Goal: Task Accomplishment & Management: Manage account settings

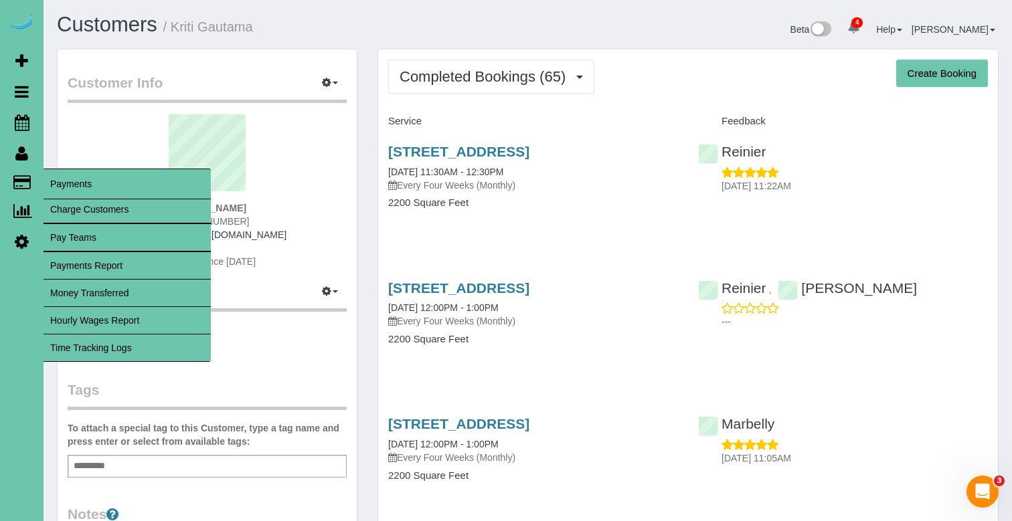
click at [102, 353] on link "Time Tracking Logs" at bounding box center [126, 348] width 167 height 27
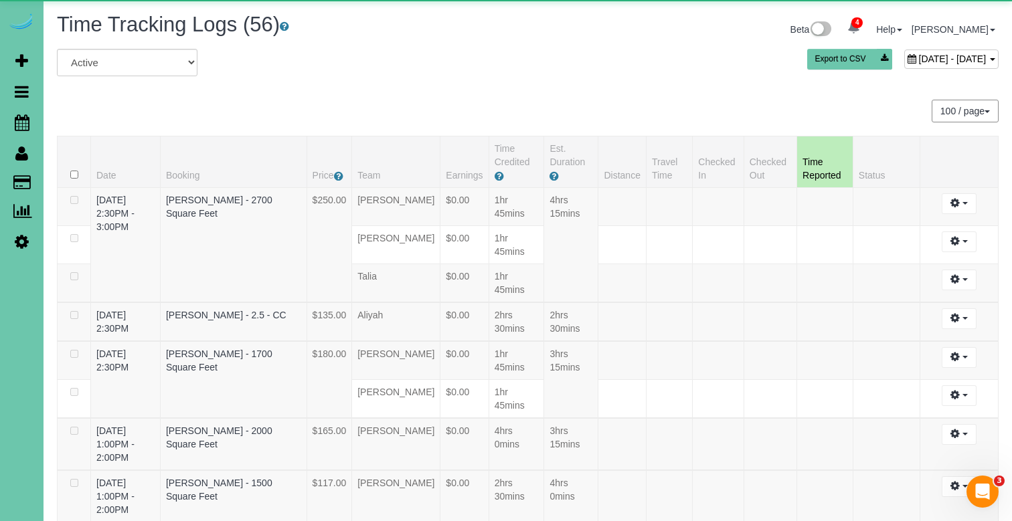
click at [861, 68] on div "September 09, 2025 - September 09, 2025 Export to CSV" at bounding box center [687, 62] width 641 height 27
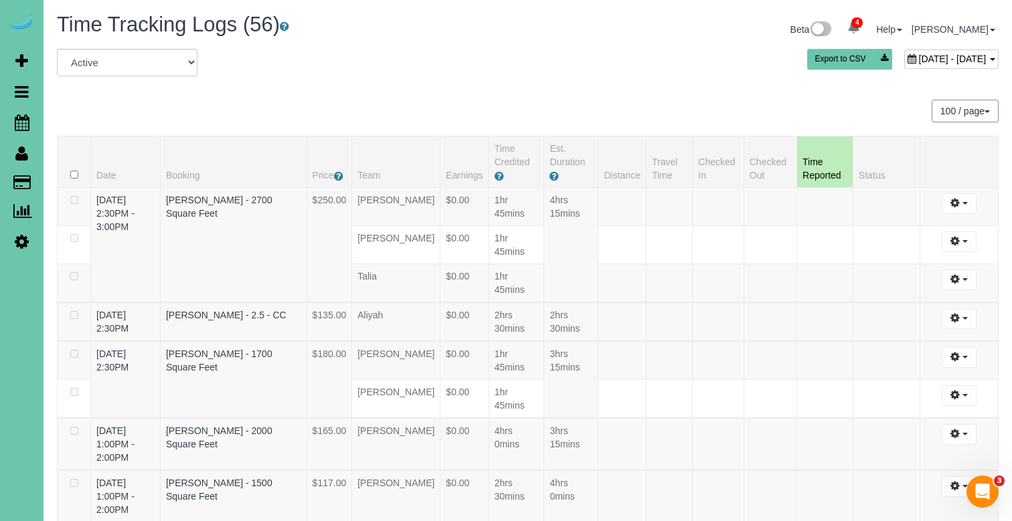
click at [919, 60] on span "September 09, 2025 - September 09, 2025" at bounding box center [953, 59] width 68 height 11
type input "**********"
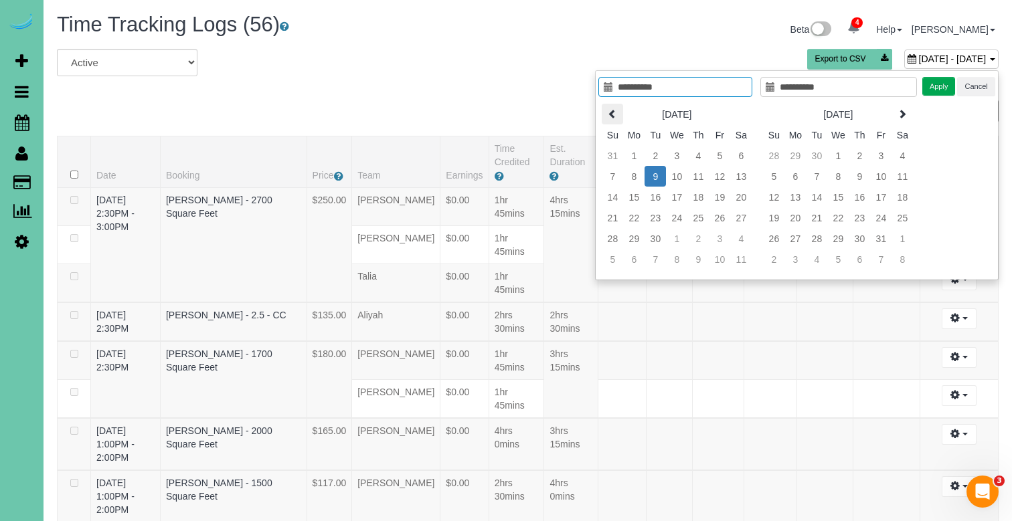
click at [616, 120] on th at bounding box center [612, 114] width 21 height 21
type input "**********"
click at [657, 239] on td "26" at bounding box center [654, 238] width 21 height 21
type input "**********"
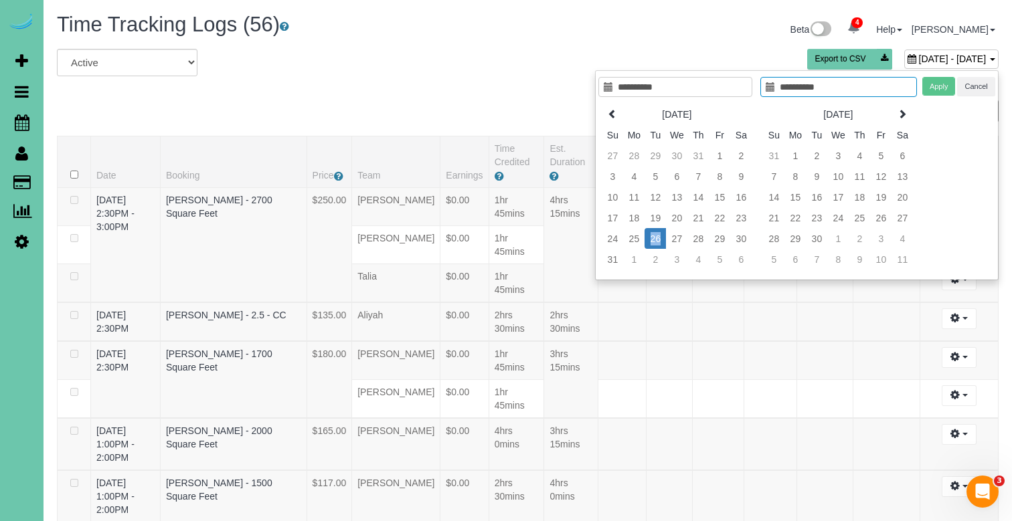
click at [657, 239] on td "26" at bounding box center [654, 238] width 21 height 21
type input "**********"
click at [928, 84] on button "Apply" at bounding box center [938, 86] width 33 height 19
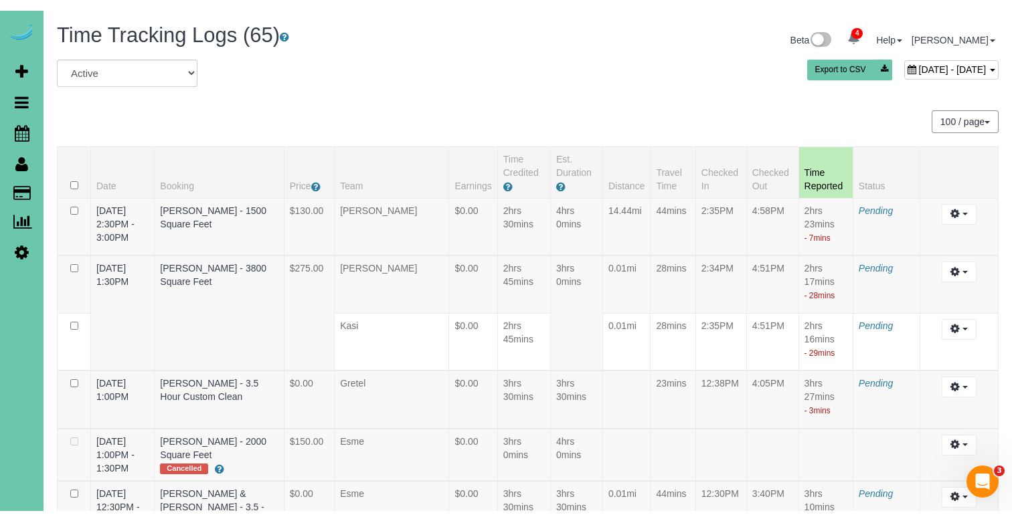
scroll to position [1807, 0]
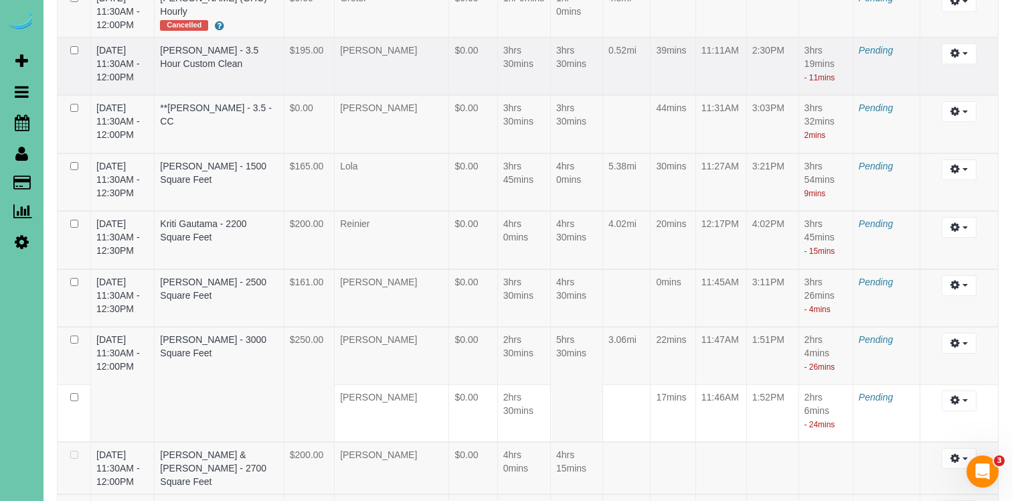
click at [151, 90] on td "08/26/2025 11:30AM - 12:00PM" at bounding box center [123, 66] width 64 height 58
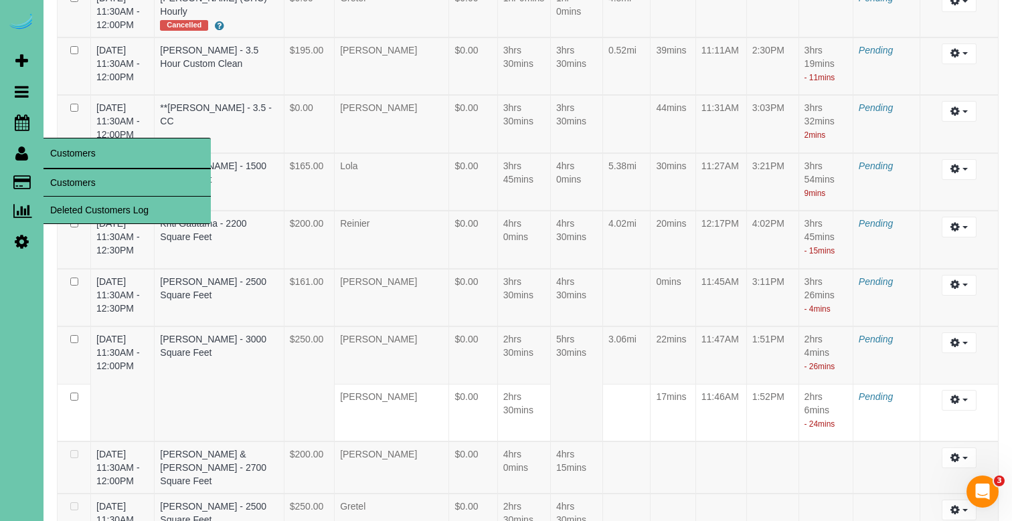
drag, startPoint x: 86, startPoint y: 189, endPoint x: 96, endPoint y: 185, distance: 10.2
click at [86, 189] on link "Customers" at bounding box center [126, 182] width 167 height 27
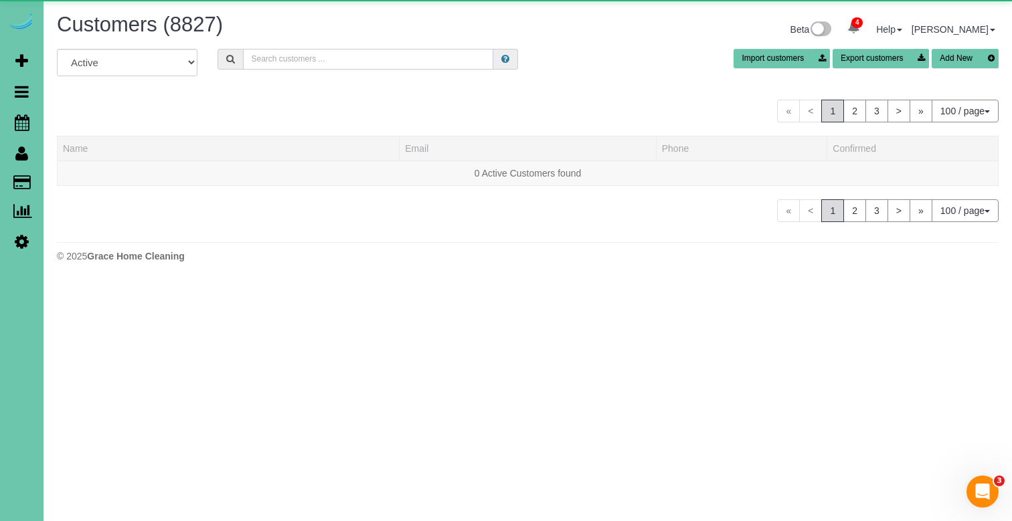
click at [314, 58] on input "text" at bounding box center [368, 59] width 250 height 21
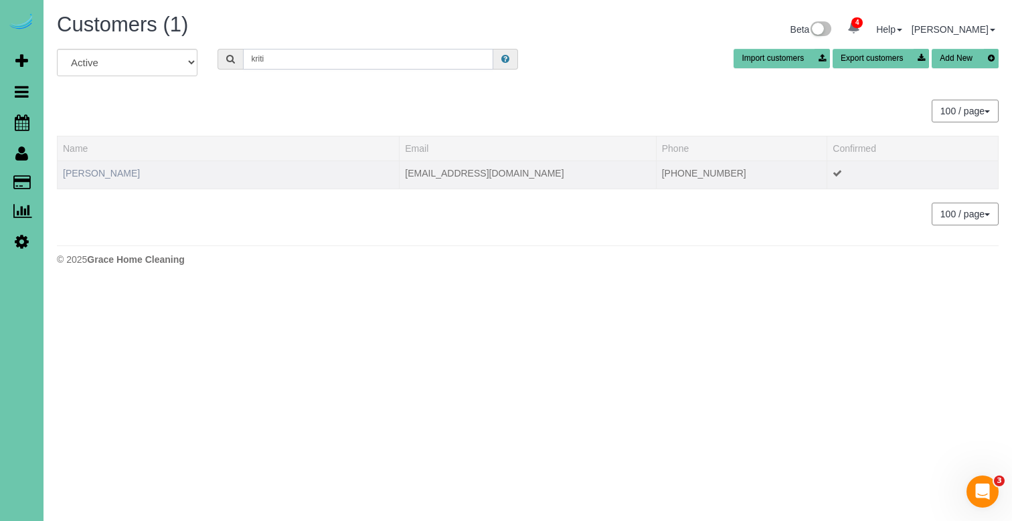
type input "kriti"
click at [92, 175] on link "Kriti Gautama" at bounding box center [101, 173] width 77 height 11
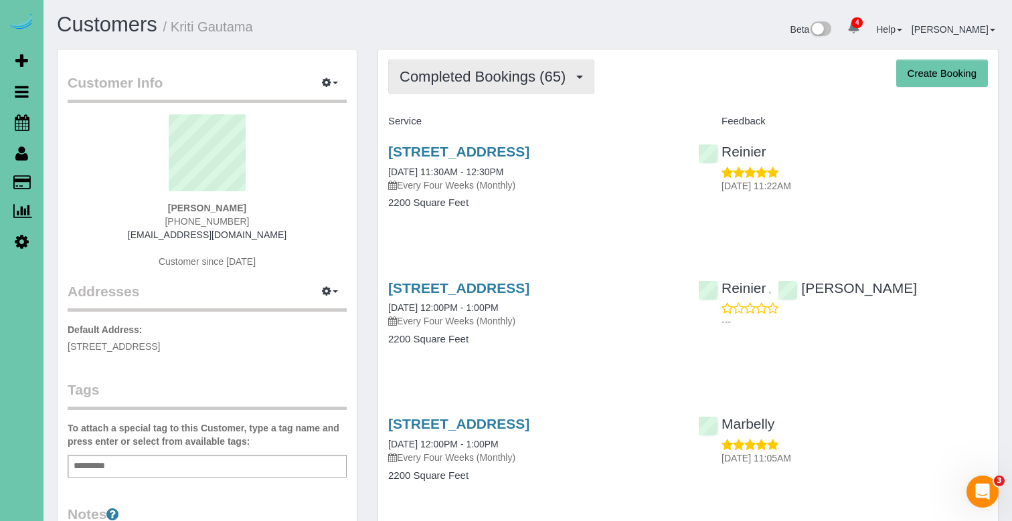
click at [467, 71] on span "Completed Bookings (65)" at bounding box center [486, 76] width 173 height 17
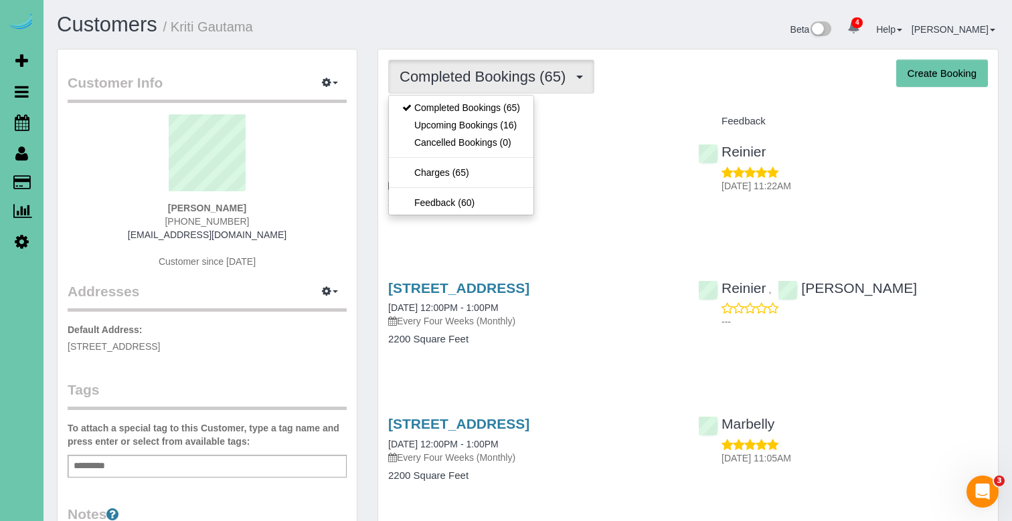
click at [484, 126] on link "Upcoming Bookings (16)" at bounding box center [461, 124] width 145 height 17
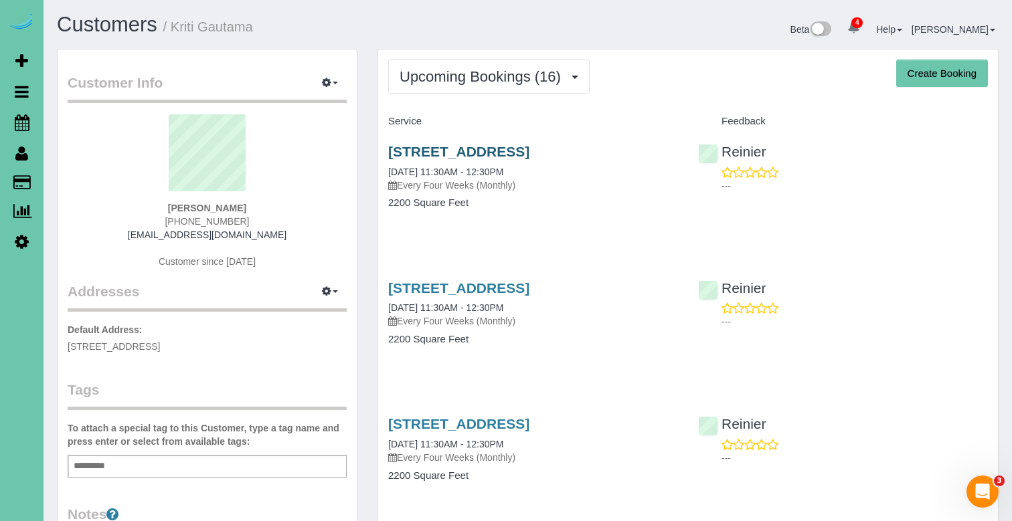
click at [529, 153] on link "5820 S 157th Street, Omaha, NE 68135" at bounding box center [458, 151] width 141 height 15
click at [443, 75] on span "Upcoming Bookings (16)" at bounding box center [484, 76] width 168 height 17
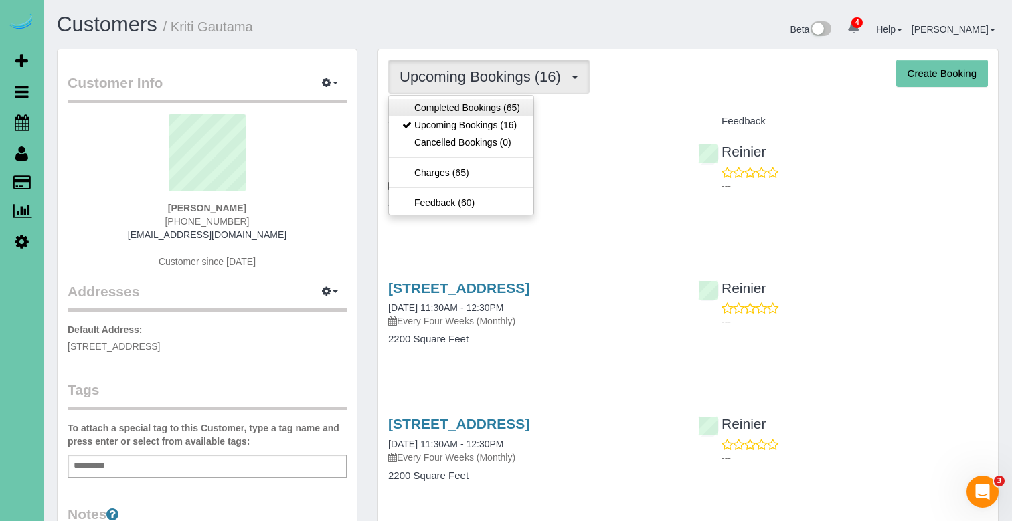
click at [430, 110] on link "Completed Bookings (65)" at bounding box center [461, 107] width 145 height 17
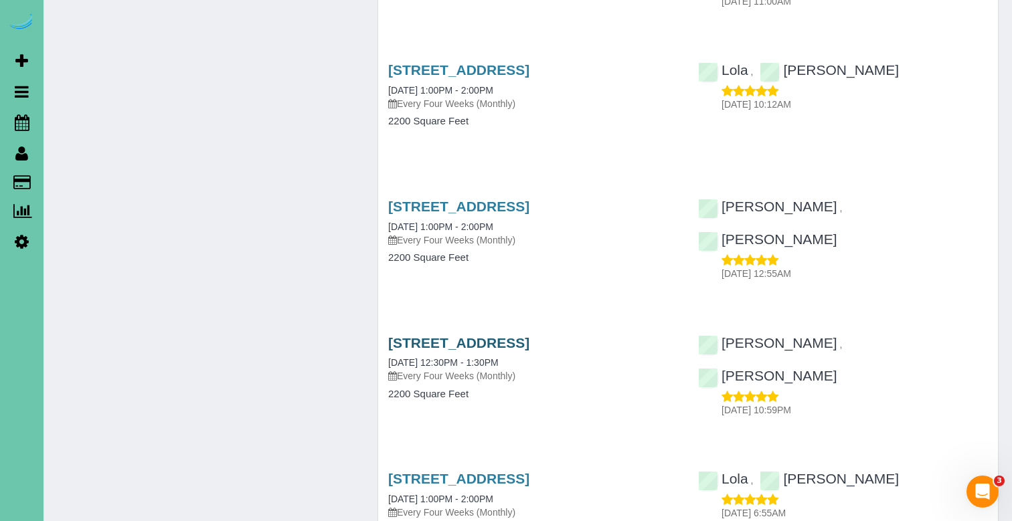
scroll to position [3078, 0]
click at [529, 336] on link "5820 S 157th Street, Omaha, NE 68135" at bounding box center [458, 343] width 141 height 15
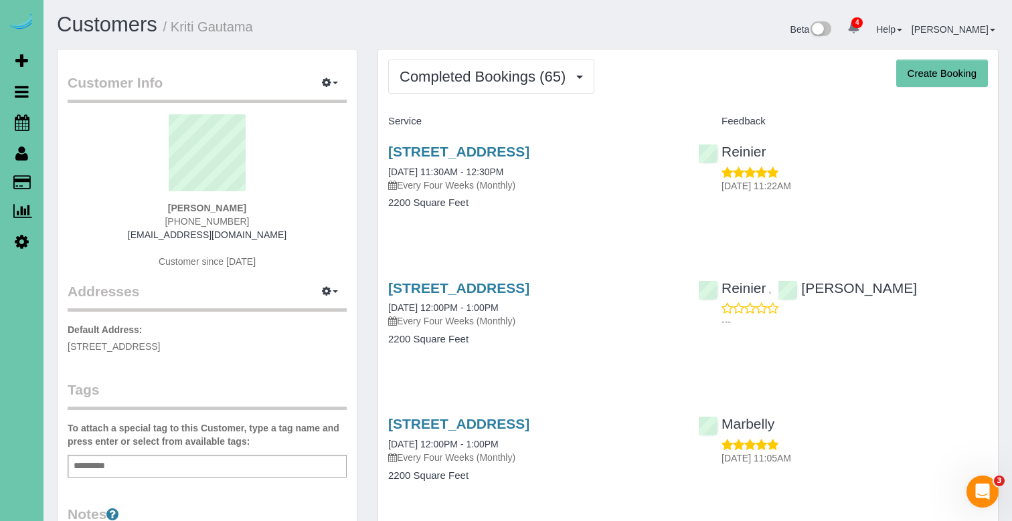
scroll to position [-1, 0]
drag, startPoint x: 445, startPoint y: 96, endPoint x: 445, endPoint y: 84, distance: 12.0
click at [448, 76] on span "Completed Bookings (65)" at bounding box center [486, 76] width 173 height 17
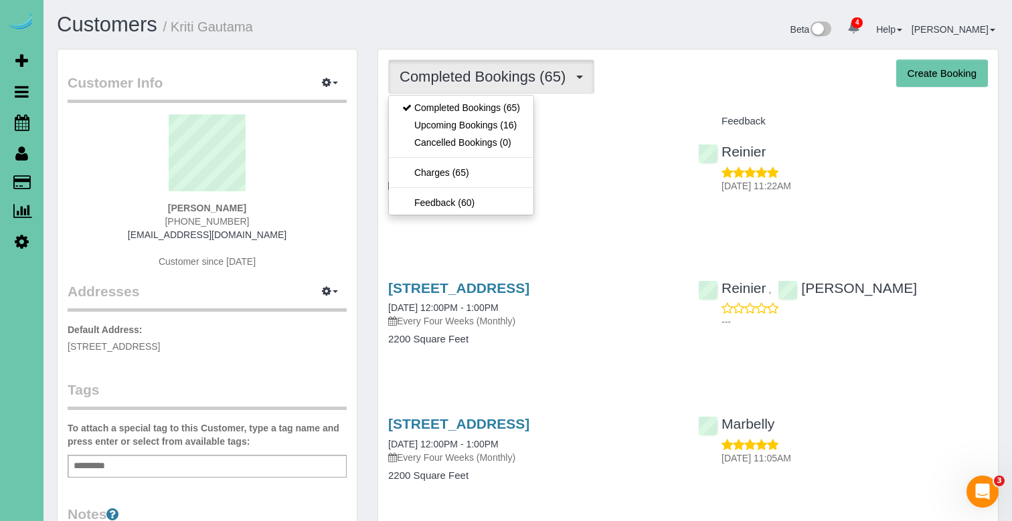
click at [444, 135] on link "Cancelled Bookings (0)" at bounding box center [461, 142] width 145 height 17
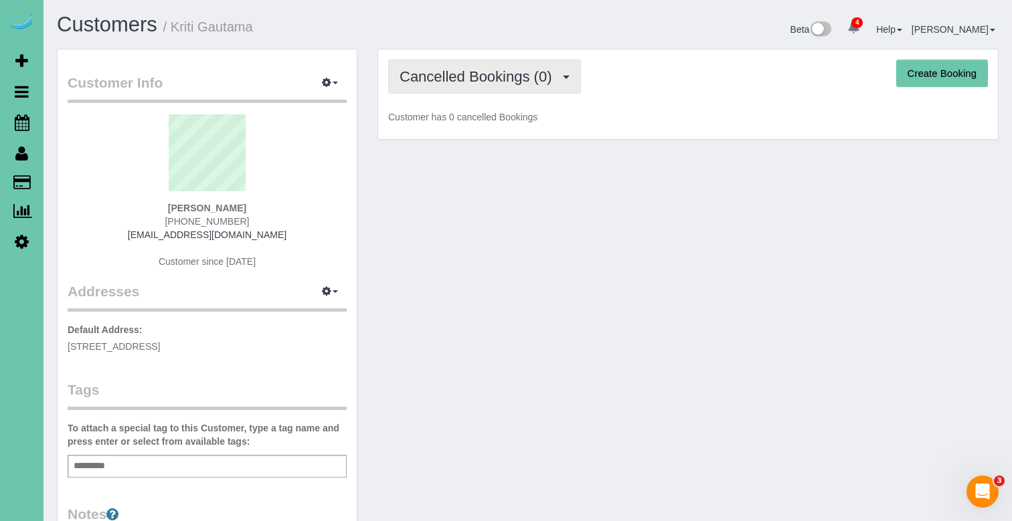
click at [444, 86] on button "Cancelled Bookings (0)" at bounding box center [484, 77] width 193 height 34
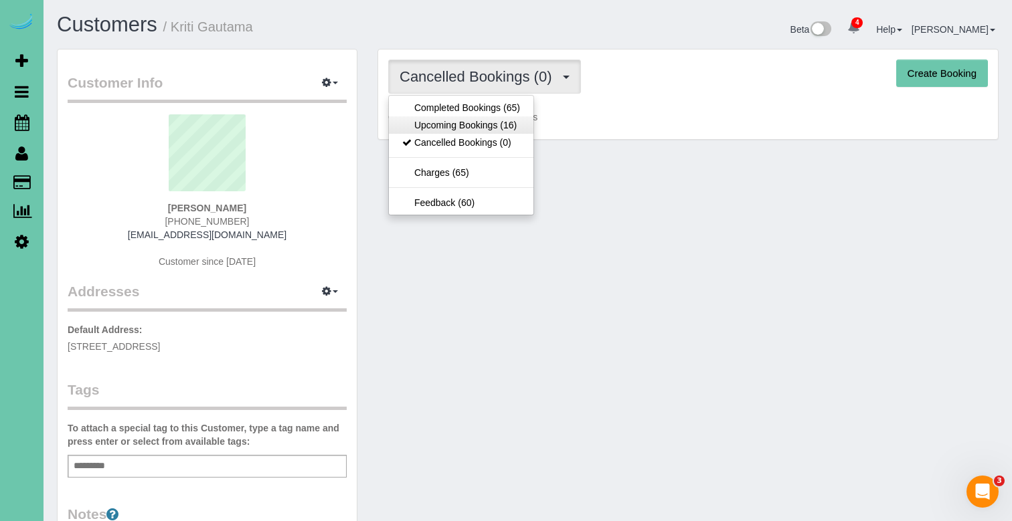
click at [442, 126] on link "Upcoming Bookings (16)" at bounding box center [461, 124] width 145 height 17
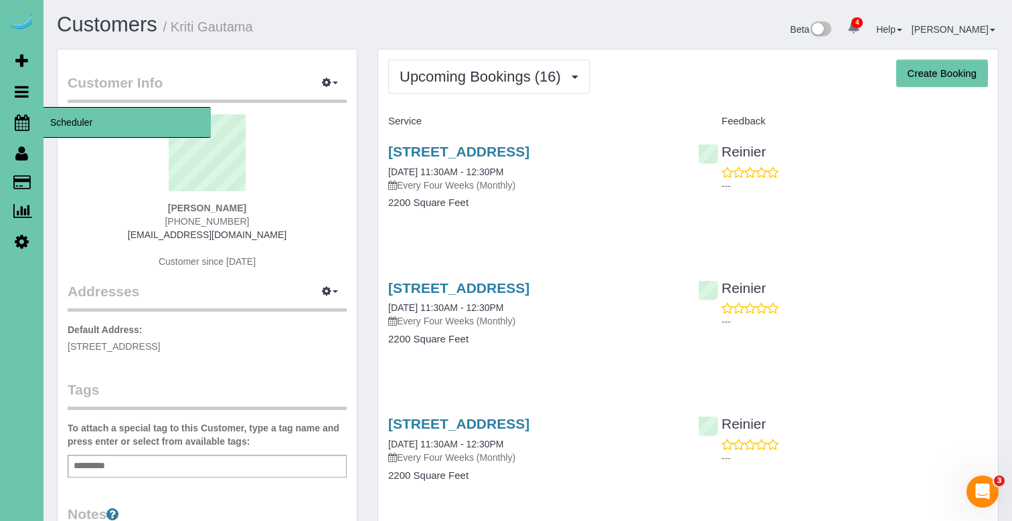
click at [68, 122] on span "Scheduler" at bounding box center [126, 122] width 167 height 31
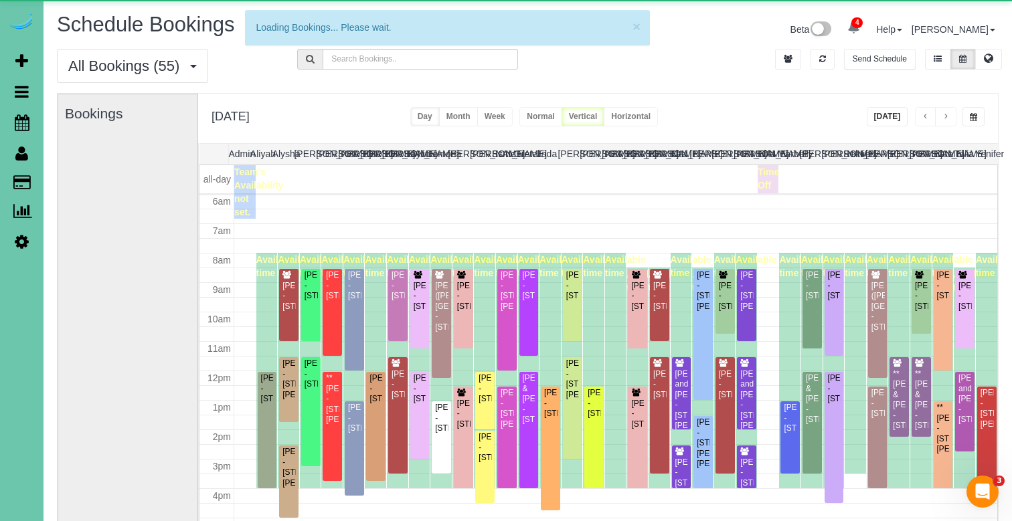
scroll to position [177, 0]
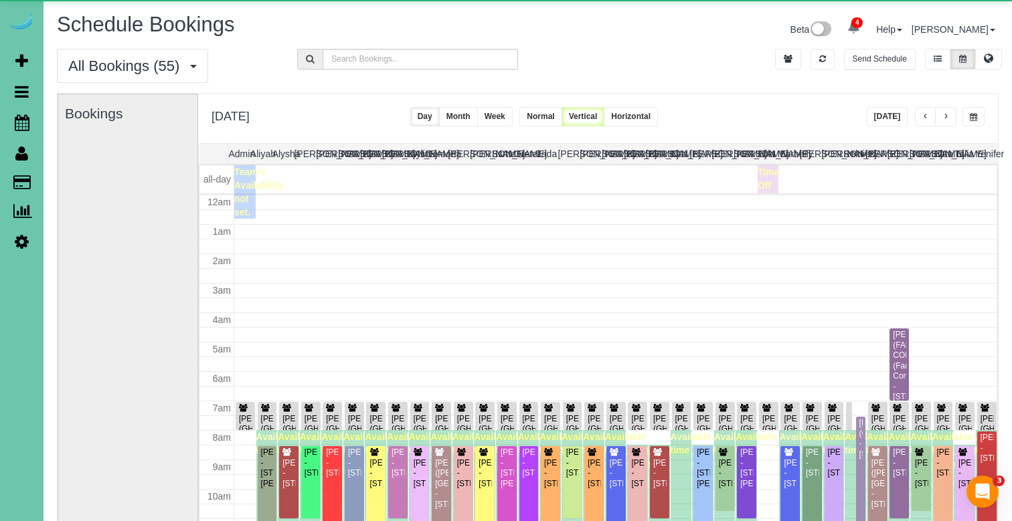
drag, startPoint x: 970, startPoint y: 115, endPoint x: 959, endPoint y: 122, distance: 13.0
click at [970, 115] on span "button" at bounding box center [973, 117] width 7 height 8
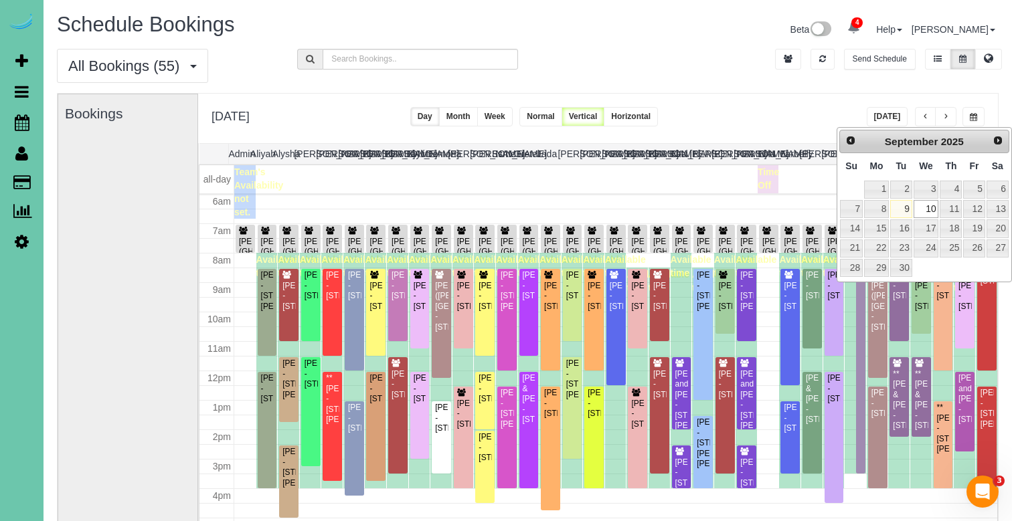
scroll to position [0, 0]
click at [901, 244] on link "23" at bounding box center [900, 249] width 21 height 18
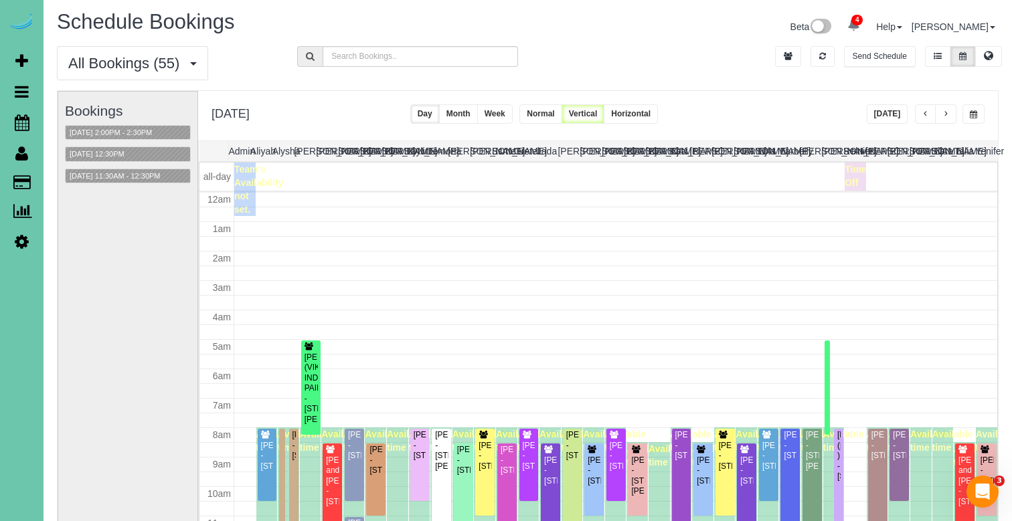
scroll to position [177, 0]
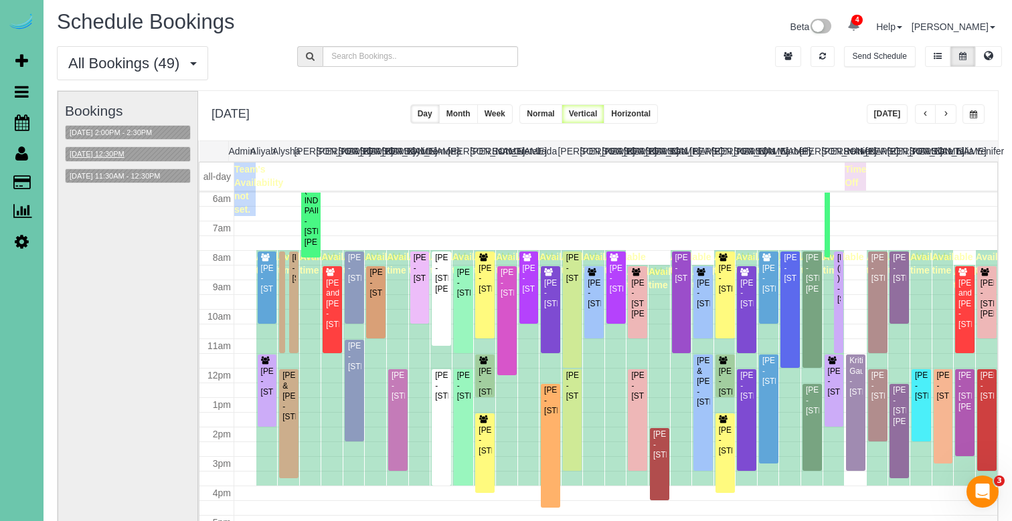
click at [125, 158] on button "09/23/2025 12:30PM" at bounding box center [97, 154] width 63 height 14
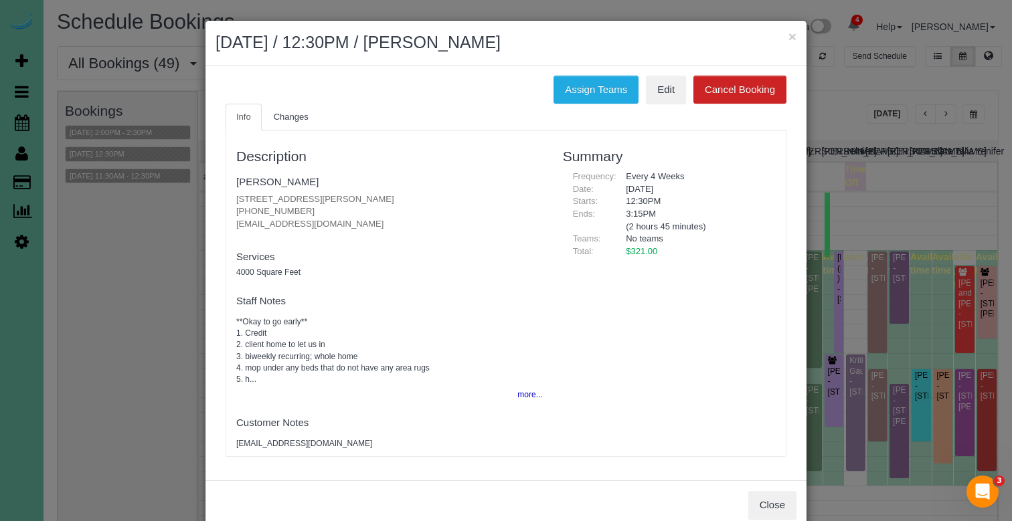
click at [565, 276] on div "Description Richard Witt 11307 Pierce Plaza, Omaha, NE 68144 (402) 689-9783 ric…" at bounding box center [505, 293] width 559 height 313
click at [793, 37] on button "×" at bounding box center [792, 36] width 8 height 14
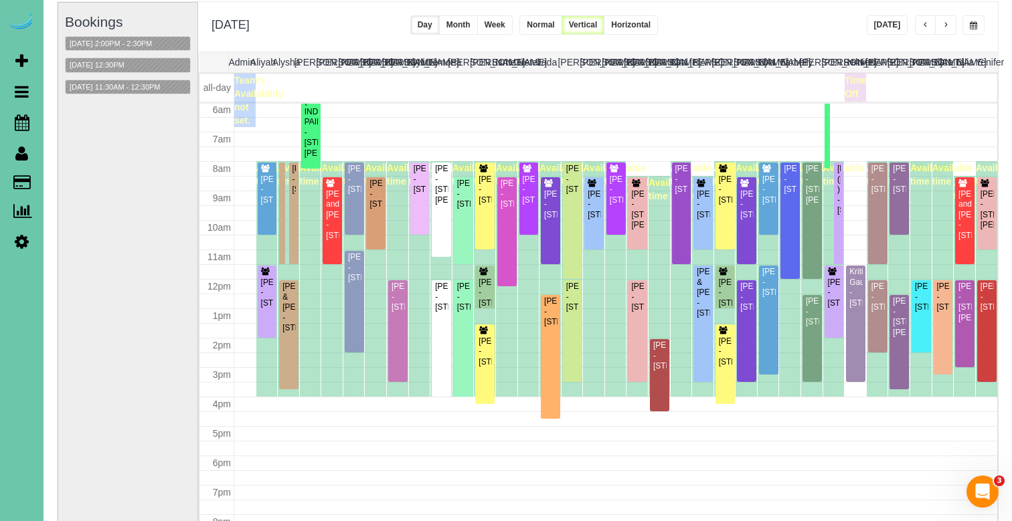
scroll to position [89, 0]
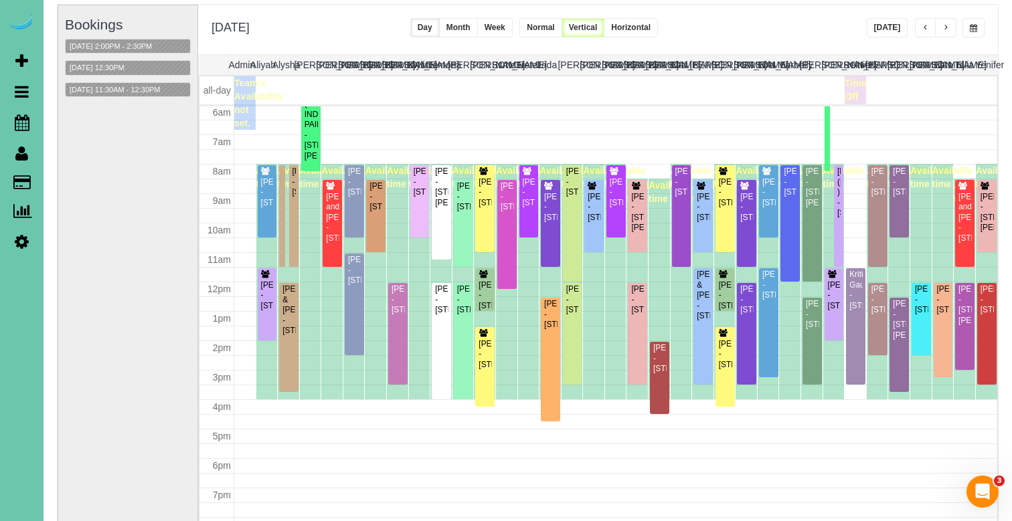
click at [970, 31] on span "button" at bounding box center [973, 28] width 7 height 8
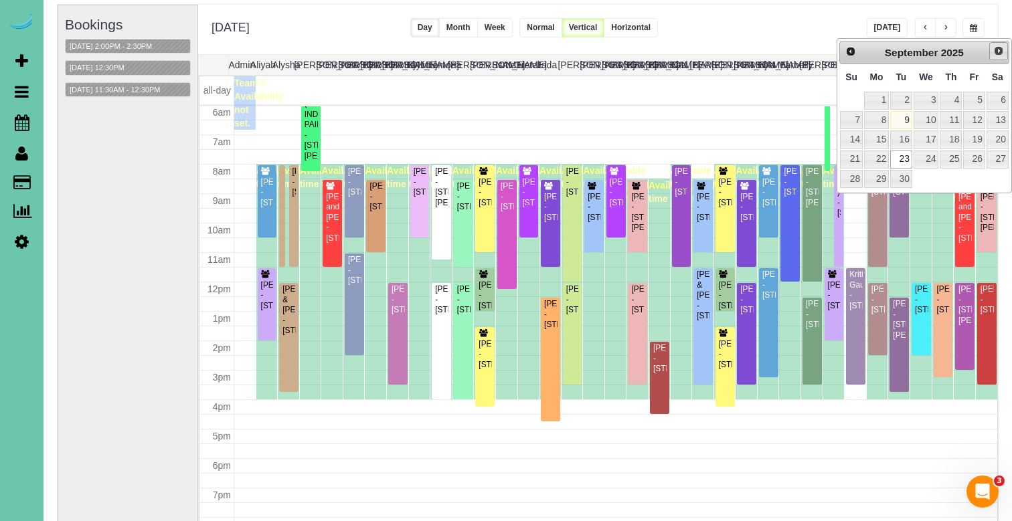
click at [998, 52] on span "Next" at bounding box center [998, 51] width 11 height 11
click at [960, 94] on link "2" at bounding box center [951, 101] width 22 height 18
type input "**********"
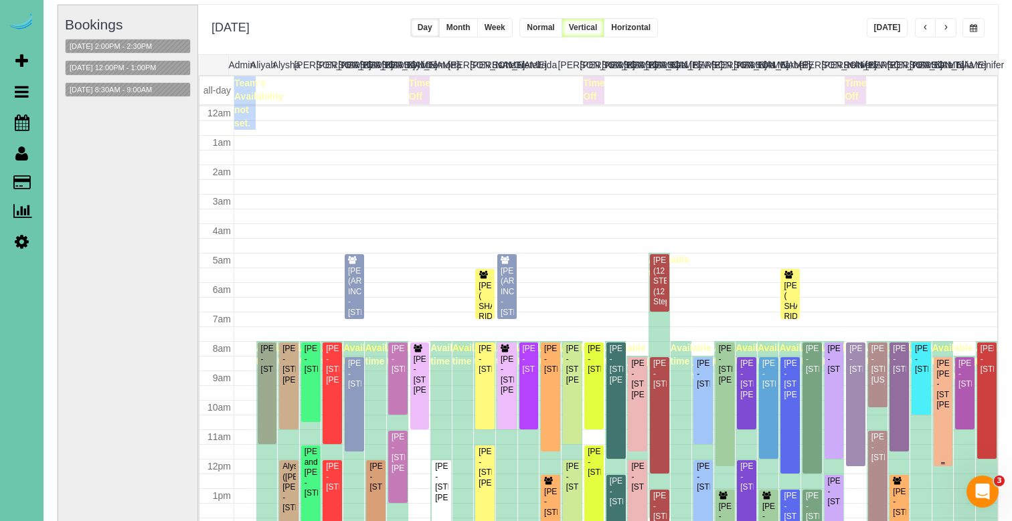
scroll to position [177, 0]
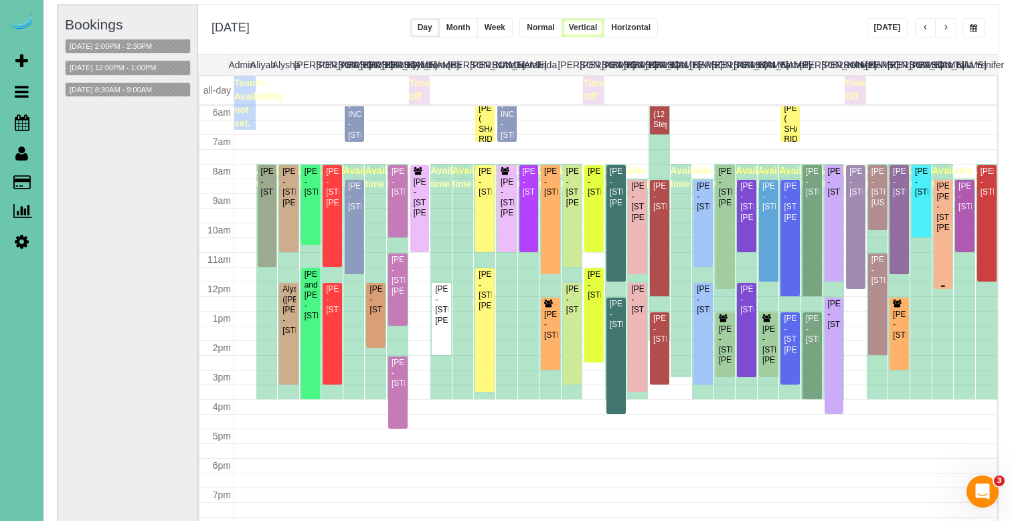
click at [946, 202] on div "Karlyn Warwick Knieriem - 15710 Emiline St., Omaha, NE 68136" at bounding box center [943, 207] width 14 height 52
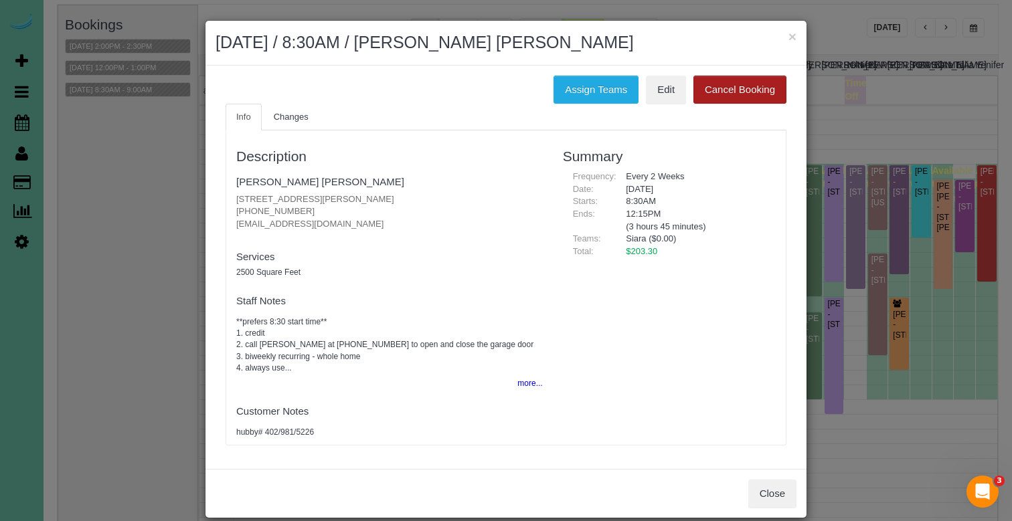
click at [739, 78] on button "Cancel Booking" at bounding box center [739, 90] width 93 height 28
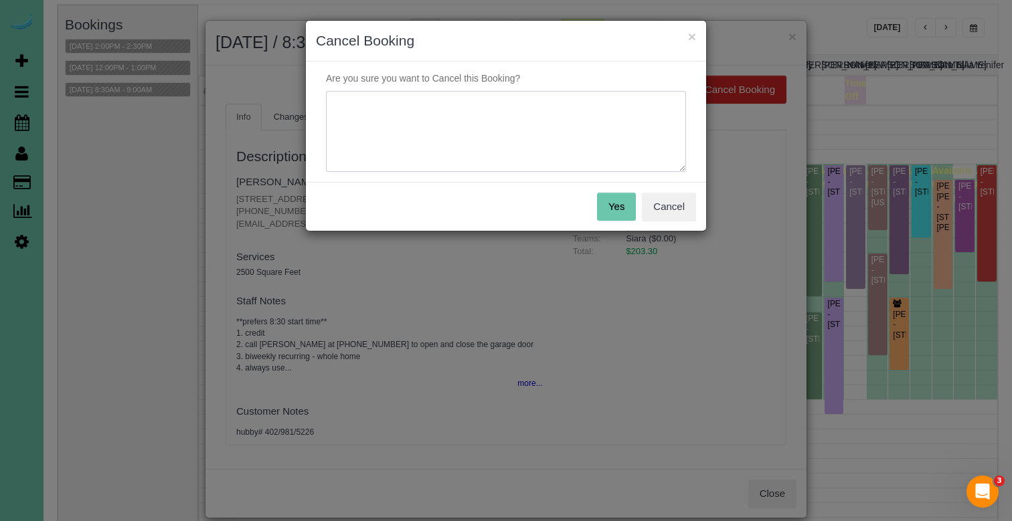
click at [548, 105] on textarea at bounding box center [506, 132] width 360 height 82
type textarea "emailed to skip cleaning"
click at [627, 205] on button "Yes" at bounding box center [616, 207] width 39 height 28
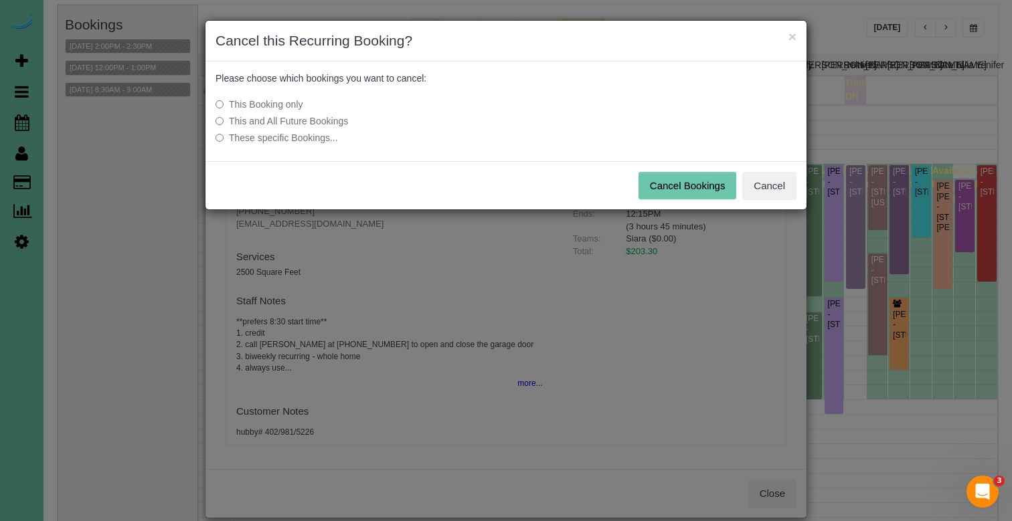
drag, startPoint x: 669, startPoint y: 187, endPoint x: 646, endPoint y: 185, distance: 22.8
click at [669, 187] on button "Cancel Bookings" at bounding box center [687, 186] width 98 height 28
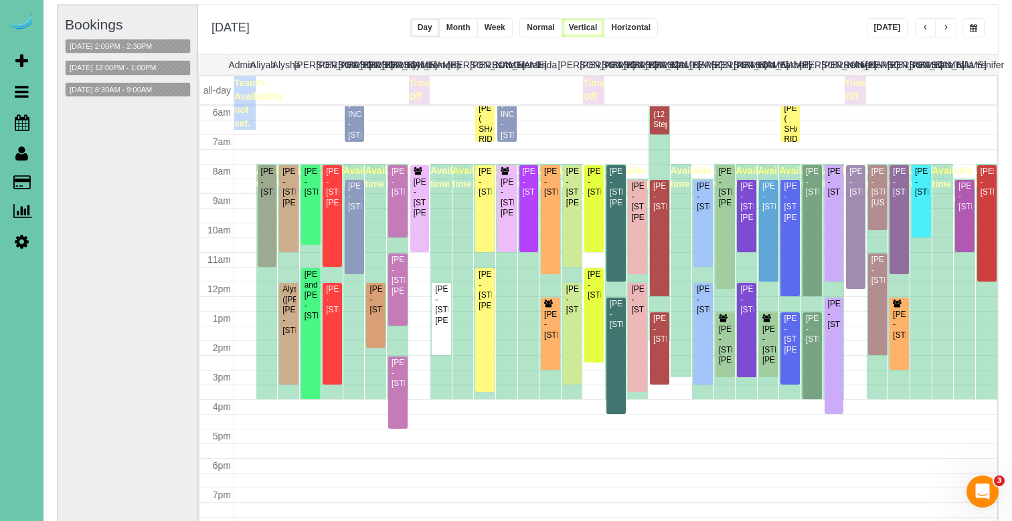
click at [971, 29] on span "button" at bounding box center [973, 28] width 7 height 8
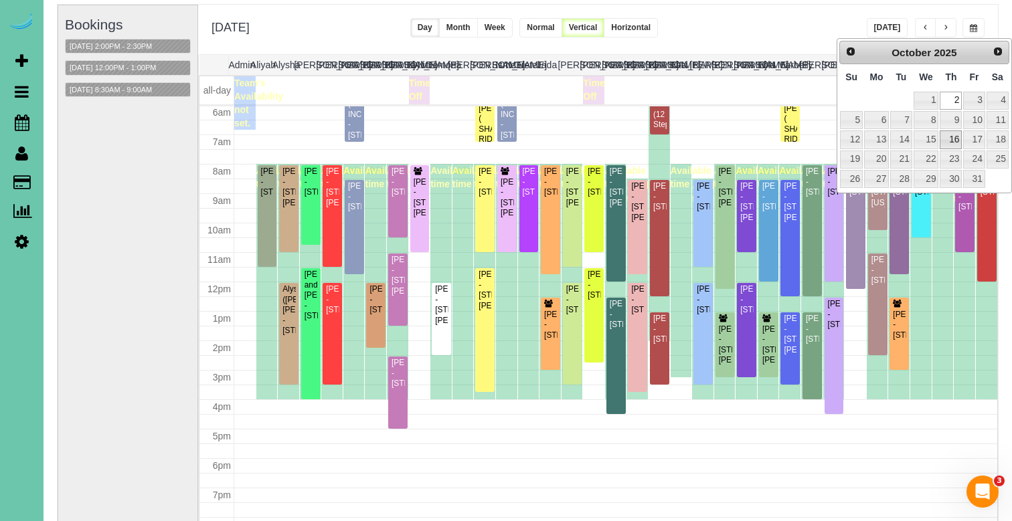
click at [952, 134] on link "16" at bounding box center [951, 139] width 22 height 18
type input "**********"
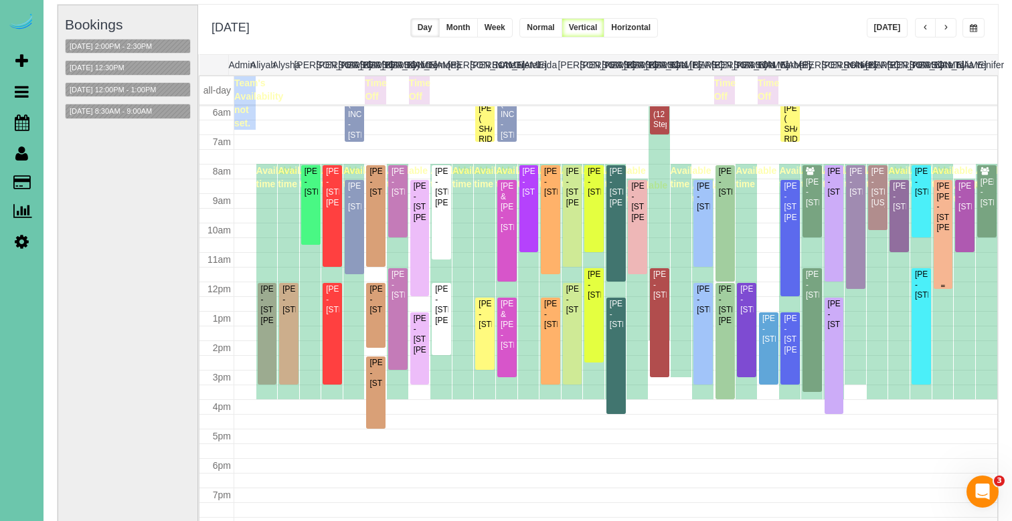
click at [948, 212] on div "Karlyn Warwick Knieriem - 15710 Emiline St., Omaha, NE 68136" at bounding box center [943, 207] width 14 height 52
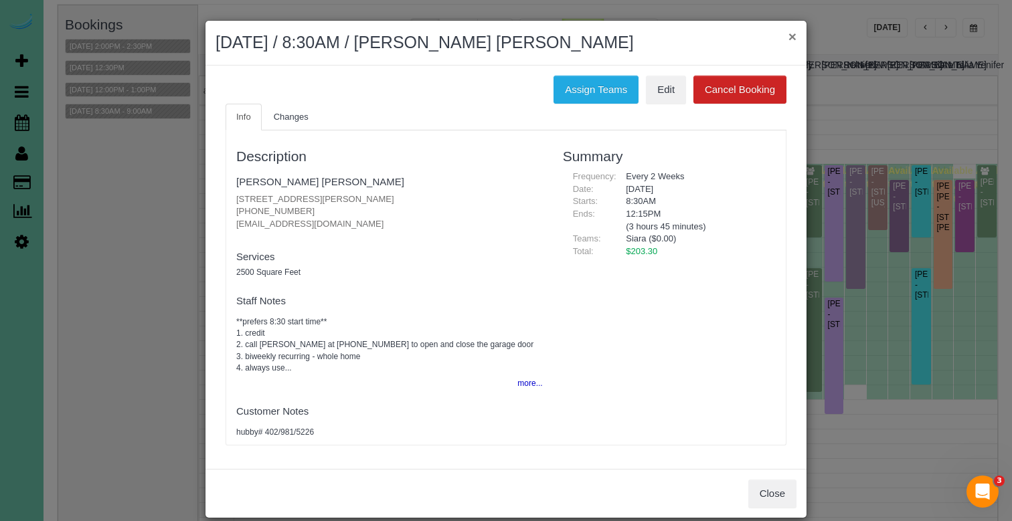
click at [791, 39] on button "×" at bounding box center [792, 36] width 8 height 14
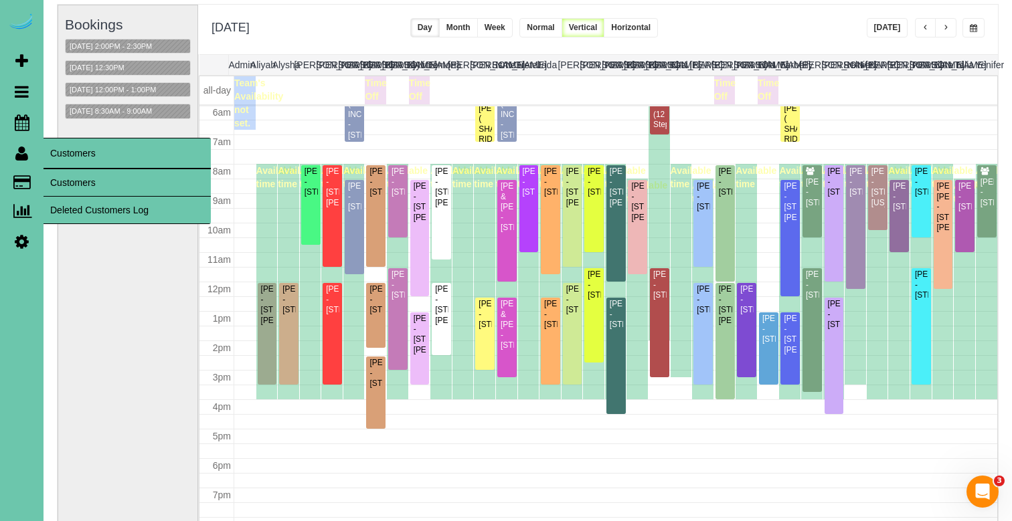
click at [75, 173] on link "Customers" at bounding box center [126, 182] width 167 height 27
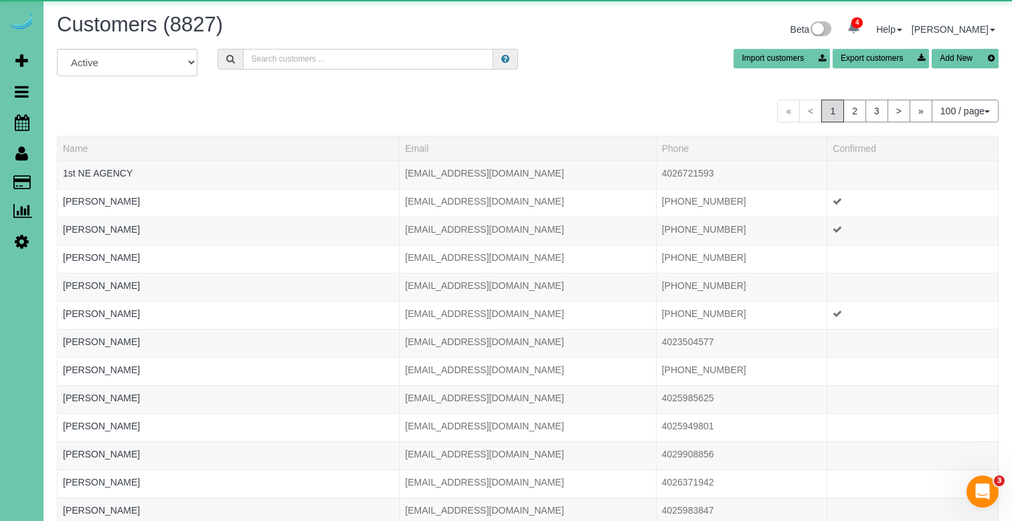
click at [389, 59] on input "text" at bounding box center [368, 59] width 250 height 21
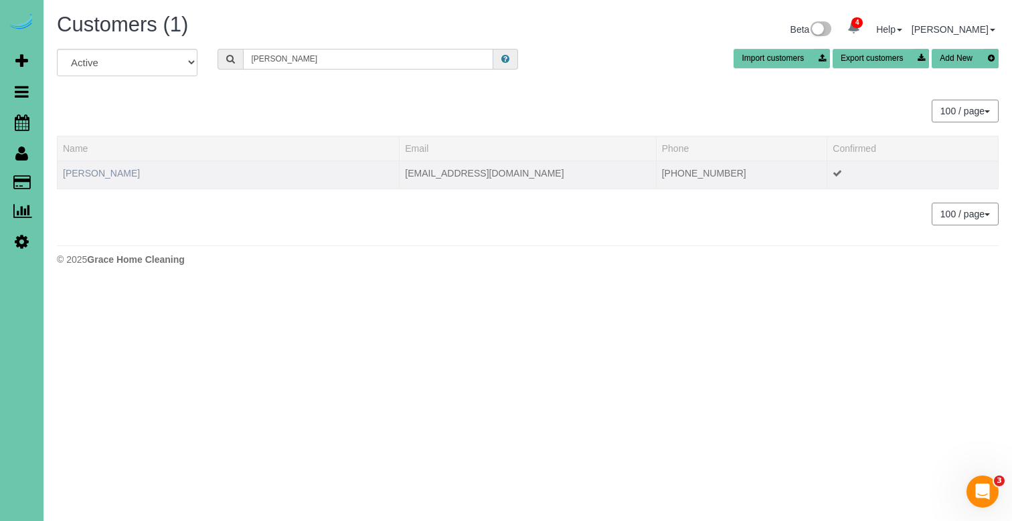
type input "Kim w"
click at [101, 176] on link "Kim Winther" at bounding box center [101, 173] width 77 height 11
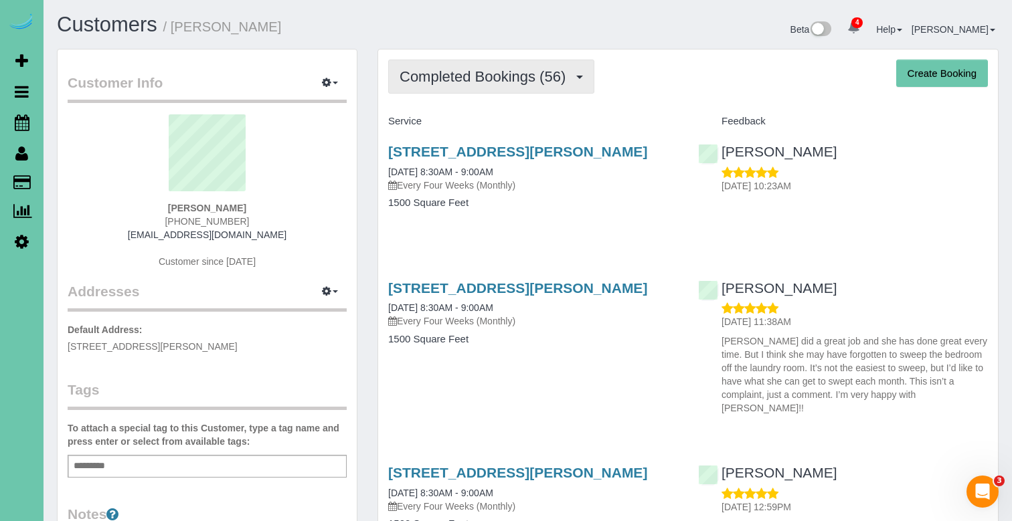
click at [525, 72] on span "Completed Bookings (56)" at bounding box center [486, 76] width 173 height 17
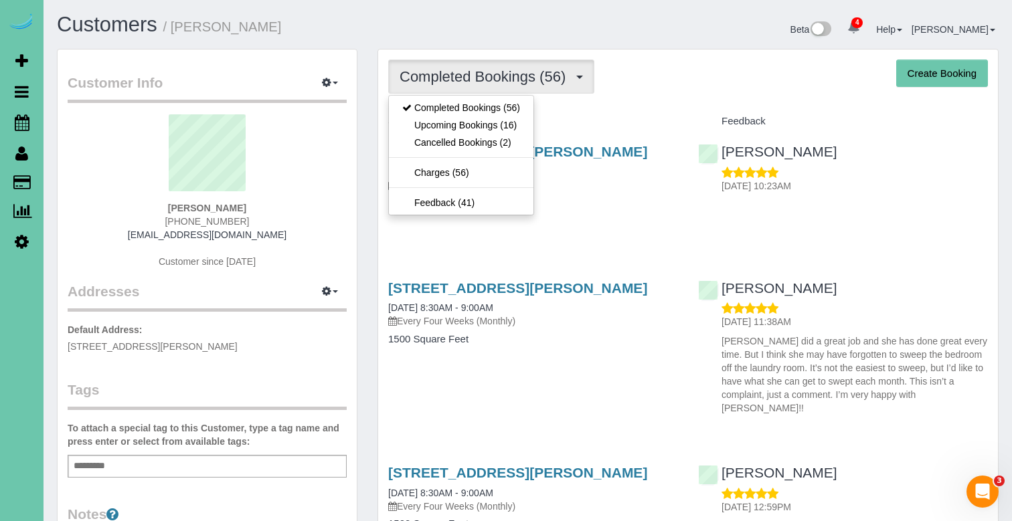
click at [487, 124] on link "Upcoming Bookings (16)" at bounding box center [461, 124] width 145 height 17
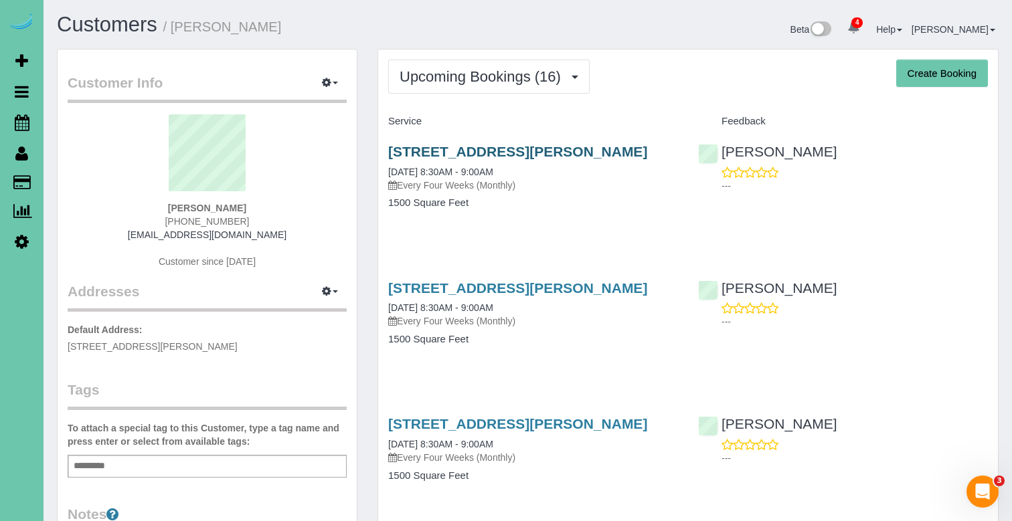
click at [409, 150] on link "15016 Jaynes Street, Omaha, NE 68116" at bounding box center [517, 151] width 259 height 15
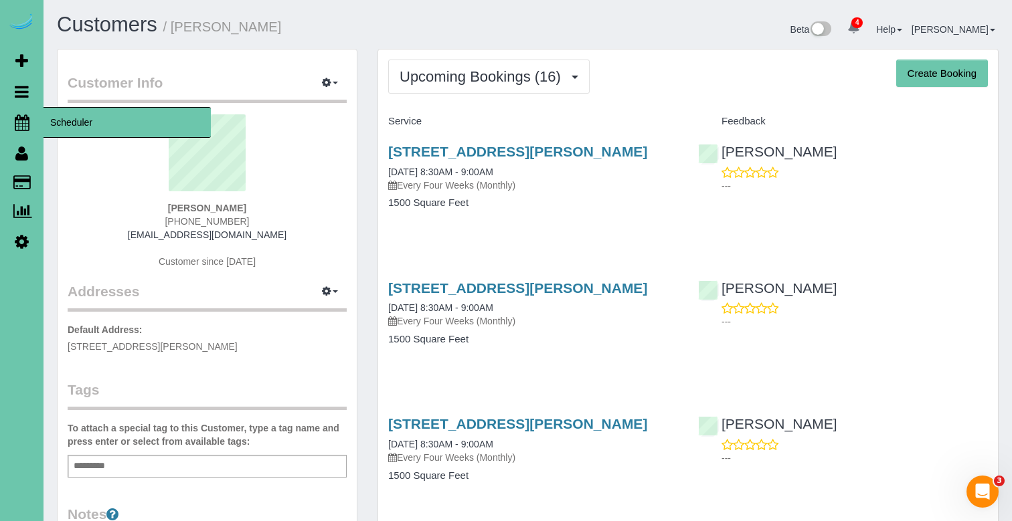
click at [28, 122] on icon at bounding box center [22, 122] width 15 height 16
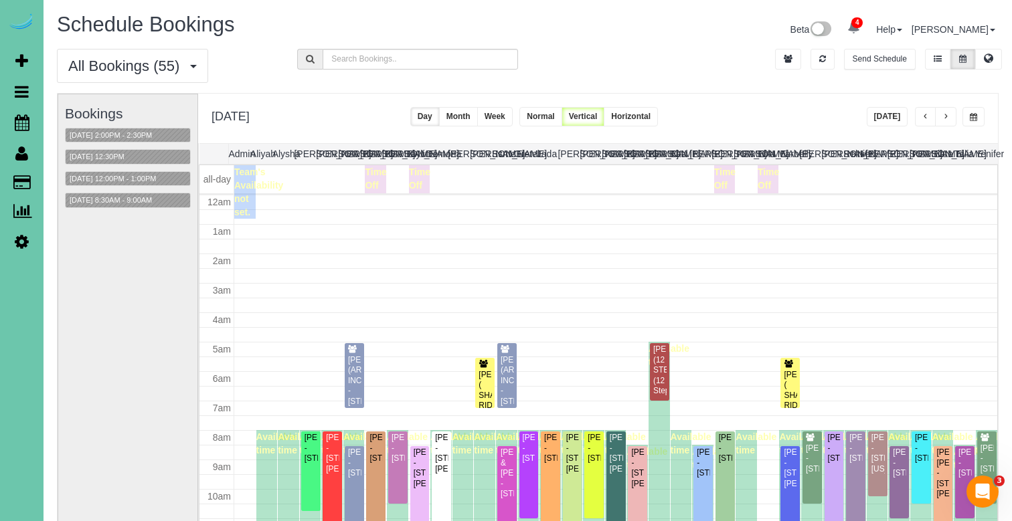
scroll to position [177, 0]
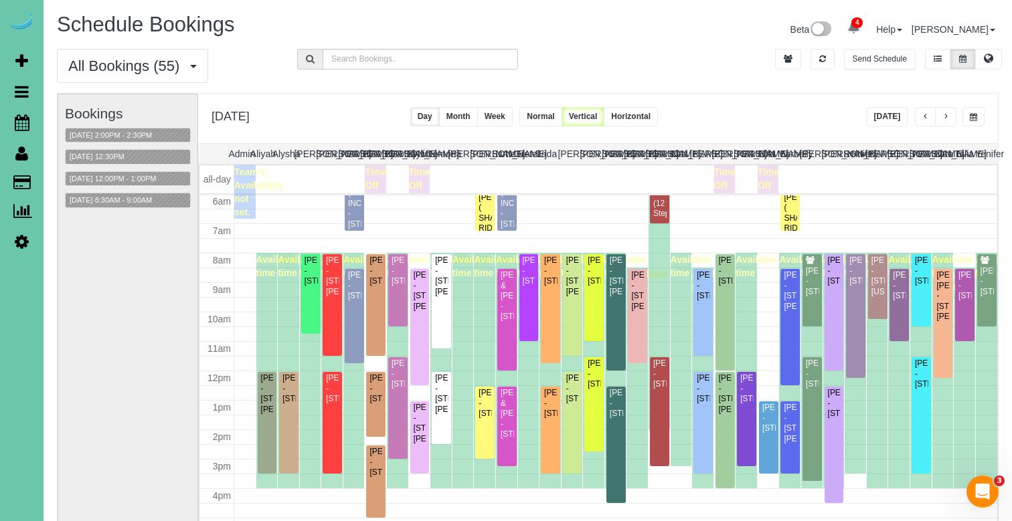
click at [980, 114] on button "button" at bounding box center [973, 116] width 22 height 19
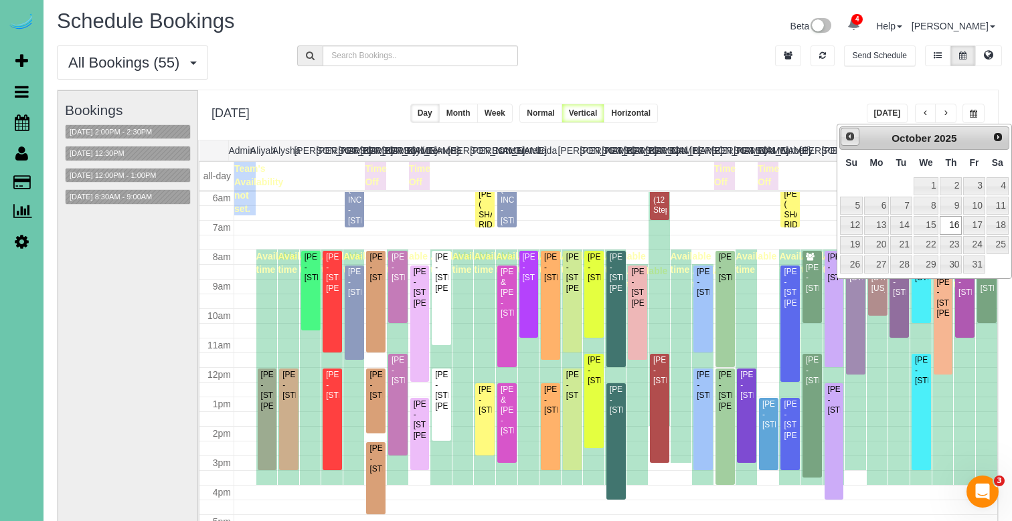
click at [845, 141] on span "Prev" at bounding box center [850, 136] width 11 height 11
click at [877, 260] on link "29" at bounding box center [876, 265] width 25 height 18
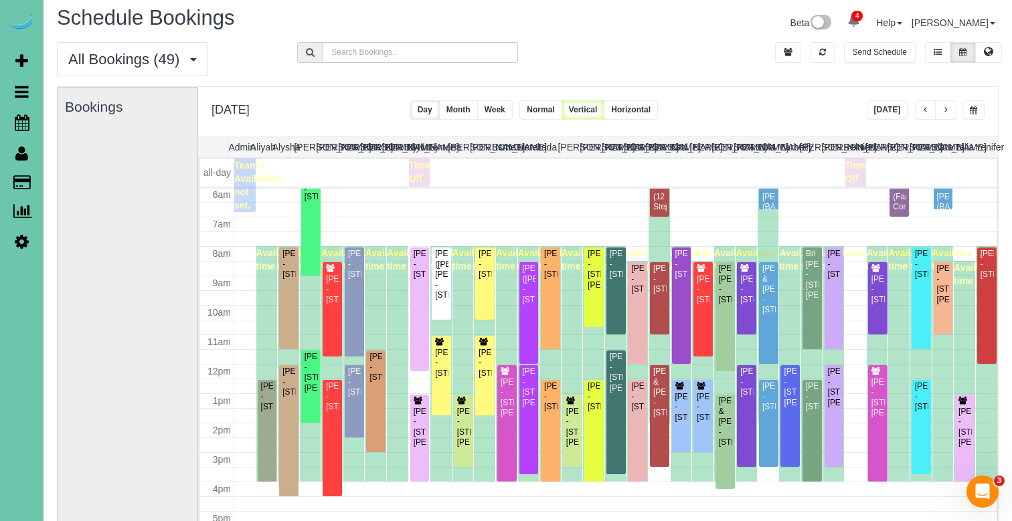
scroll to position [6, 8]
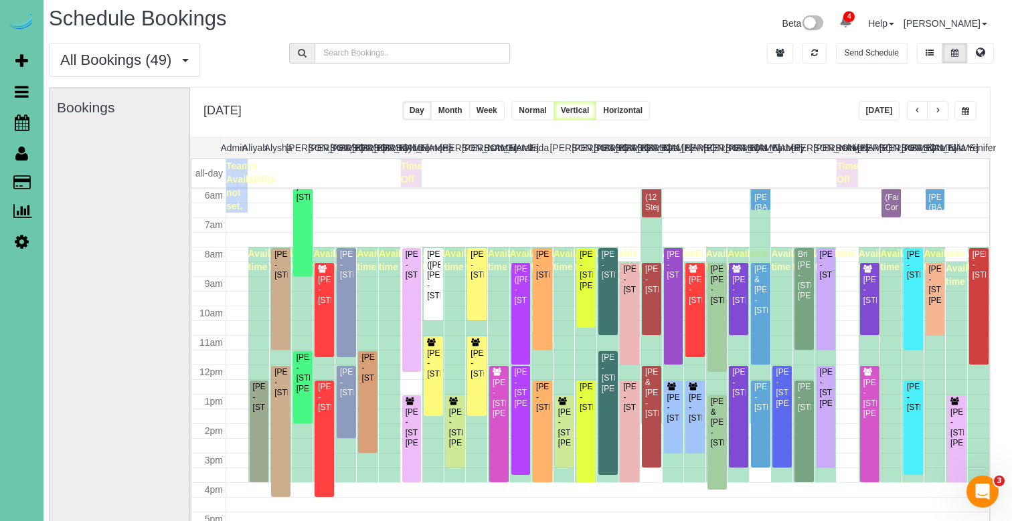
click at [973, 119] on button "button" at bounding box center [965, 110] width 22 height 19
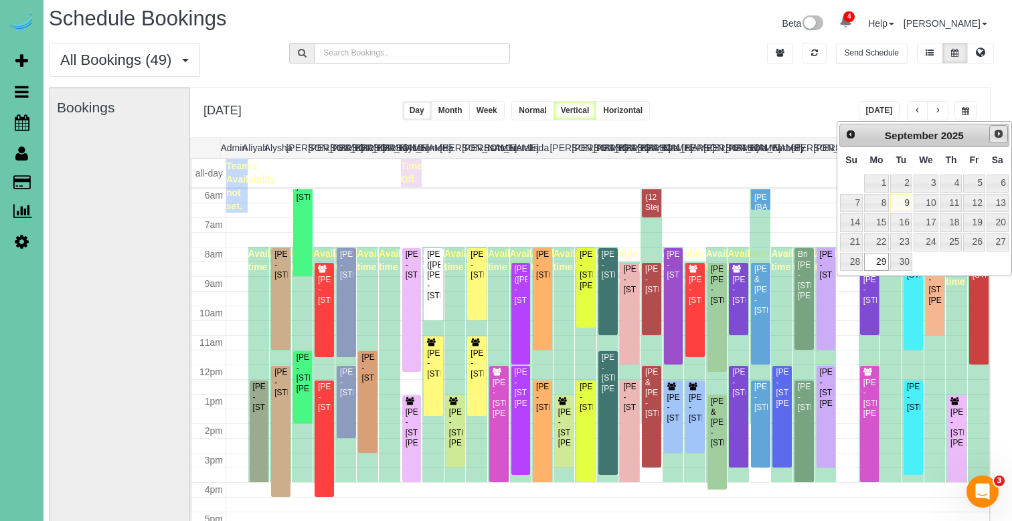
click at [997, 133] on span "Next" at bounding box center [998, 133] width 11 height 11
click at [882, 213] on link "13" at bounding box center [876, 222] width 25 height 18
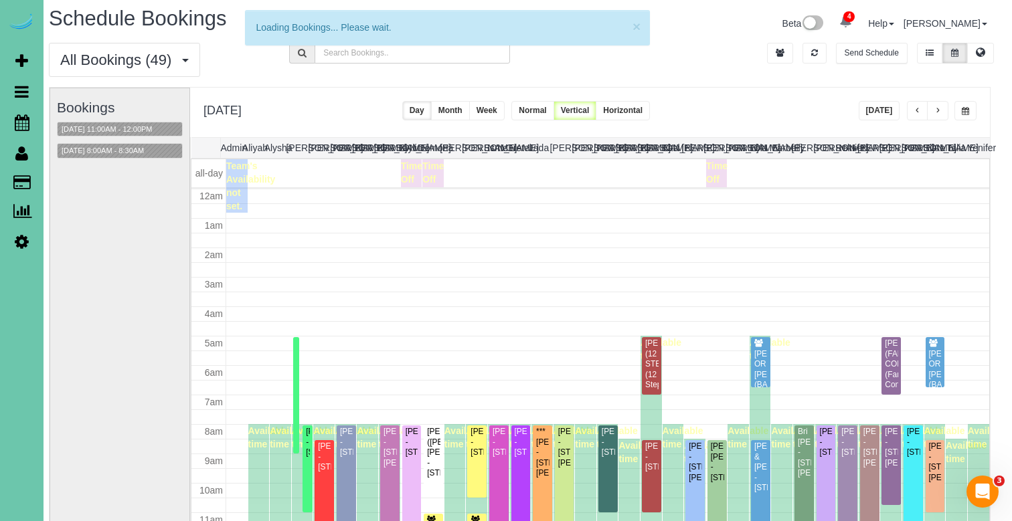
scroll to position [177, 0]
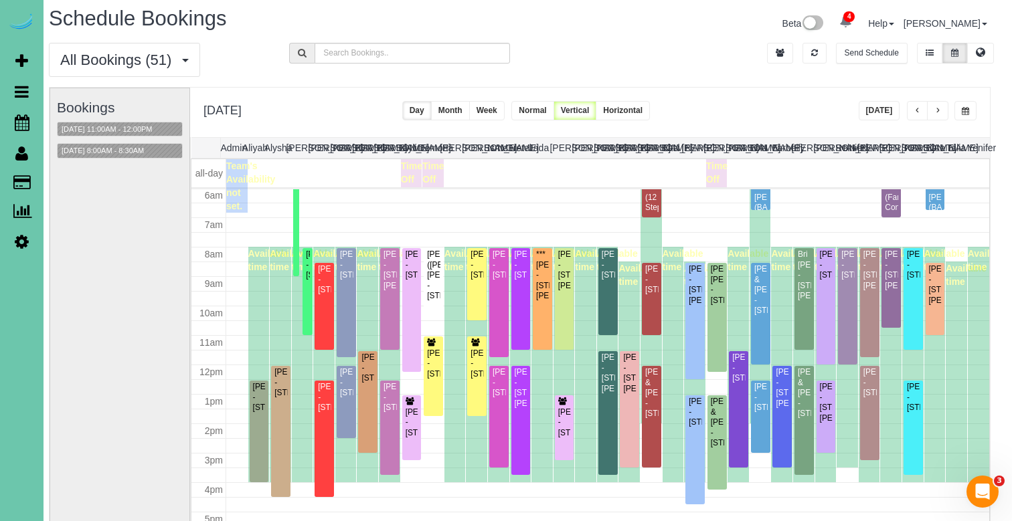
click at [964, 116] on button "button" at bounding box center [965, 110] width 22 height 19
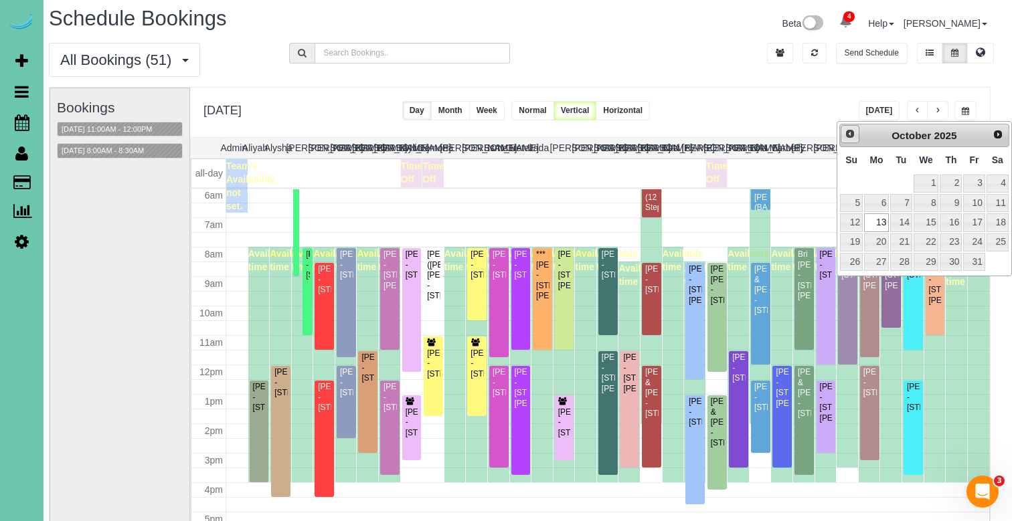
click at [843, 138] on link "Prev" at bounding box center [850, 134] width 19 height 19
click at [877, 262] on link "29" at bounding box center [876, 262] width 25 height 18
type input "**********"
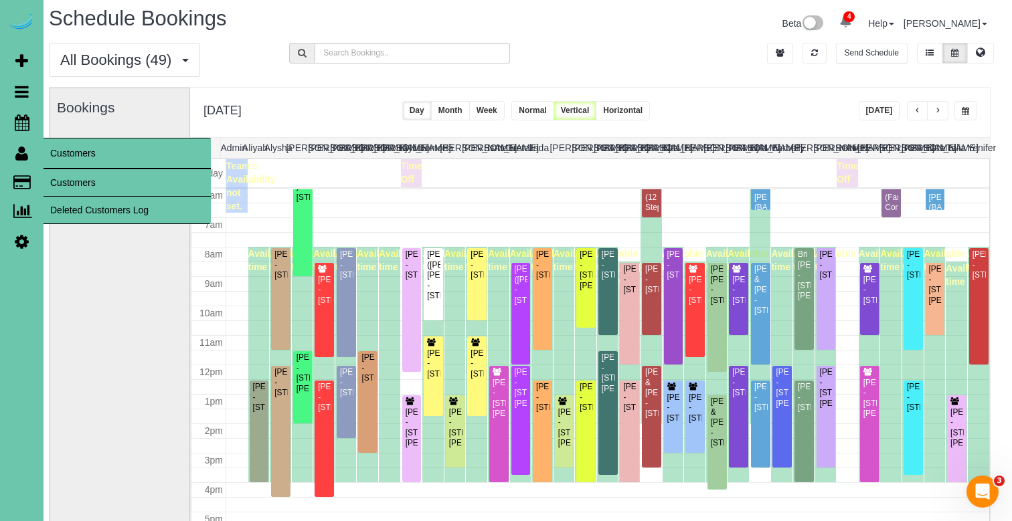
click at [78, 175] on link "Customers" at bounding box center [126, 182] width 167 height 27
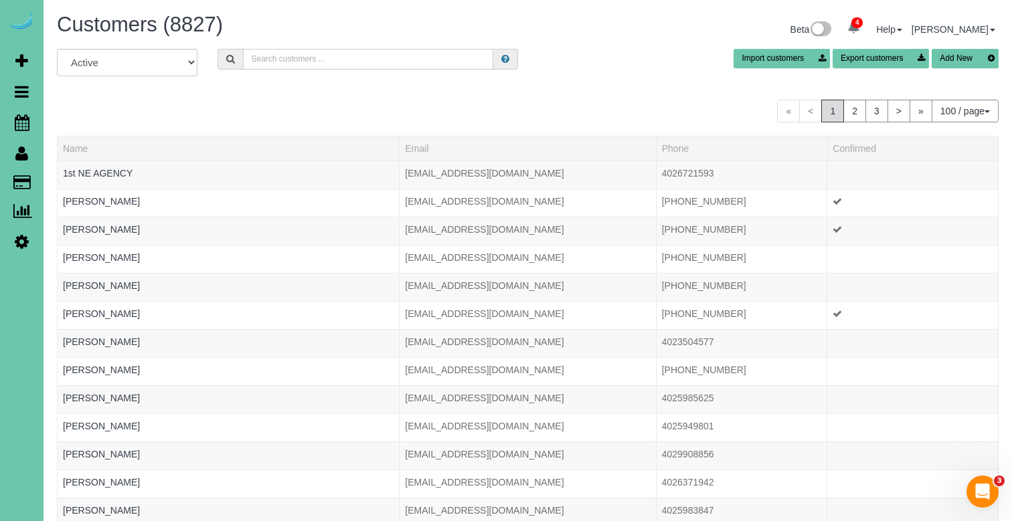
click at [365, 60] on input "text" at bounding box center [368, 59] width 250 height 21
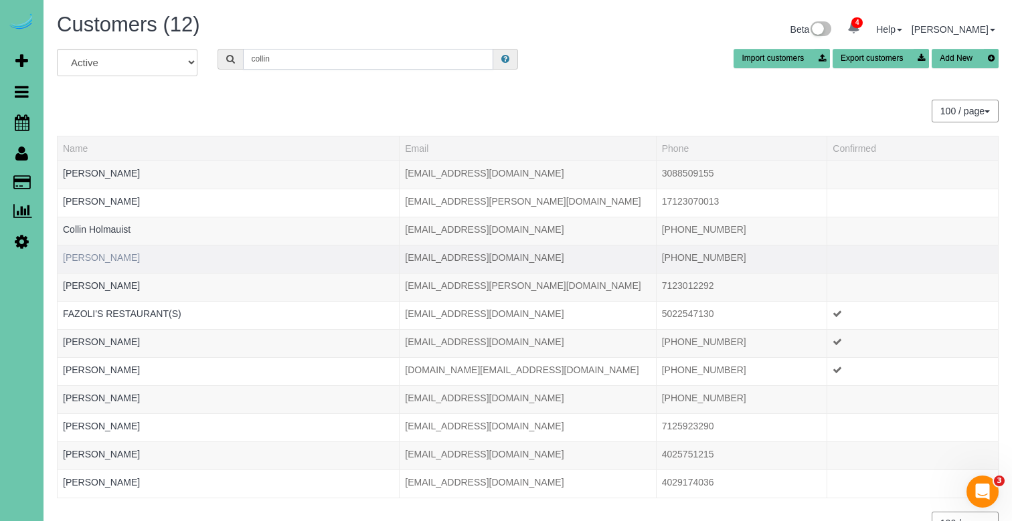
type input "collin"
click at [73, 259] on link "Collin Piti" at bounding box center [101, 257] width 77 height 11
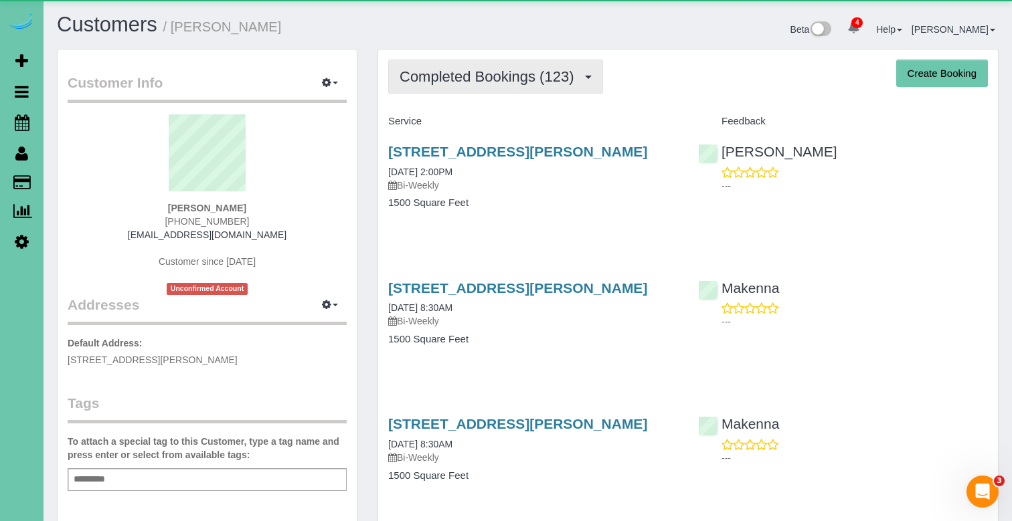
click at [498, 72] on span "Completed Bookings (123)" at bounding box center [490, 76] width 181 height 17
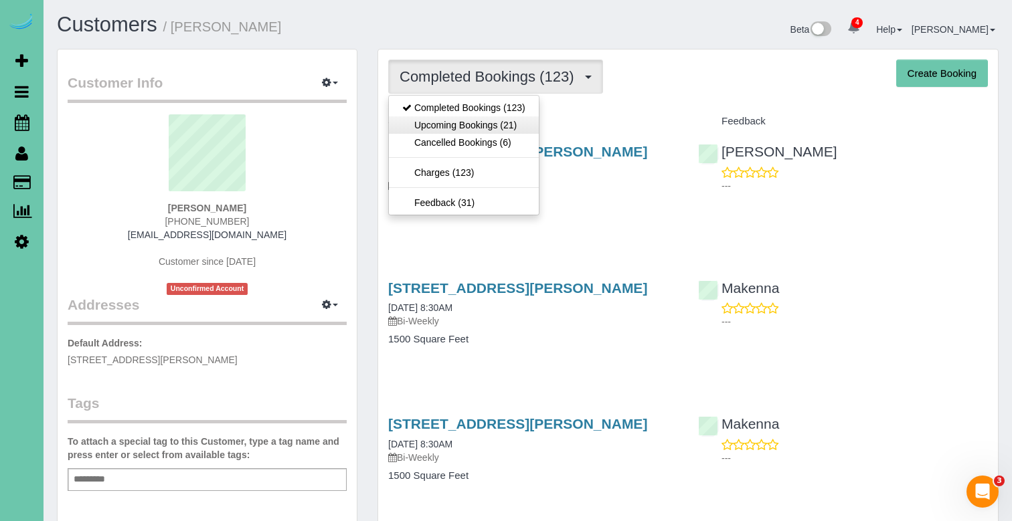
click at [474, 122] on link "Upcoming Bookings (21)" at bounding box center [464, 124] width 150 height 17
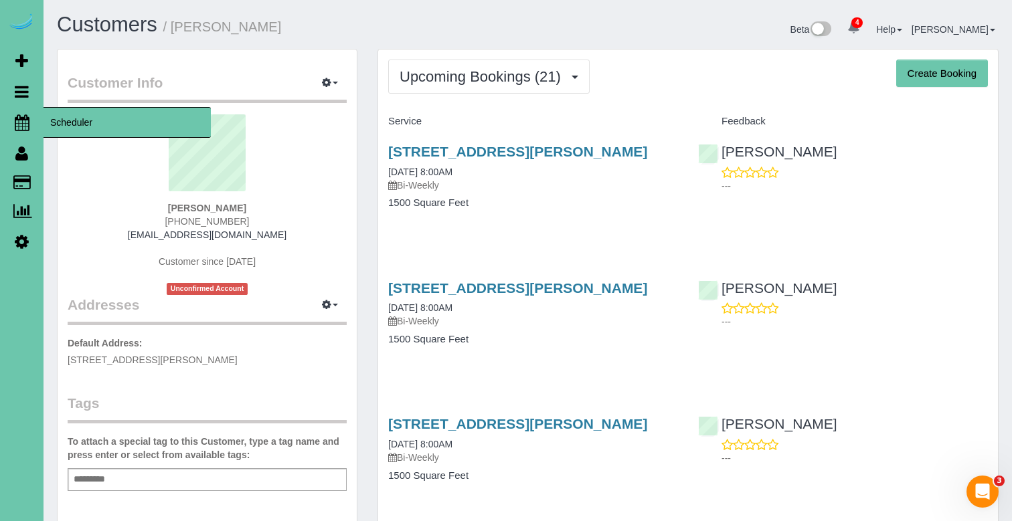
click at [15, 123] on icon at bounding box center [22, 122] width 15 height 16
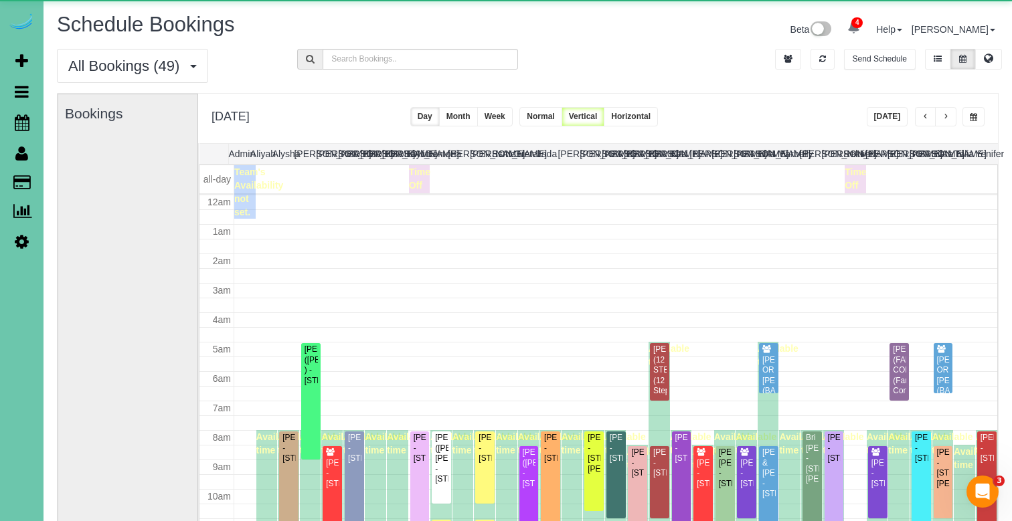
scroll to position [177, 0]
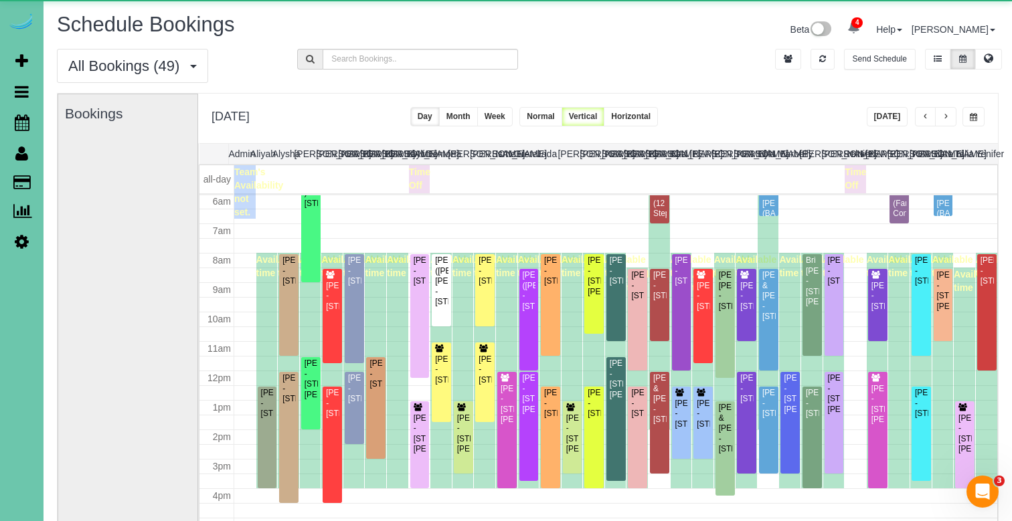
click at [966, 118] on button "button" at bounding box center [973, 116] width 22 height 19
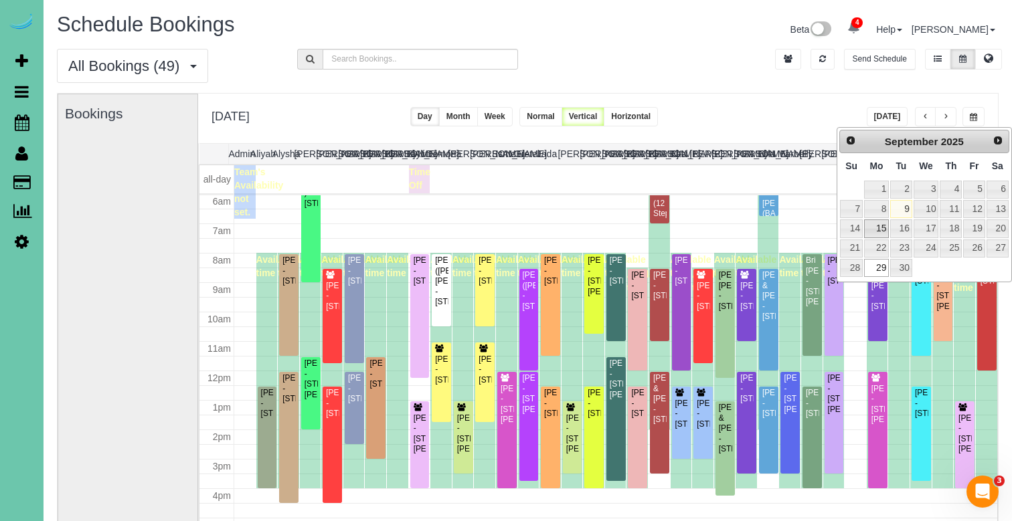
click at [876, 228] on link "15" at bounding box center [876, 229] width 25 height 18
type input "**********"
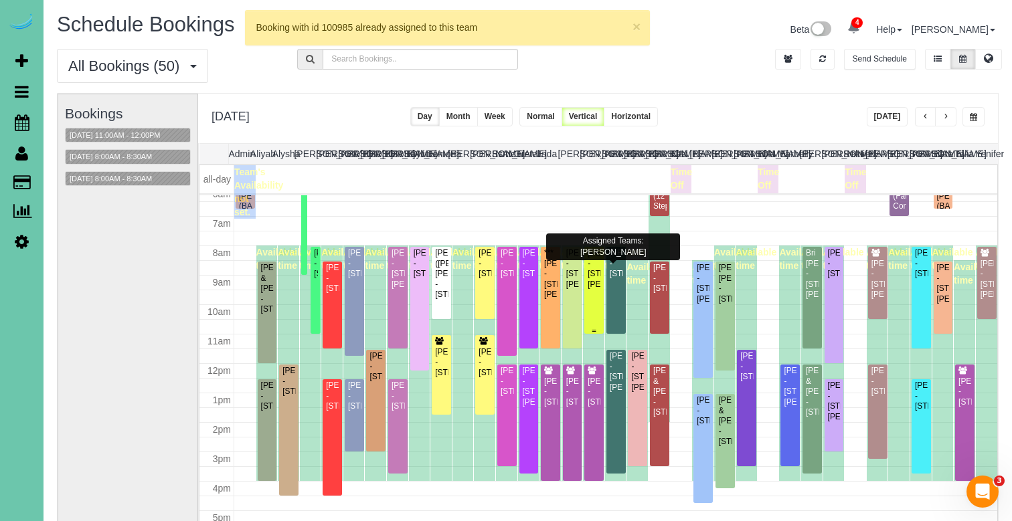
scroll to position [188, 0]
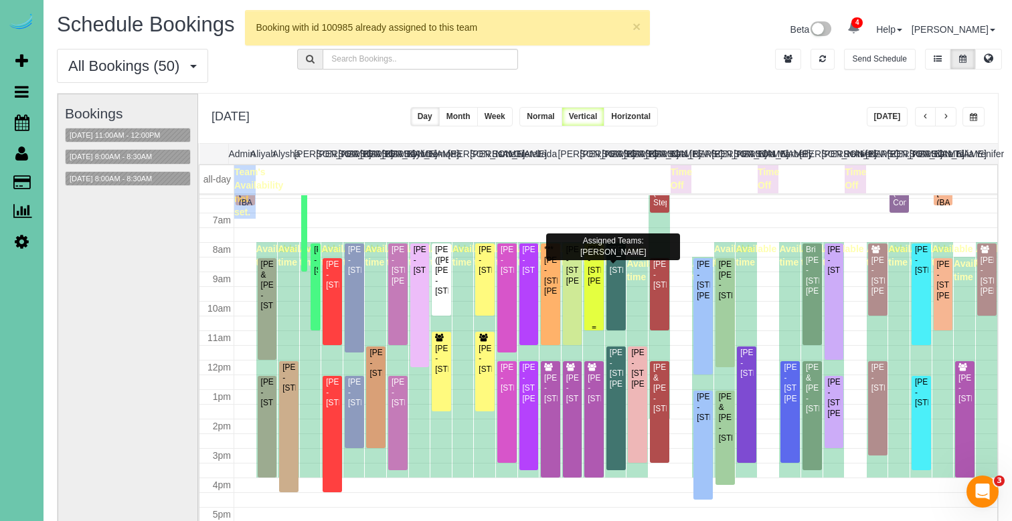
click at [594, 277] on div "Collin Piti - 1005 Johnston Plaza, Omaha, NE 68108" at bounding box center [594, 265] width 14 height 41
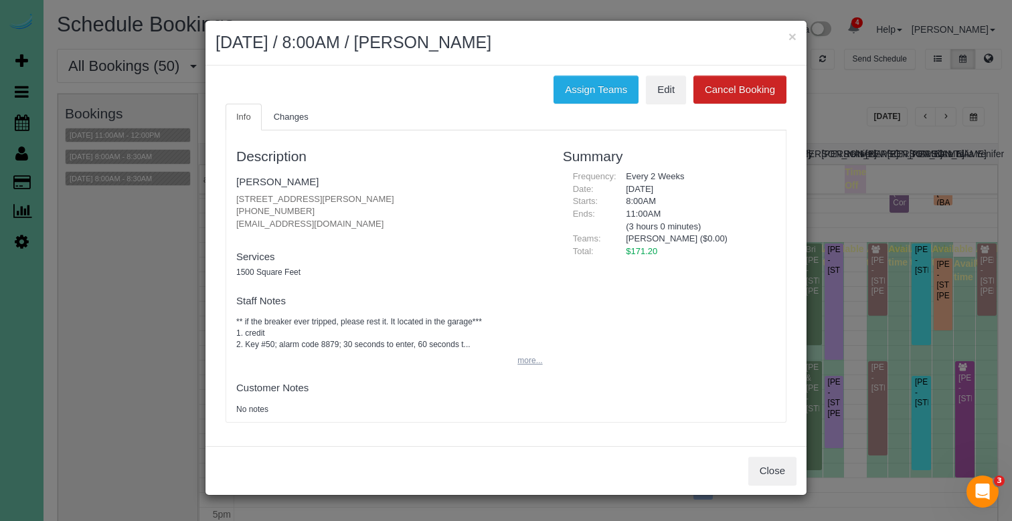
click at [529, 360] on button "more..." at bounding box center [525, 360] width 33 height 19
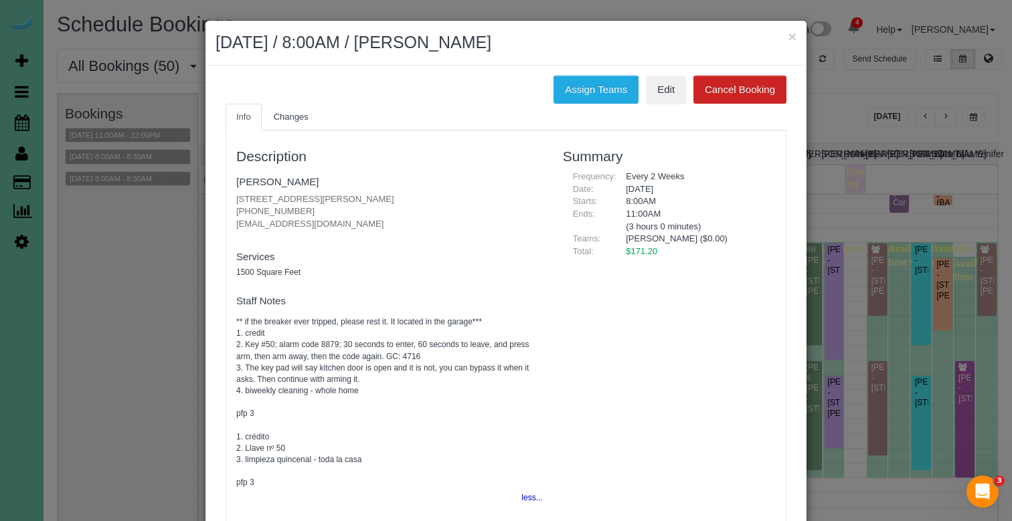
drag, startPoint x: 563, startPoint y: 88, endPoint x: 465, endPoint y: 93, distance: 98.5
click at [563, 88] on button "Assign Teams" at bounding box center [595, 90] width 85 height 28
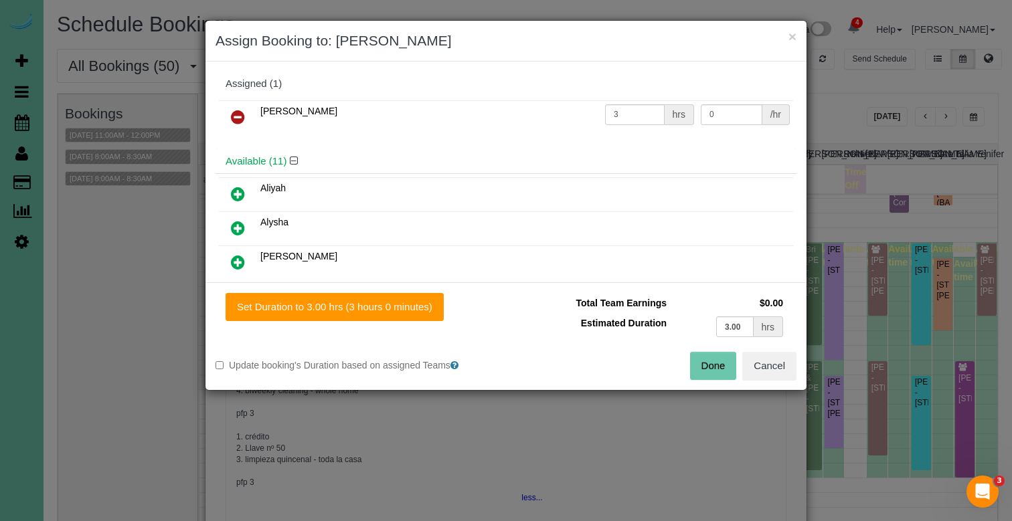
click at [236, 113] on icon at bounding box center [238, 117] width 14 height 16
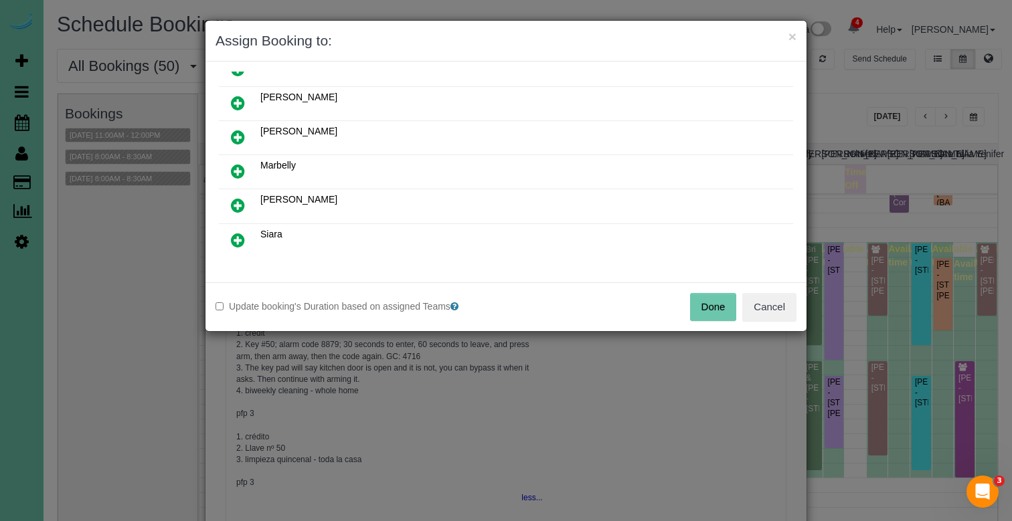
scroll to position [307, 0]
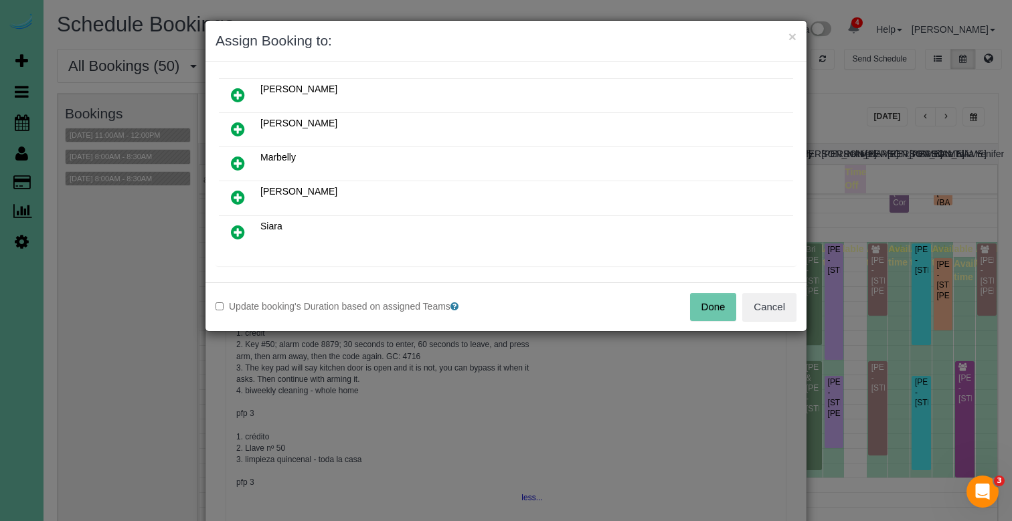
drag, startPoint x: 237, startPoint y: 191, endPoint x: 257, endPoint y: 249, distance: 61.0
click at [236, 191] on icon at bounding box center [238, 197] width 14 height 16
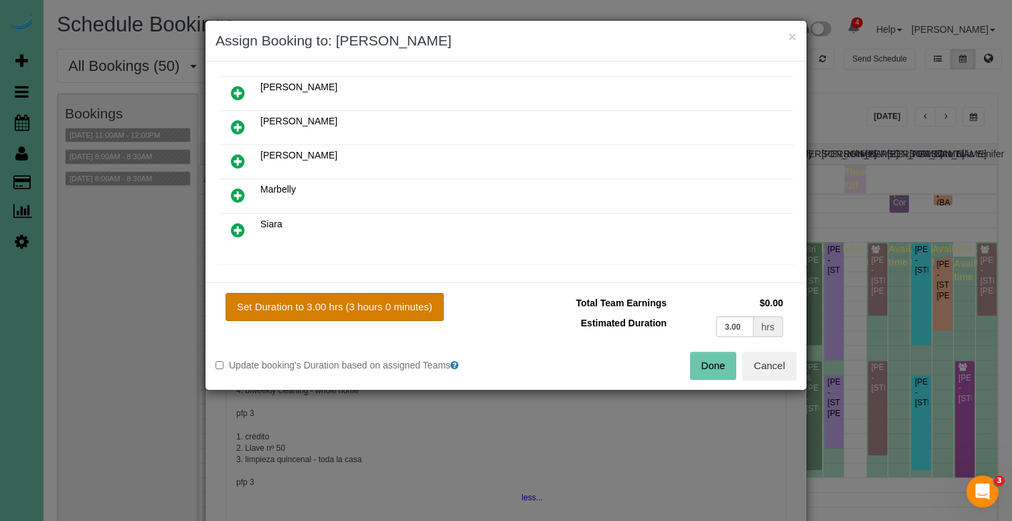
drag, startPoint x: 354, startPoint y: 299, endPoint x: 393, endPoint y: 313, distance: 41.3
click at [354, 299] on button "Set Duration to 3.00 hrs (3 hours 0 minutes)" at bounding box center [335, 307] width 218 height 28
type input "3.00"
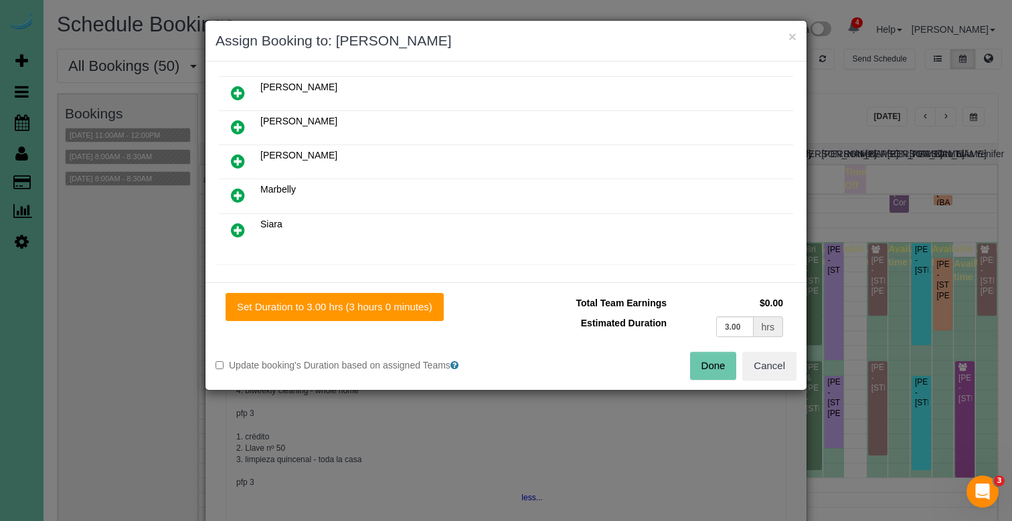
click at [700, 368] on button "Done" at bounding box center [713, 366] width 47 height 28
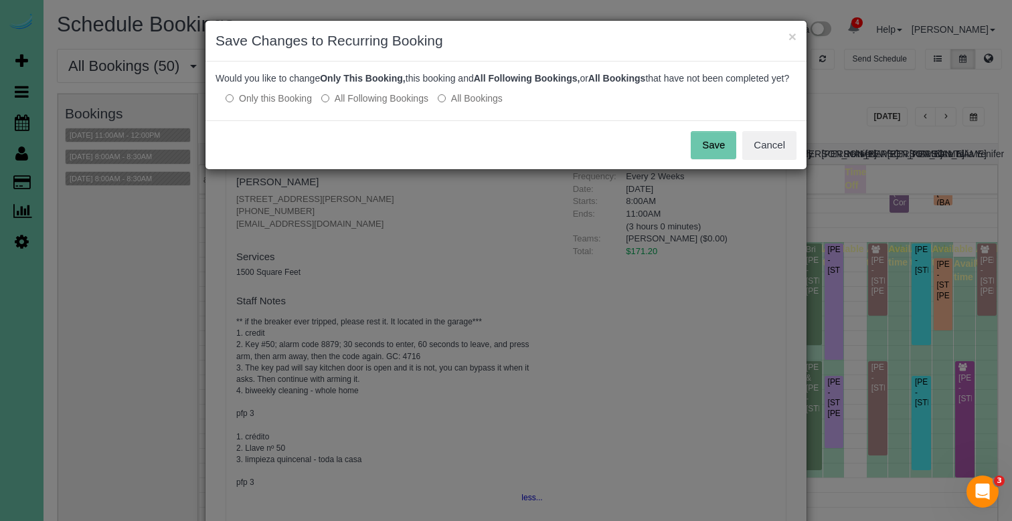
drag, startPoint x: 340, startPoint y: 112, endPoint x: 381, endPoint y: 111, distance: 40.8
click at [341, 105] on label "All Following Bookings" at bounding box center [374, 98] width 107 height 13
click at [715, 156] on button "Save" at bounding box center [714, 145] width 46 height 28
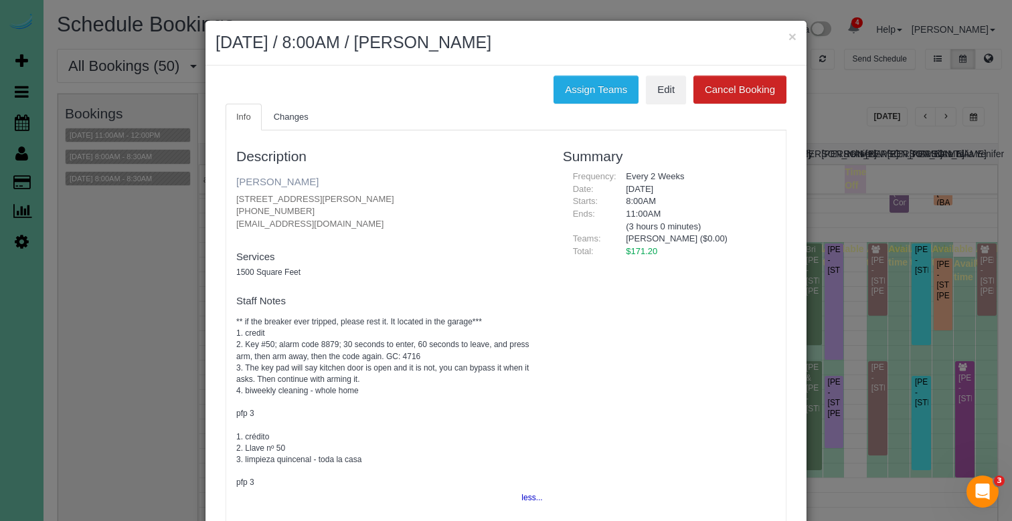
click at [268, 181] on link "Collin Piti" at bounding box center [277, 181] width 82 height 11
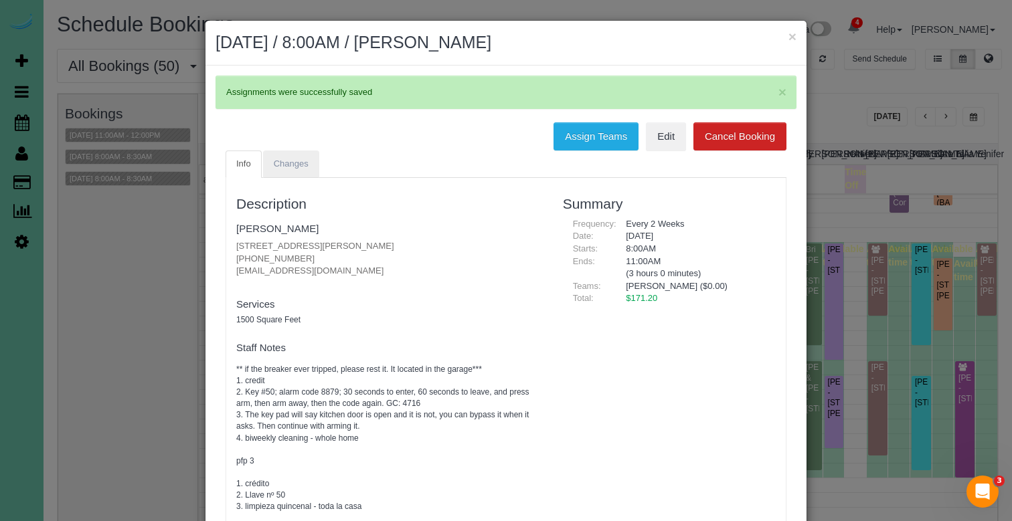
click at [286, 160] on span "Changes" at bounding box center [291, 164] width 35 height 10
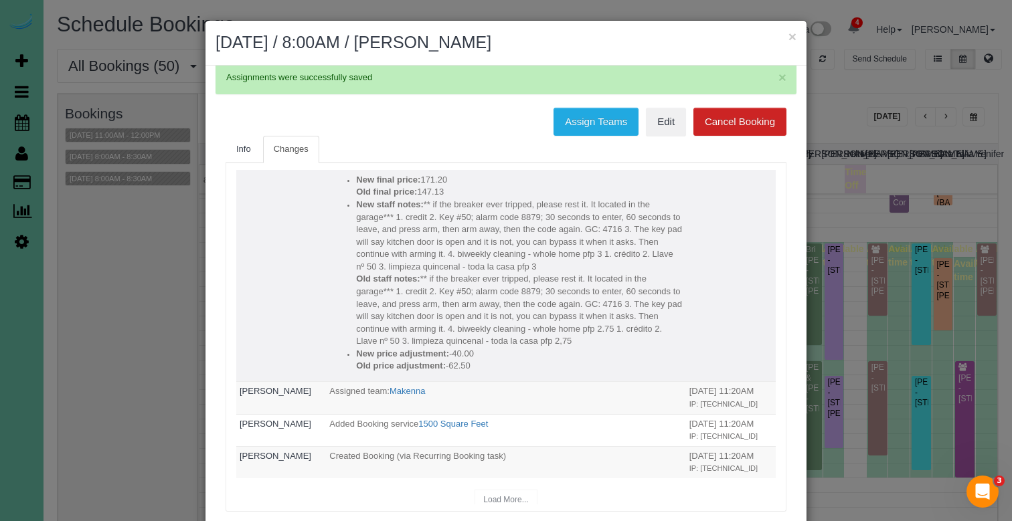
scroll to position [302, 0]
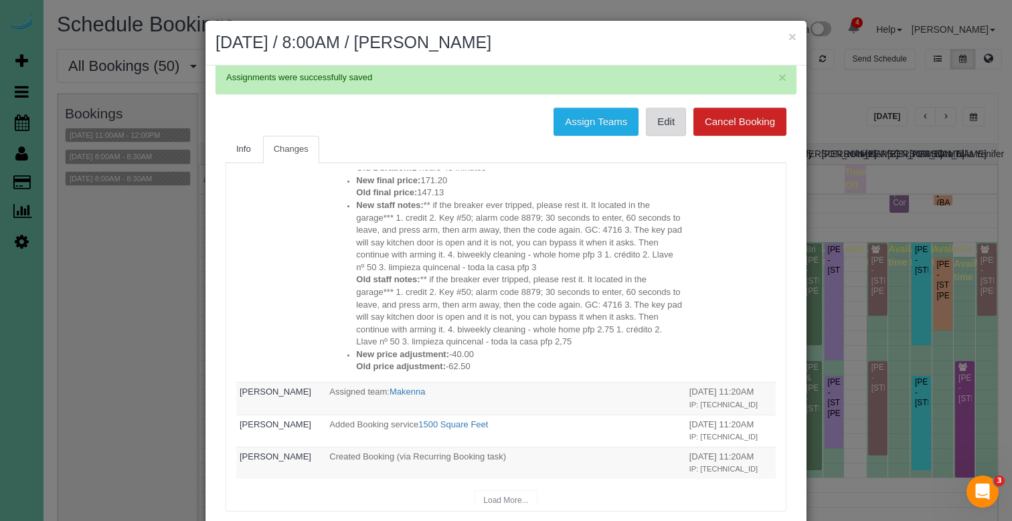
click at [657, 124] on link "Edit" at bounding box center [666, 122] width 40 height 28
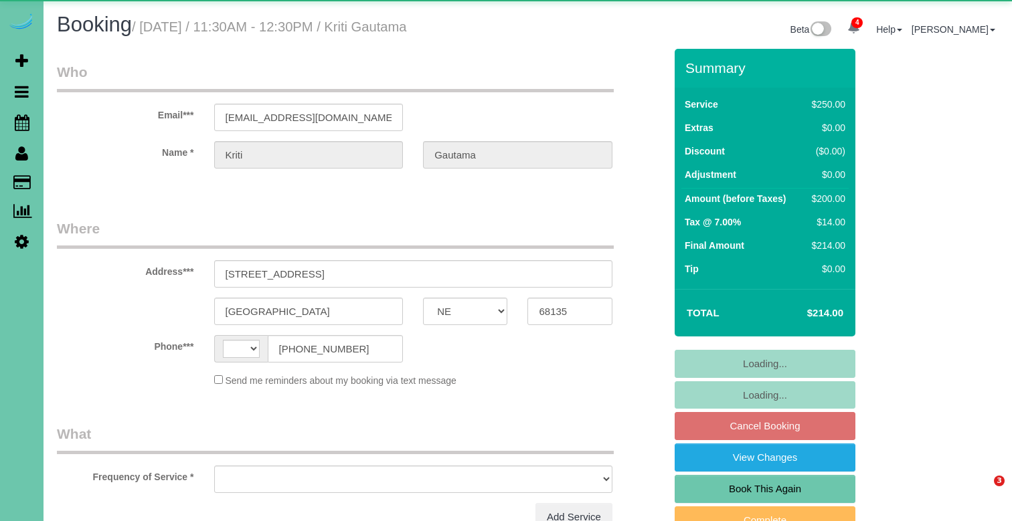
select select "NE"
select select "string:US"
select select "object:629"
select select "string:fspay-319458e4-6367-4e3d-b9f7-882f591fd9a0"
select select "object:700"
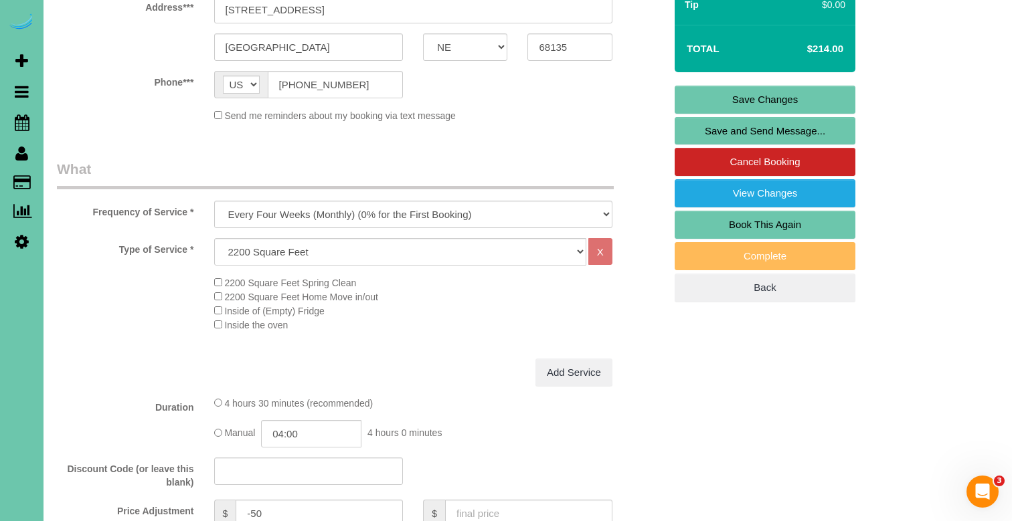
scroll to position [274, 0]
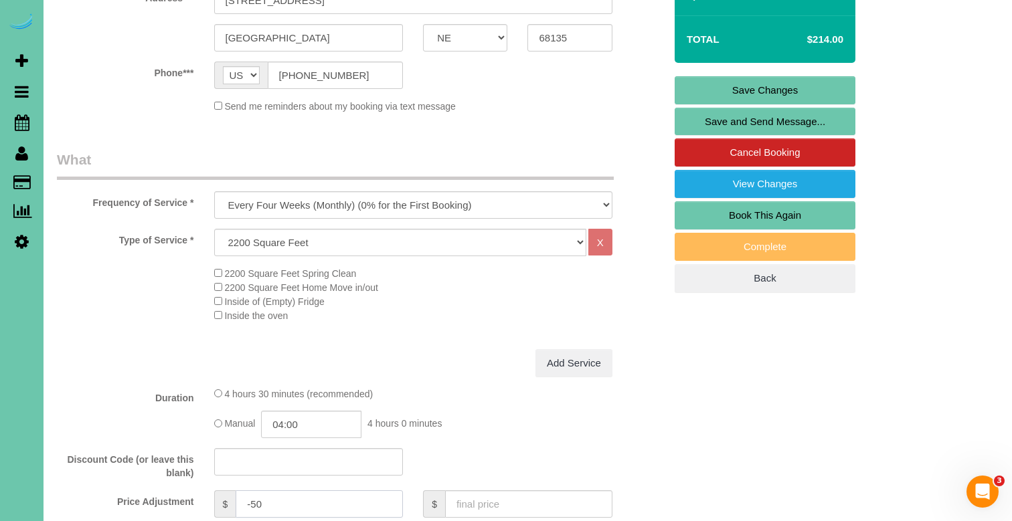
click at [271, 501] on input "-50" at bounding box center [319, 504] width 167 height 27
type input "-38"
click at [511, 334] on div "Type of Service * Hourly 2.5 Hour Custom Clean 3.5 Hour Custom Clean commercial…" at bounding box center [361, 289] width 608 height 120
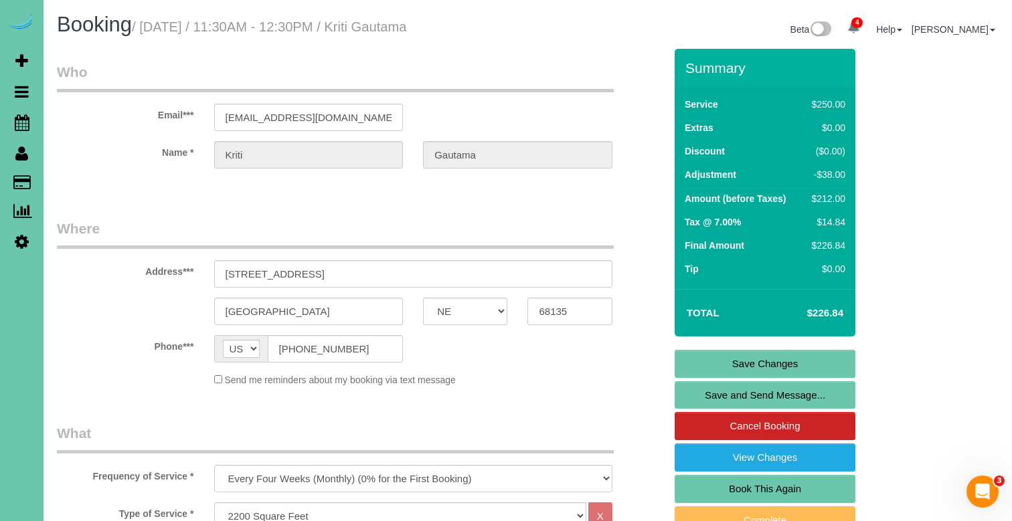
scroll to position [0, 0]
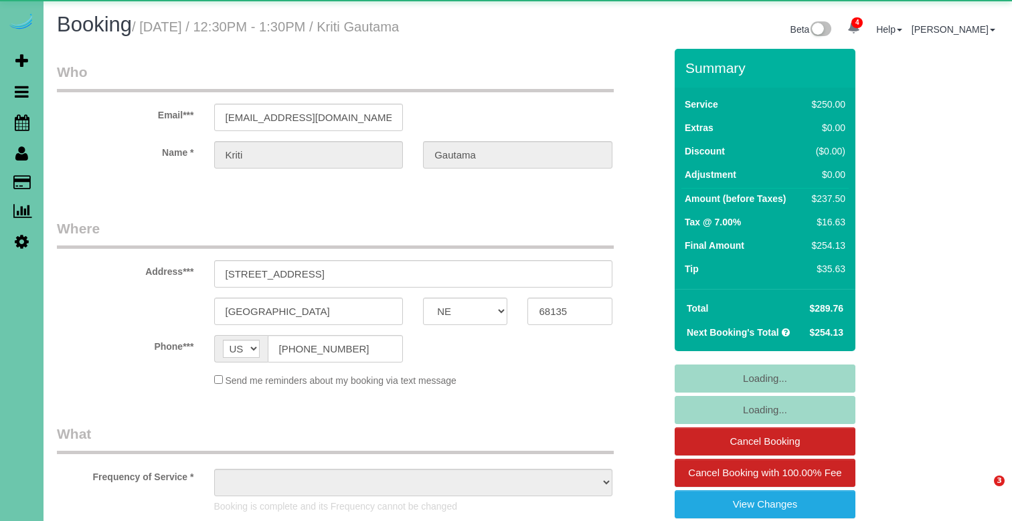
select select "NE"
select select "object:675"
select select "string:fspay-319458e4-6367-4e3d-b9f7-882f591fd9a0"
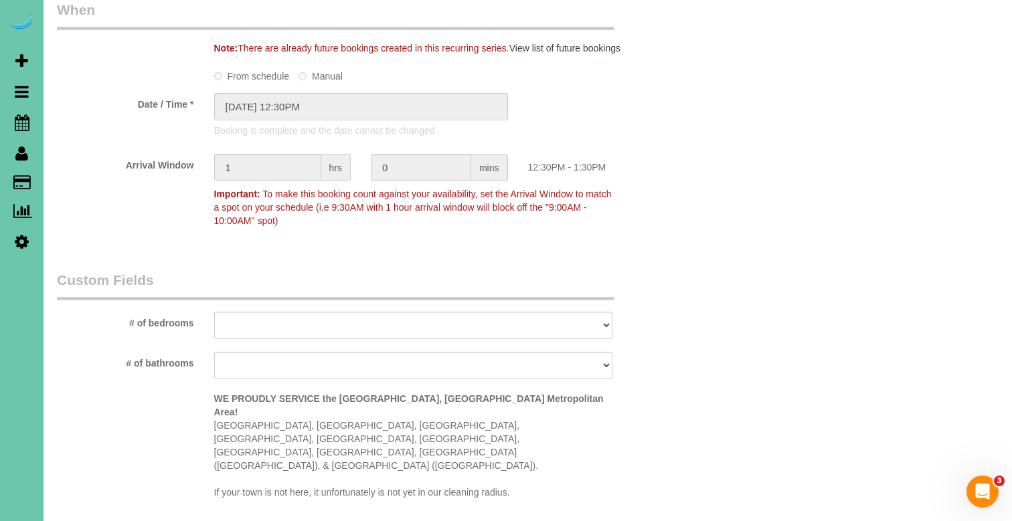
scroll to position [1035, 0]
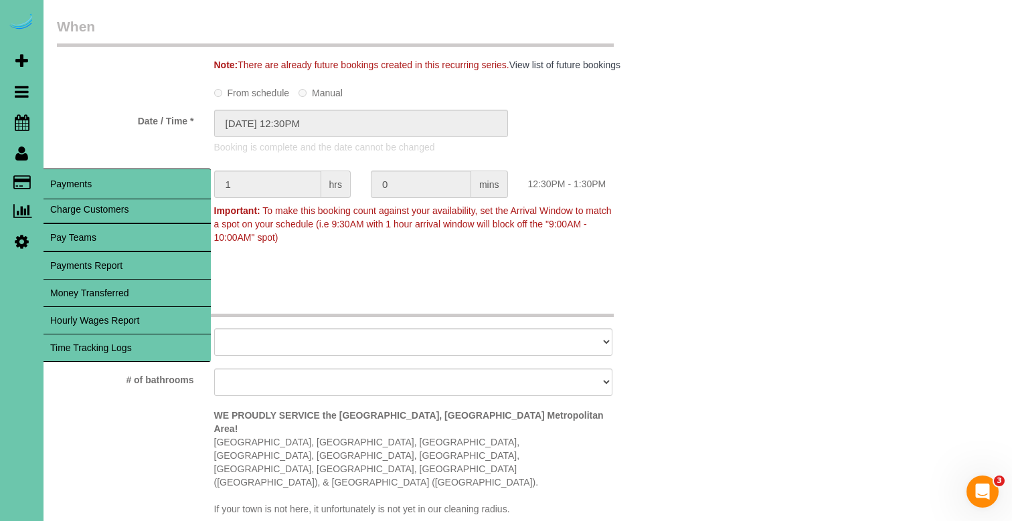
click at [136, 349] on link "Time Tracking Logs" at bounding box center [126, 348] width 167 height 27
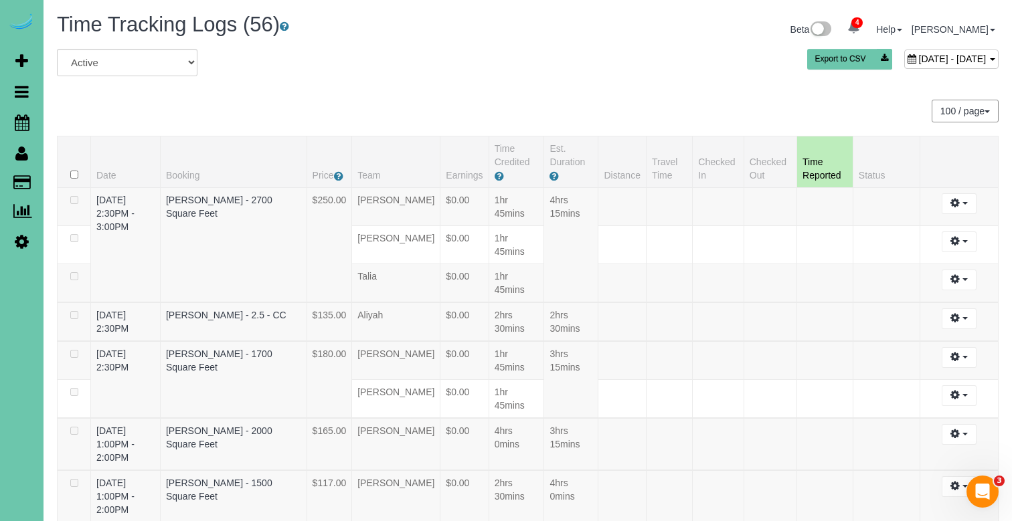
click at [919, 58] on span "September 09, 2025 - September 09, 2025" at bounding box center [953, 59] width 68 height 11
type input "**********"
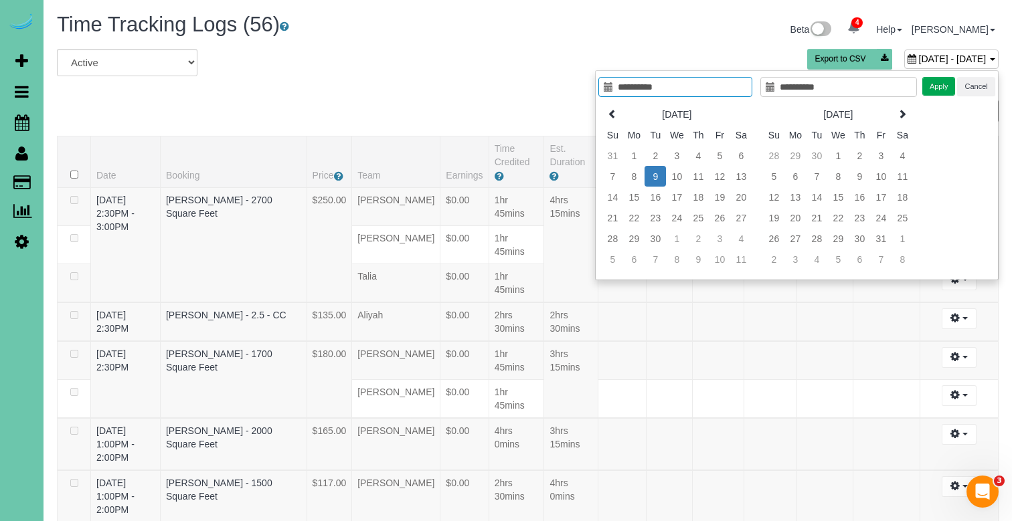
click at [919, 58] on span "September 09, 2025 - September 09, 2025" at bounding box center [953, 59] width 68 height 11
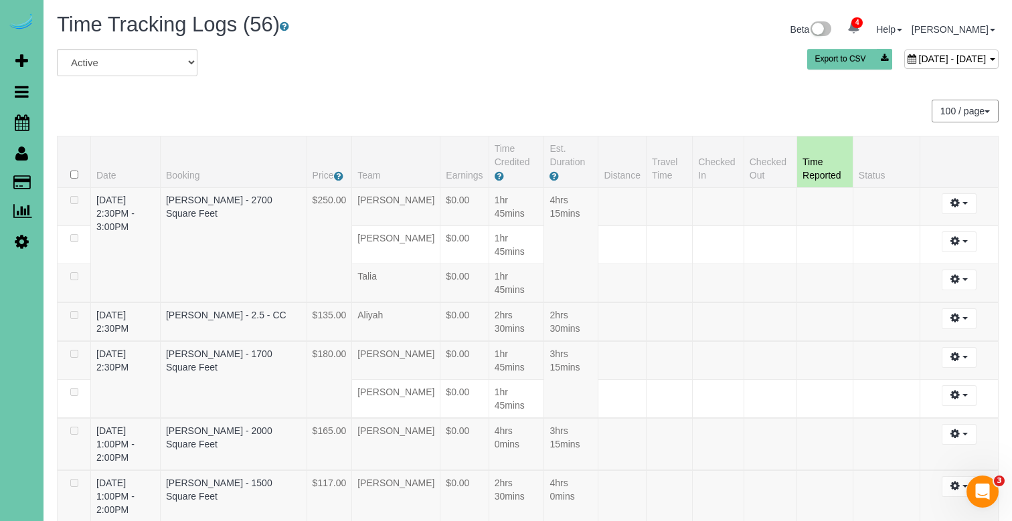
click at [919, 60] on span "September 09, 2025 - September 09, 2025" at bounding box center [953, 59] width 68 height 11
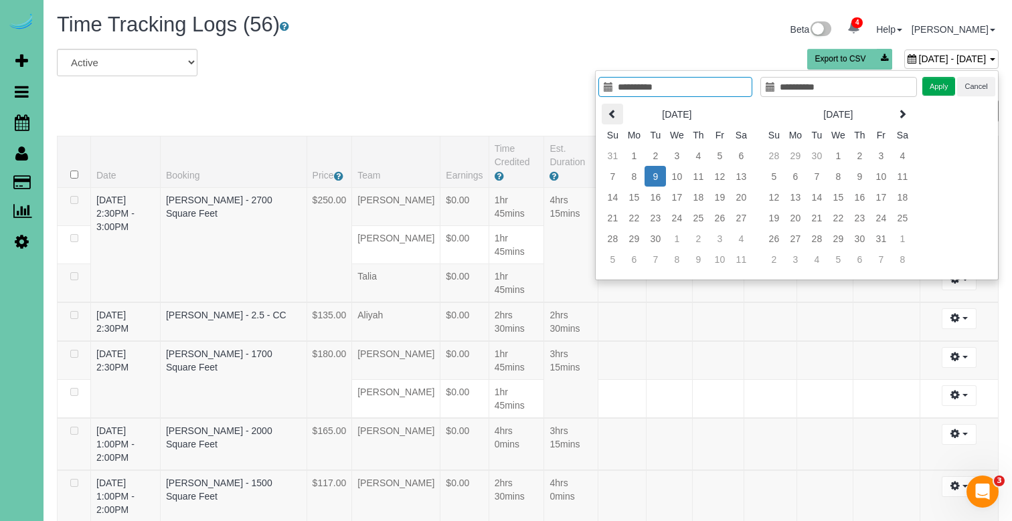
click at [611, 113] on icon at bounding box center [612, 113] width 9 height 9
click at [612, 113] on icon at bounding box center [612, 113] width 9 height 9
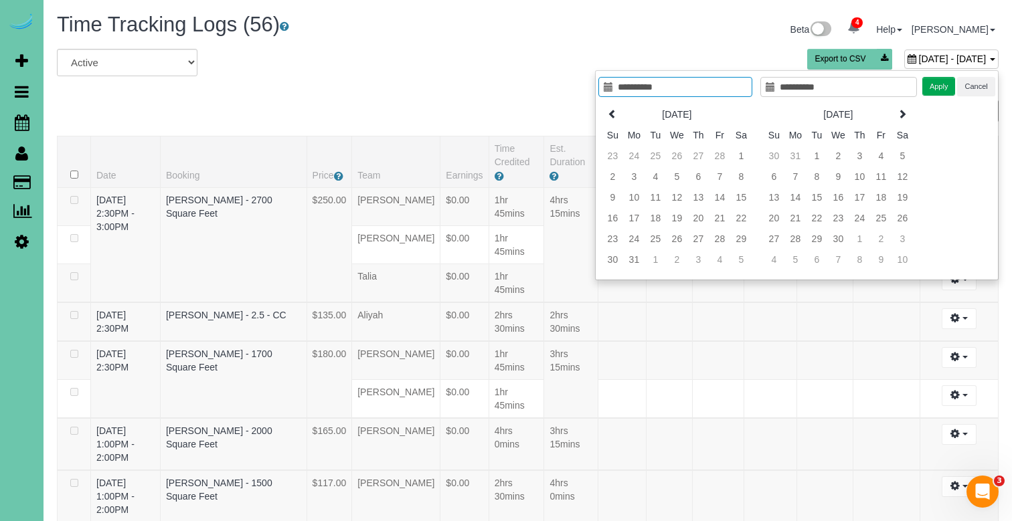
click at [612, 113] on icon at bounding box center [612, 113] width 9 height 9
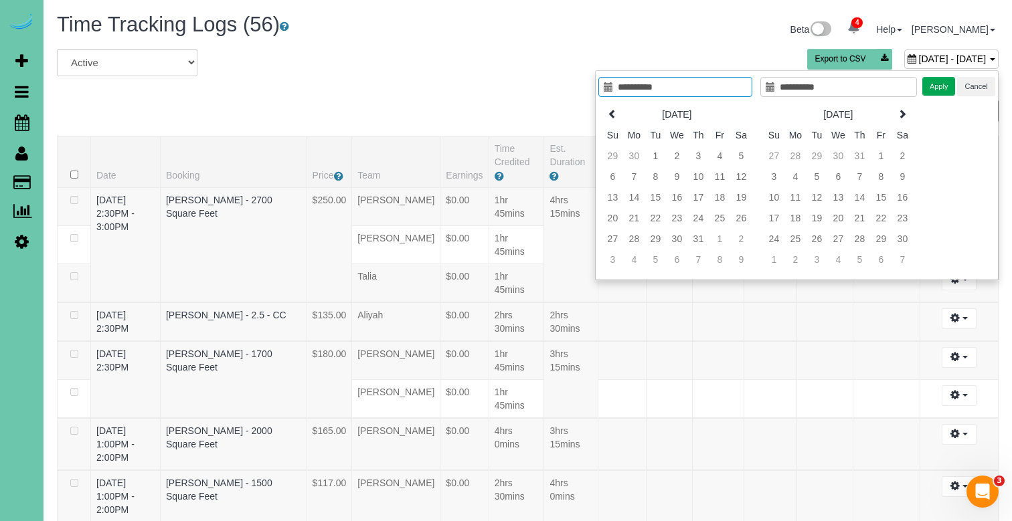
click at [612, 113] on icon at bounding box center [612, 113] width 9 height 9
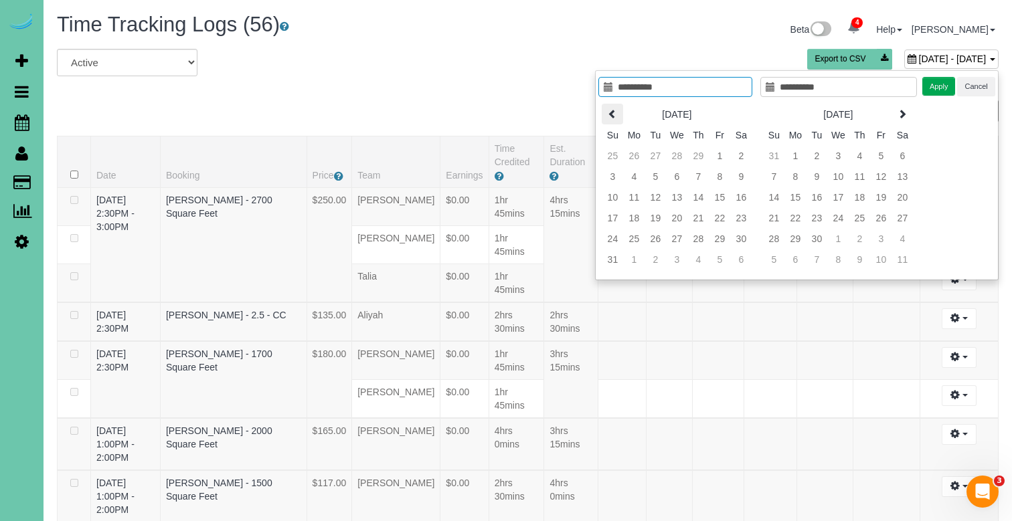
click at [611, 113] on icon at bounding box center [612, 113] width 9 height 9
type input "**********"
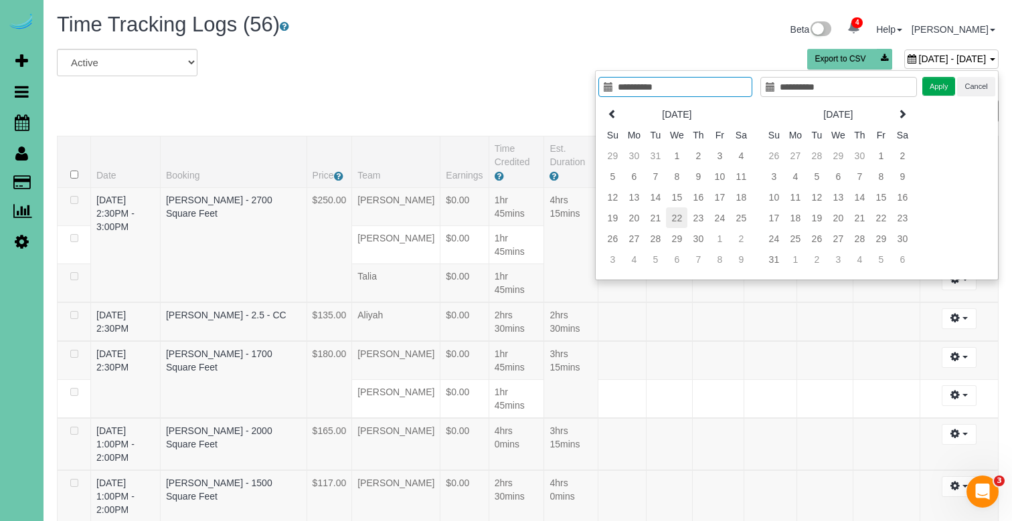
click at [675, 218] on td "22" at bounding box center [676, 217] width 21 height 21
type input "**********"
click at [675, 218] on td "22" at bounding box center [676, 217] width 21 height 21
type input "**********"
click at [942, 88] on button "Apply" at bounding box center [938, 86] width 33 height 19
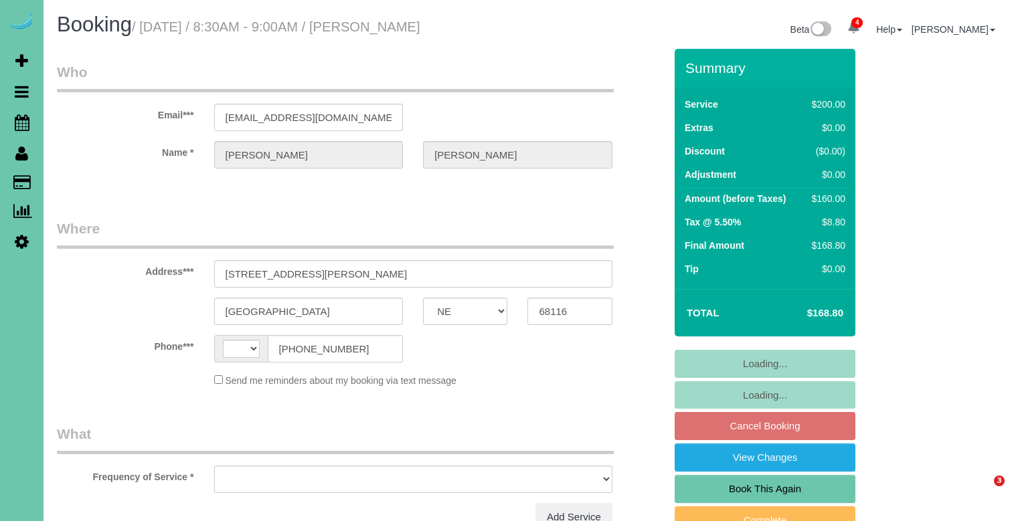
select select "NE"
select select "string:[GEOGRAPHIC_DATA]"
select select "object:686"
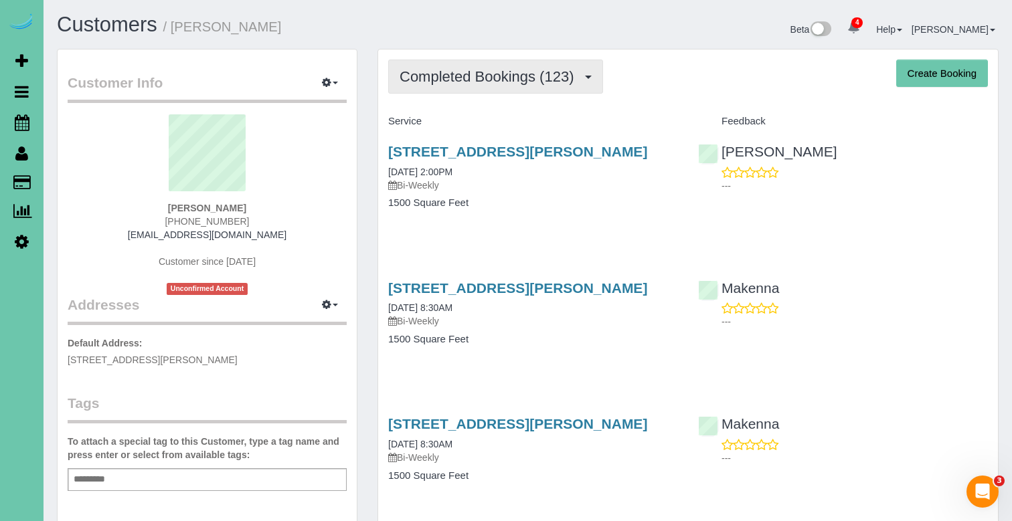
click at [490, 76] on span "Completed Bookings (123)" at bounding box center [490, 76] width 181 height 17
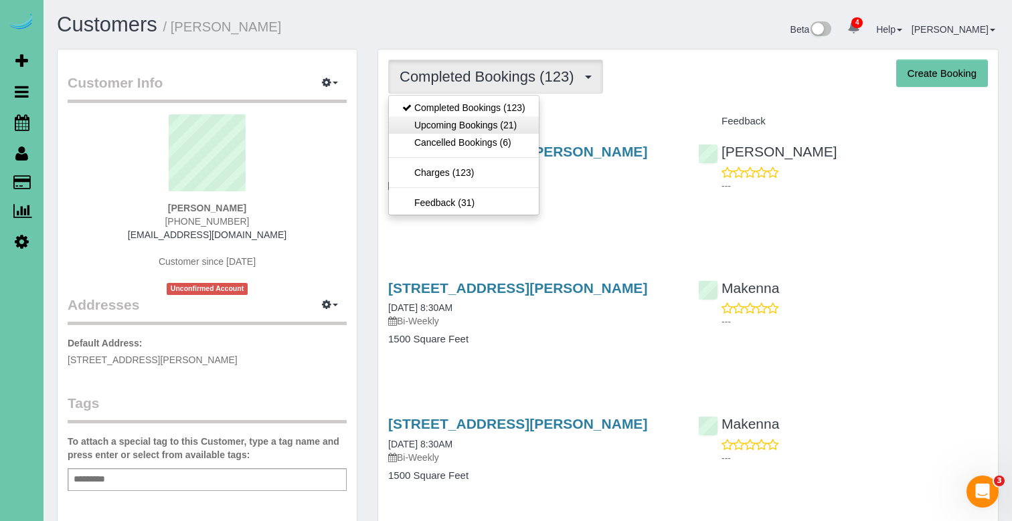
click at [483, 125] on link "Upcoming Bookings (21)" at bounding box center [464, 124] width 150 height 17
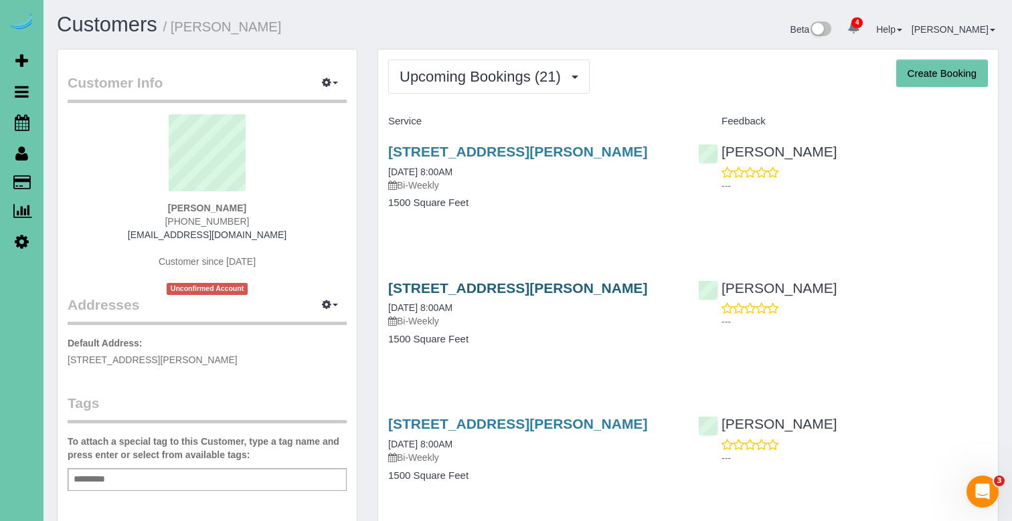
click at [557, 292] on link "1005 Johnston Plaza, Omaha, NE 68108" at bounding box center [517, 287] width 259 height 15
click at [566, 428] on link "1005 Johnston Plaza, Omaha, NE 68108" at bounding box center [517, 423] width 259 height 15
click at [541, 147] on link "1005 Johnston Plaza, Omaha, NE 68108" at bounding box center [517, 151] width 259 height 15
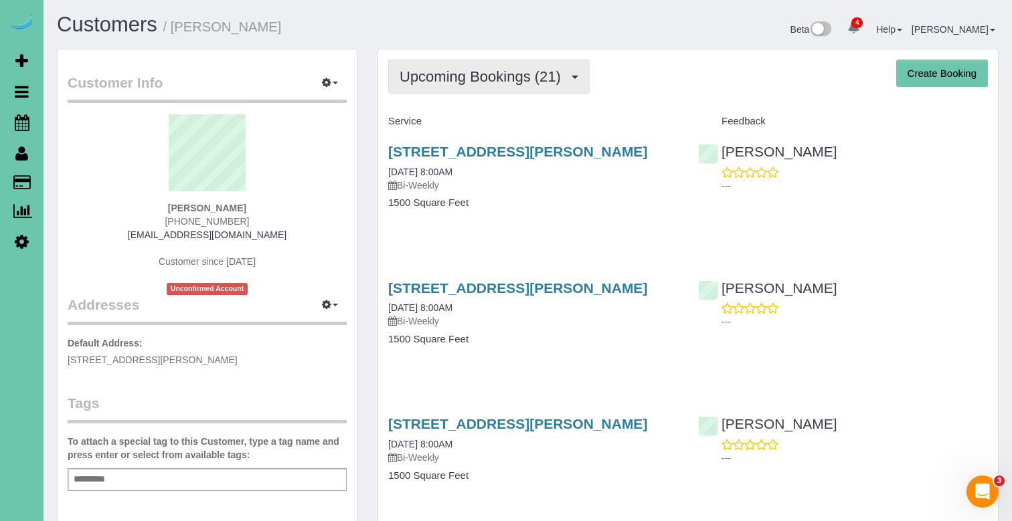
click at [457, 83] on span "Upcoming Bookings (21)" at bounding box center [484, 76] width 168 height 17
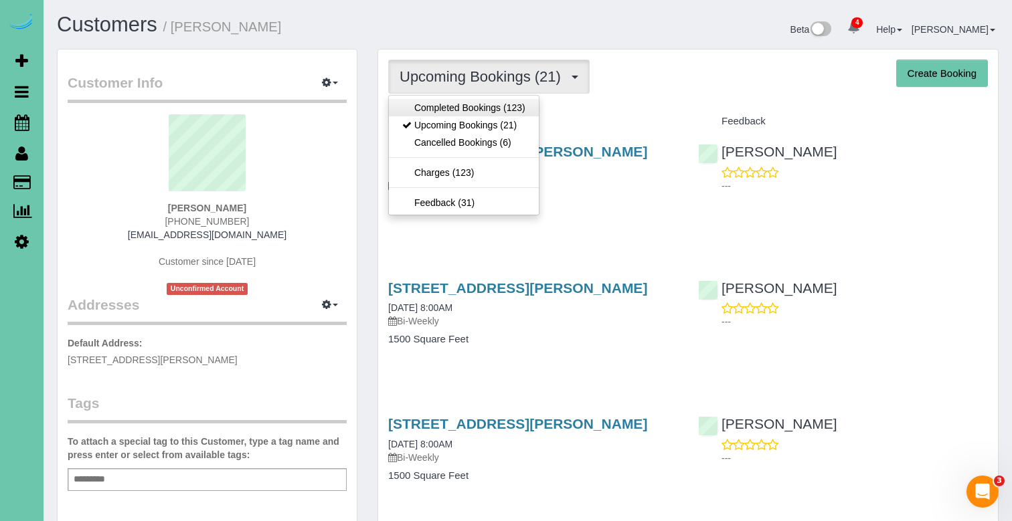
click at [444, 106] on link "Completed Bookings (123)" at bounding box center [464, 107] width 150 height 17
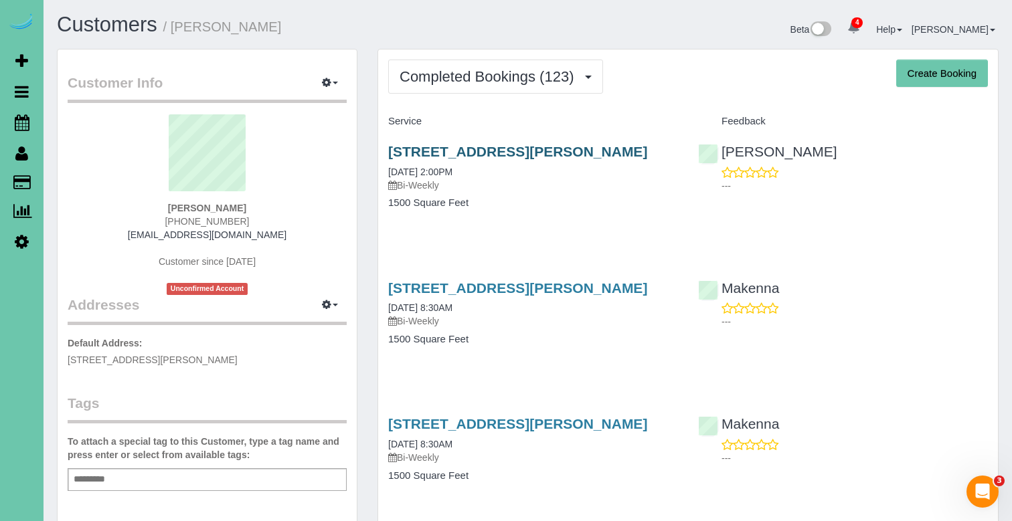
click at [450, 151] on link "1005 Johnston Plaza, Omaha, NE 68108" at bounding box center [517, 151] width 259 height 15
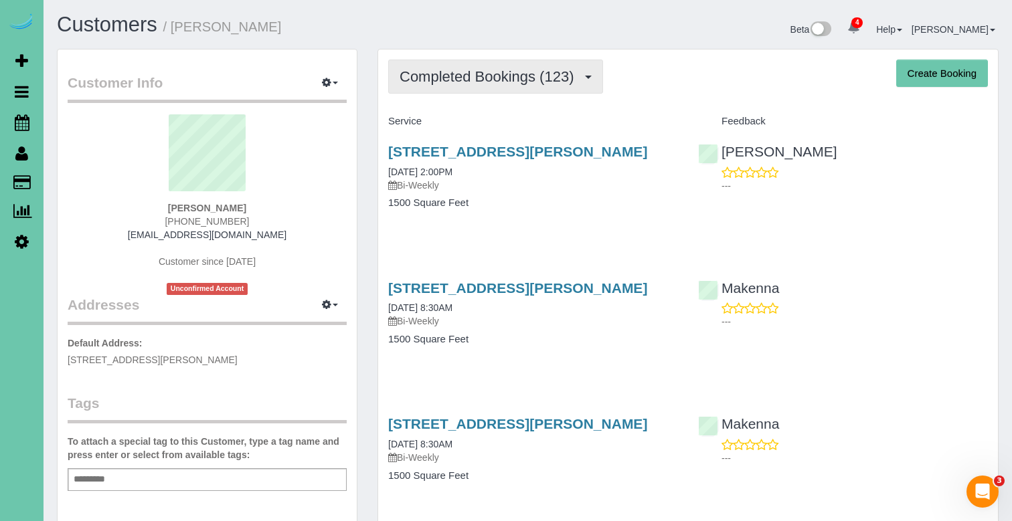
drag, startPoint x: 526, startPoint y: 76, endPoint x: 520, endPoint y: 86, distance: 11.1
click at [526, 76] on span "Completed Bookings (123)" at bounding box center [490, 76] width 181 height 17
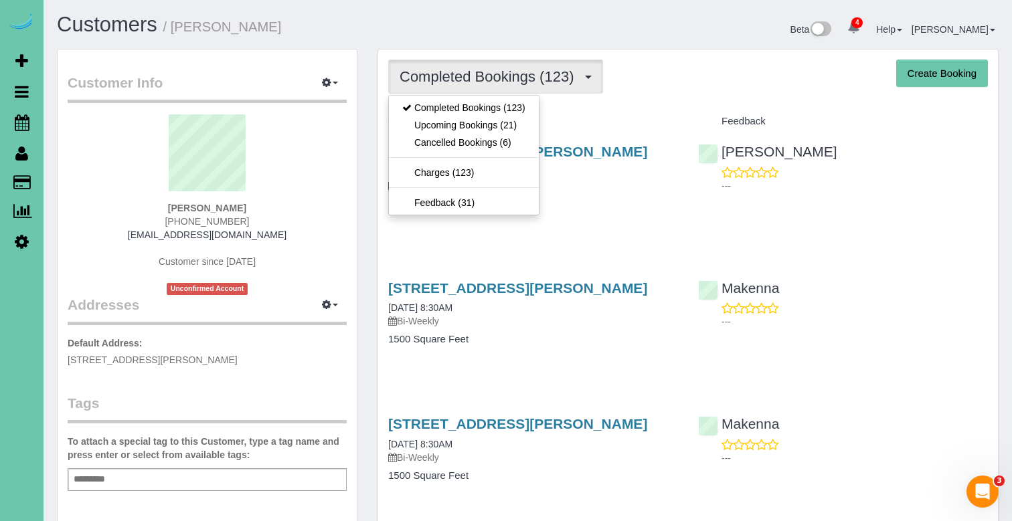
click at [523, 132] on link "Upcoming Bookings (21)" at bounding box center [464, 124] width 150 height 17
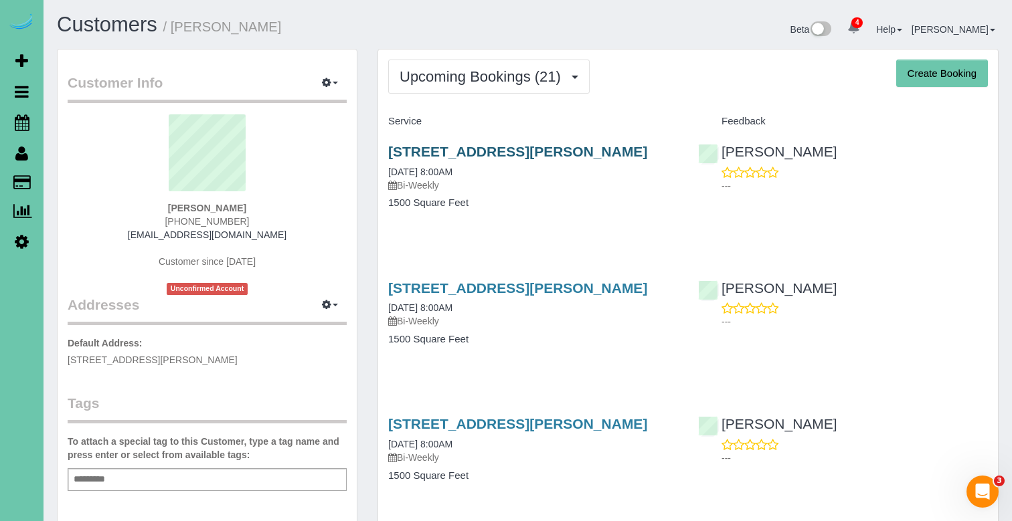
click at [470, 149] on link "1005 Johnston Plaza, Omaha, NE 68108" at bounding box center [517, 151] width 259 height 15
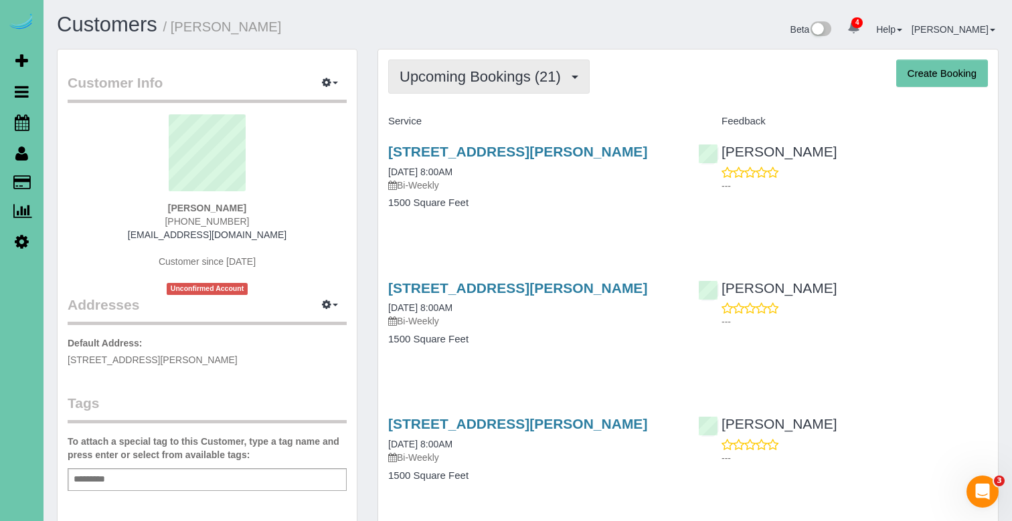
click at [457, 72] on span "Upcoming Bookings (21)" at bounding box center [484, 76] width 168 height 17
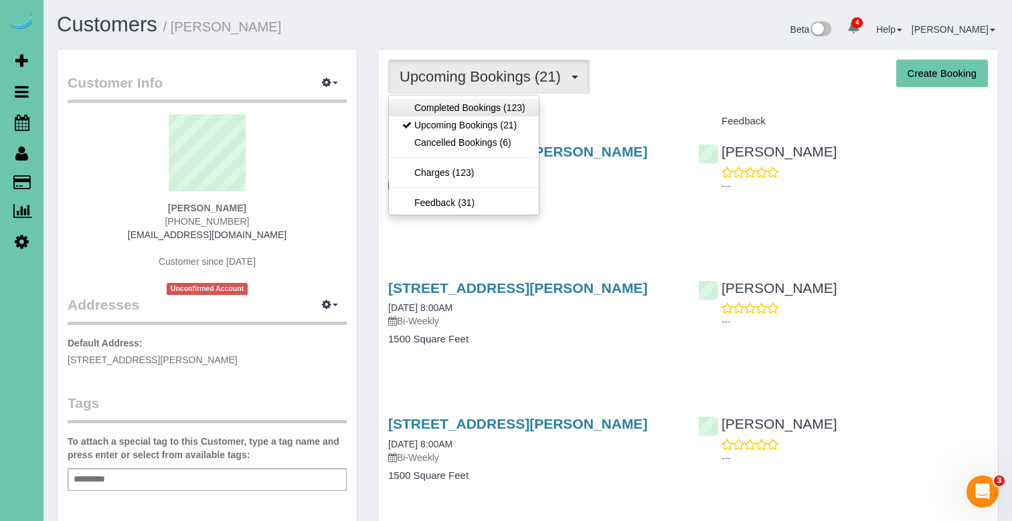
click at [468, 114] on link "Completed Bookings (123)" at bounding box center [464, 107] width 150 height 17
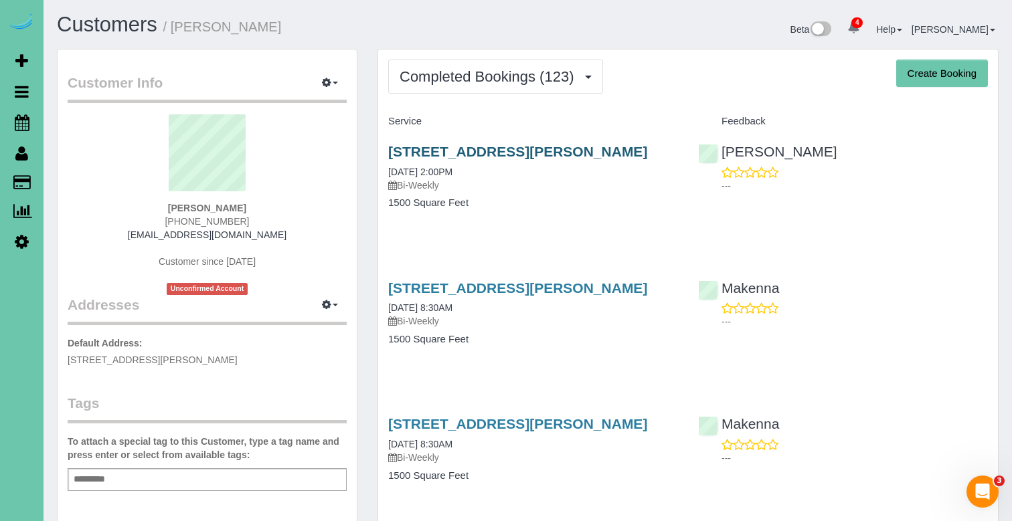
click at [480, 152] on link "1005 Johnston Plaza, Omaha, NE 68108" at bounding box center [517, 151] width 259 height 15
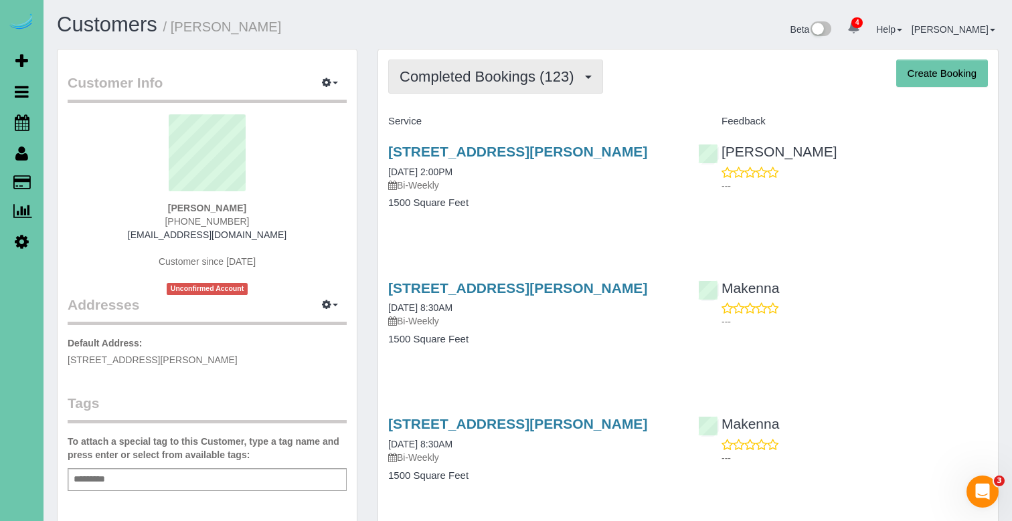
click at [492, 60] on button "Completed Bookings (123)" at bounding box center [495, 77] width 215 height 34
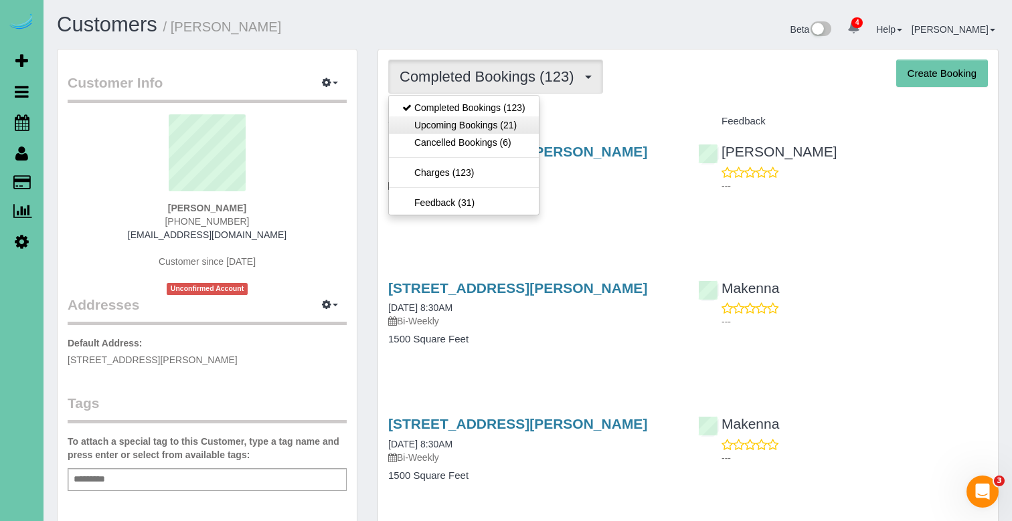
click at [480, 118] on link "Upcoming Bookings (21)" at bounding box center [464, 124] width 150 height 17
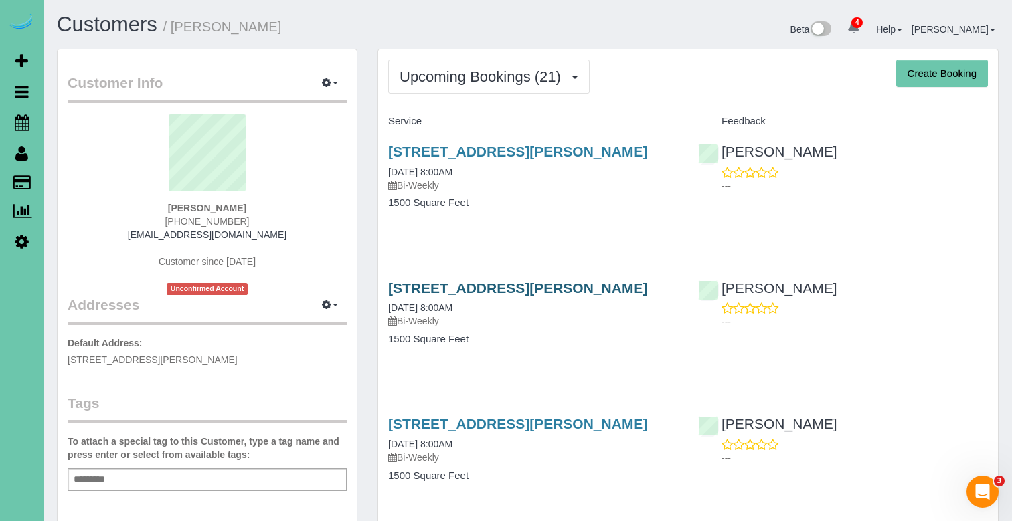
click at [549, 285] on link "1005 Johnston Plaza, Omaha, NE 68108" at bounding box center [517, 287] width 259 height 15
click at [507, 152] on link "1005 Johnston Plaza, Omaha, NE 68108" at bounding box center [517, 151] width 259 height 15
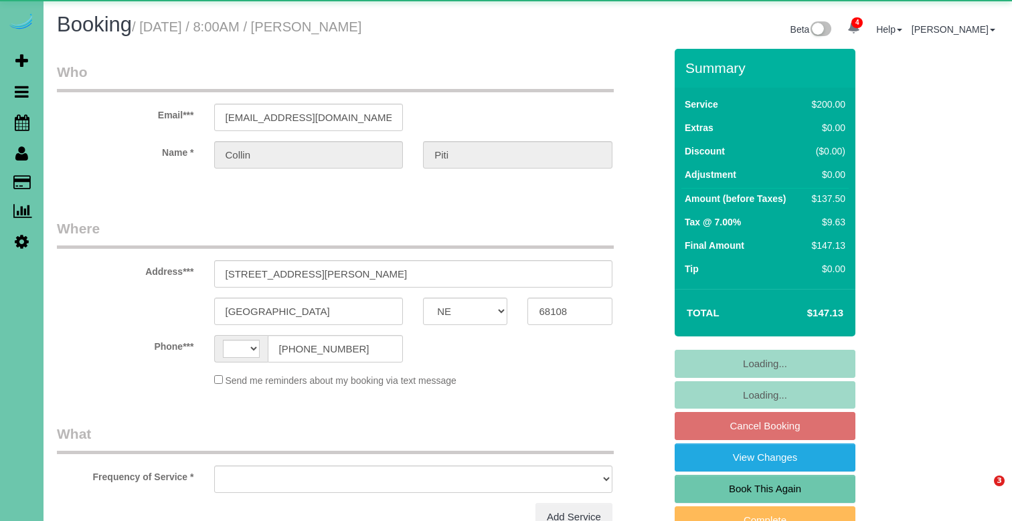
select select "NE"
select select "string:[GEOGRAPHIC_DATA]"
select select "object:937"
select select "string:fspay-d3c0265a-05b7-4355-aa30-891d40514966"
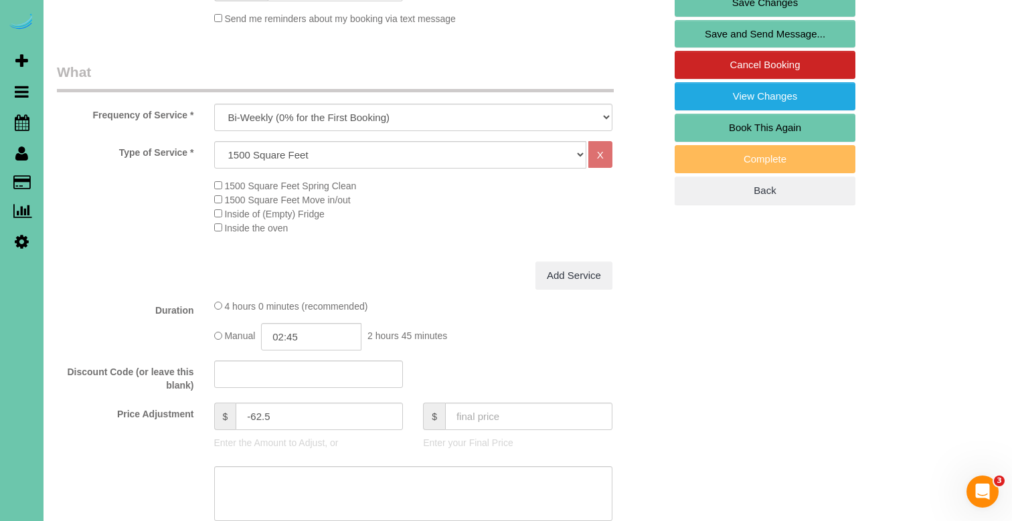
scroll to position [362, 0]
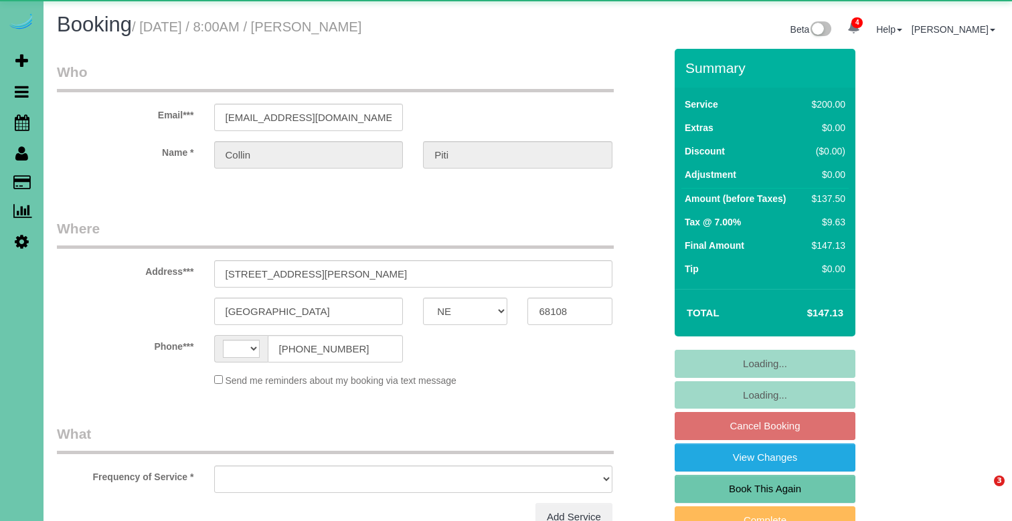
select select "NE"
select select "string:[GEOGRAPHIC_DATA]"
select select "object:653"
select select "string:fspay-d3c0265a-05b7-4355-aa30-891d40514966"
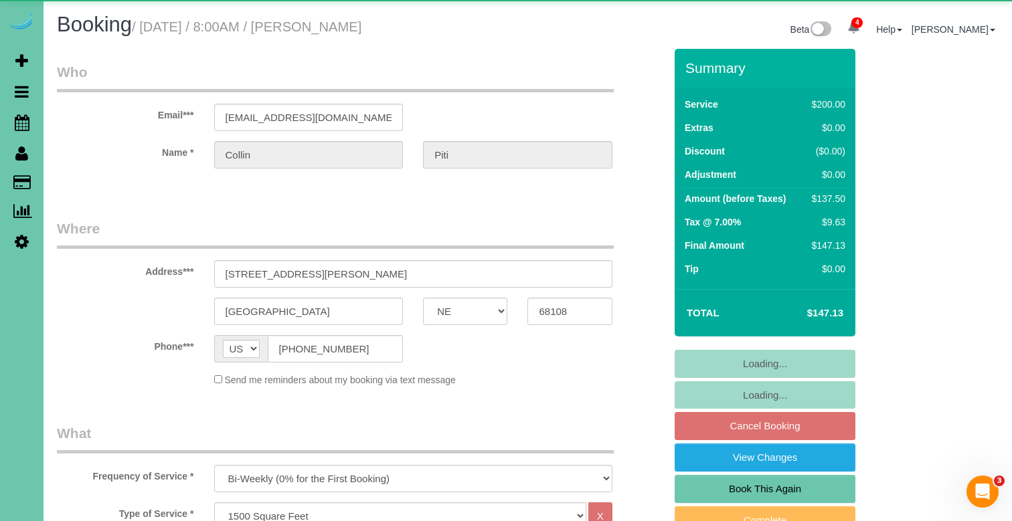
select select "object:883"
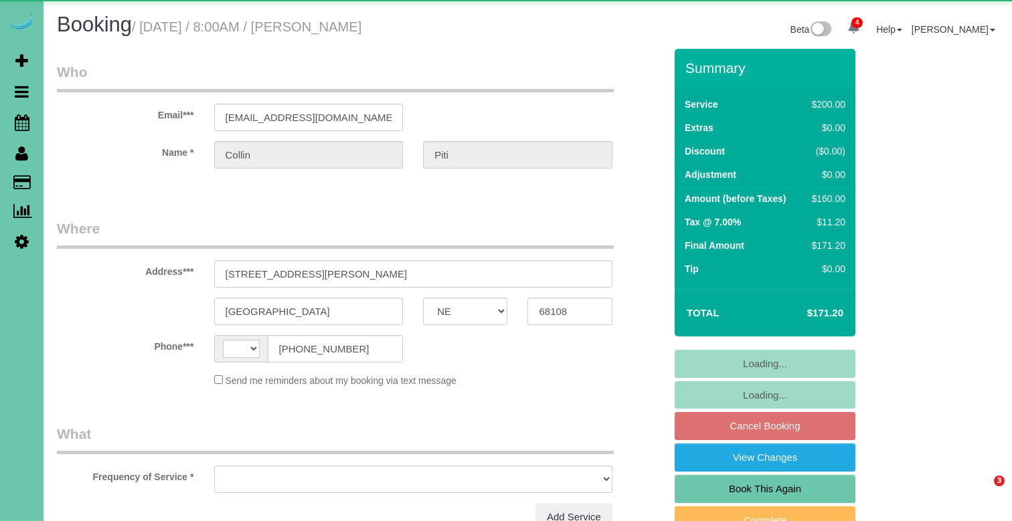
select select "NE"
select select "string:[GEOGRAPHIC_DATA]"
select select "object:653"
select select "string:fspay-d3c0265a-05b7-4355-aa30-891d40514966"
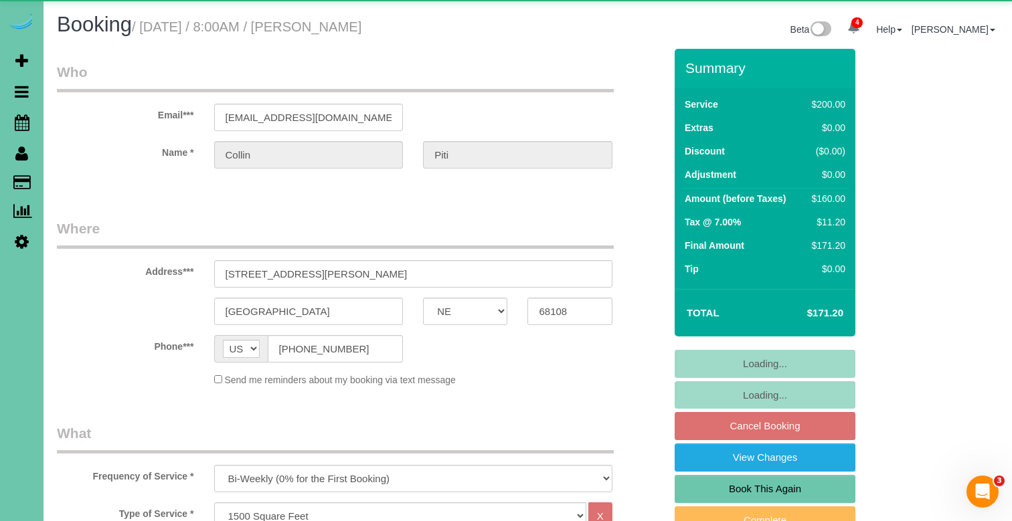
select select "object:940"
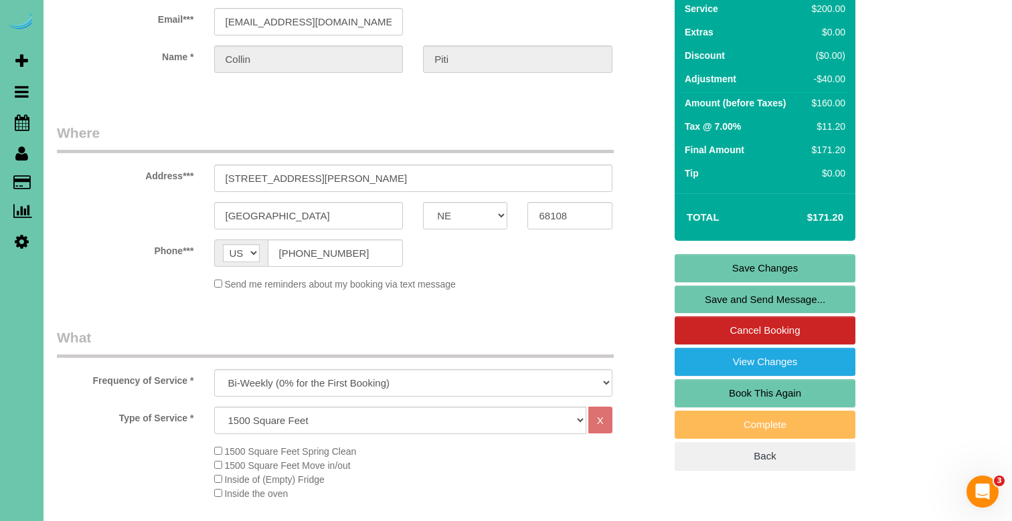
scroll to position [94, 0]
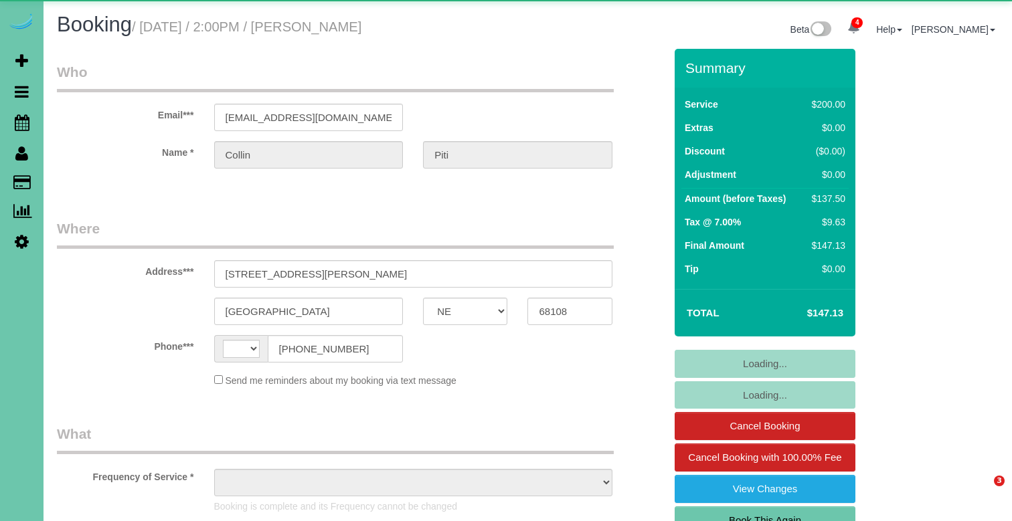
select select "NE"
select select "string:[GEOGRAPHIC_DATA]"
select select "object:662"
select select "string:fspay-d3c0265a-05b7-4355-aa30-891d40514966"
select select "object:951"
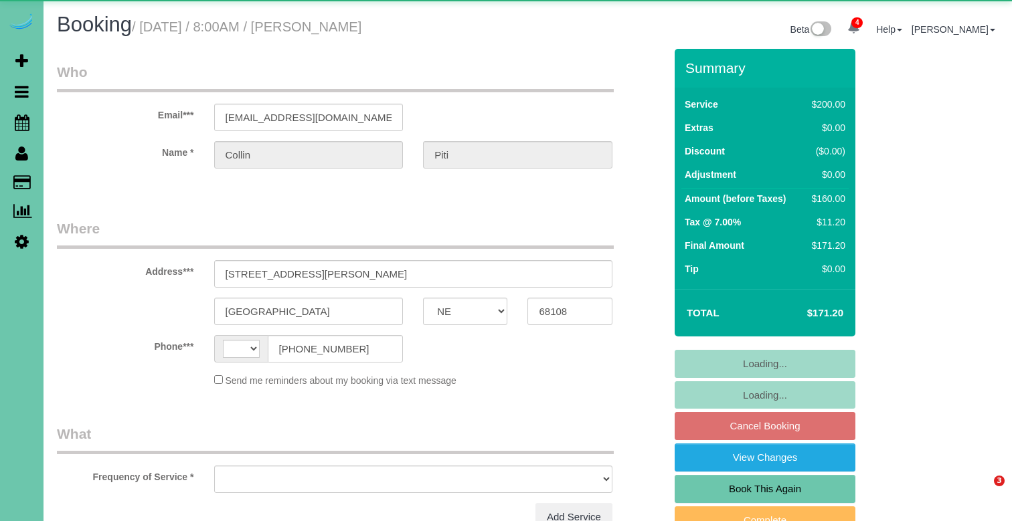
select select "NE"
select select "string:[GEOGRAPHIC_DATA]"
select select "object:653"
select select "string:fspay-d3c0265a-05b7-4355-aa30-891d40514966"
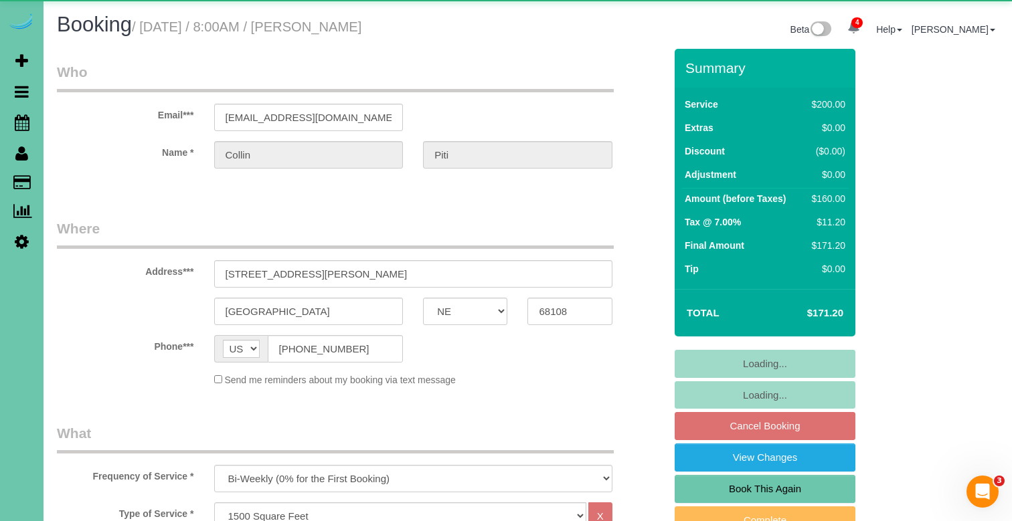
select select "object:883"
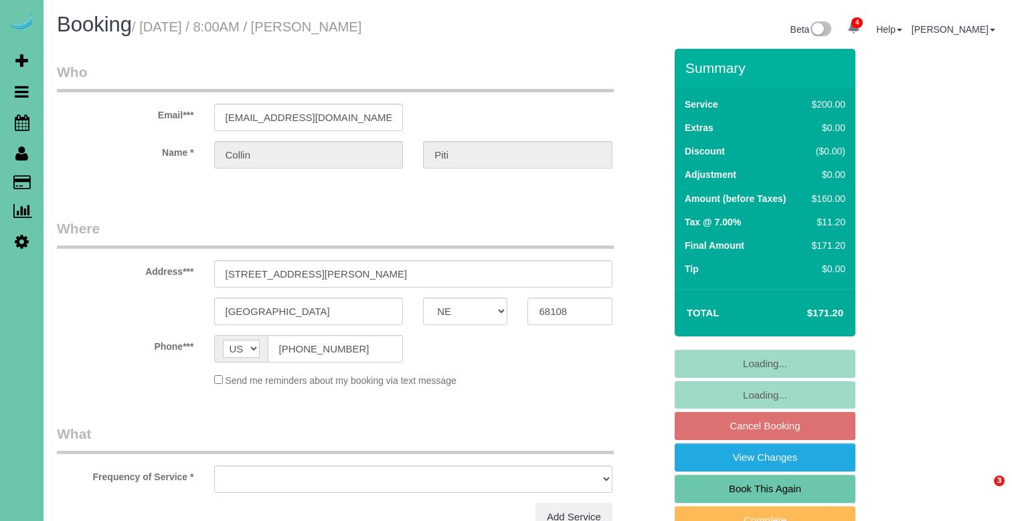
select select "NE"
select select "object:653"
select select "string:fspay-d3c0265a-05b7-4355-aa30-891d40514966"
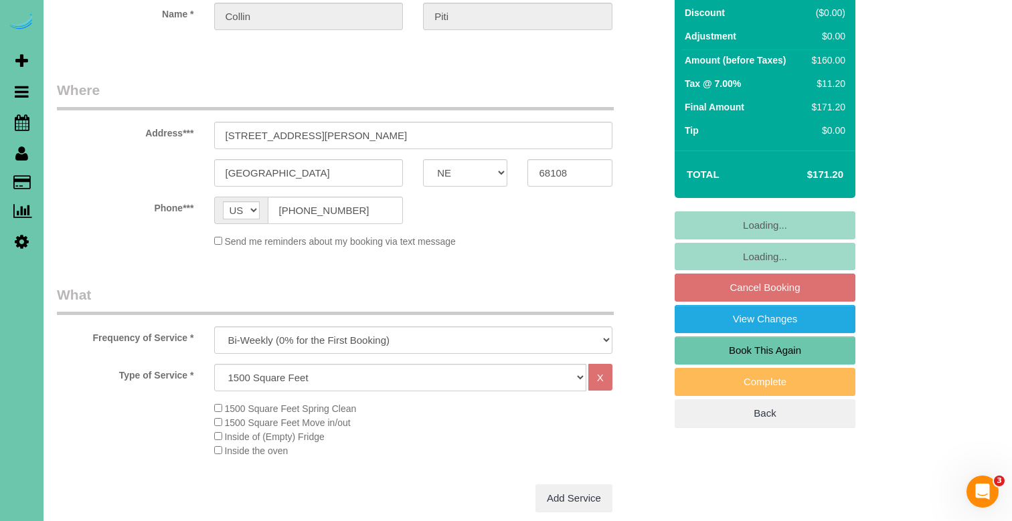
select select "object:700"
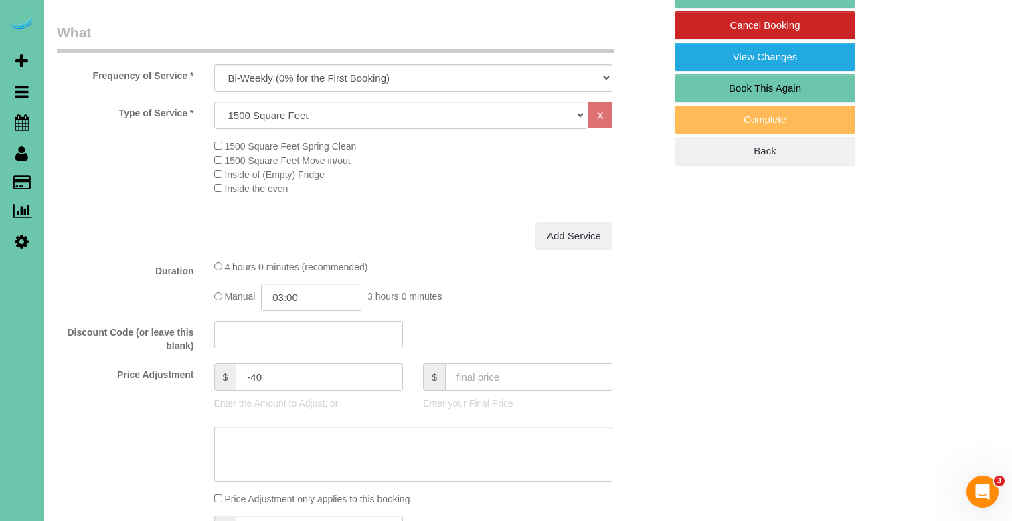
scroll to position [513, 0]
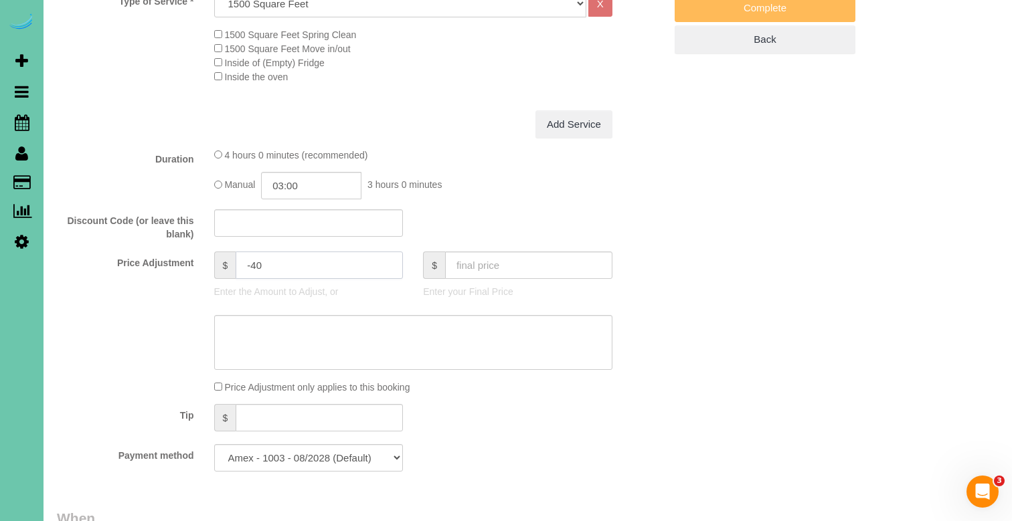
drag, startPoint x: 269, startPoint y: 260, endPoint x: 252, endPoint y: 260, distance: 16.7
click at [252, 260] on input "-40" at bounding box center [319, 265] width 167 height 27
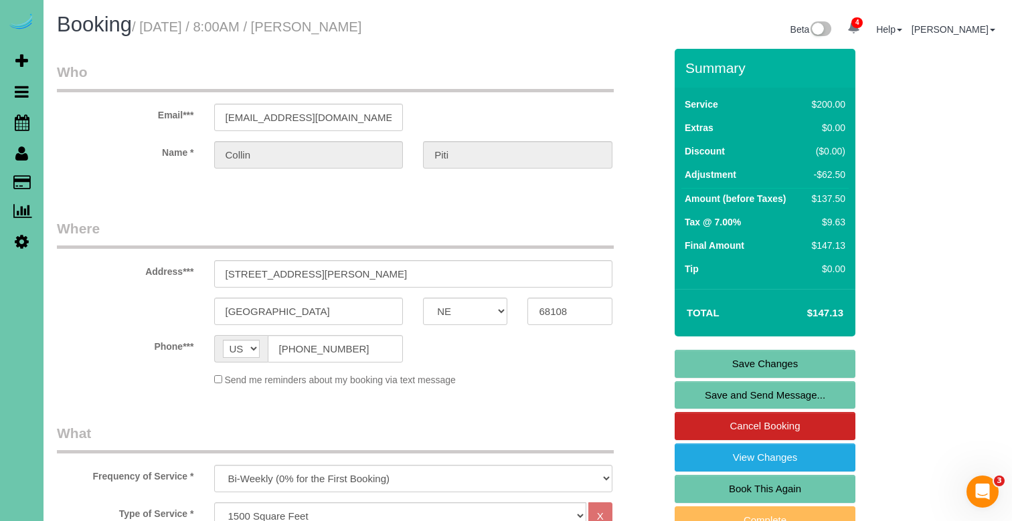
scroll to position [0, 0]
type input "-62.5"
drag, startPoint x: 355, startPoint y: 116, endPoint x: 217, endPoint y: 115, distance: 138.5
click at [217, 115] on input "[EMAIL_ADDRESS][DOMAIN_NAME]" at bounding box center [308, 117] width 189 height 27
click at [701, 363] on link "Save Changes" at bounding box center [765, 364] width 181 height 28
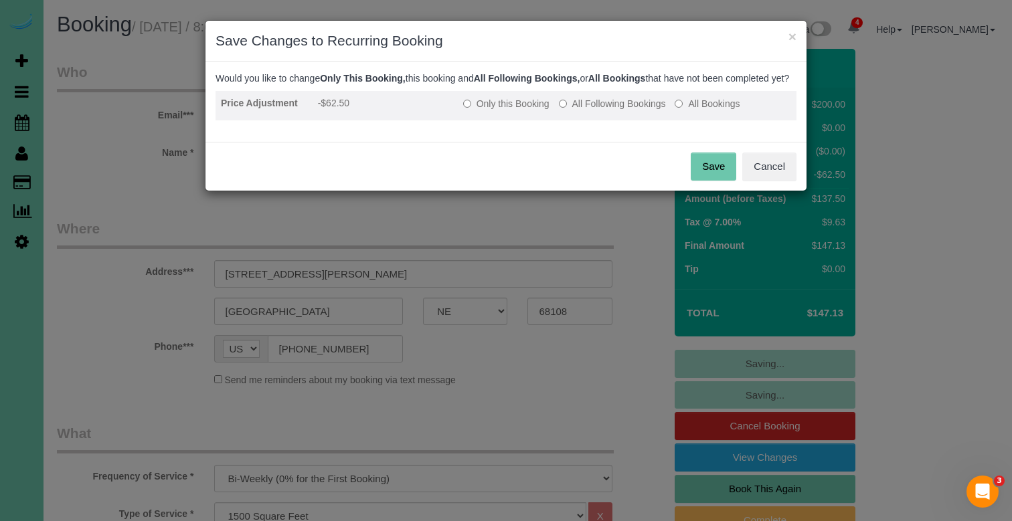
click at [495, 110] on label "Only this Booking" at bounding box center [506, 103] width 86 height 13
drag, startPoint x: 709, startPoint y: 177, endPoint x: 598, endPoint y: 106, distance: 131.2
click at [708, 177] on button "Save" at bounding box center [714, 167] width 46 height 28
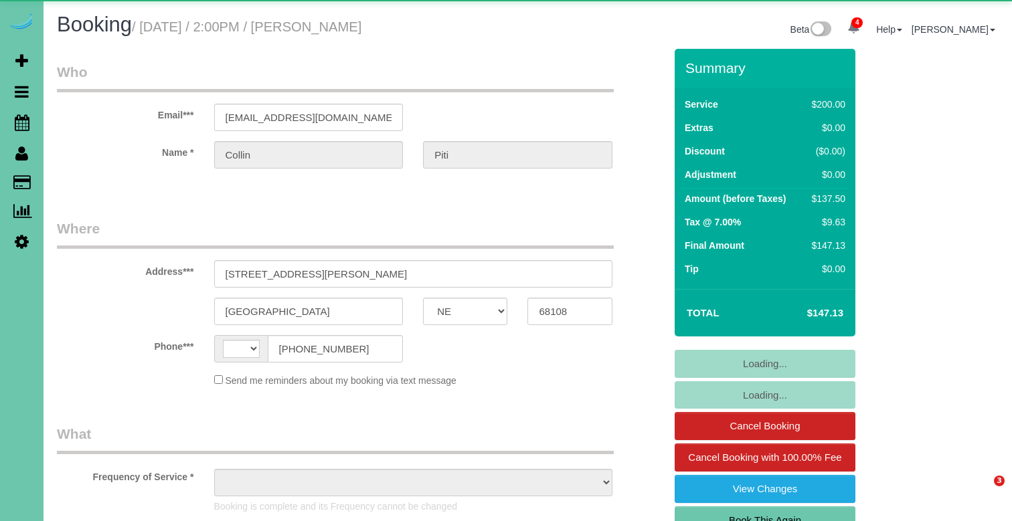
select select "NE"
select select "string:[GEOGRAPHIC_DATA]"
select select "object:894"
select select "string:fspay-d3c0265a-05b7-4355-aa30-891d40514966"
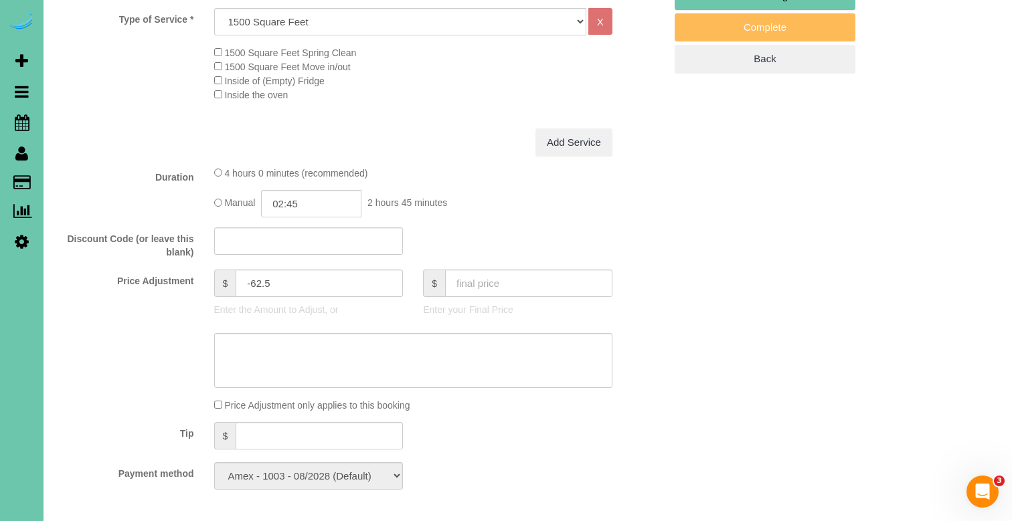
scroll to position [544, 0]
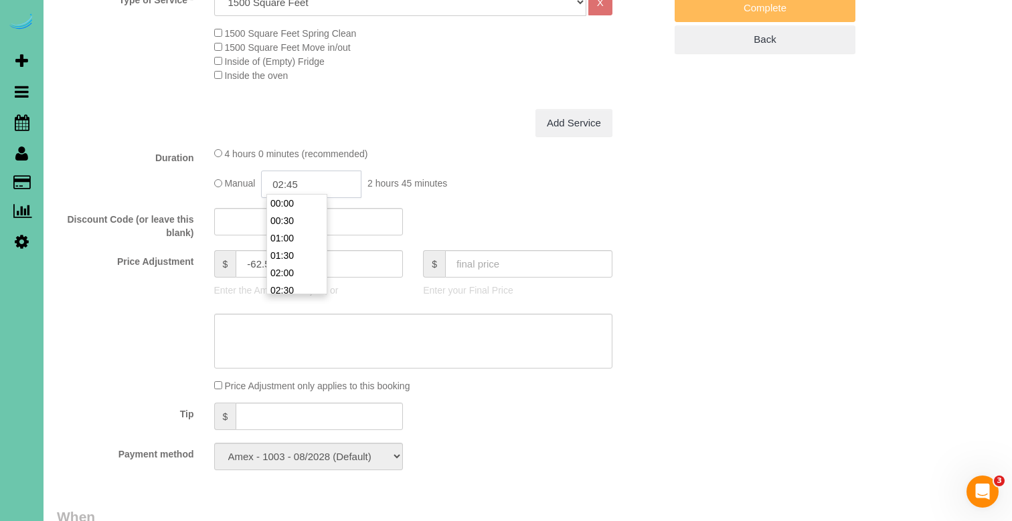
click at [311, 176] on input "02:45" at bounding box center [311, 184] width 100 height 27
type input "03:00"
drag, startPoint x: 306, startPoint y: 256, endPoint x: 262, endPoint y: 240, distance: 47.0
click at [306, 256] on li "03:00" at bounding box center [297, 250] width 60 height 17
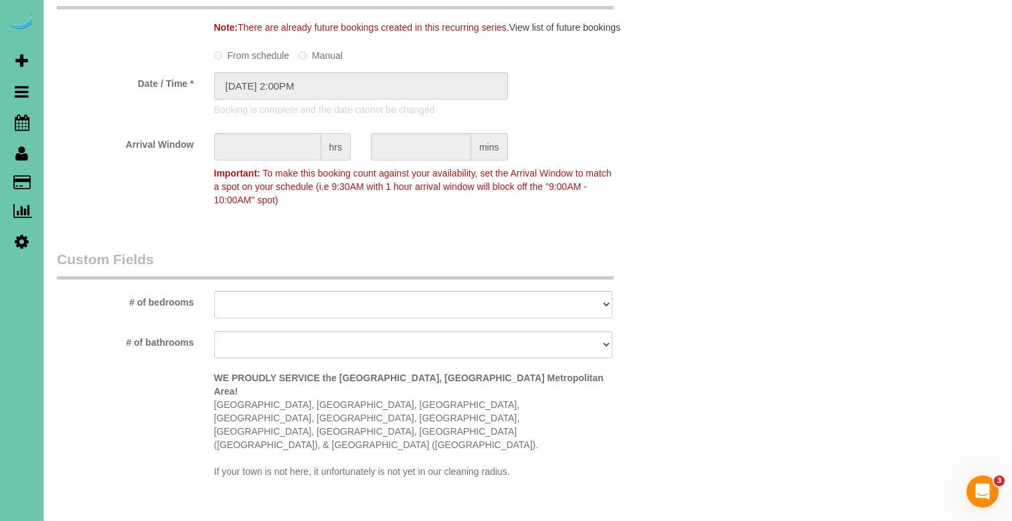
scroll to position [1078, 0]
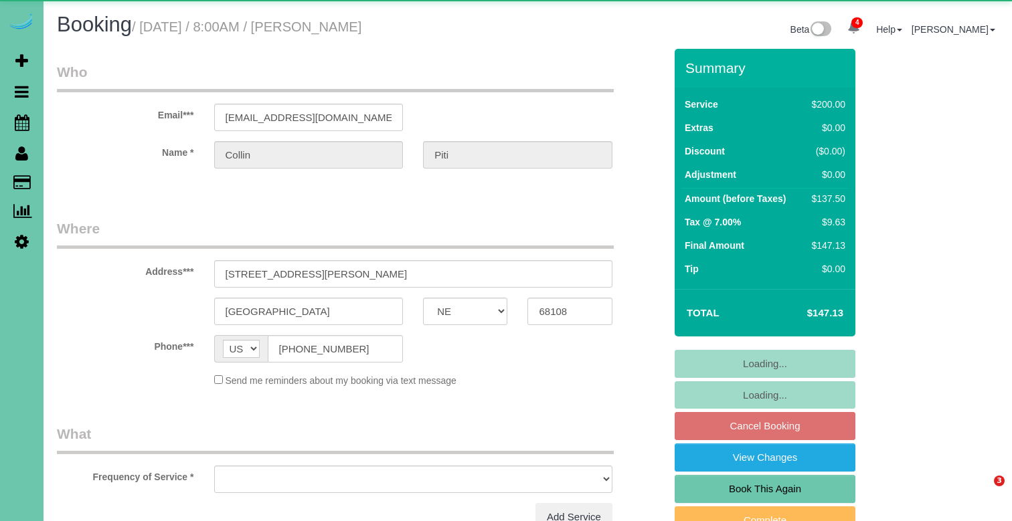
select select "NE"
select select "object:940"
select select "string:fspay-d3c0265a-05b7-4355-aa30-891d40514966"
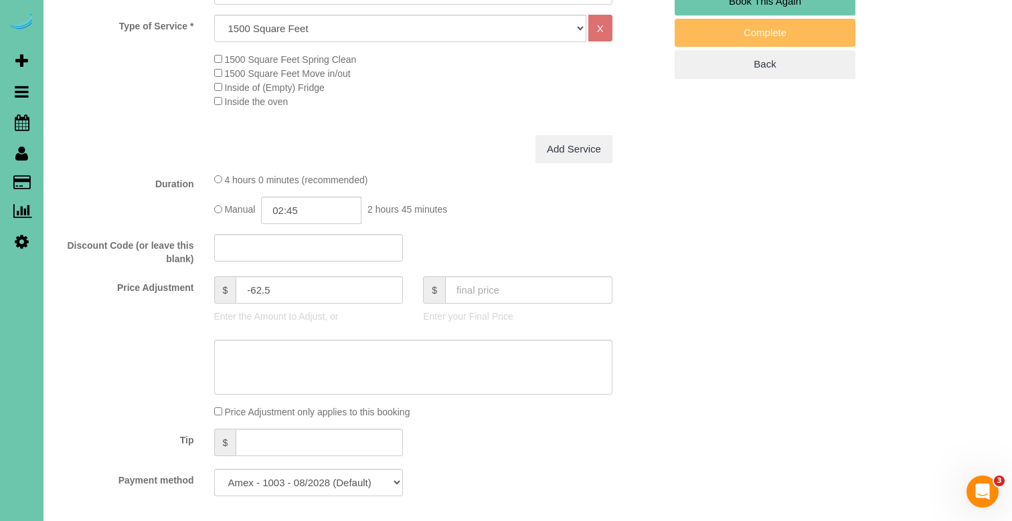
scroll to position [493, 0]
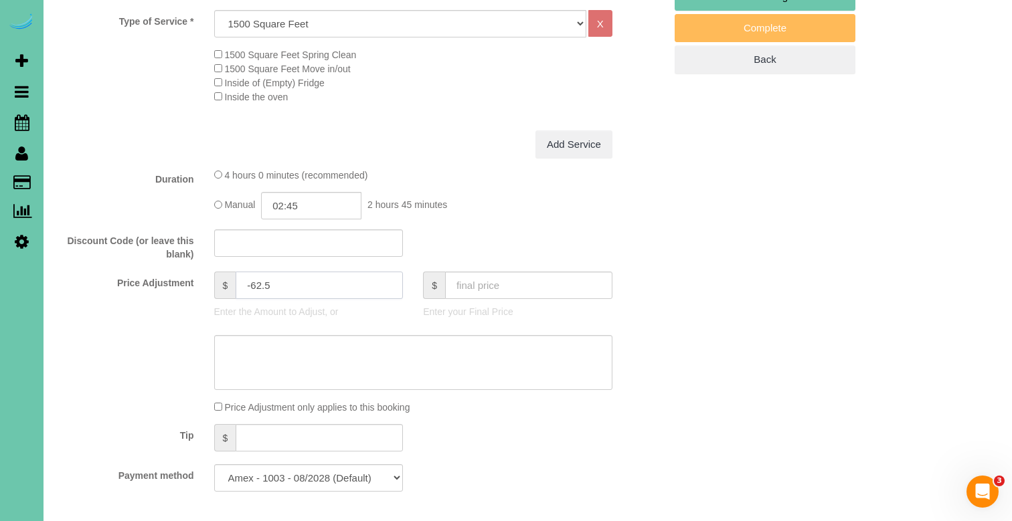
drag, startPoint x: 269, startPoint y: 281, endPoint x: 248, endPoint y: 280, distance: 21.4
click at [250, 280] on input "-62.5" at bounding box center [319, 285] width 167 height 27
type input "-40"
click at [294, 363] on textarea at bounding box center [413, 362] width 398 height 55
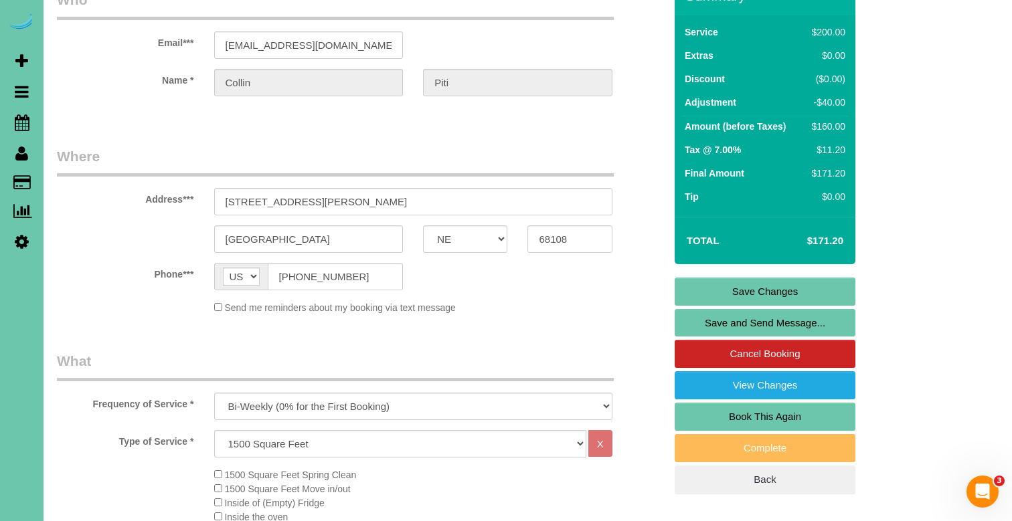
scroll to position [67, 0]
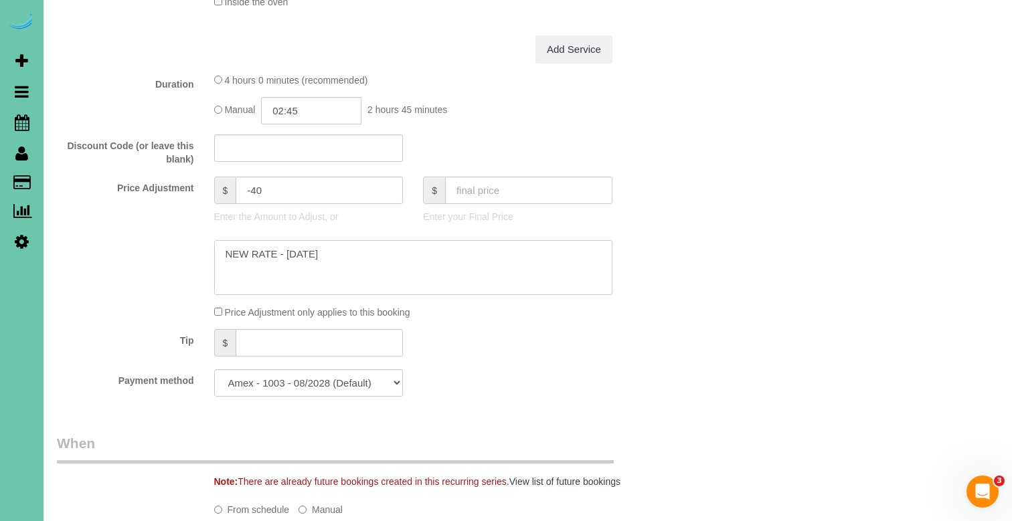
type textarea "NEW RATE - 9/29/25"
click at [320, 109] on input "02:45" at bounding box center [311, 110] width 100 height 27
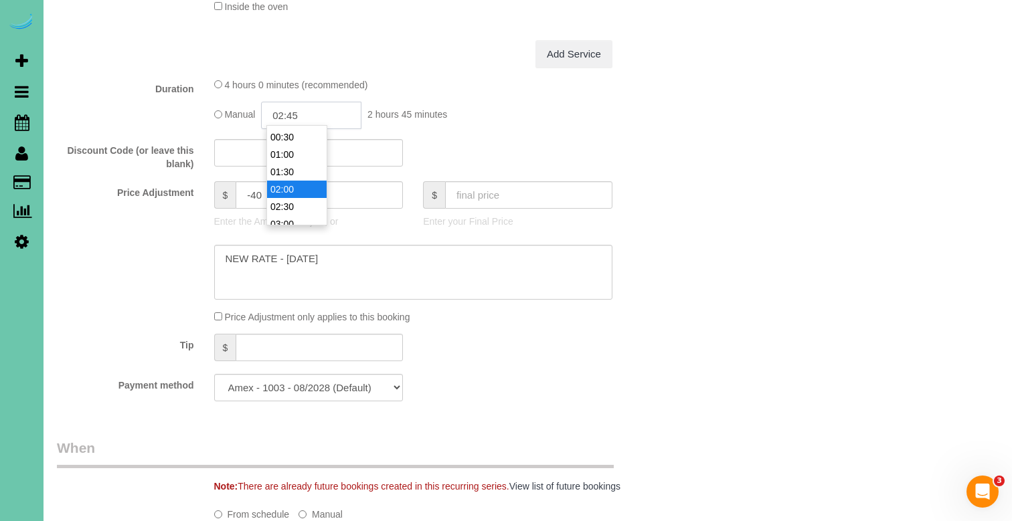
scroll to position [24, 0]
type input "03:00"
drag, startPoint x: 296, startPoint y: 208, endPoint x: 215, endPoint y: 210, distance: 81.7
click at [296, 208] on li "03:00" at bounding box center [297, 214] width 60 height 17
click at [151, 215] on div "Price Adjustment $ -40 Enter the Amount to Adjust, or $ Enter your Final Price" at bounding box center [361, 208] width 628 height 54
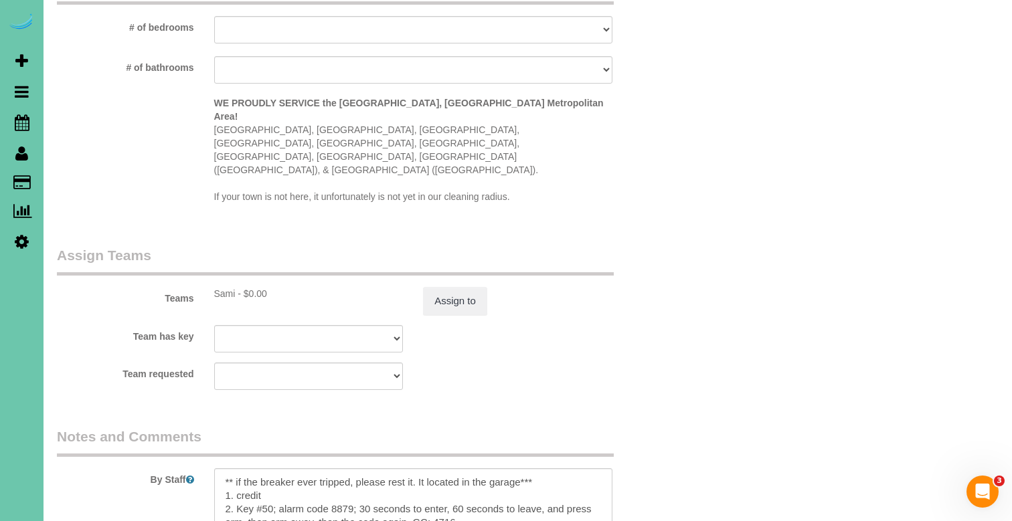
scroll to position [1417, 0]
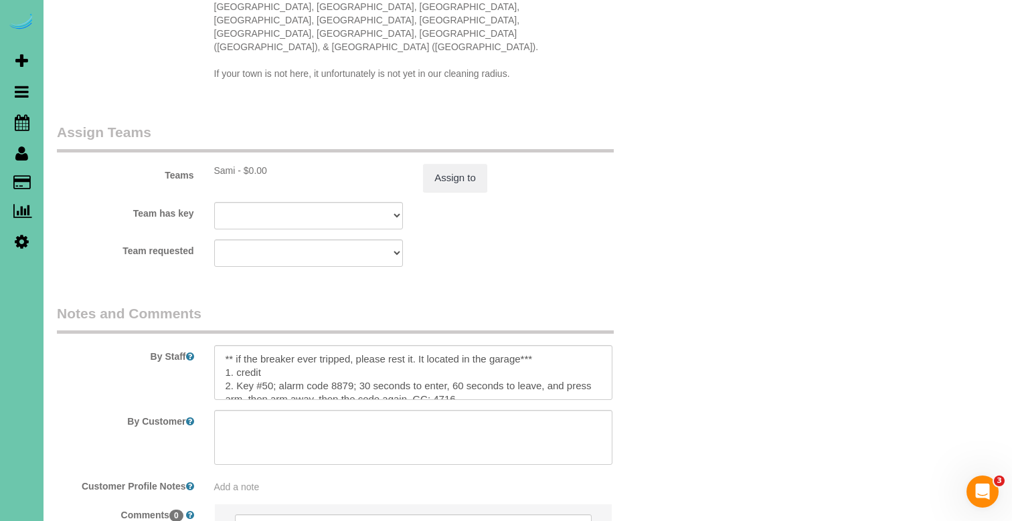
click at [418, 164] on div "Assign to" at bounding box center [517, 178] width 209 height 28
click at [453, 166] on button "Assign to" at bounding box center [455, 180] width 64 height 28
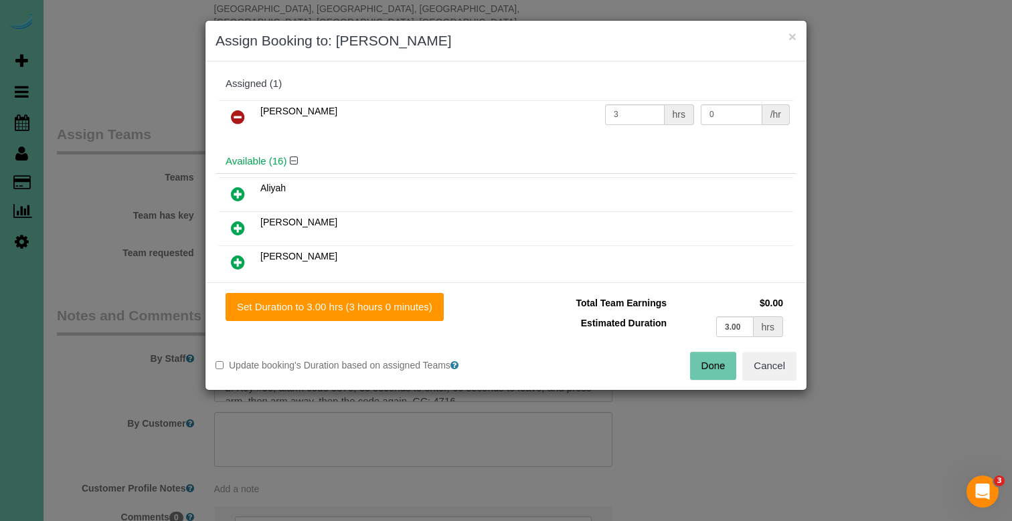
drag, startPoint x: 723, startPoint y: 360, endPoint x: 675, endPoint y: 373, distance: 50.7
click at [723, 360] on button "Done" at bounding box center [713, 366] width 47 height 28
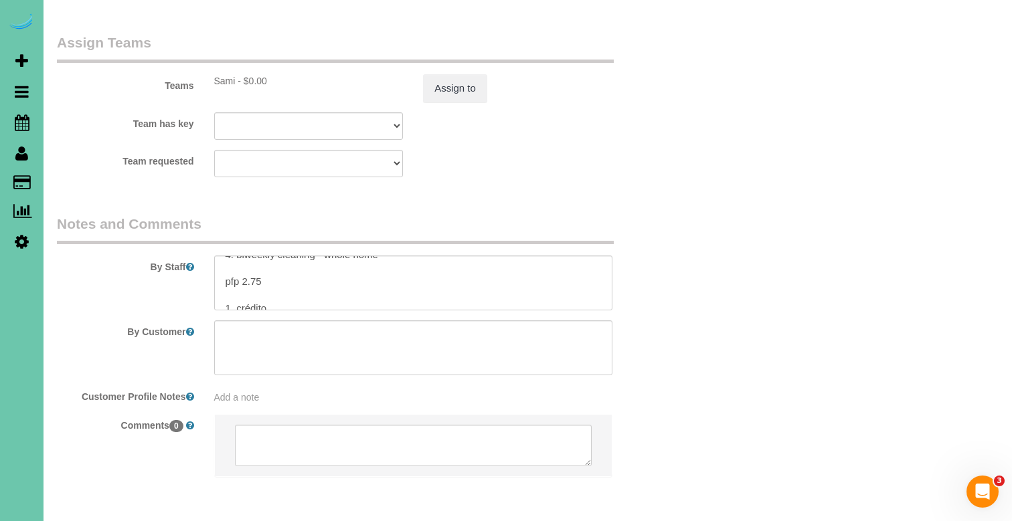
scroll to position [102, 0]
drag, startPoint x: 265, startPoint y: 224, endPoint x: 242, endPoint y: 222, distance: 23.5
click at [242, 256] on textarea at bounding box center [413, 283] width 398 height 55
drag, startPoint x: 262, startPoint y: 253, endPoint x: 243, endPoint y: 252, distance: 19.4
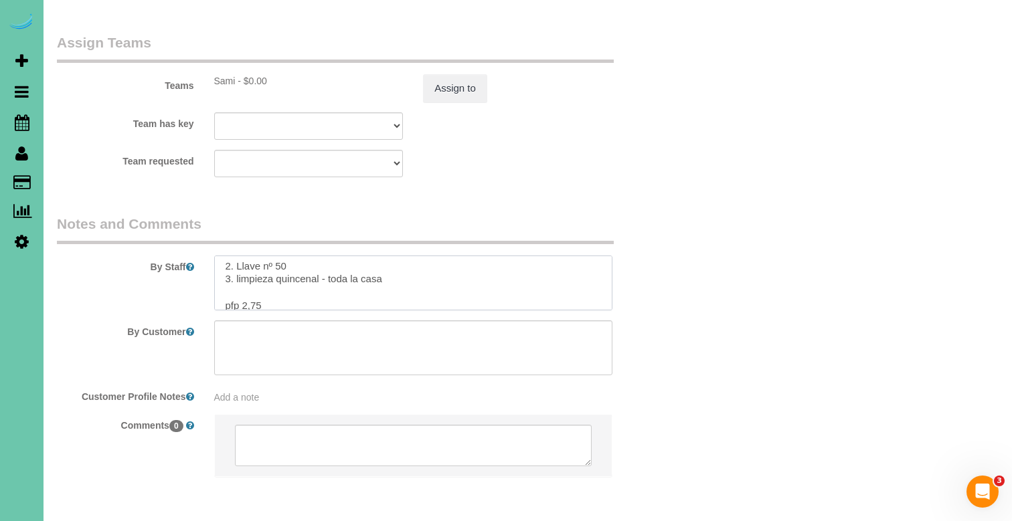
click at [243, 256] on textarea at bounding box center [413, 283] width 398 height 55
type textarea "** if the breaker ever tripped, please rest it. It located in the garage*** 1. …"
click at [453, 74] on button "Assign to" at bounding box center [455, 88] width 64 height 28
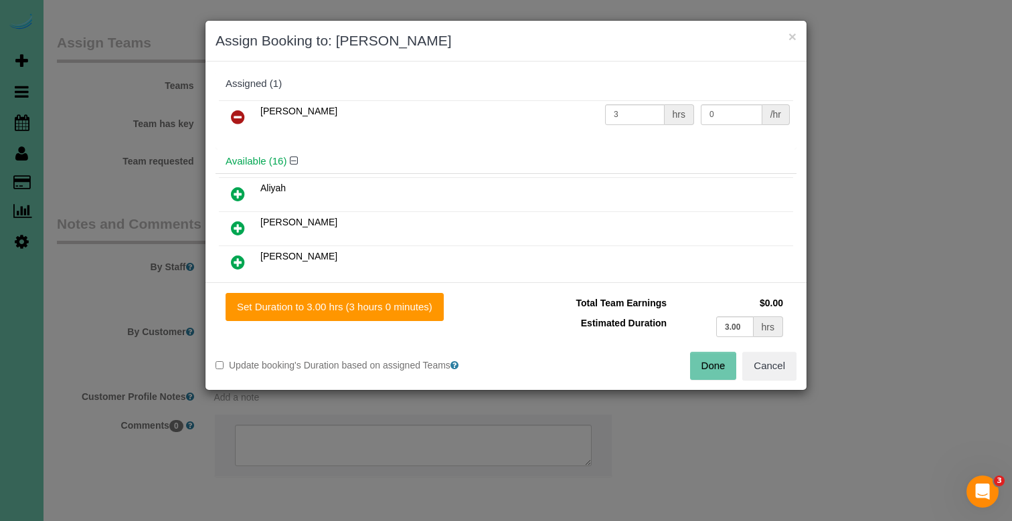
click at [704, 363] on button "Done" at bounding box center [713, 366] width 47 height 28
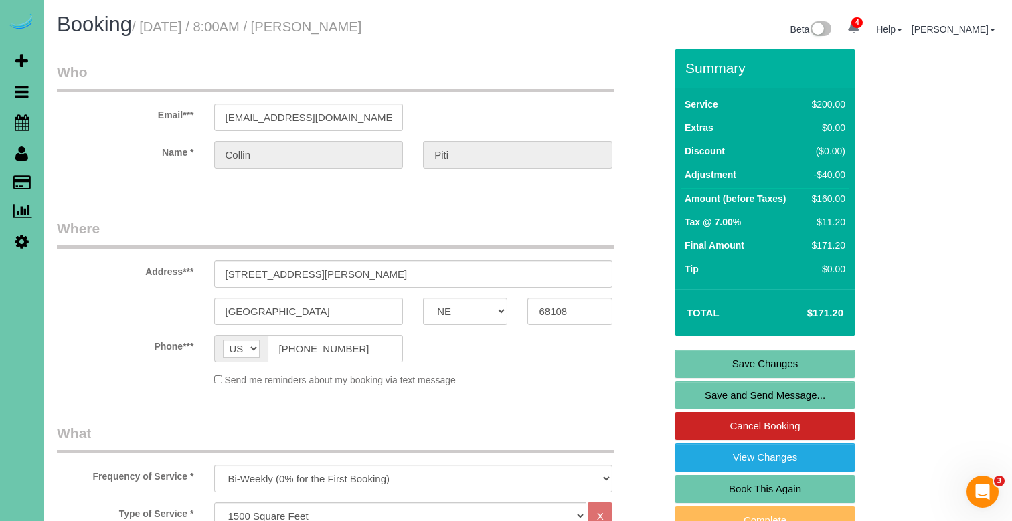
scroll to position [0, 0]
drag, startPoint x: 719, startPoint y: 367, endPoint x: 704, endPoint y: 358, distance: 17.7
click at [719, 367] on link "Save Changes" at bounding box center [765, 364] width 181 height 28
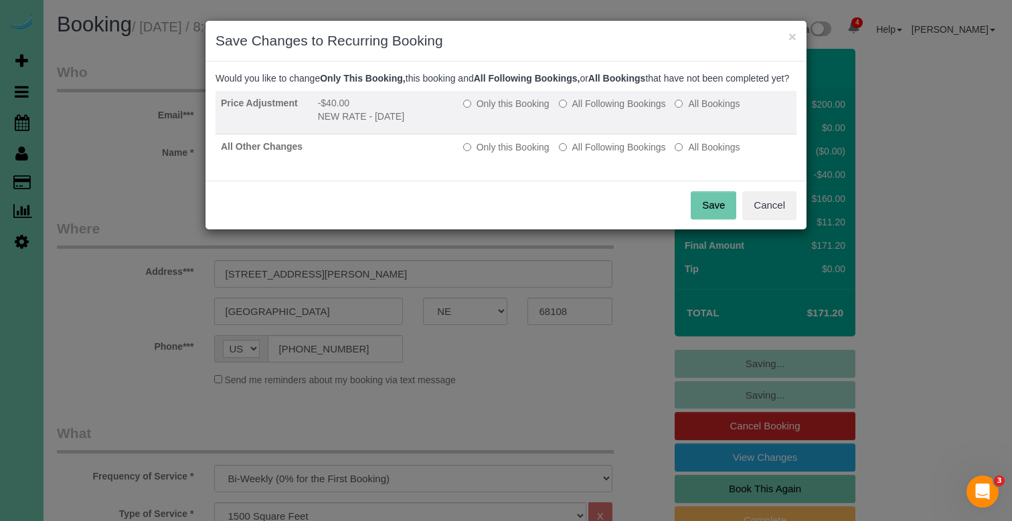
drag, startPoint x: 599, startPoint y: 118, endPoint x: 598, endPoint y: 143, distance: 24.1
click at [599, 110] on label "All Following Bookings" at bounding box center [612, 103] width 107 height 13
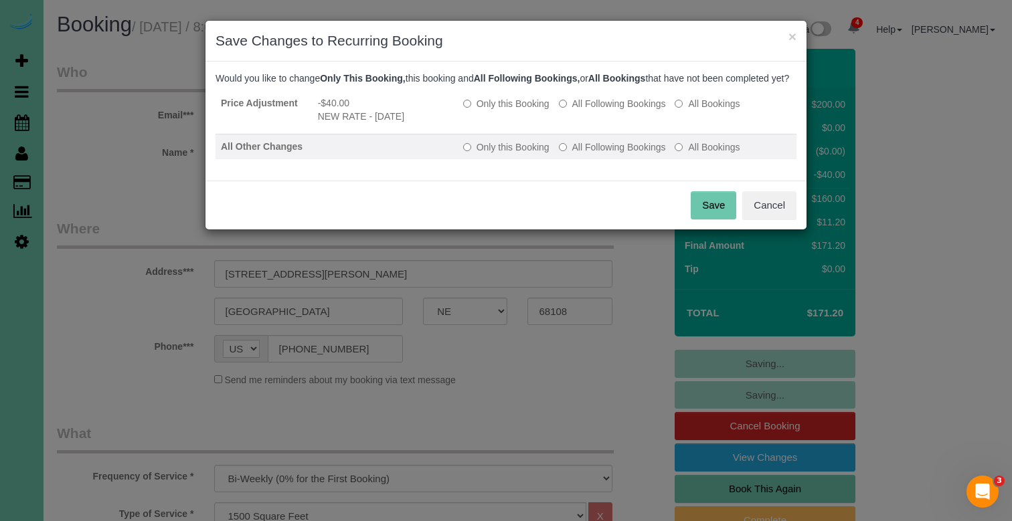
click at [599, 154] on label "All Following Bookings" at bounding box center [612, 147] width 107 height 13
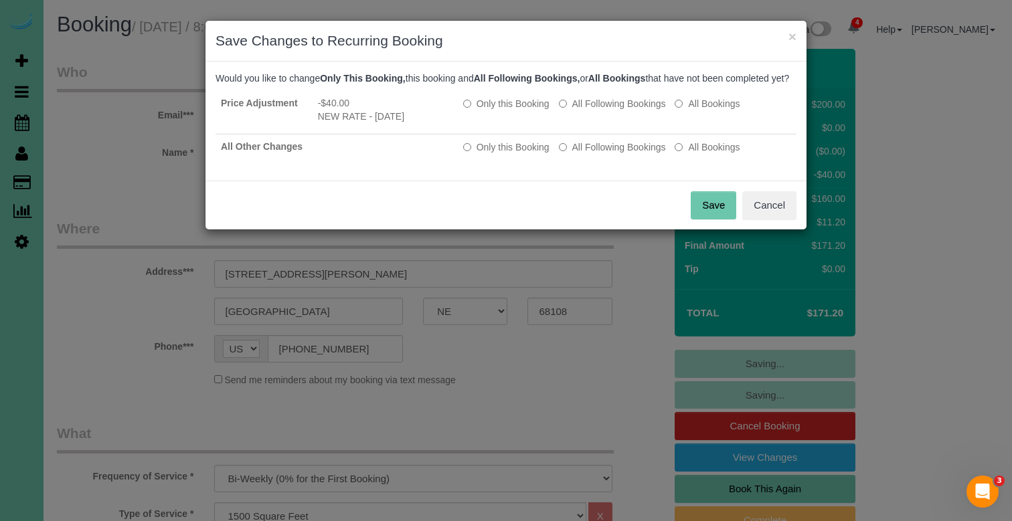
click at [703, 210] on button "Save" at bounding box center [714, 205] width 46 height 28
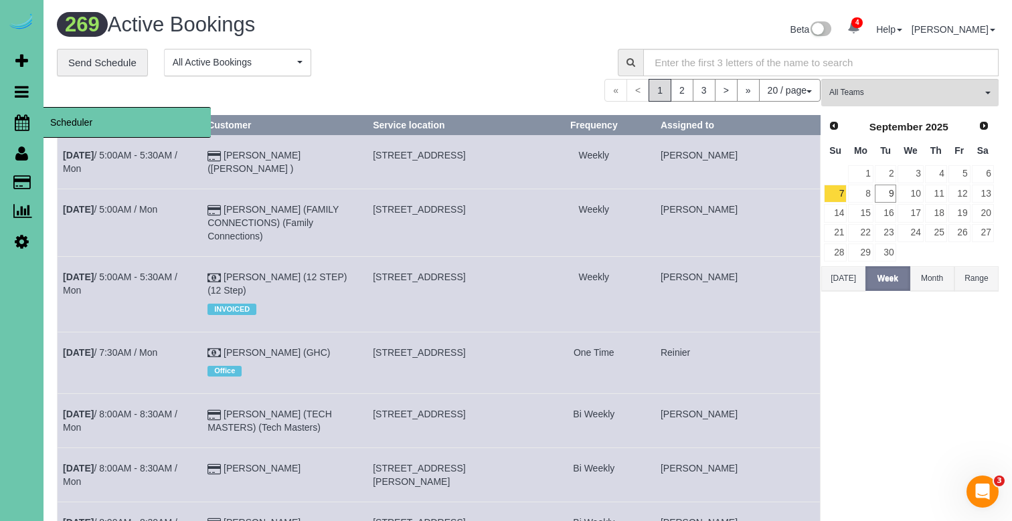
click at [20, 119] on icon at bounding box center [22, 122] width 15 height 16
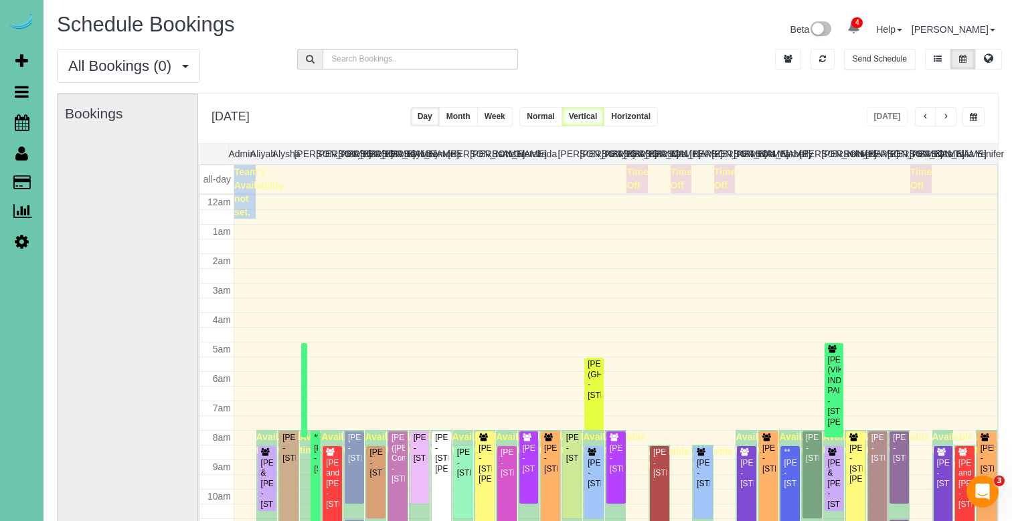
scroll to position [177, 0]
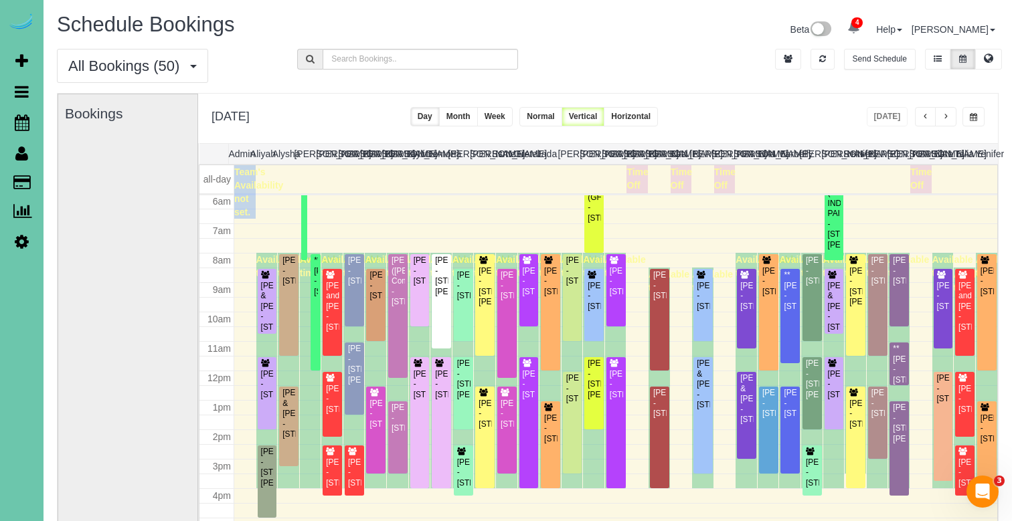
click at [947, 116] on span "button" at bounding box center [945, 117] width 7 height 8
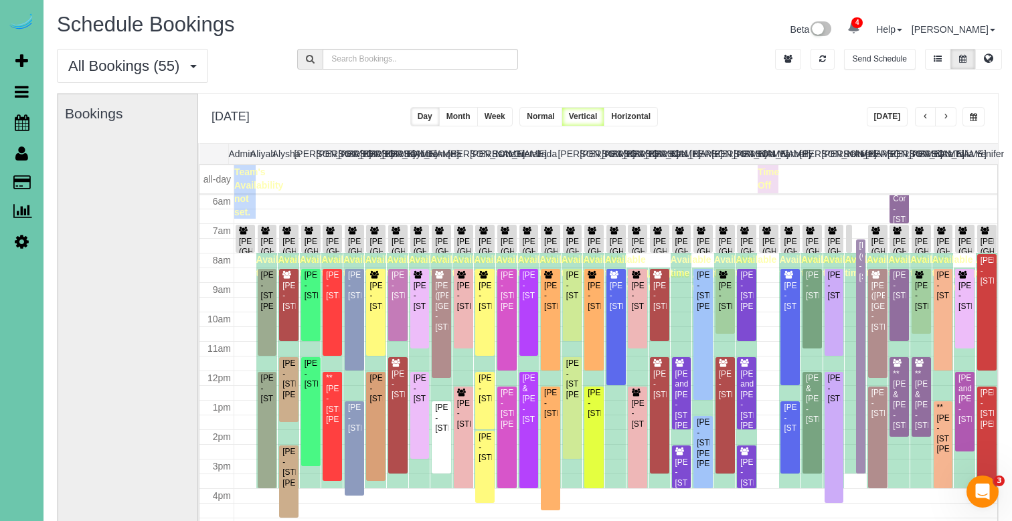
click at [947, 116] on span "button" at bounding box center [945, 117] width 7 height 8
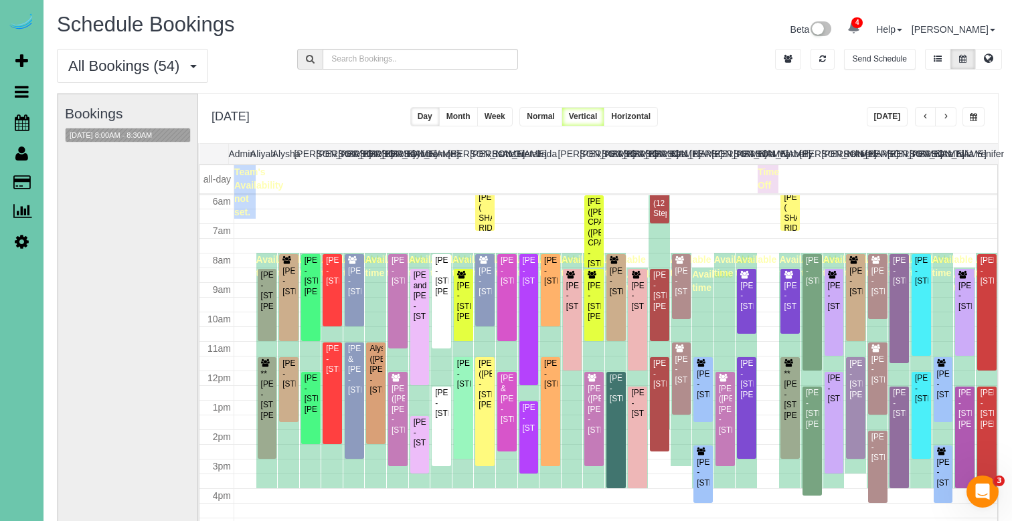
click at [947, 115] on span "button" at bounding box center [945, 117] width 7 height 8
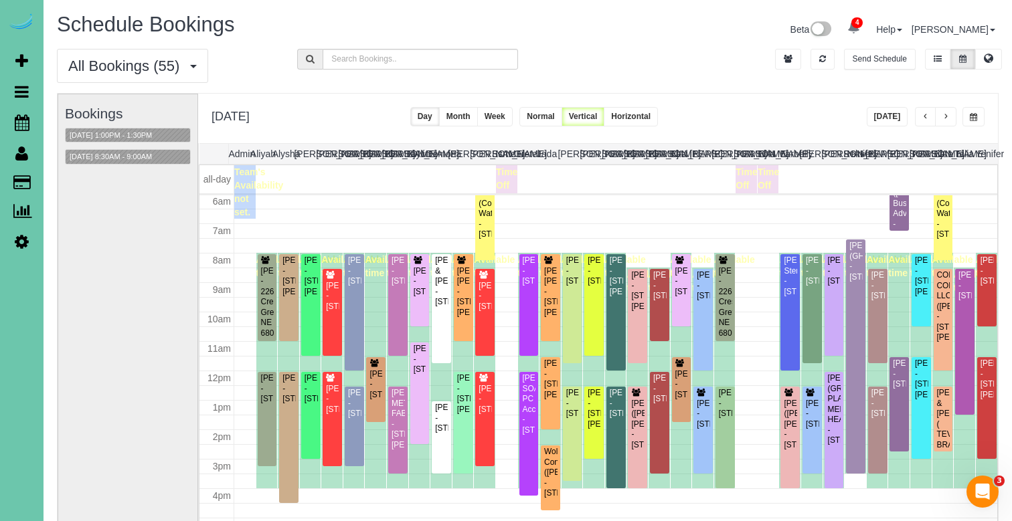
click at [927, 116] on span "button" at bounding box center [925, 117] width 7 height 8
click at [928, 116] on span "button" at bounding box center [925, 117] width 7 height 8
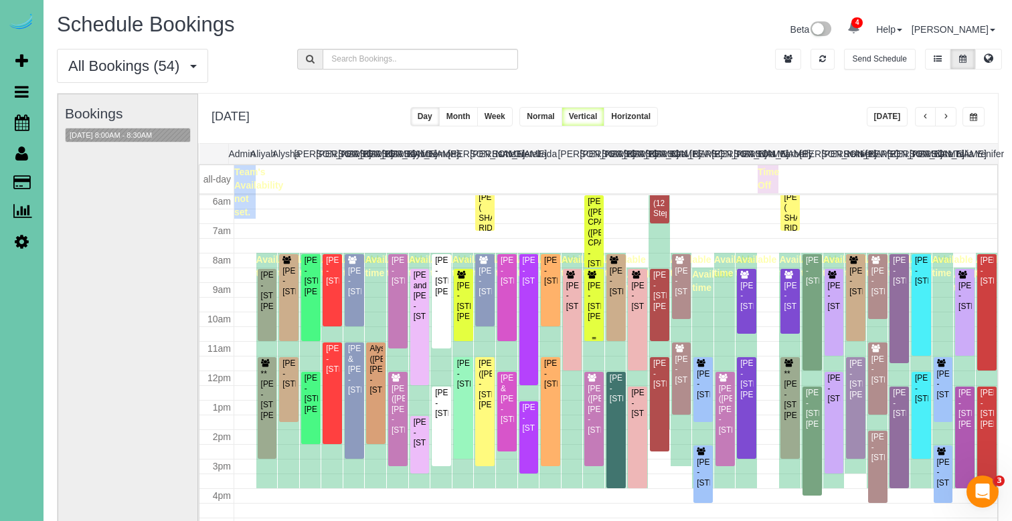
click at [599, 298] on div "Breann Barnhill - 16955 Doreen St, Gretna, NE 68028" at bounding box center [594, 301] width 14 height 41
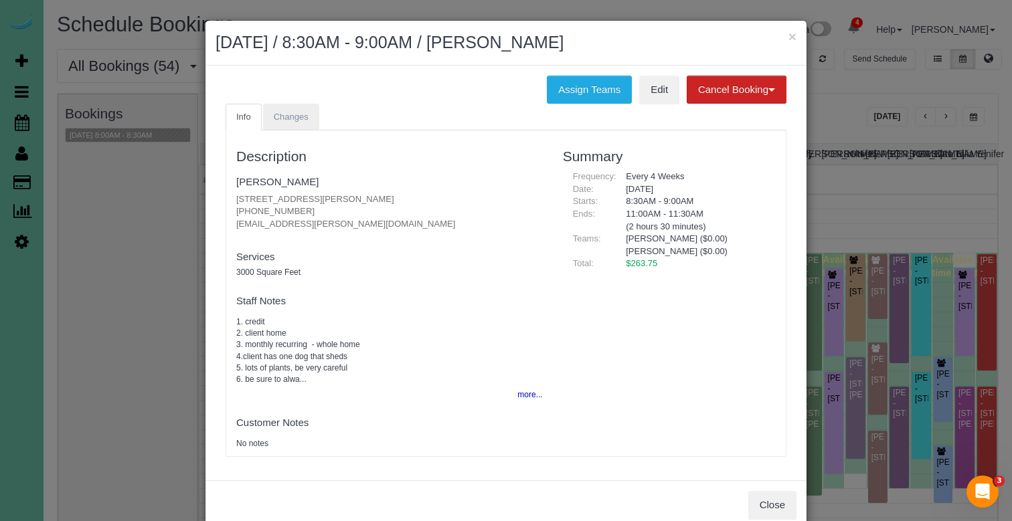
click at [297, 113] on span "Changes" at bounding box center [291, 117] width 35 height 10
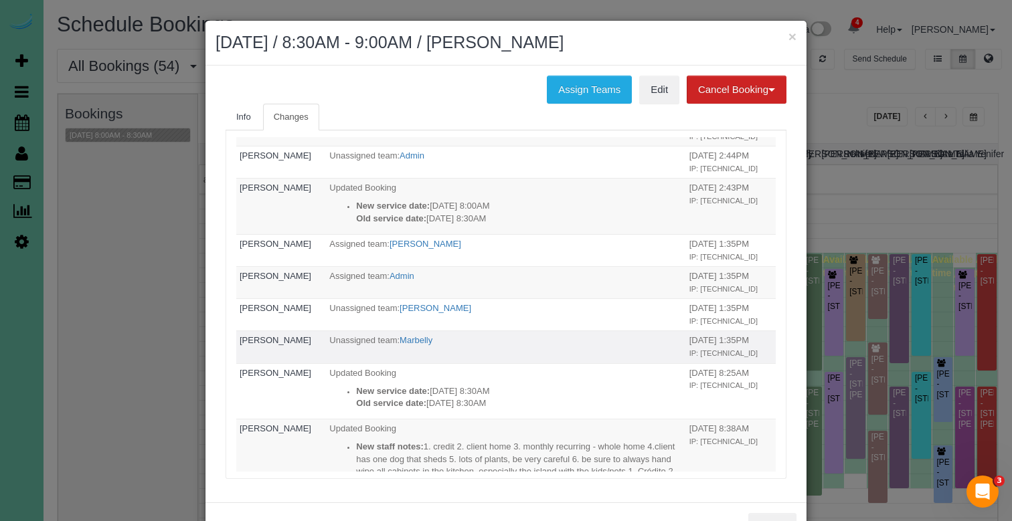
scroll to position [151, 0]
drag, startPoint x: 792, startPoint y: 35, endPoint x: 812, endPoint y: 45, distance: 22.8
click at [792, 35] on button "×" at bounding box center [792, 36] width 8 height 14
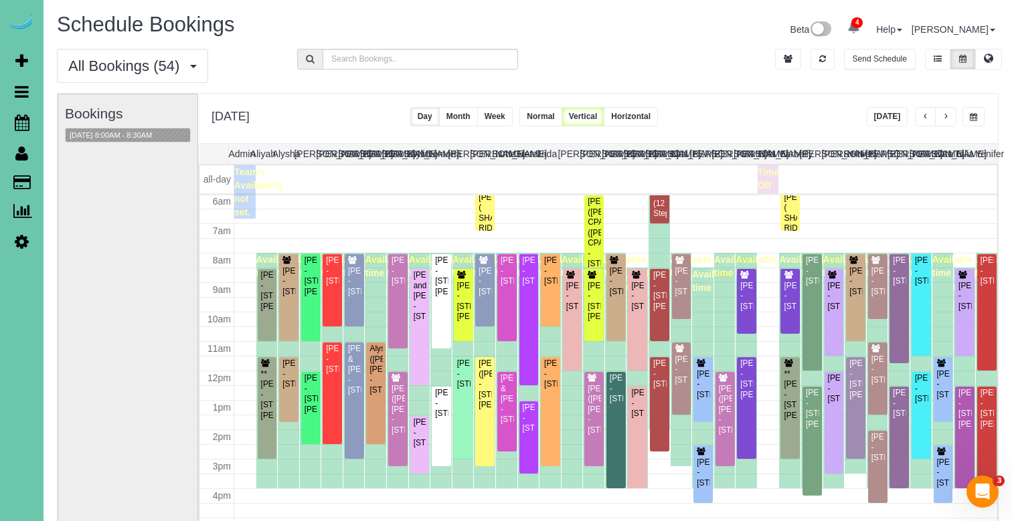
click at [974, 122] on button "button" at bounding box center [973, 116] width 22 height 19
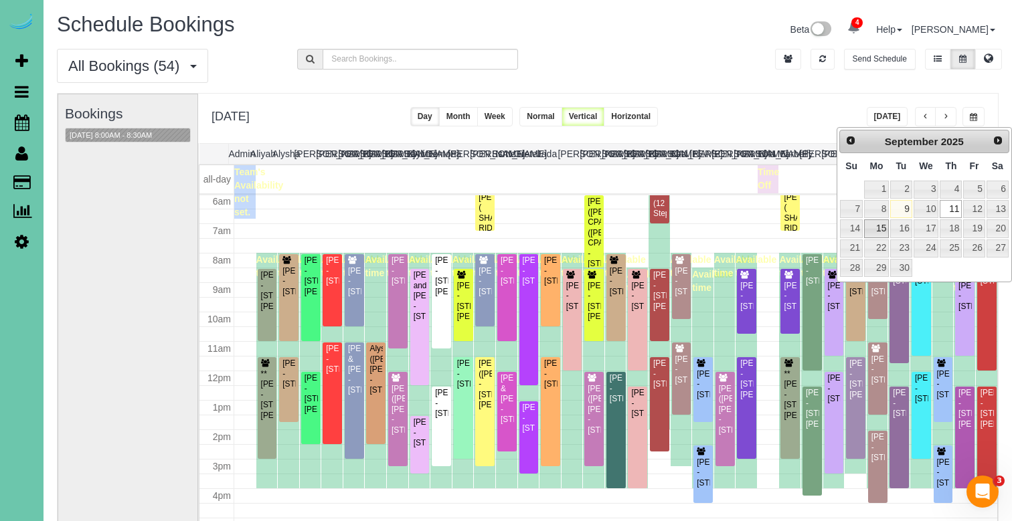
click at [879, 231] on link "15" at bounding box center [876, 229] width 25 height 18
type input "**********"
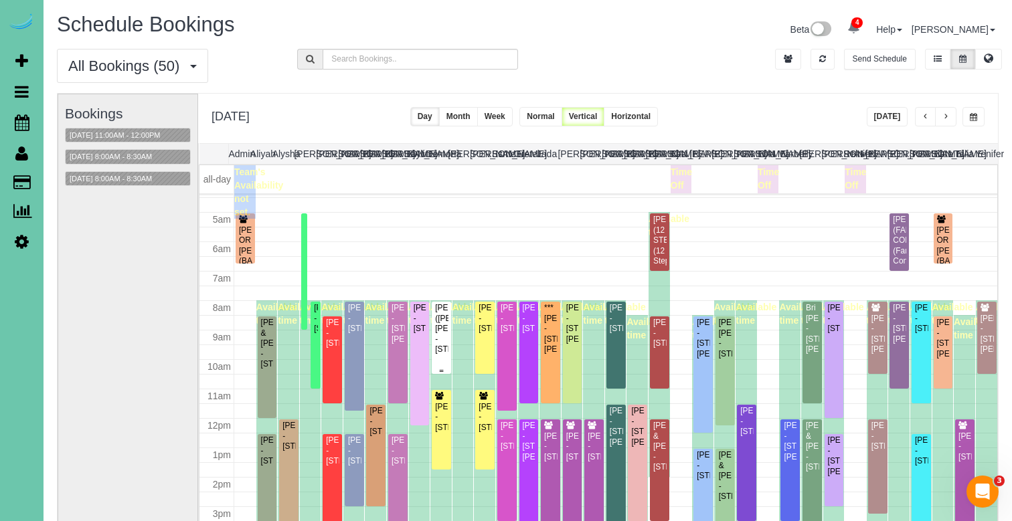
scroll to position [123, 0]
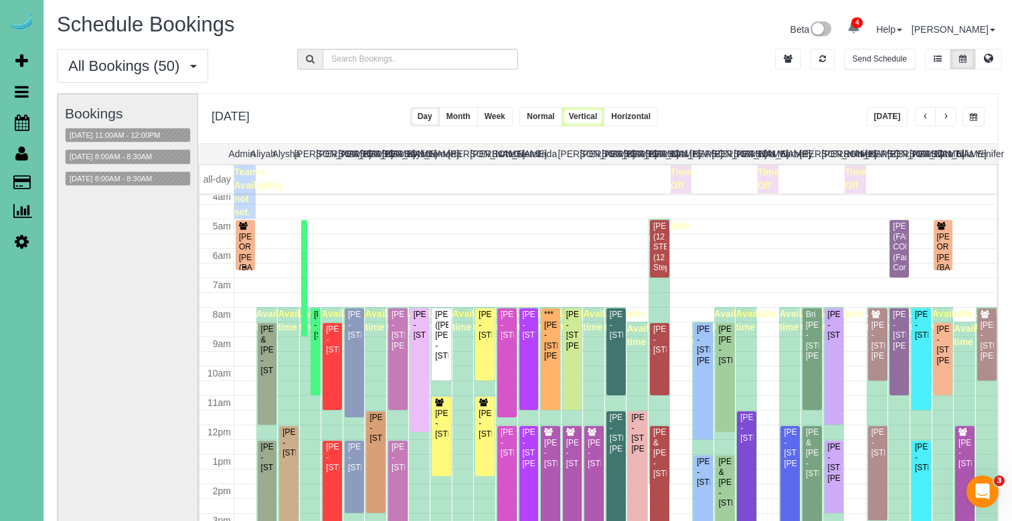
click at [247, 252] on div "STEFANIE OR STACY (BARE BODY SHOP ) - 10811 Prairie Brook Rd, Omaha, NE 68144" at bounding box center [245, 273] width 14 height 83
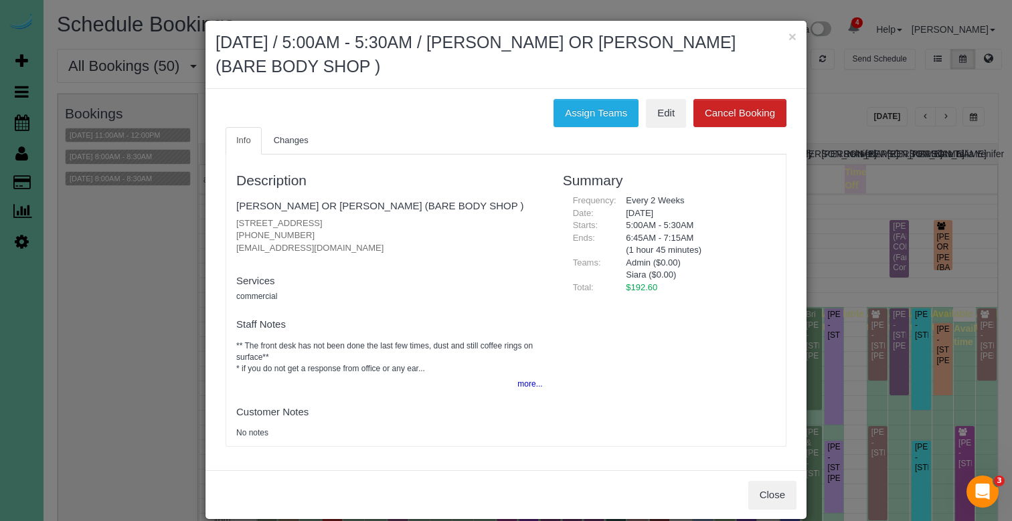
drag, startPoint x: 328, startPoint y: 217, endPoint x: 231, endPoint y: 219, distance: 97.0
click at [231, 219] on div "Description STEFANIE OR STACY (BARE BODY SHOP ) 10811 Prairie Brook Rd, Omaha, …" at bounding box center [389, 300] width 327 height 278
copy p "10811 Prairie Brook Rd, Omaha, NE 68144"
drag, startPoint x: 480, startPoint y: 76, endPoint x: 496, endPoint y: 72, distance: 16.6
click at [480, 76] on h2 "September 15, 2025 / 5:00AM - 5:30AM / STEFANIE OR STACY (BARE BODY SHOP )" at bounding box center [505, 55] width 581 height 48
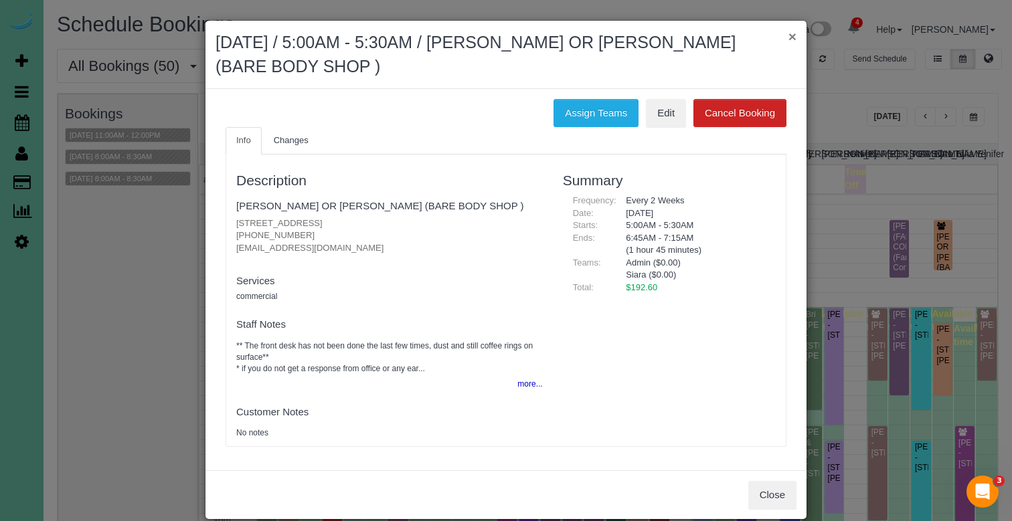
click at [796, 37] on button "×" at bounding box center [792, 36] width 8 height 14
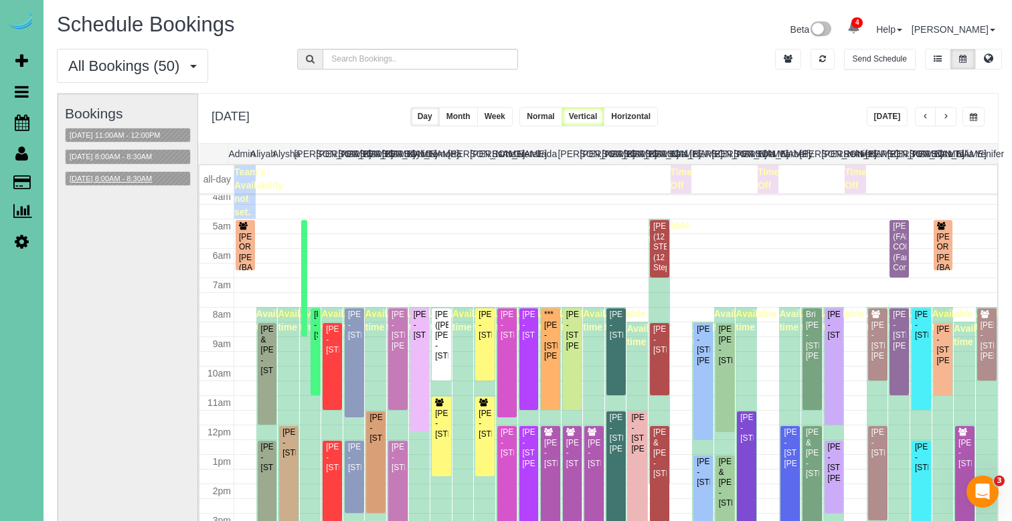
click at [151, 177] on button "09/15/2025 8:00AM - 8:30AM" at bounding box center [111, 179] width 90 height 14
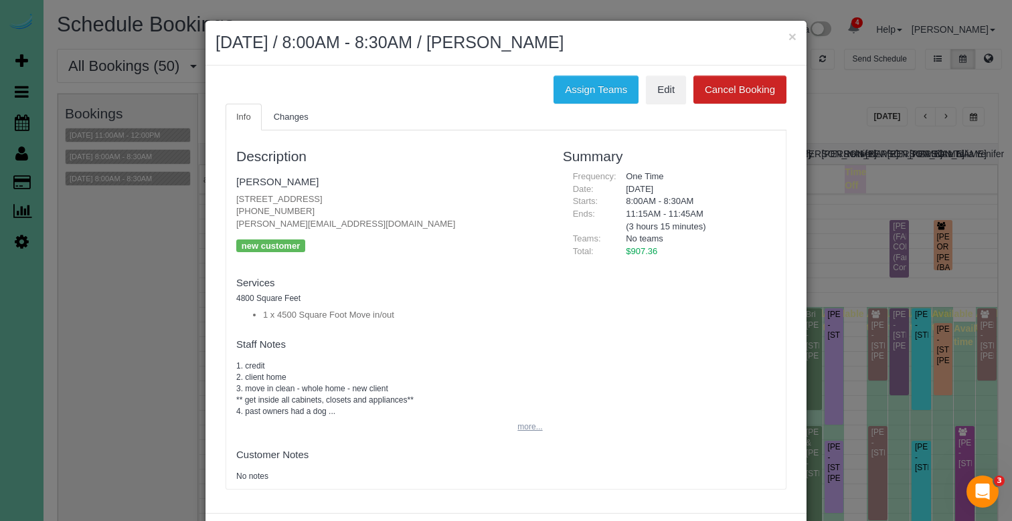
click at [525, 422] on button "more..." at bounding box center [525, 427] width 33 height 19
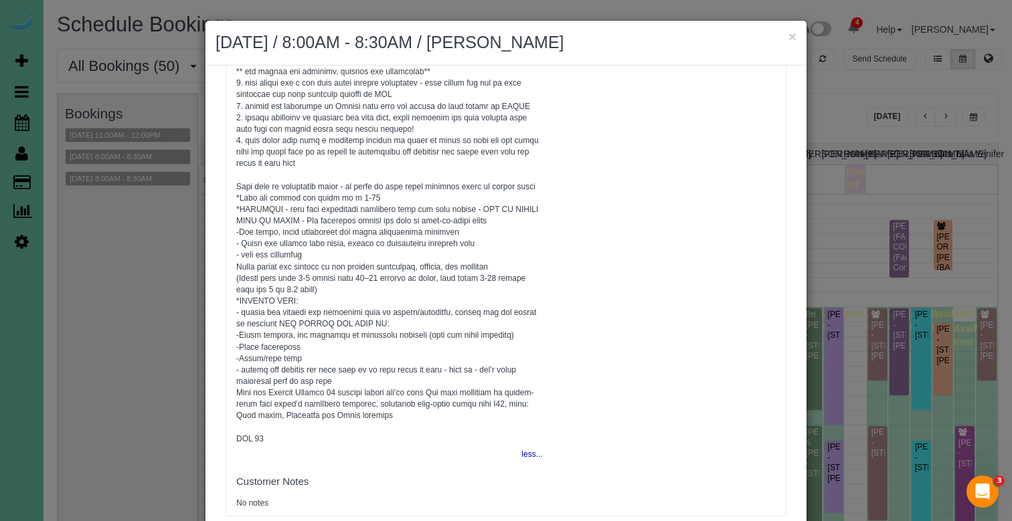
scroll to position [327, 0]
click at [790, 38] on button "×" at bounding box center [792, 36] width 8 height 14
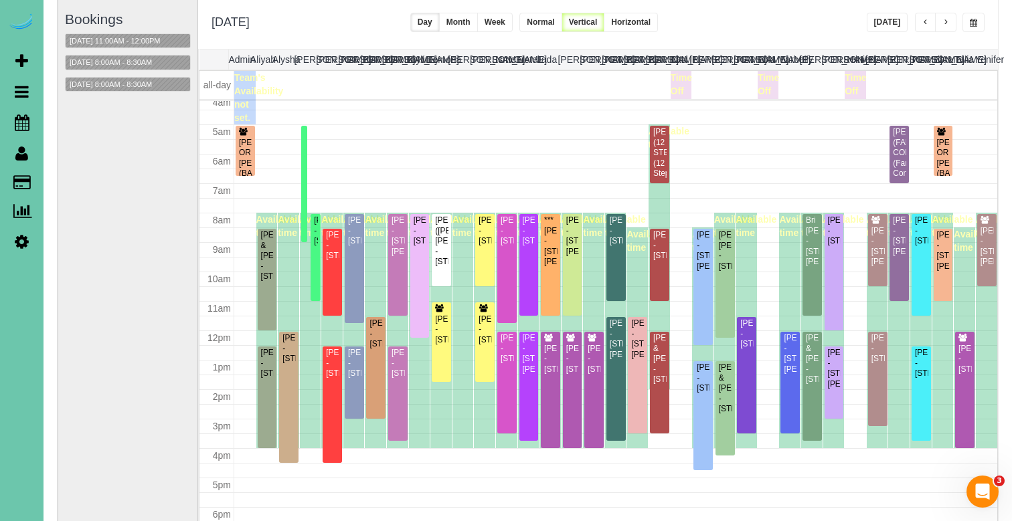
click at [139, 55] on div "09/15/2025 8:00AM - 8:30AM" at bounding box center [128, 62] width 126 height 15
click at [137, 58] on button "09/15/2025 8:00AM - 8:30AM" at bounding box center [111, 63] width 90 height 14
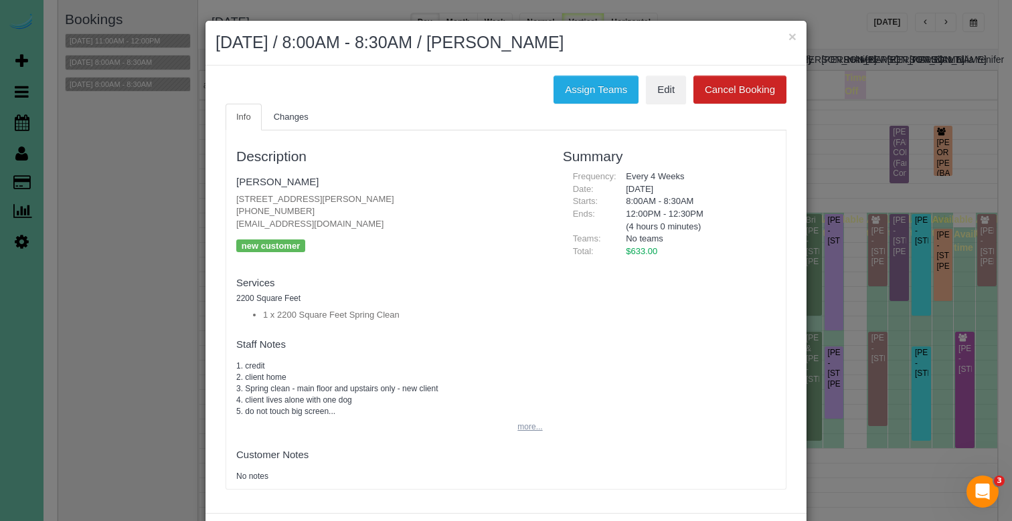
drag, startPoint x: 529, startPoint y: 438, endPoint x: 531, endPoint y: 427, distance: 11.6
click at [532, 432] on div "Description Maggie Colwell 15706 Emiline St, Omaha, NE 68136 (402) 305-0525 mag…" at bounding box center [389, 309] width 327 height 345
drag, startPoint x: 530, startPoint y: 426, endPoint x: 517, endPoint y: 419, distance: 14.4
click at [530, 426] on button "more..." at bounding box center [525, 427] width 33 height 19
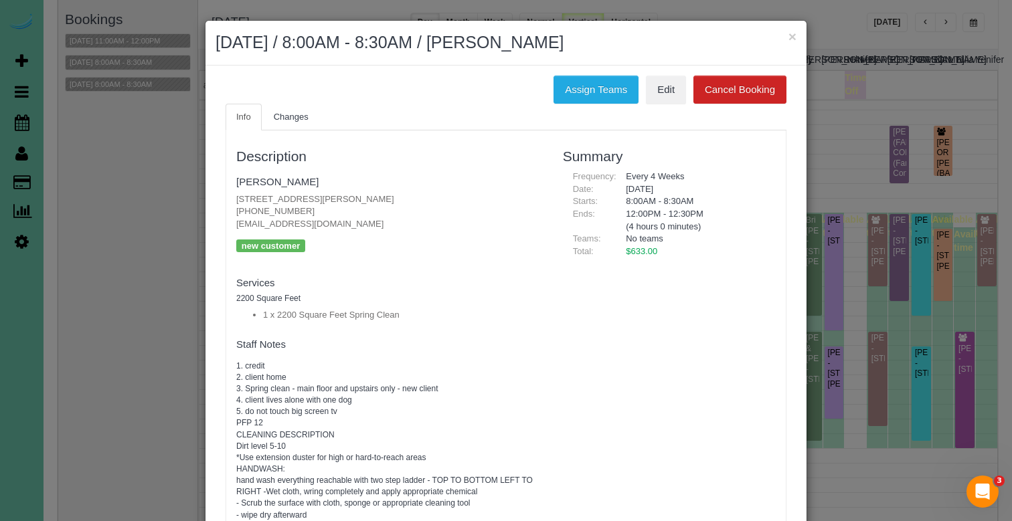
scroll to position [0, 0]
click at [786, 35] on h2 "September 15, 2025 / 8:00AM - 8:30AM / Maggie Colwell" at bounding box center [505, 43] width 581 height 24
click at [791, 34] on button "×" at bounding box center [792, 36] width 8 height 14
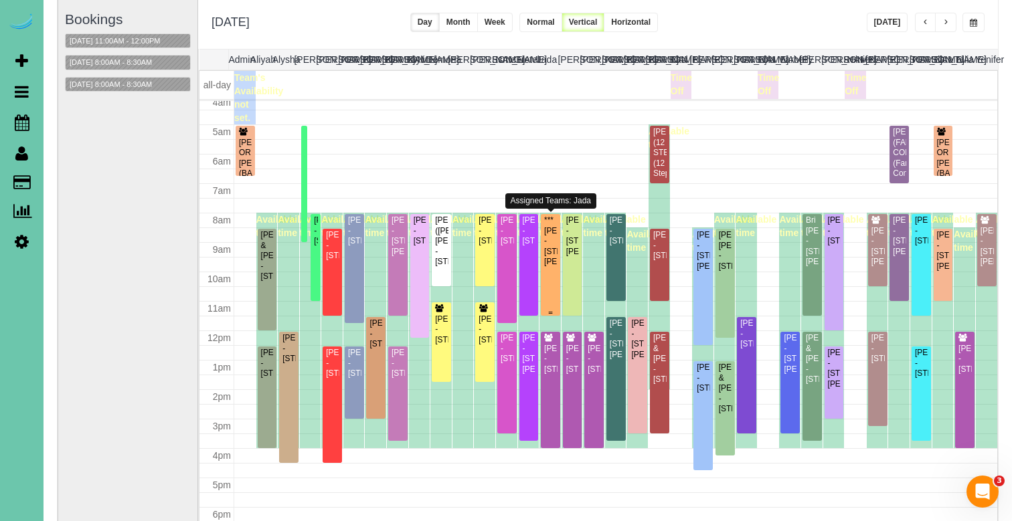
click at [552, 237] on div "***Jill Beckstrom - 15205 Borman St, Omaha, NE 68138" at bounding box center [550, 241] width 14 height 52
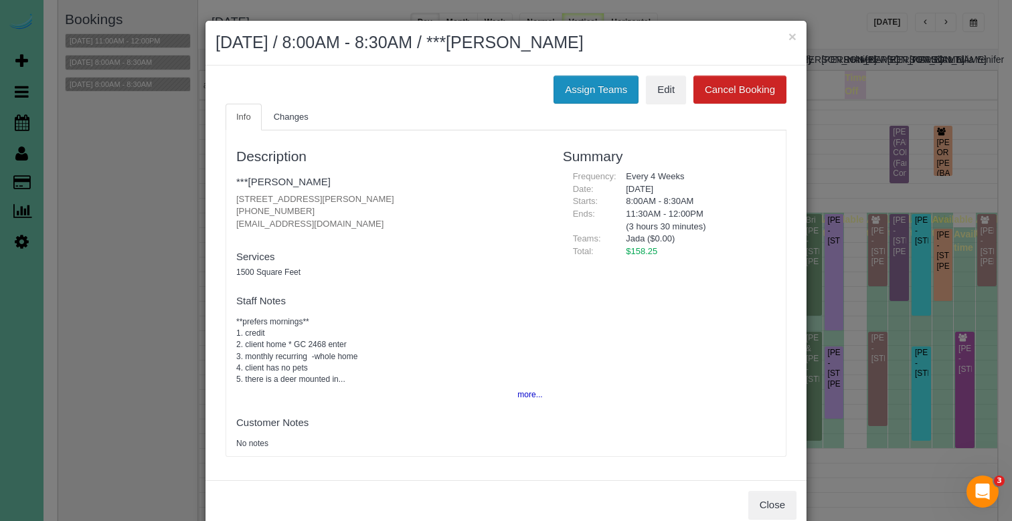
click at [594, 84] on button "Assign Teams" at bounding box center [595, 90] width 85 height 28
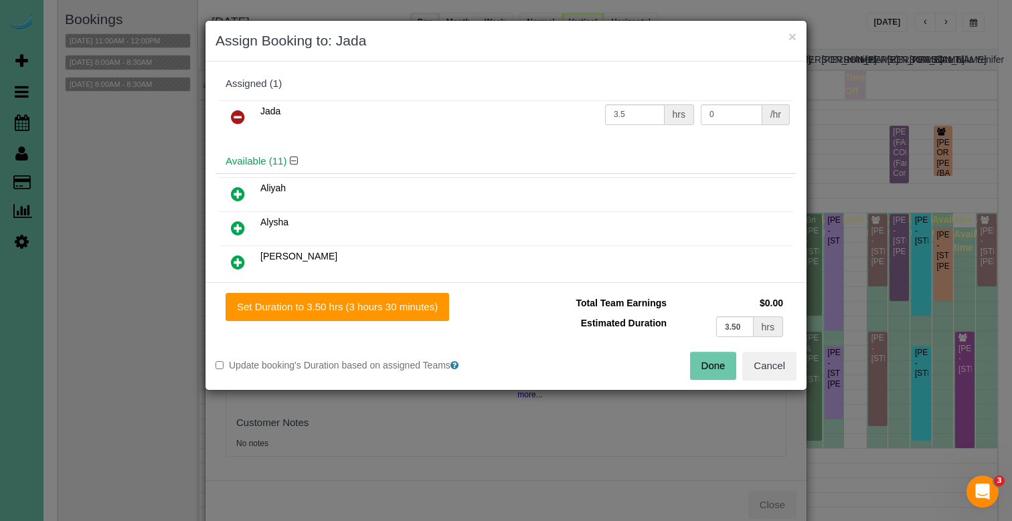
drag, startPoint x: 244, startPoint y: 108, endPoint x: 277, endPoint y: 122, distance: 35.7
click at [244, 108] on link at bounding box center [237, 117] width 31 height 27
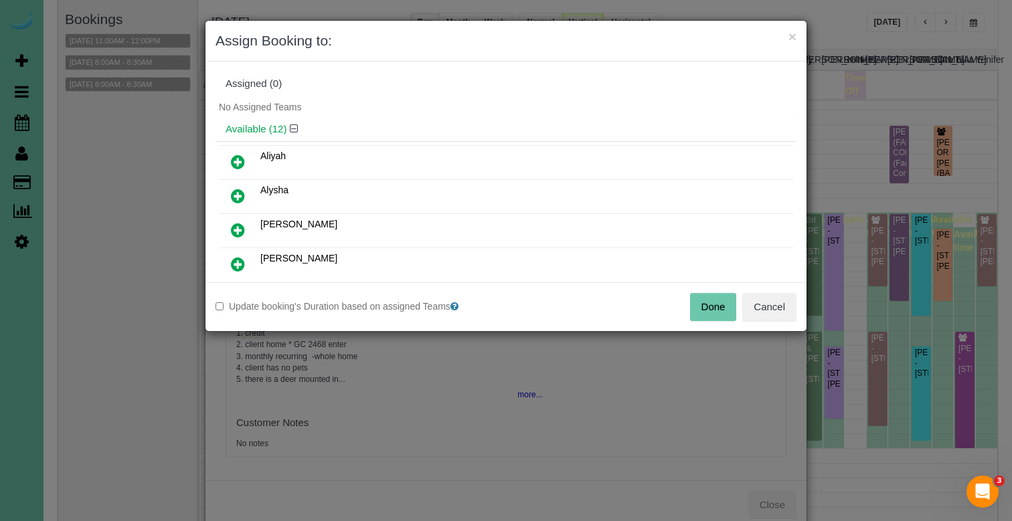
click at [706, 306] on button "Done" at bounding box center [713, 307] width 47 height 28
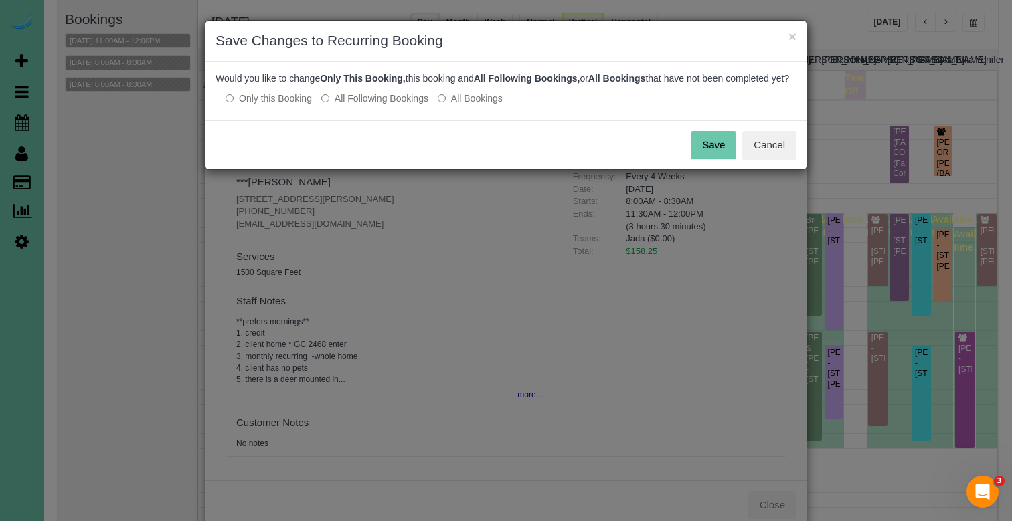
click at [715, 154] on button "Save" at bounding box center [714, 145] width 46 height 28
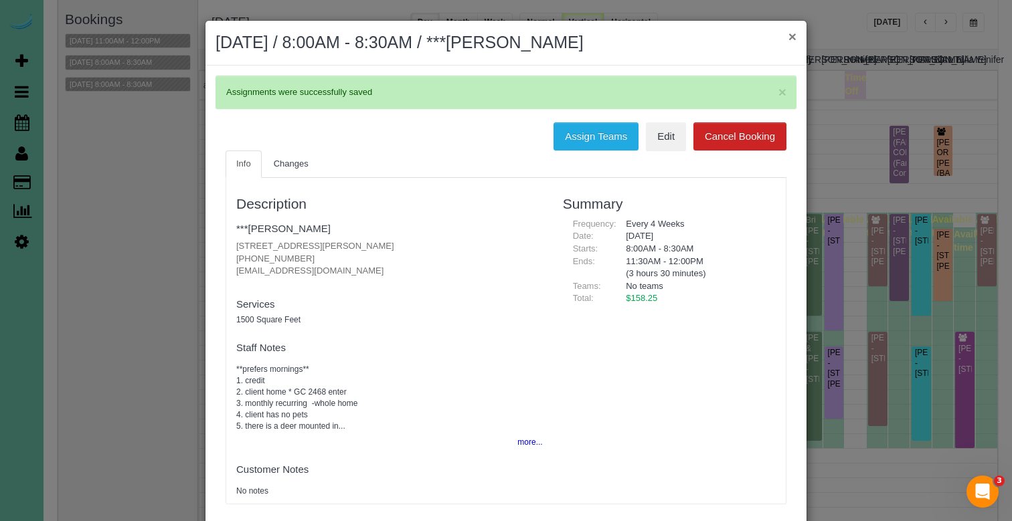
click at [792, 39] on button "×" at bounding box center [792, 36] width 8 height 14
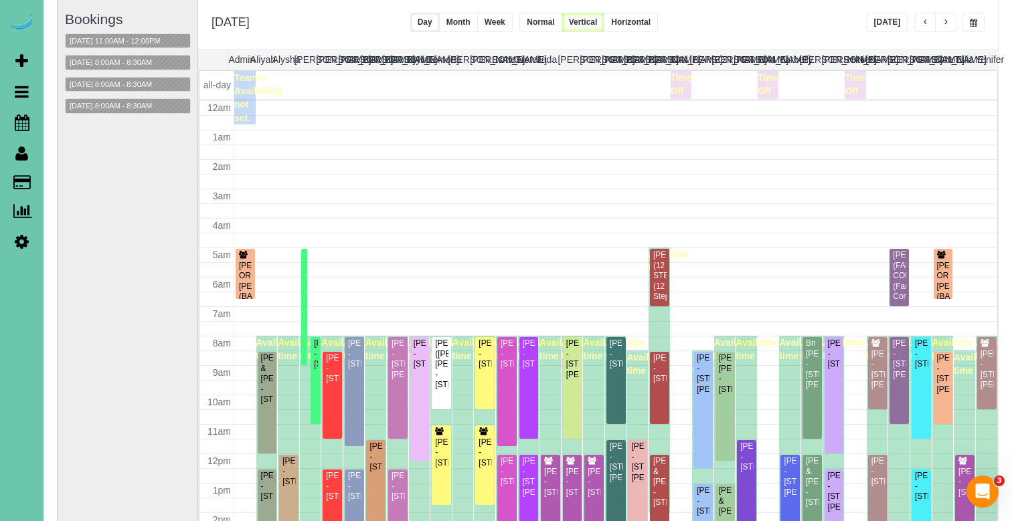
scroll to position [123, 0]
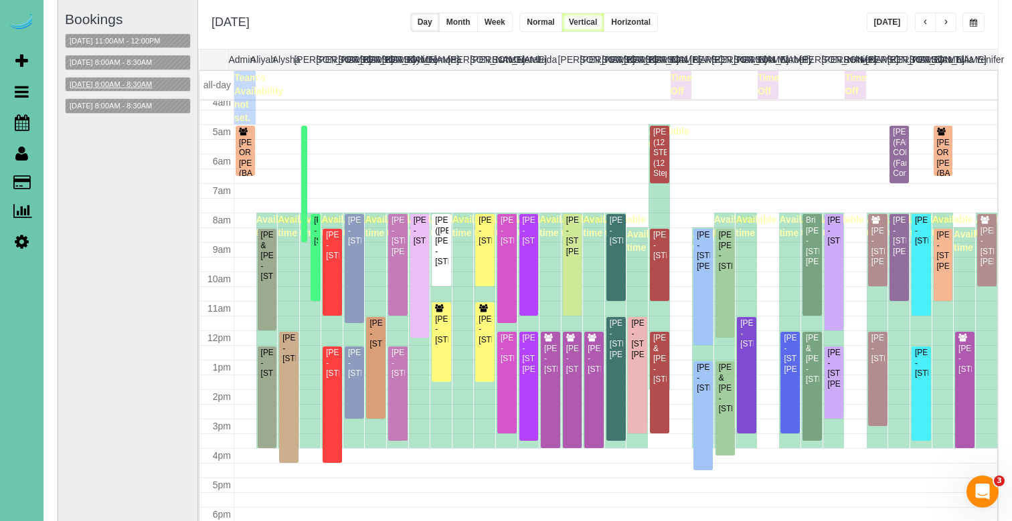
click at [116, 84] on button "09/15/2025 8:00AM - 8:30AM" at bounding box center [111, 85] width 90 height 14
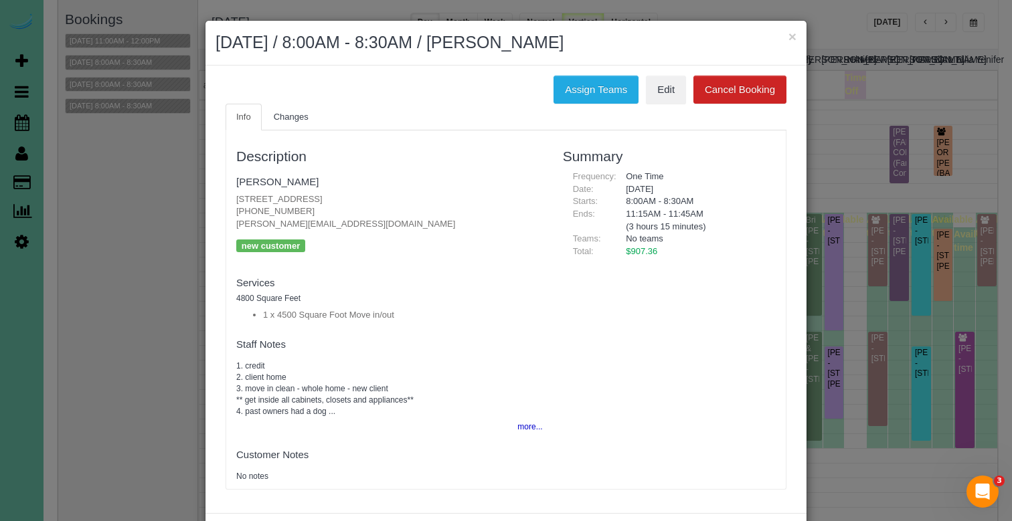
drag, startPoint x: 790, startPoint y: 33, endPoint x: 687, endPoint y: 35, distance: 103.7
click at [790, 33] on button "×" at bounding box center [792, 36] width 8 height 14
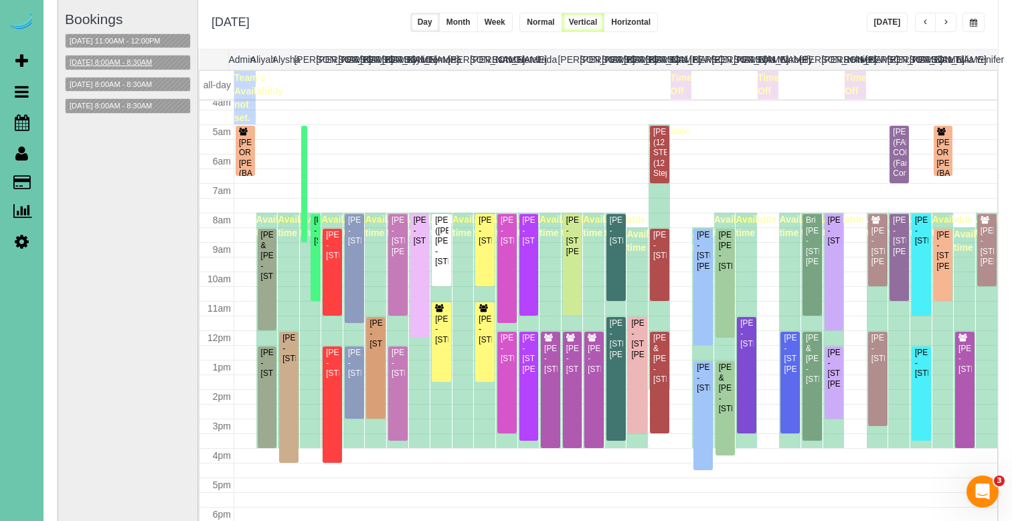
click at [121, 56] on button "09/15/2025 8:00AM - 8:30AM" at bounding box center [111, 63] width 90 height 14
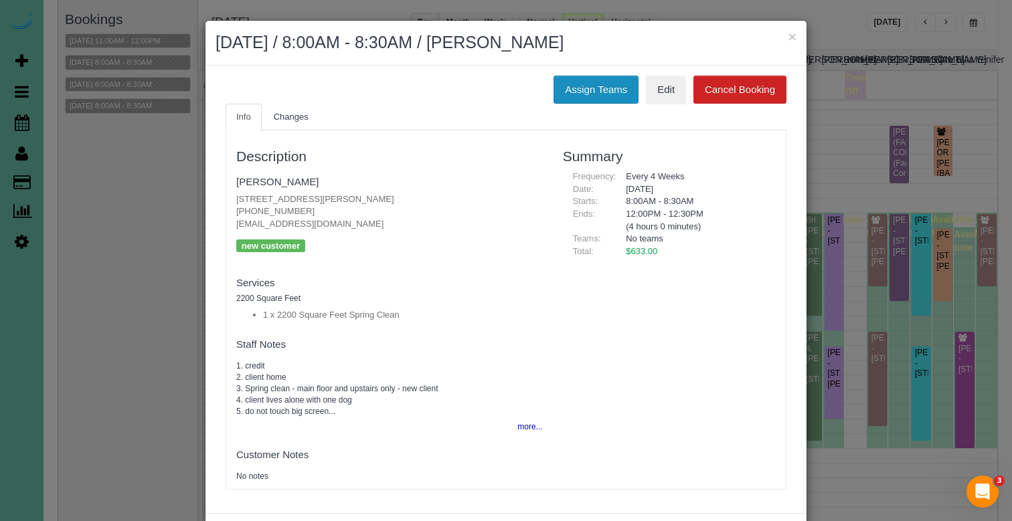
click at [590, 90] on button "Assign Teams" at bounding box center [595, 90] width 85 height 28
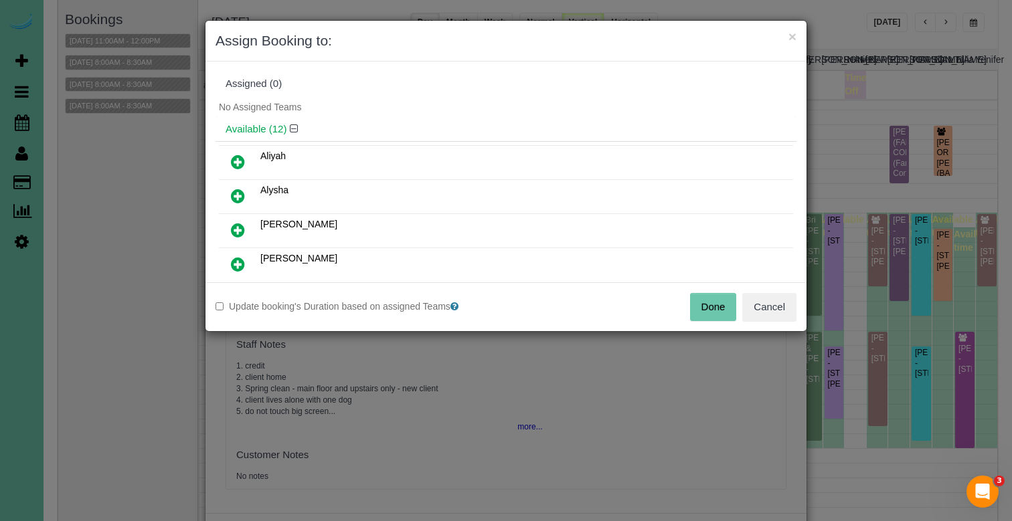
click at [239, 191] on icon at bounding box center [238, 196] width 14 height 16
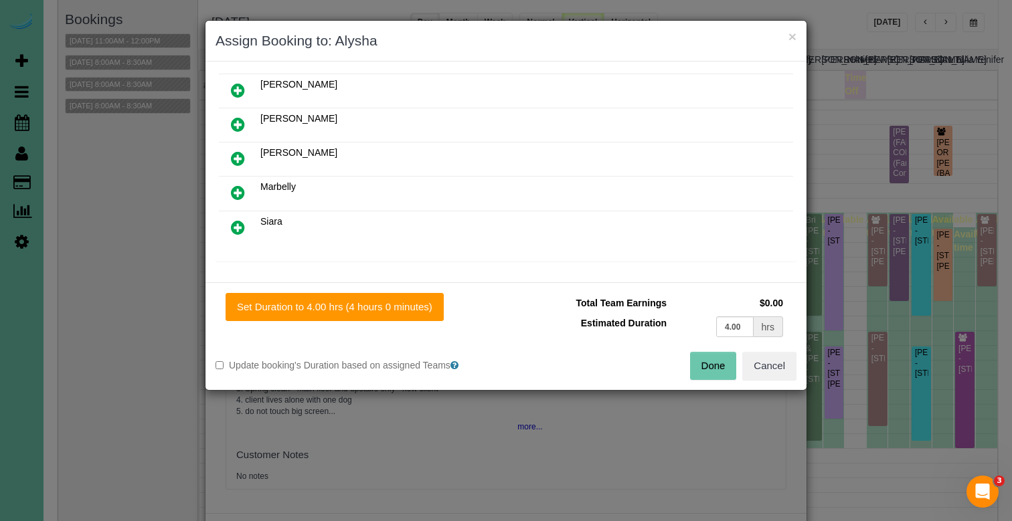
scroll to position [310, 0]
click at [239, 191] on icon at bounding box center [238, 192] width 14 height 16
click at [711, 359] on button "Done" at bounding box center [713, 366] width 47 height 28
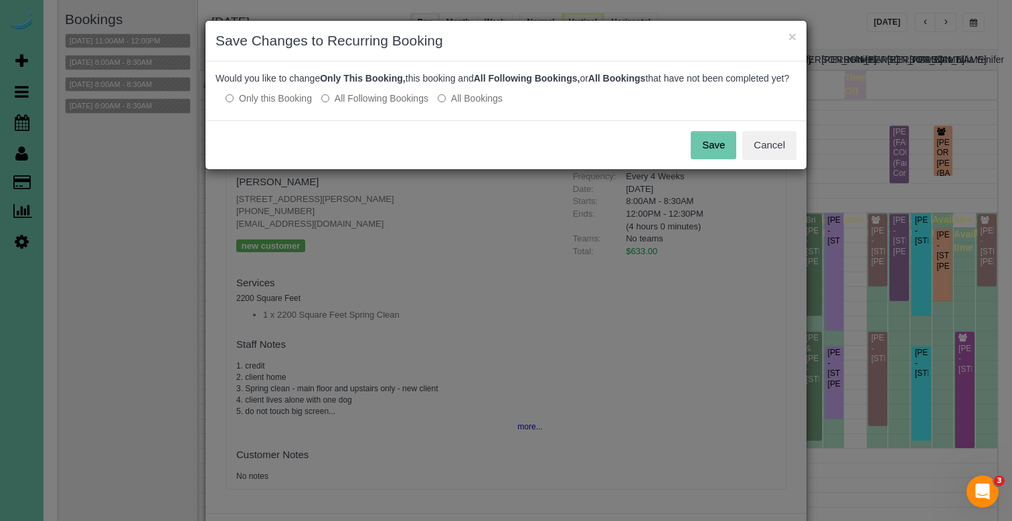
click at [717, 159] on button "Save" at bounding box center [714, 145] width 46 height 28
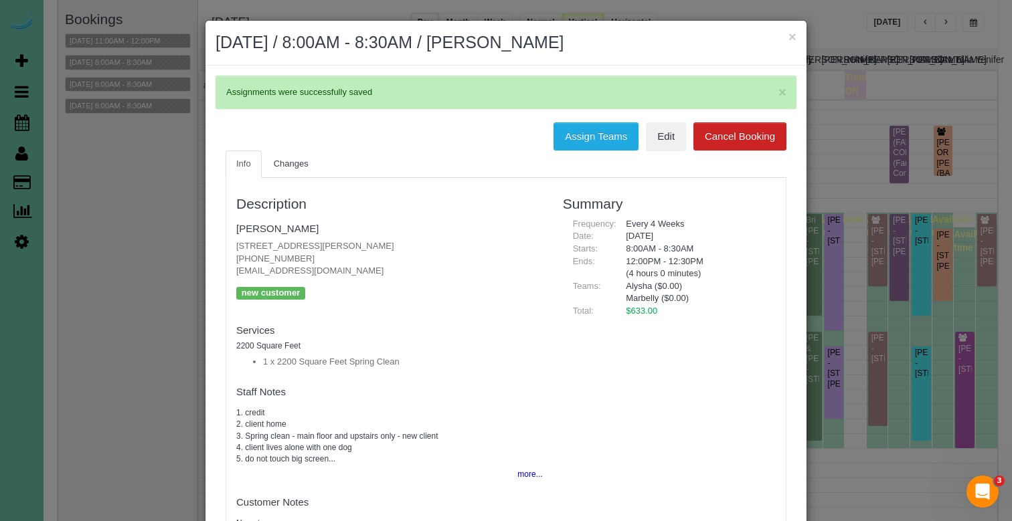
drag, startPoint x: 523, startPoint y: 476, endPoint x: 493, endPoint y: 460, distance: 34.1
click at [523, 476] on button "more..." at bounding box center [525, 474] width 33 height 19
click at [791, 35] on button "×" at bounding box center [792, 36] width 8 height 14
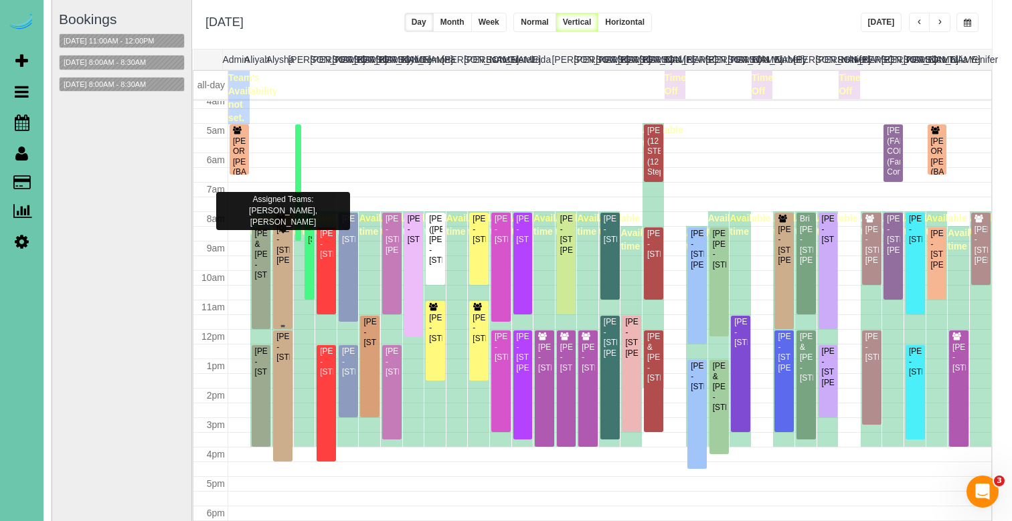
scroll to position [94, 5]
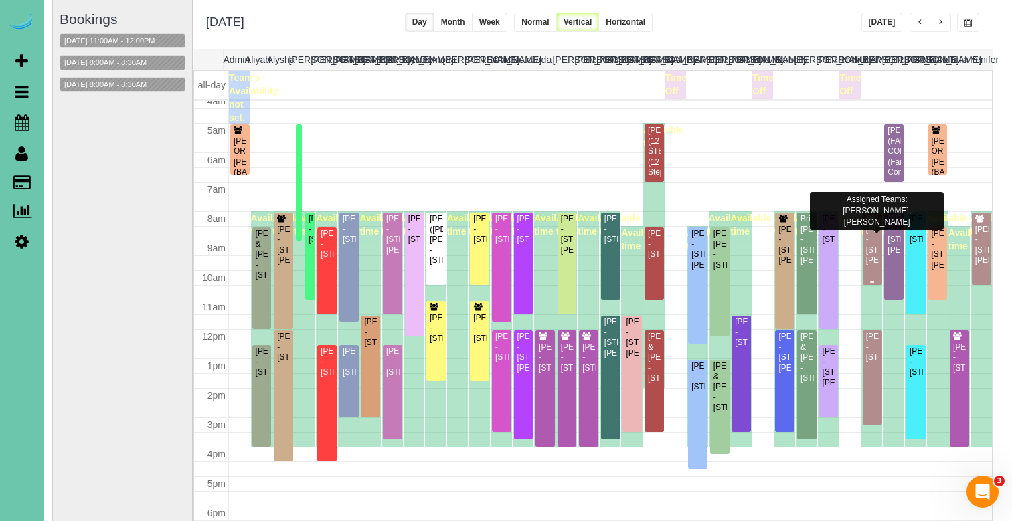
click at [870, 246] on div "Josie Laurent - 14812 Sprague Street, Omaha, NE 68116" at bounding box center [872, 245] width 14 height 41
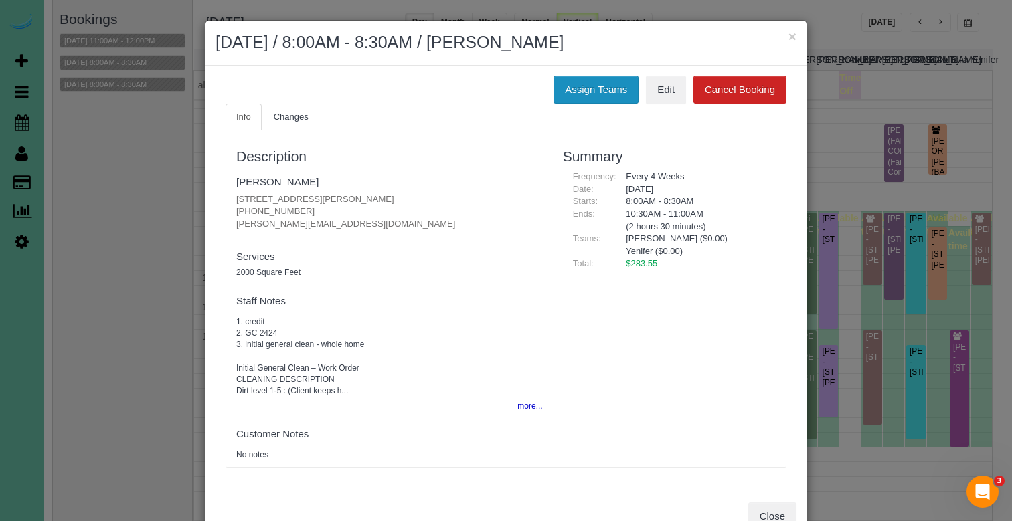
drag, startPoint x: 612, startPoint y: 87, endPoint x: 600, endPoint y: 86, distance: 11.5
click at [600, 86] on button "Assign Teams" at bounding box center [595, 90] width 85 height 28
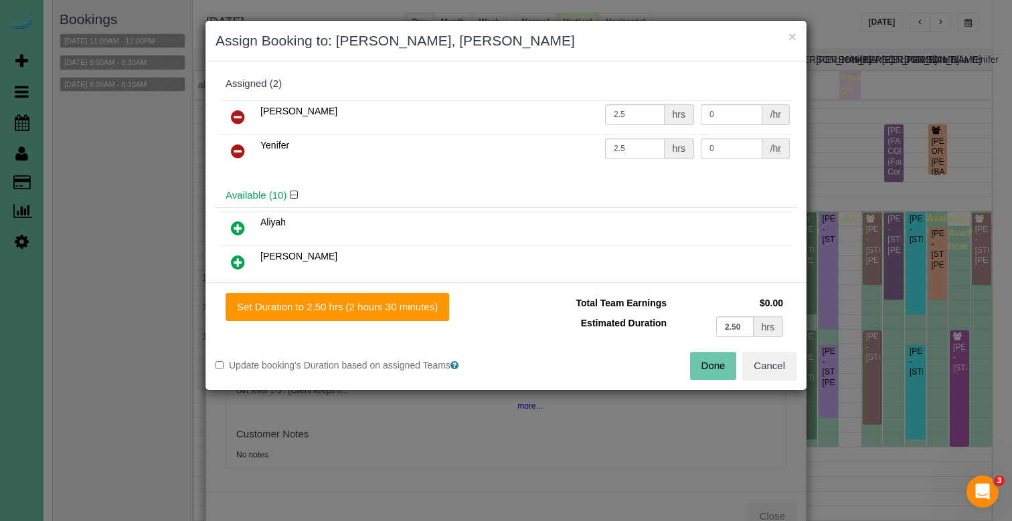
click at [238, 147] on icon at bounding box center [238, 151] width 14 height 16
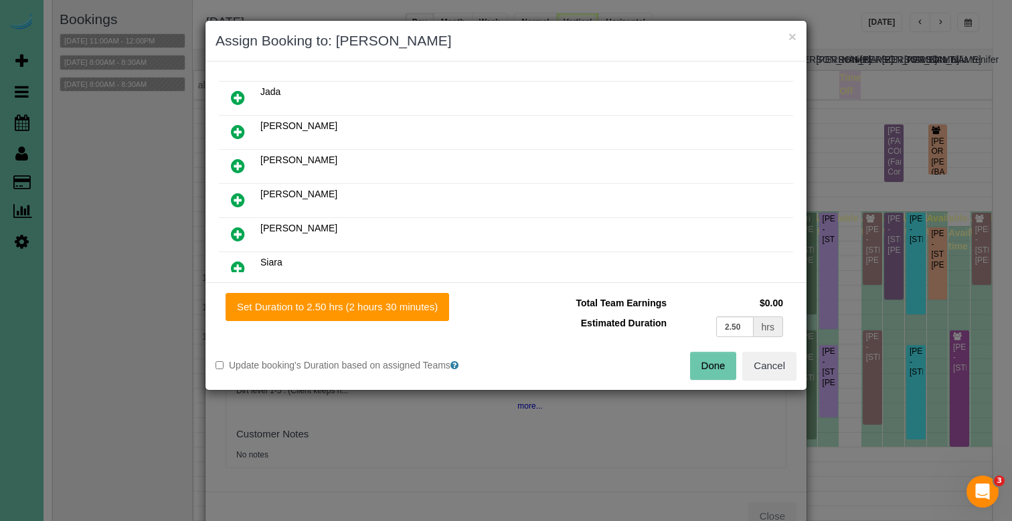
scroll to position [253, 0]
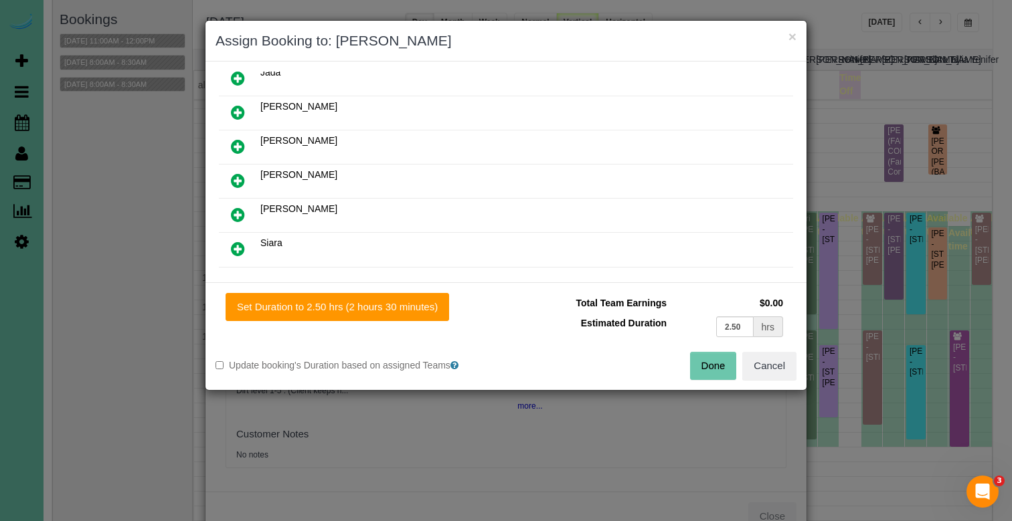
click at [238, 214] on icon at bounding box center [238, 215] width 14 height 16
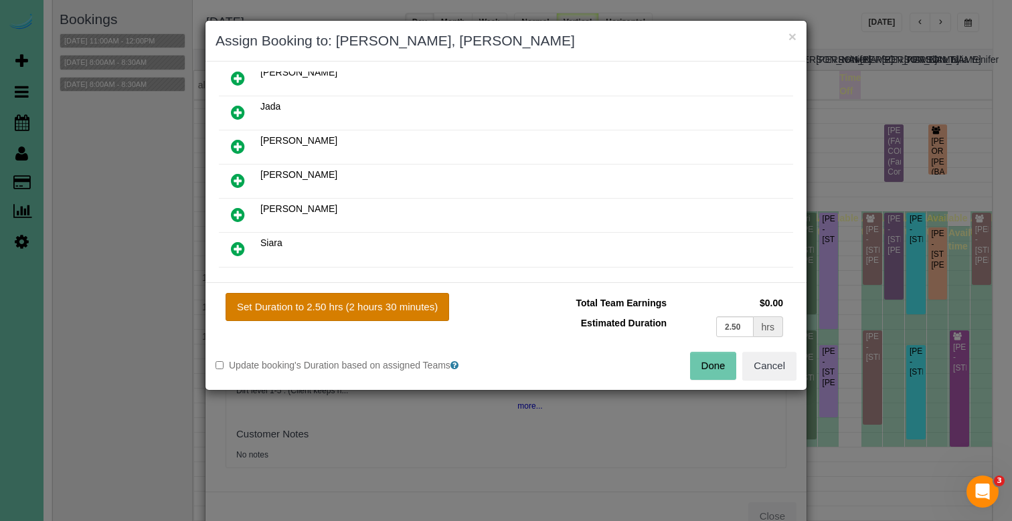
click at [354, 308] on button "Set Duration to 2.50 hrs (2 hours 30 minutes)" at bounding box center [338, 307] width 224 height 28
type input "2.50"
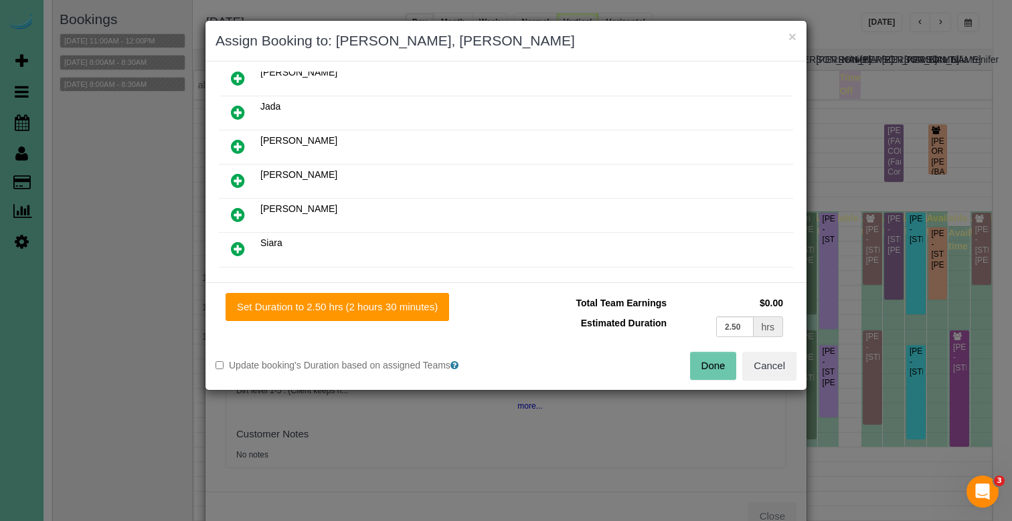
click at [711, 362] on button "Done" at bounding box center [713, 366] width 47 height 28
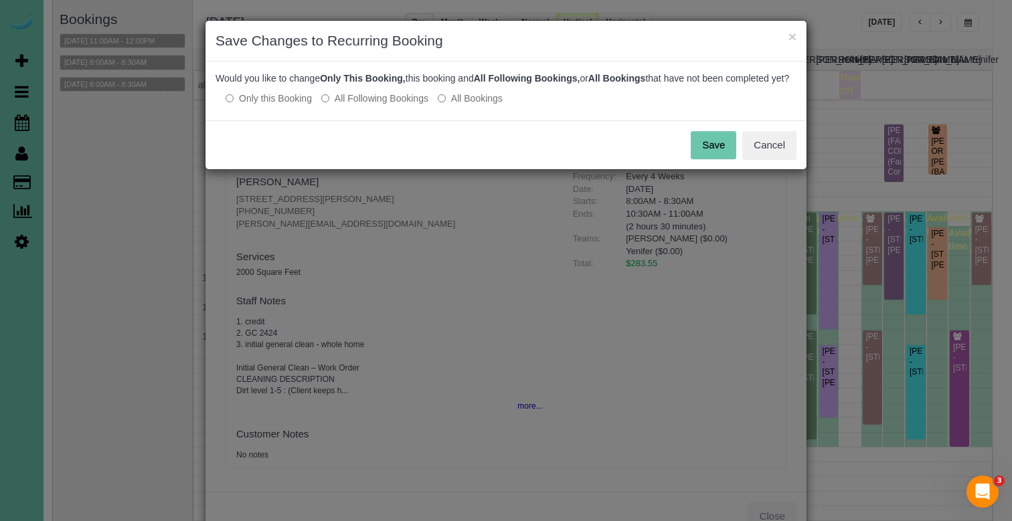
click at [721, 159] on button "Save" at bounding box center [714, 145] width 46 height 28
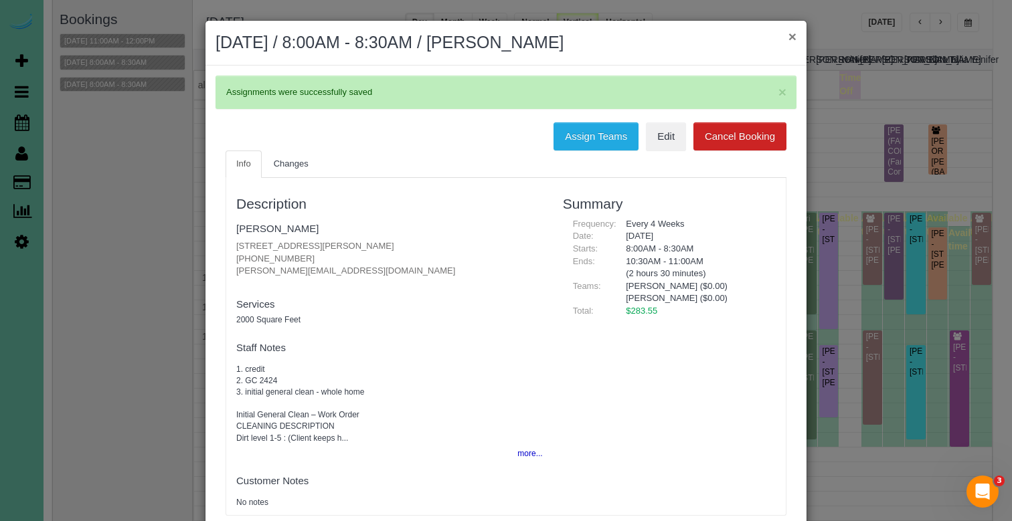
click at [791, 37] on button "×" at bounding box center [792, 36] width 8 height 14
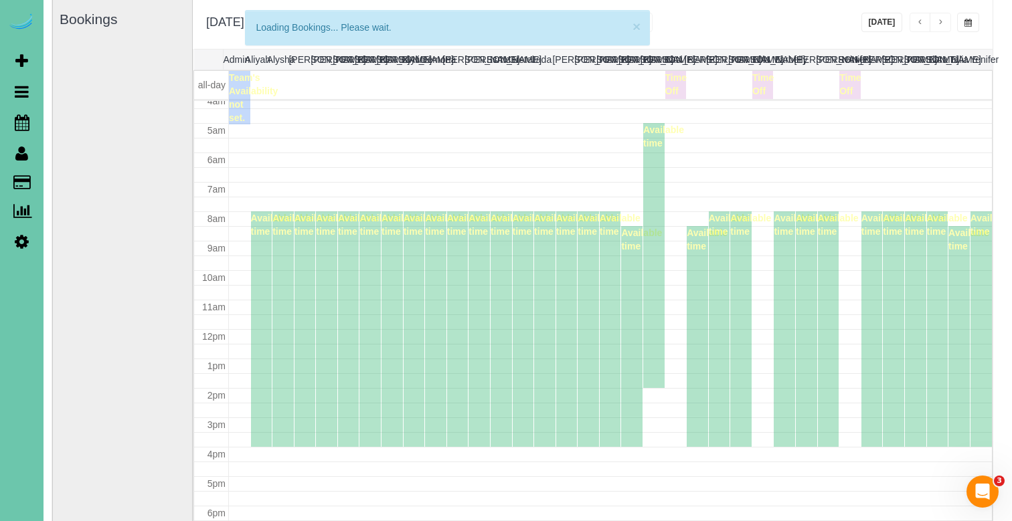
scroll to position [124, 0]
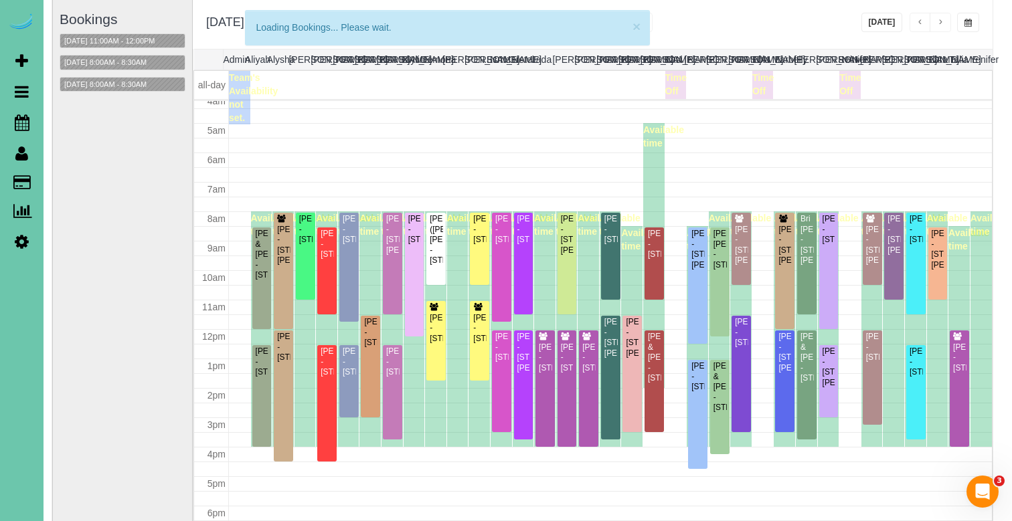
click at [968, 17] on button "button" at bounding box center [968, 22] width 22 height 19
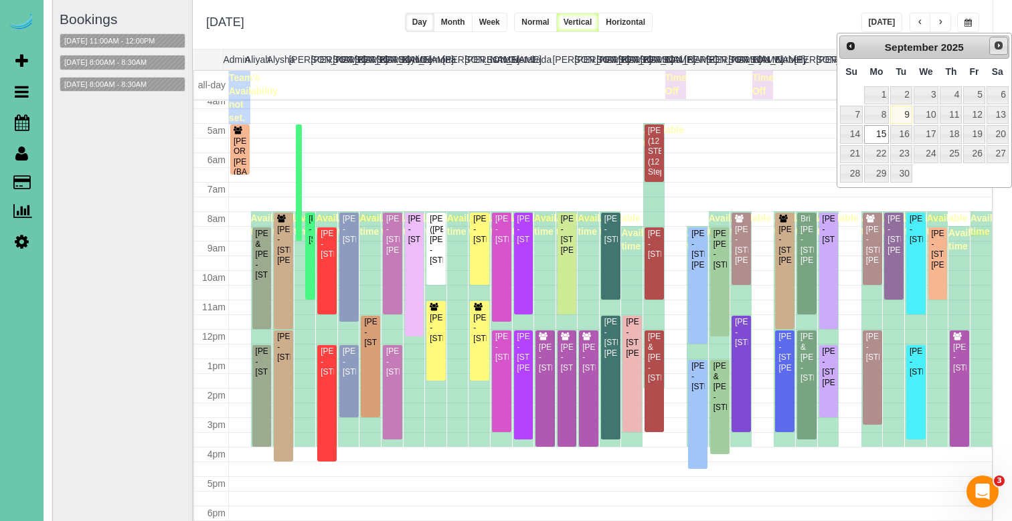
click at [1000, 46] on span "Next" at bounding box center [998, 45] width 11 height 11
click at [877, 136] on link "13" at bounding box center [876, 134] width 25 height 18
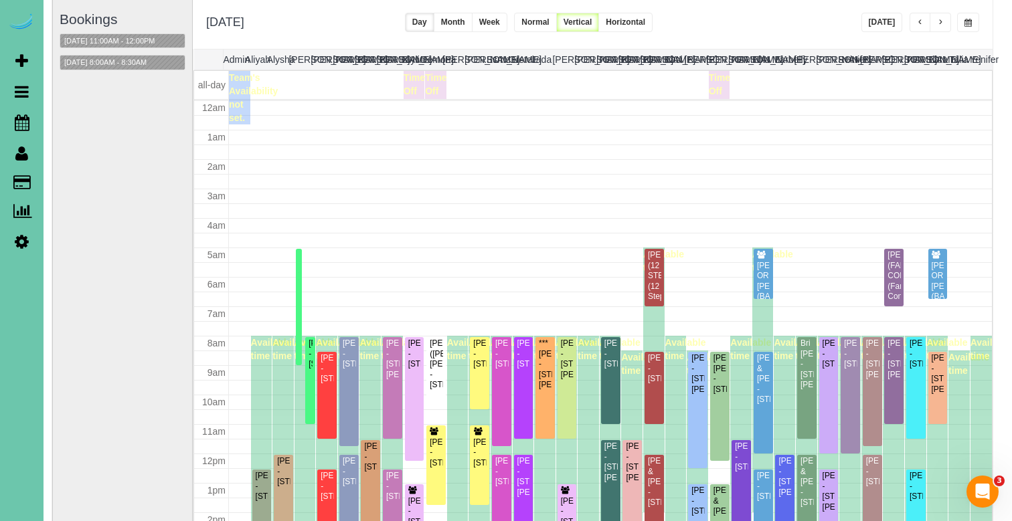
scroll to position [177, 0]
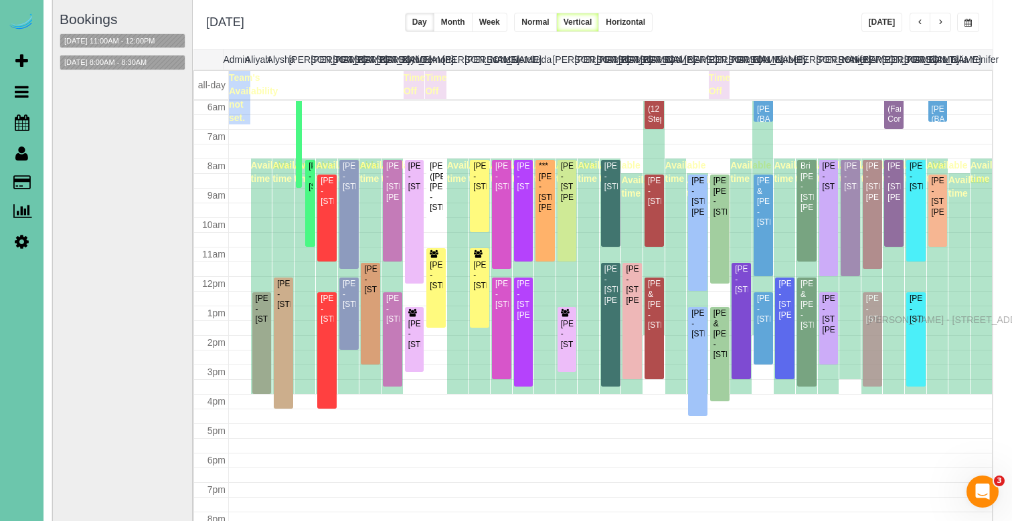
drag, startPoint x: 871, startPoint y: 306, endPoint x: 870, endPoint y: 318, distance: 12.1
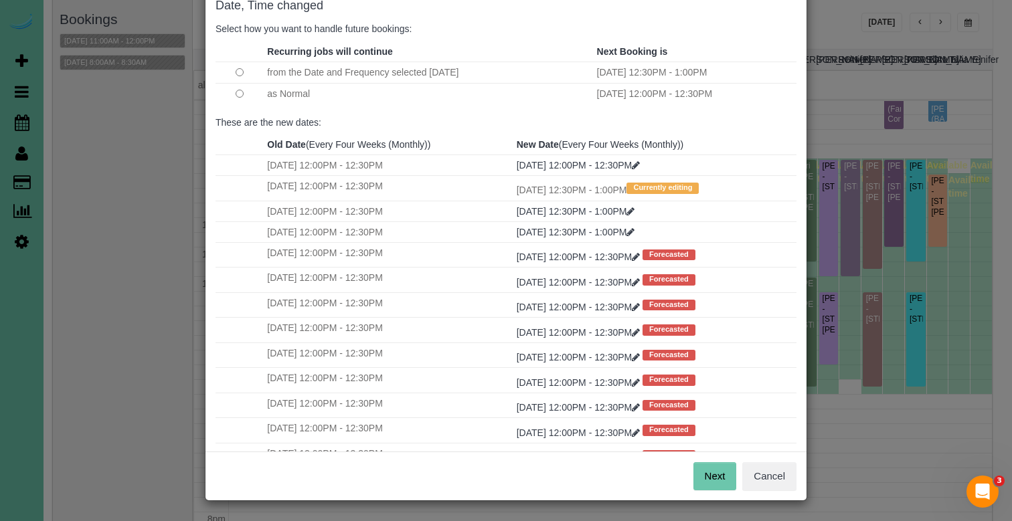
scroll to position [78, 0]
click at [715, 470] on button "Next" at bounding box center [714, 477] width 43 height 28
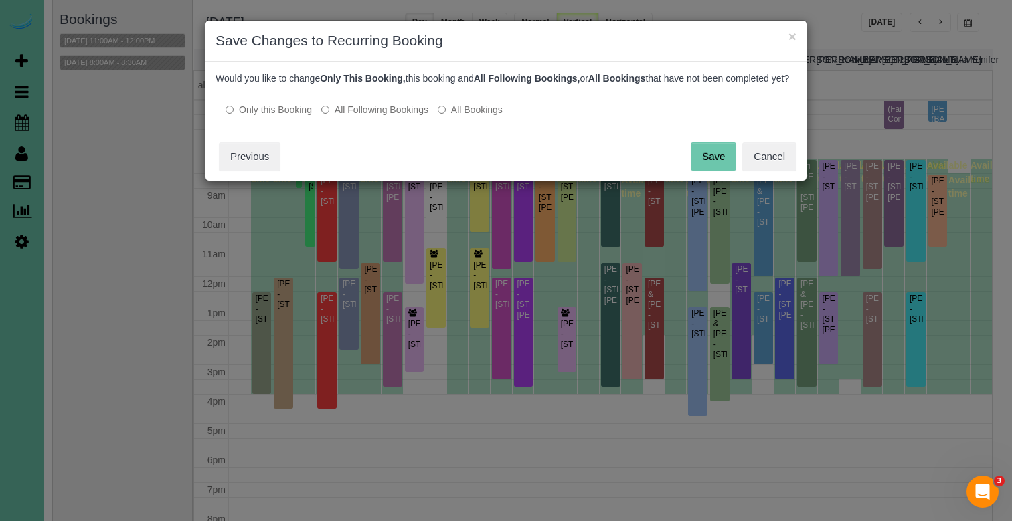
scroll to position [0, 0]
click at [356, 116] on label "All Following Bookings" at bounding box center [374, 109] width 107 height 13
click at [705, 156] on button "Save" at bounding box center [714, 157] width 46 height 28
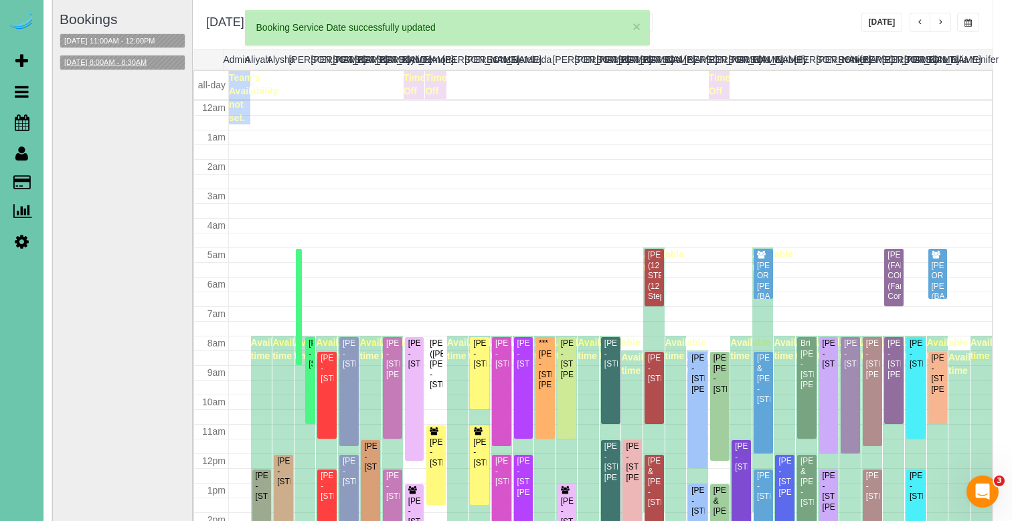
scroll to position [177, 0]
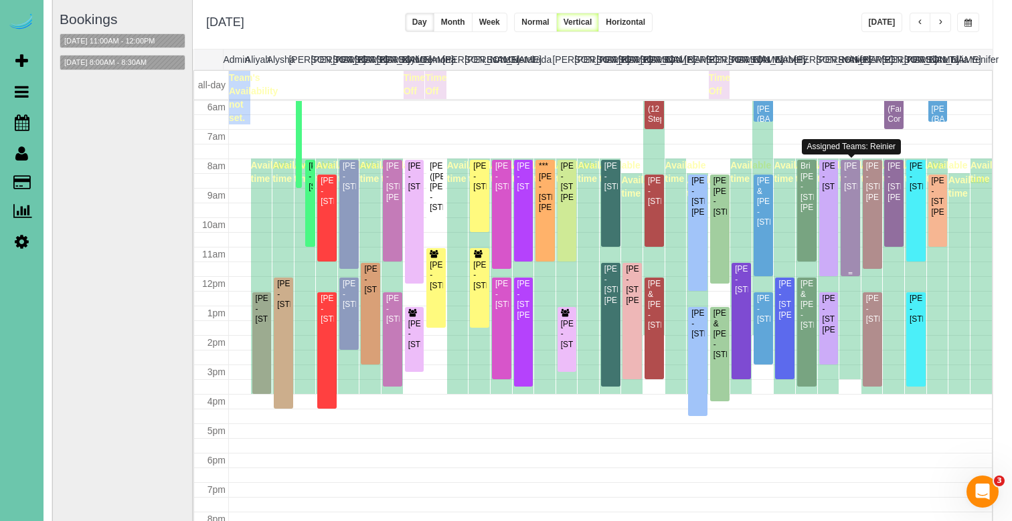
click at [850, 192] on div "Josh Waldron - 7301 S 184th St, Omaha, NE 68136" at bounding box center [850, 176] width 14 height 31
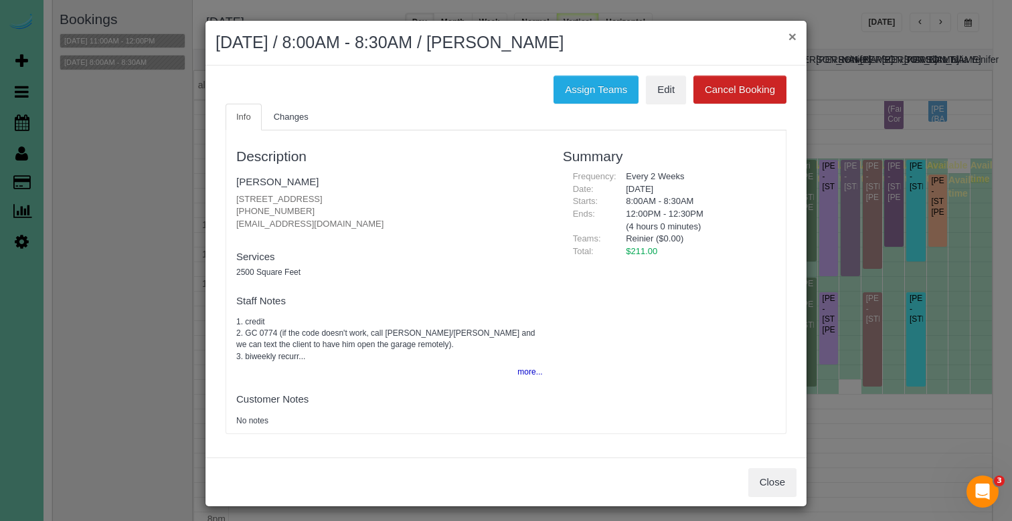
click at [792, 36] on button "×" at bounding box center [792, 36] width 8 height 14
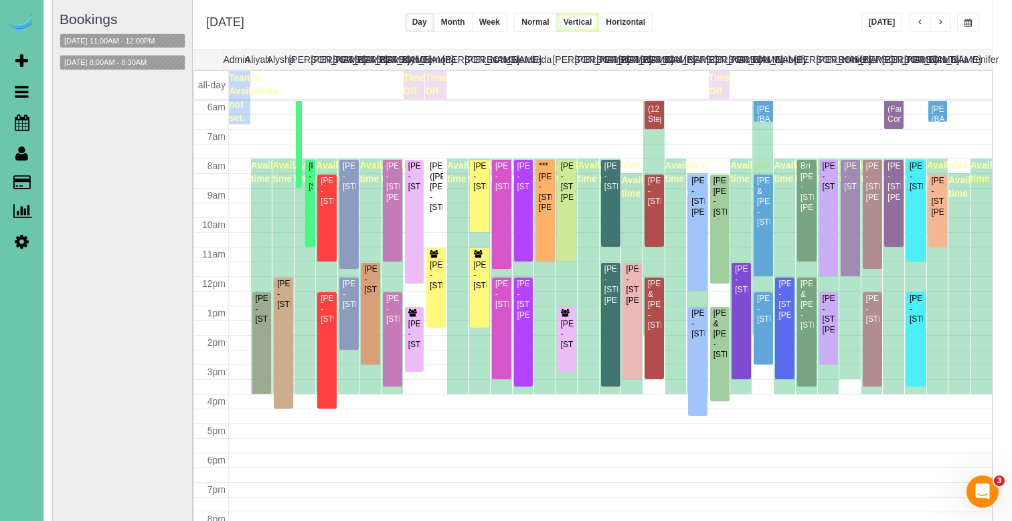
click at [967, 19] on span "button" at bounding box center [967, 23] width 7 height 8
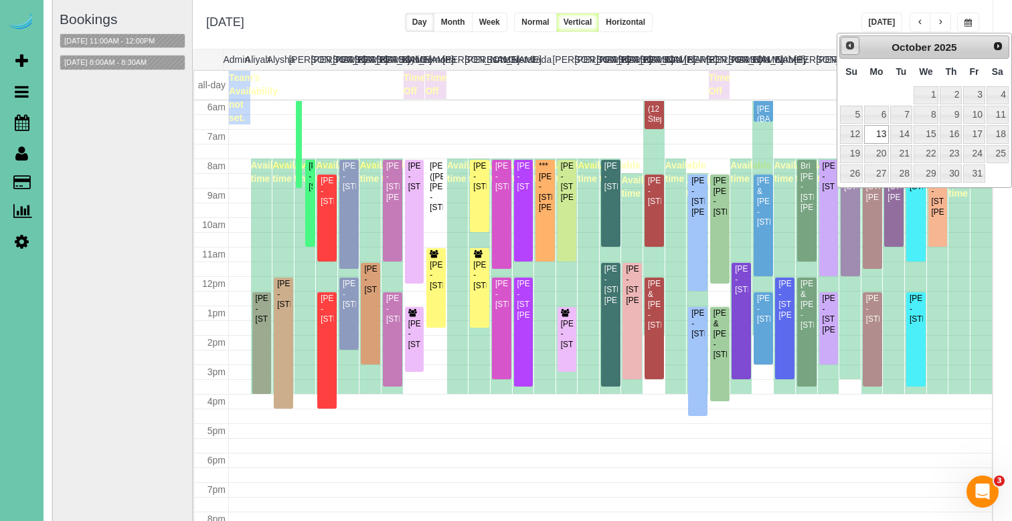
click at [845, 42] on span "Prev" at bounding box center [850, 45] width 11 height 11
click at [877, 159] on link "22" at bounding box center [876, 154] width 25 height 18
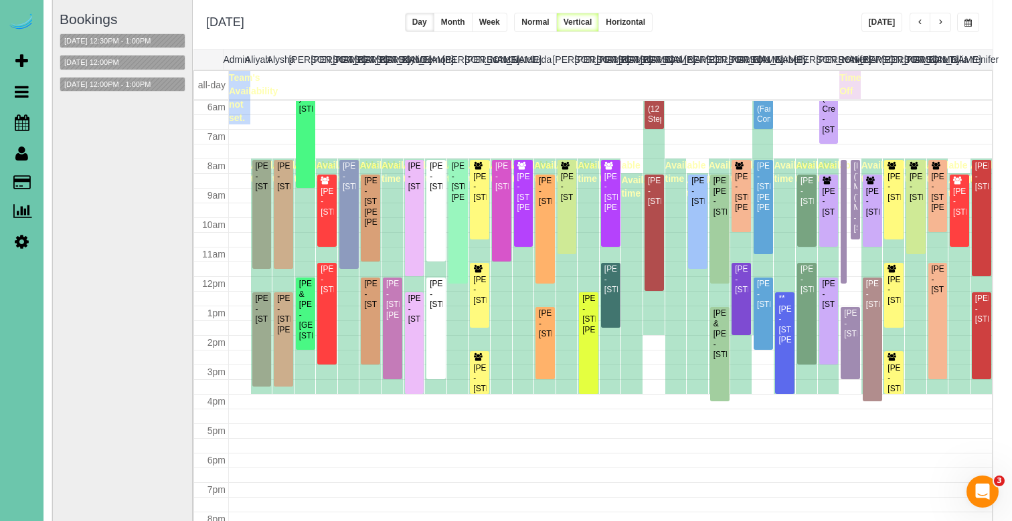
click at [968, 22] on span "button" at bounding box center [967, 23] width 7 height 8
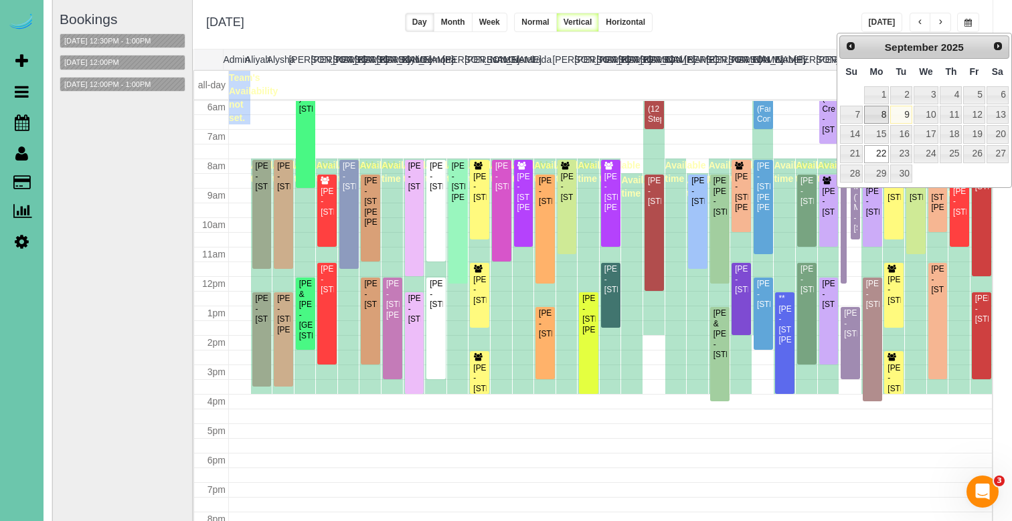
click at [878, 116] on link "8" at bounding box center [876, 115] width 25 height 18
type input "**********"
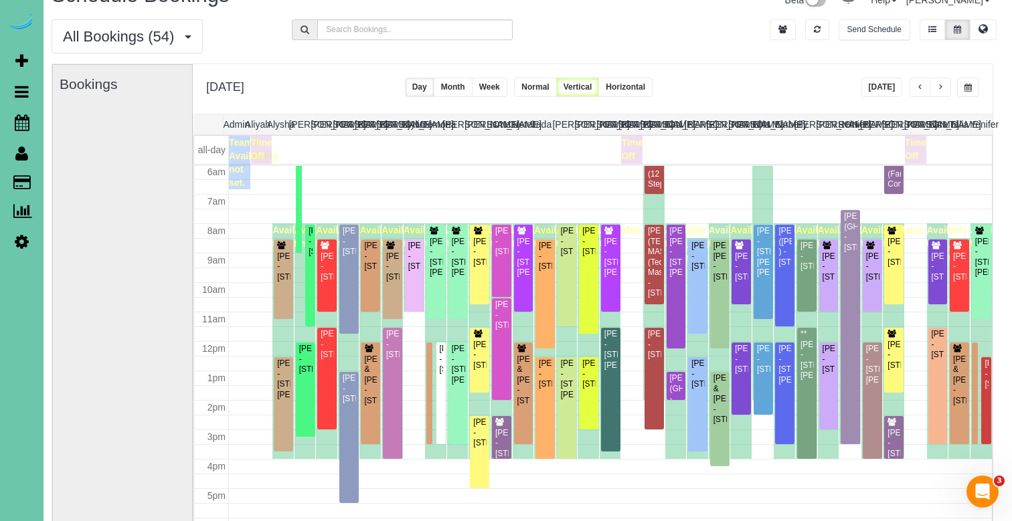
scroll to position [29, 7]
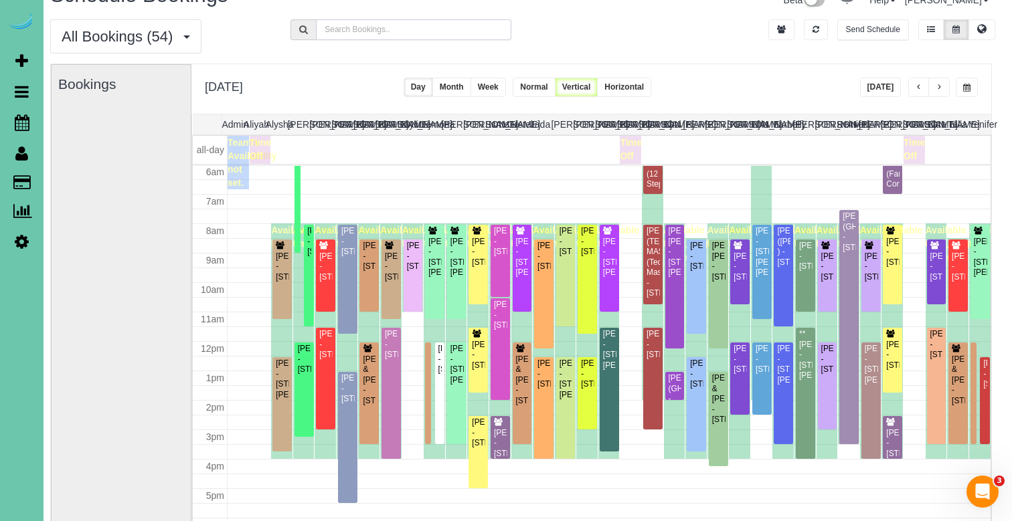
click at [371, 32] on input "text" at bounding box center [413, 29] width 195 height 21
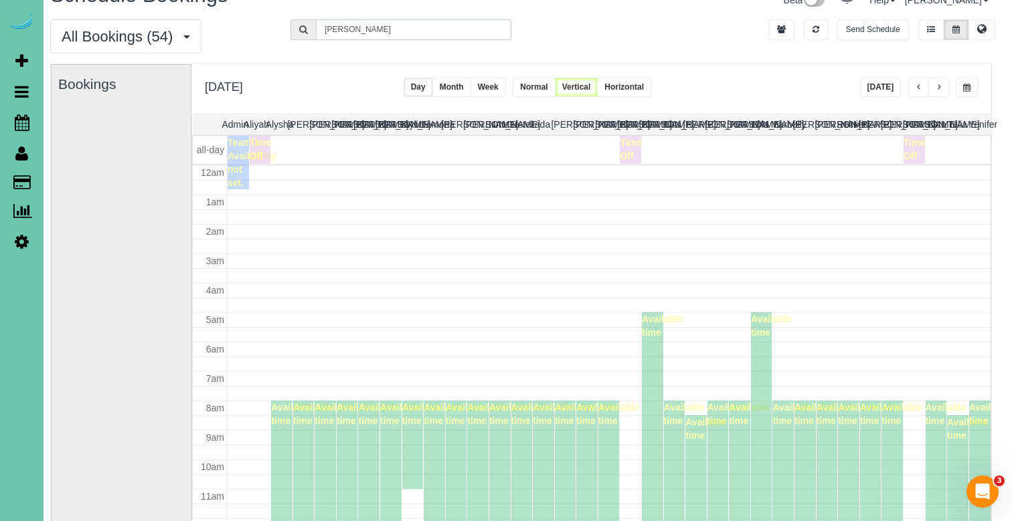
scroll to position [177, 0]
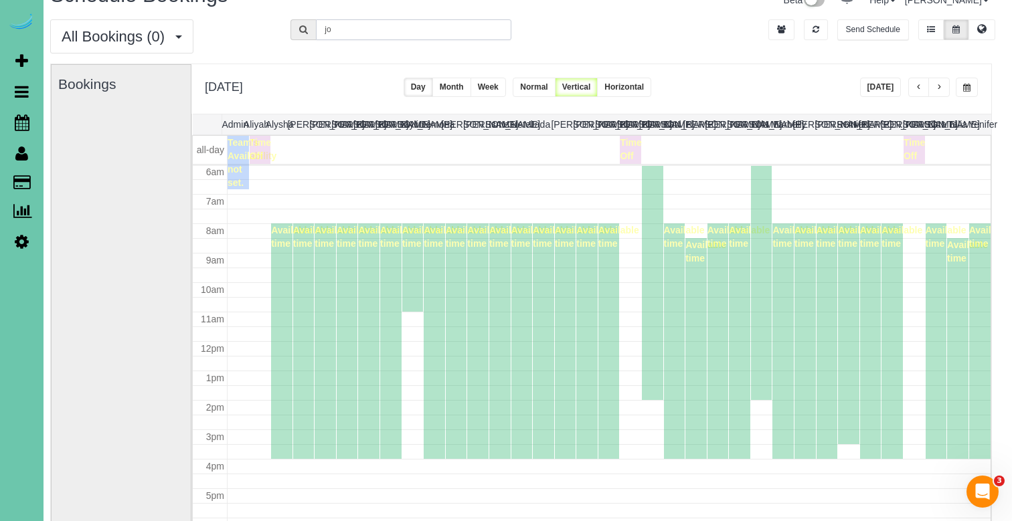
type input "j"
click at [966, 82] on button "button" at bounding box center [967, 87] width 22 height 19
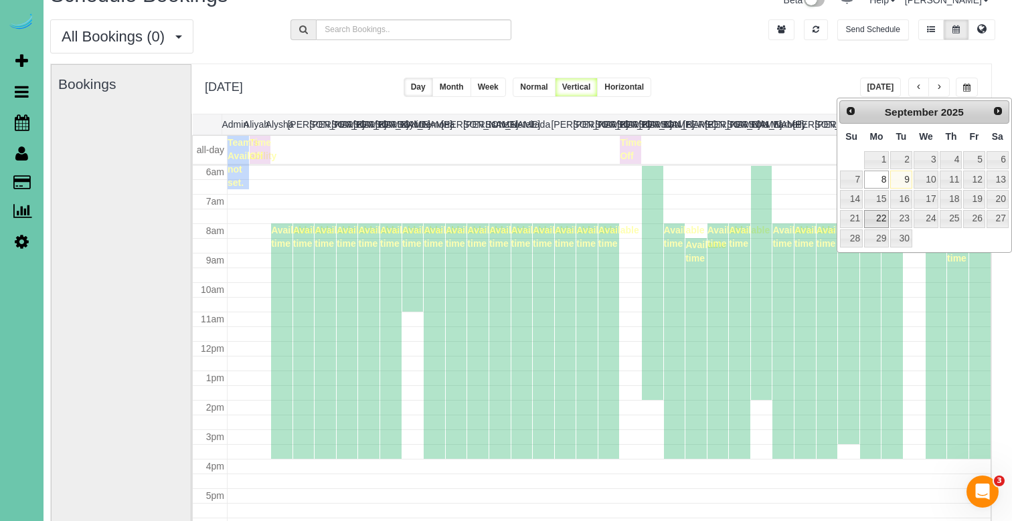
click at [880, 214] on link "22" at bounding box center [876, 219] width 25 height 18
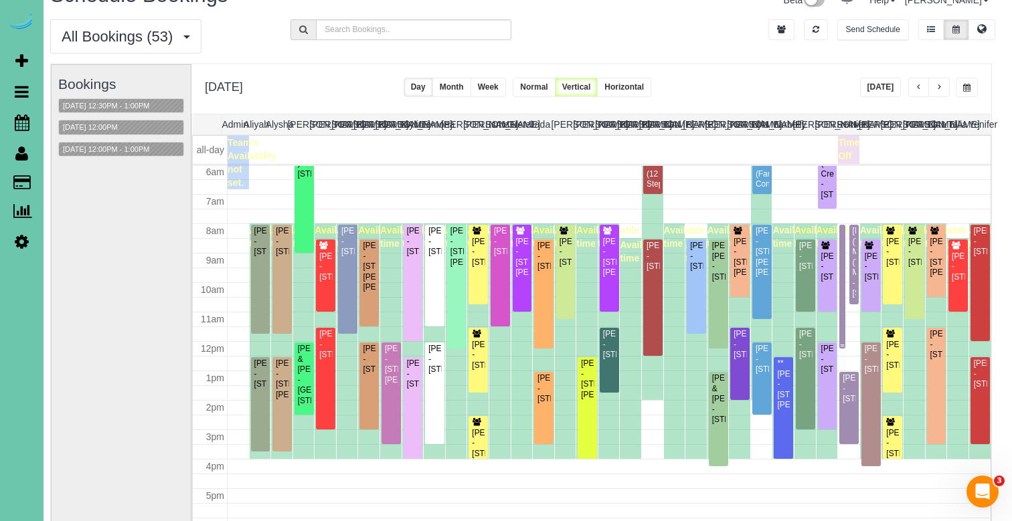
click at [844, 335] on div at bounding box center [842, 287] width 6 height 124
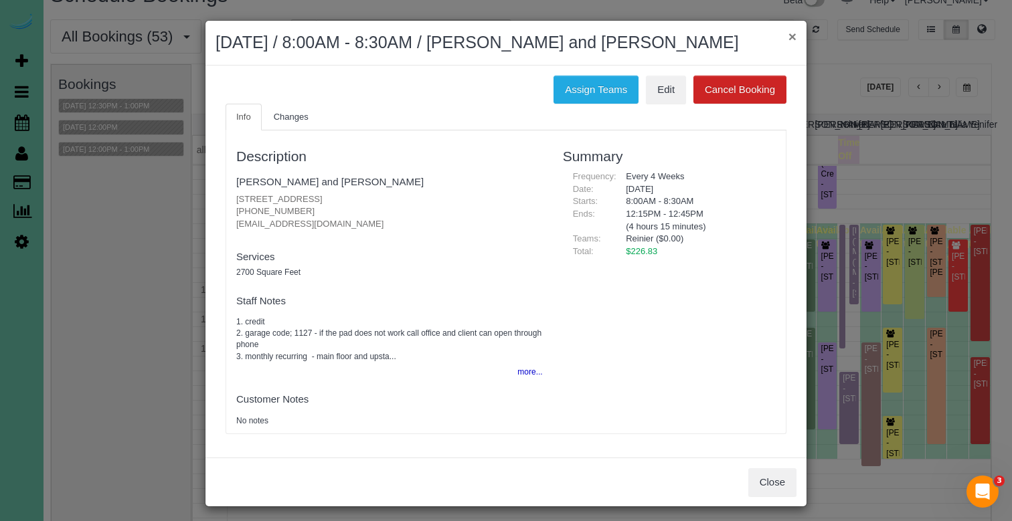
click at [794, 34] on button "×" at bounding box center [792, 36] width 8 height 14
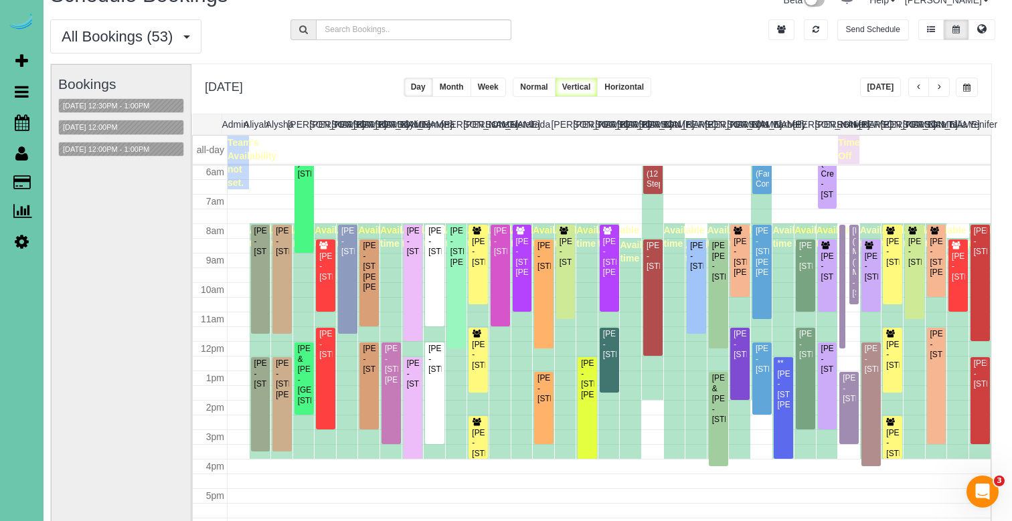
click at [967, 88] on span "button" at bounding box center [966, 88] width 7 height 8
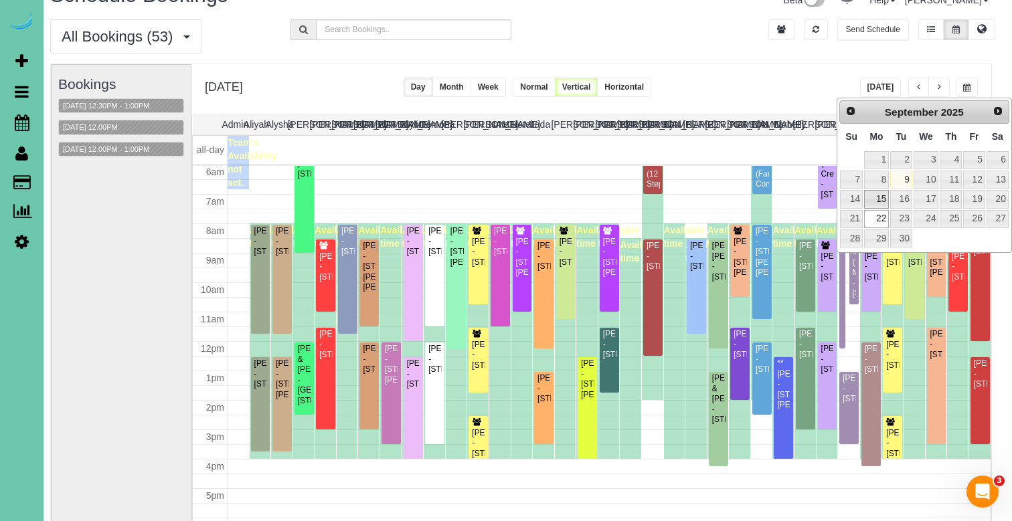
click at [882, 191] on link "15" at bounding box center [876, 199] width 25 height 18
type input "**********"
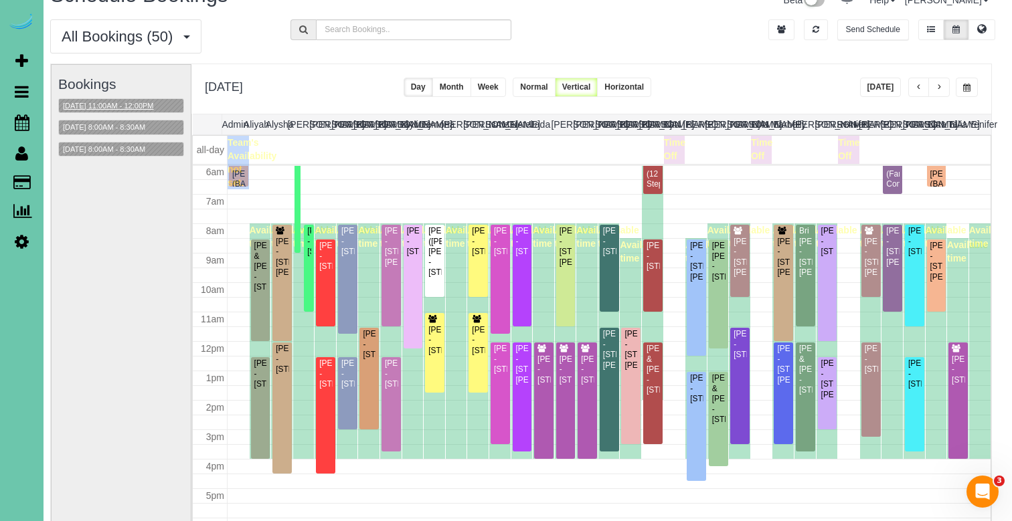
click at [103, 103] on button "09/15/2025 11:00AM - 12:00PM" at bounding box center [108, 106] width 99 height 14
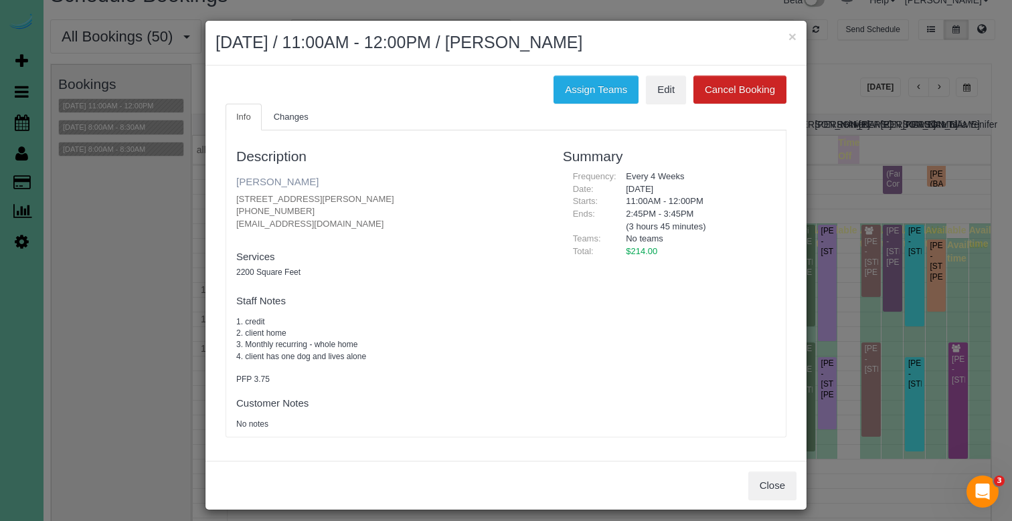
click at [284, 178] on link "Lisa Cornet" at bounding box center [277, 181] width 82 height 11
click at [794, 38] on button "×" at bounding box center [792, 36] width 8 height 14
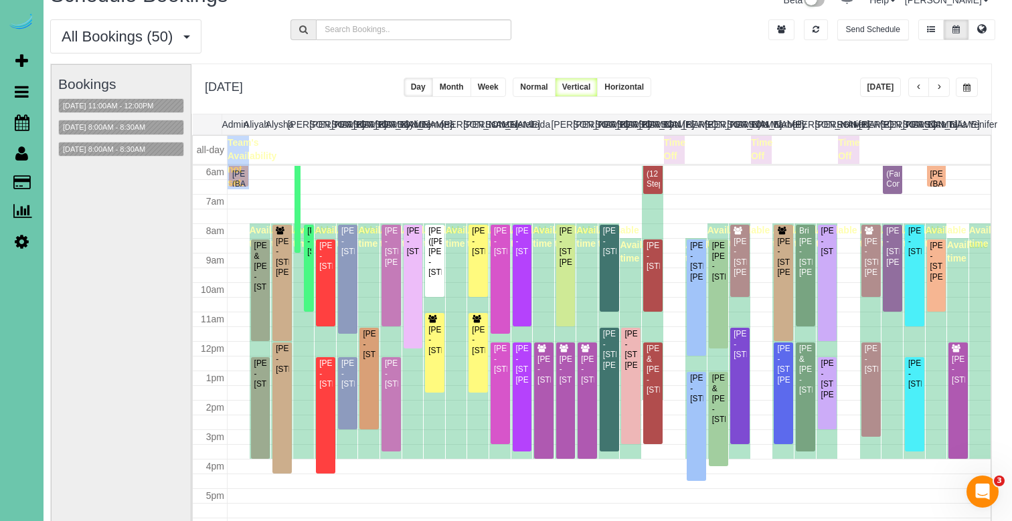
scroll to position [94, 7]
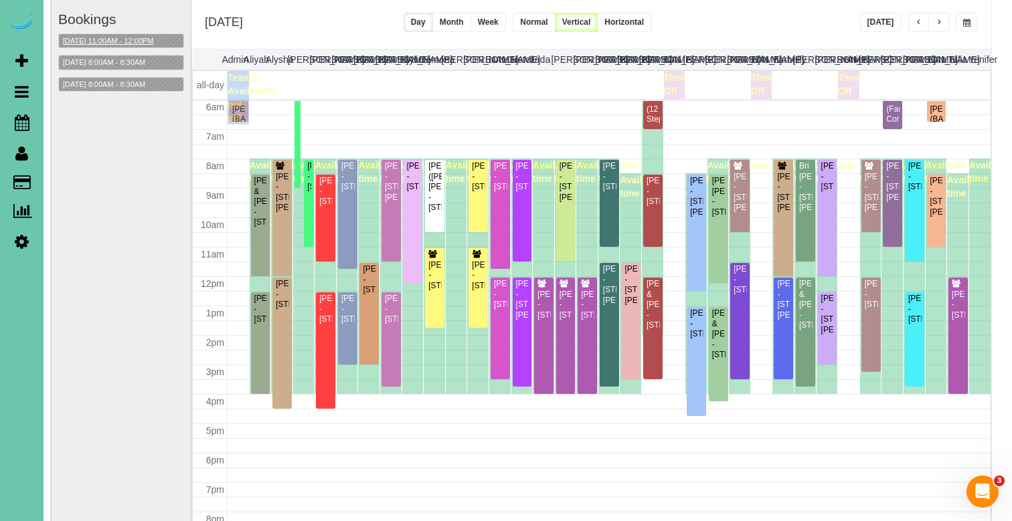
click at [120, 40] on button "09/15/2025 11:00AM - 12:00PM" at bounding box center [108, 41] width 99 height 14
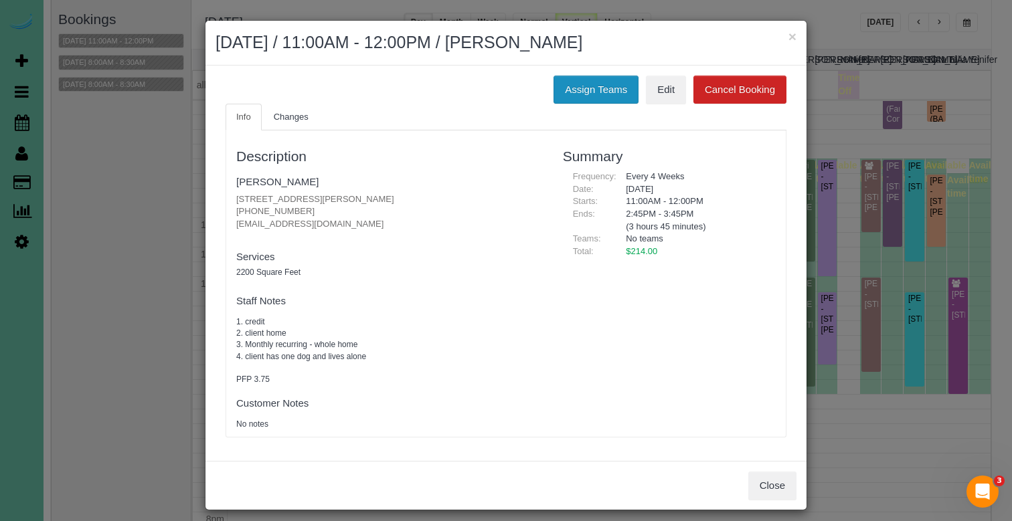
click at [574, 86] on button "Assign Teams" at bounding box center [595, 90] width 85 height 28
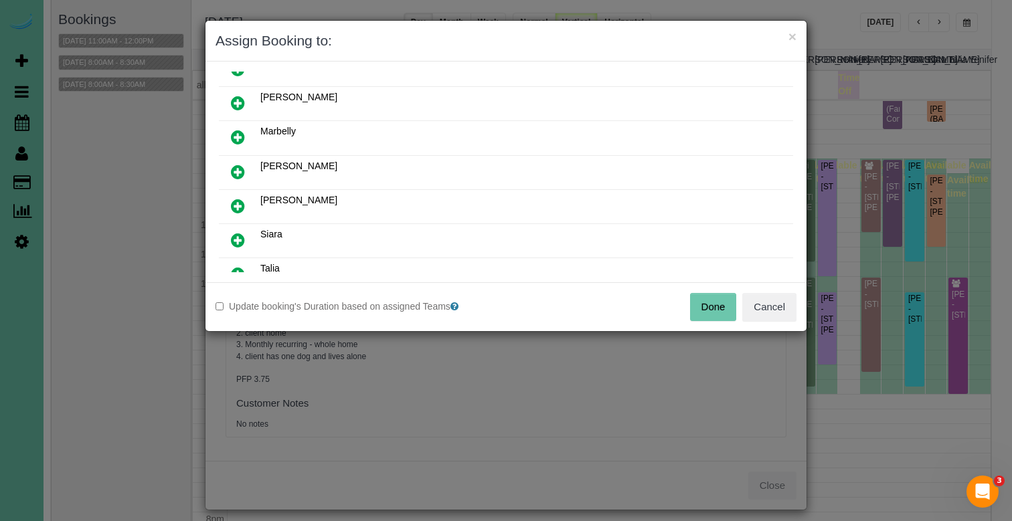
scroll to position [389, 0]
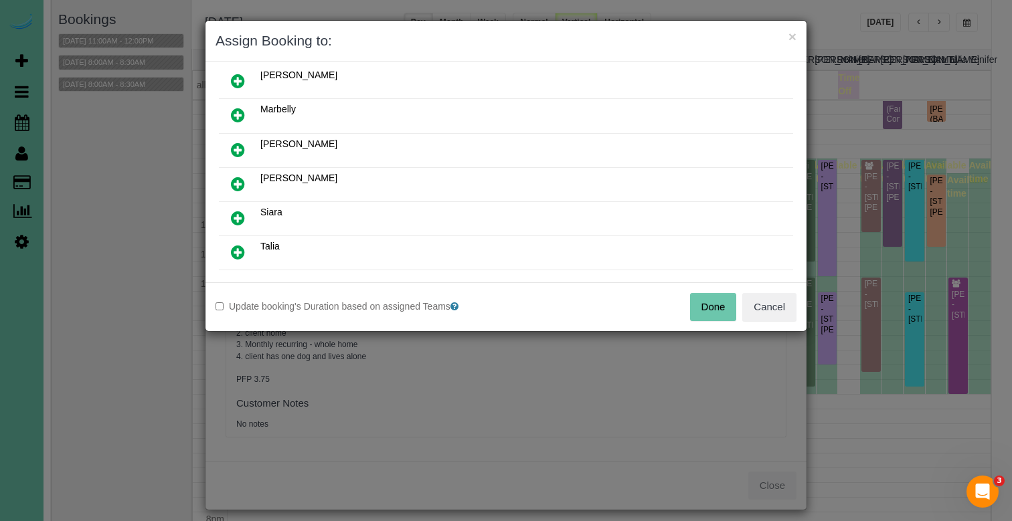
click at [240, 213] on icon at bounding box center [238, 218] width 14 height 16
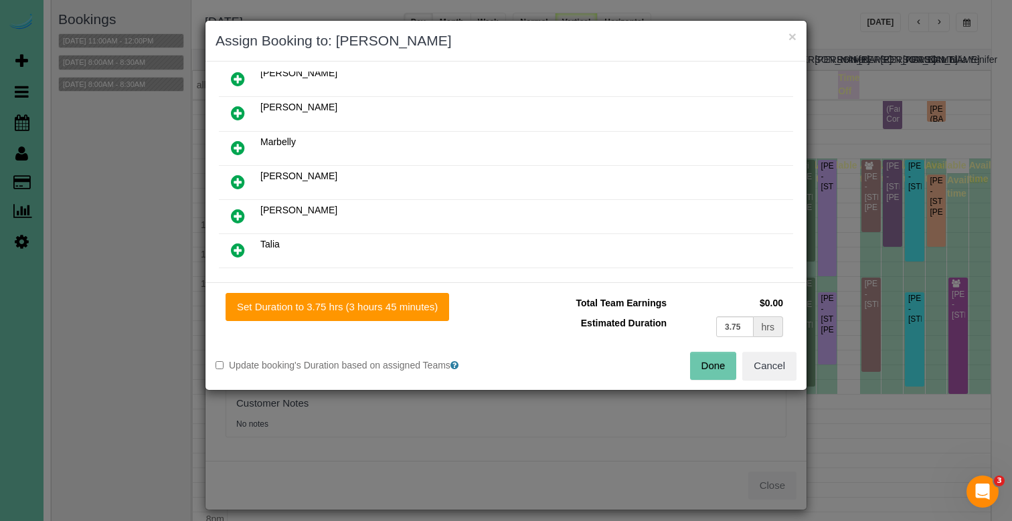
drag, startPoint x: 377, startPoint y: 311, endPoint x: 531, endPoint y: 353, distance: 159.6
click at [378, 311] on button "Set Duration to 3.75 hrs (3 hours 45 minutes)" at bounding box center [338, 307] width 224 height 28
type input "3.75"
drag, startPoint x: 716, startPoint y: 370, endPoint x: 666, endPoint y: 344, distance: 56.6
click at [716, 370] on button "Done" at bounding box center [713, 366] width 47 height 28
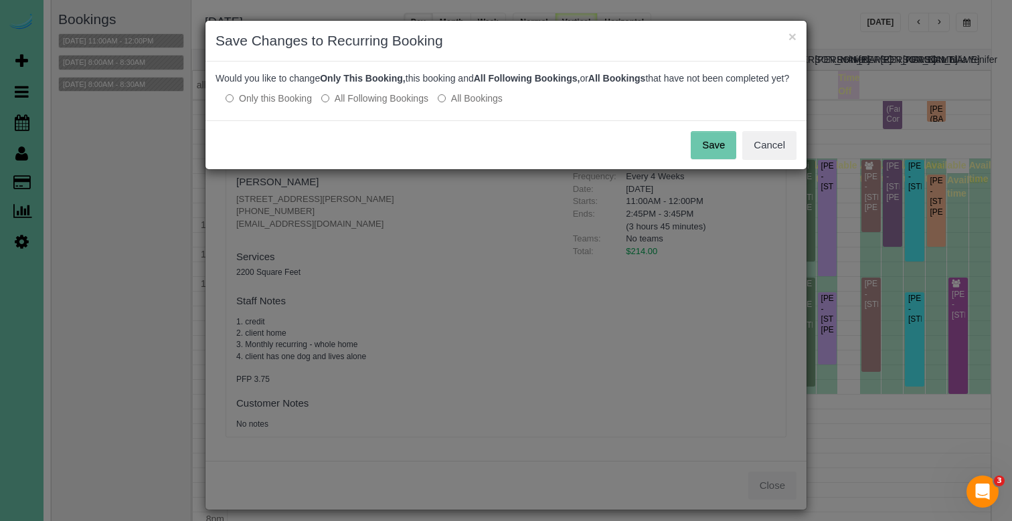
click at [362, 105] on label "All Following Bookings" at bounding box center [374, 98] width 107 height 13
click at [715, 157] on button "Save" at bounding box center [714, 145] width 46 height 28
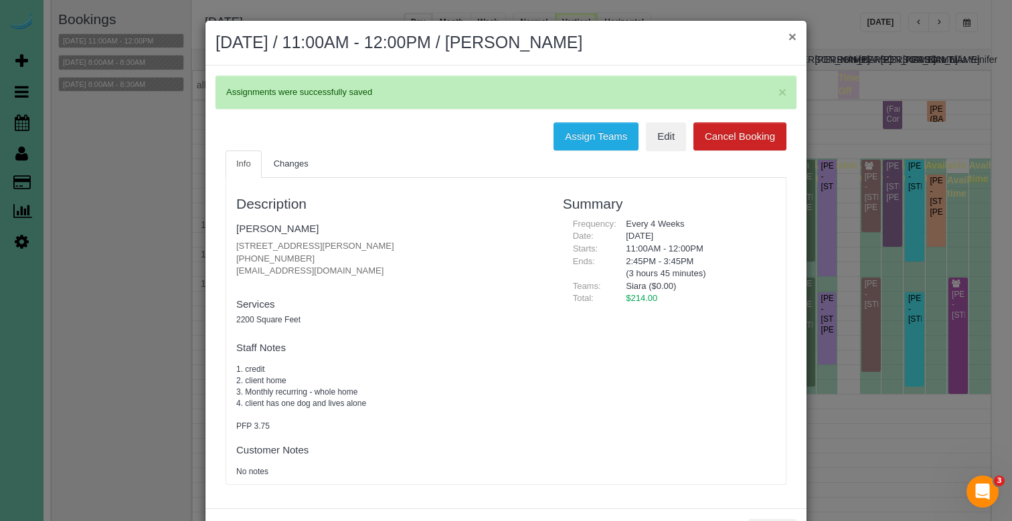
click at [794, 36] on button "×" at bounding box center [792, 36] width 8 height 14
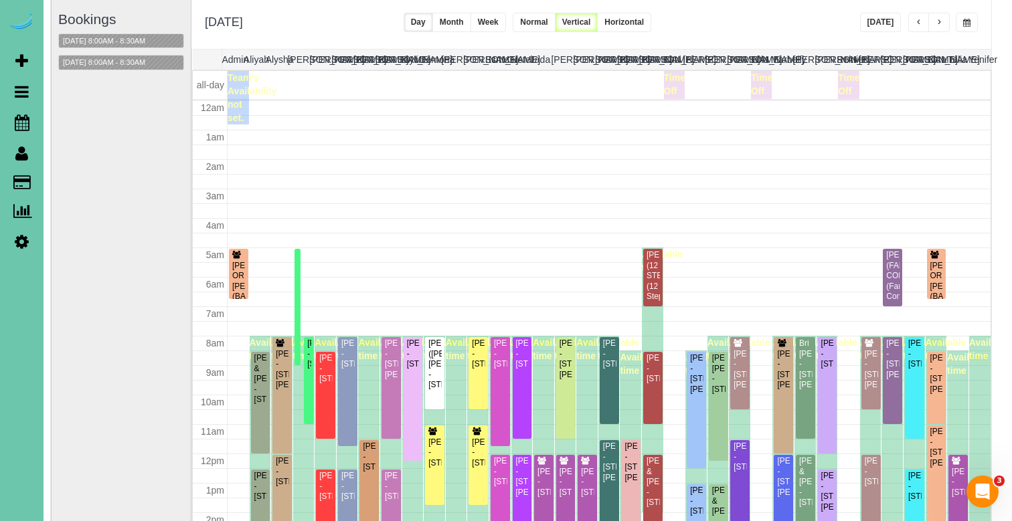
scroll to position [177, 0]
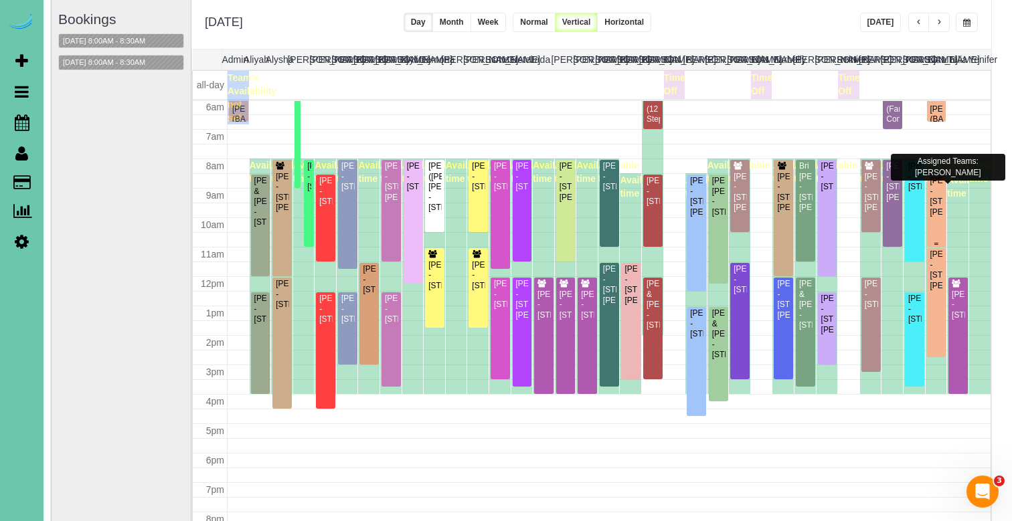
click at [935, 217] on div "Kelli Gilsdorf - 18763 Ohern Street, Omaha, NE 68135" at bounding box center [937, 196] width 14 height 41
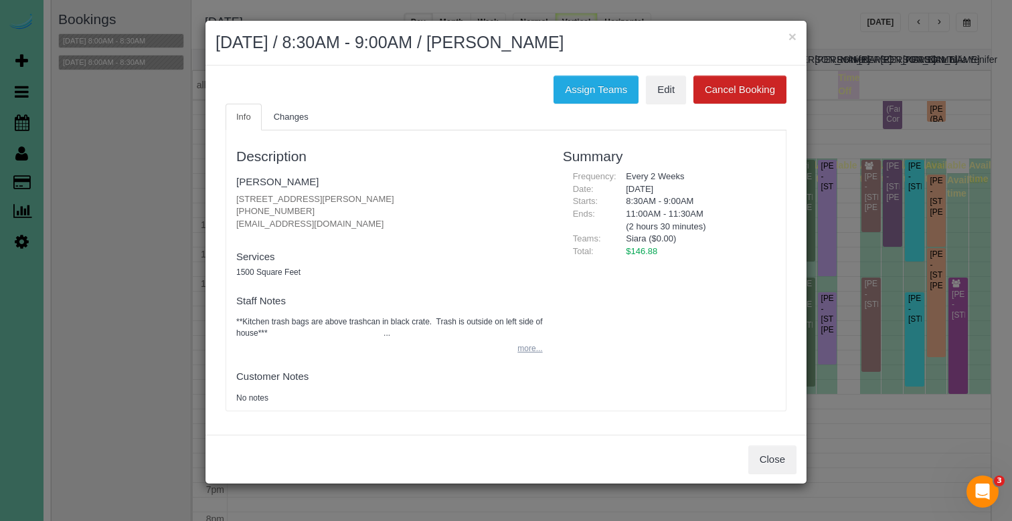
click at [527, 346] on button "more..." at bounding box center [525, 348] width 33 height 19
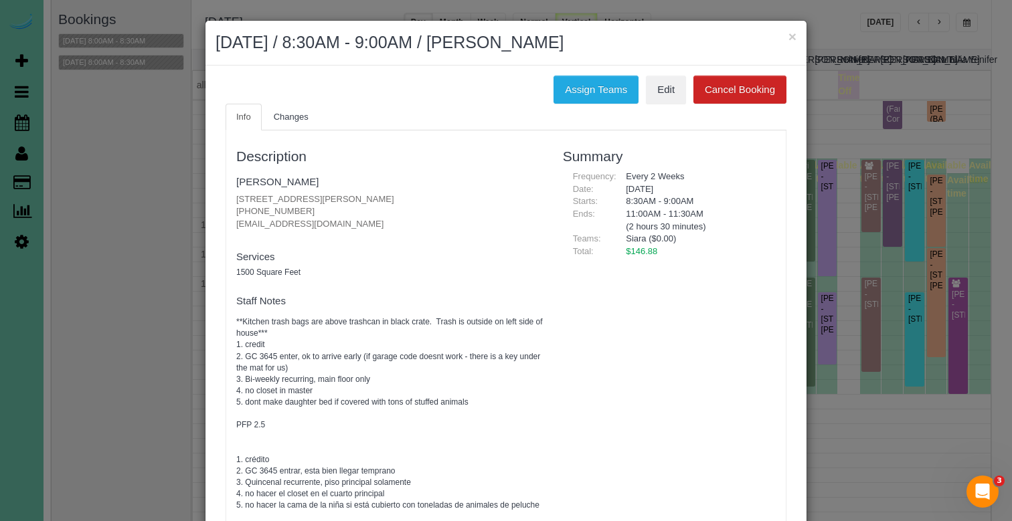
scroll to position [1, 0]
click at [788, 37] on div "× September 15, 2025 / 8:30AM - 9:00AM / Kelli Gilsdorf" at bounding box center [505, 43] width 601 height 45
click at [787, 37] on h2 "September 15, 2025 / 8:30AM - 9:00AM / Kelli Gilsdorf" at bounding box center [505, 43] width 581 height 24
click at [792, 36] on button "×" at bounding box center [792, 36] width 8 height 14
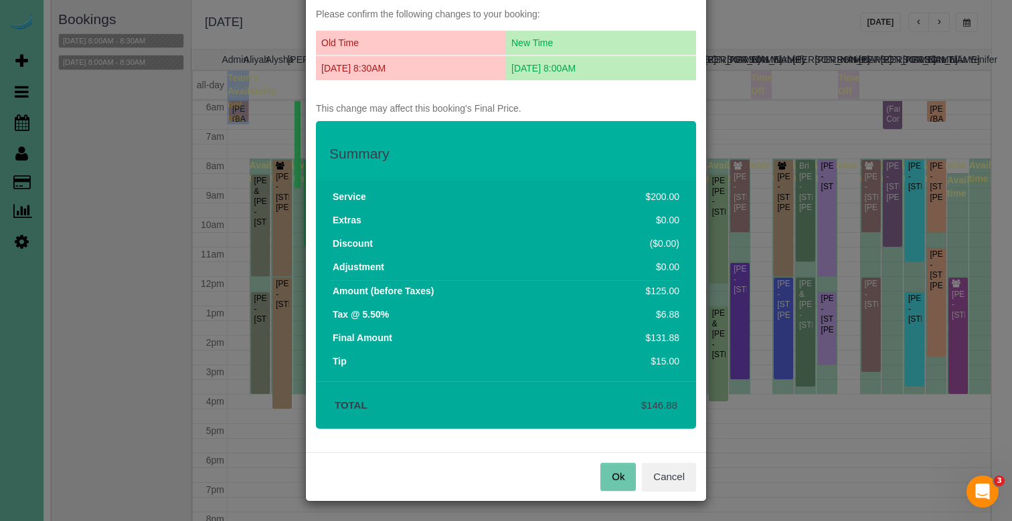
scroll to position [64, 0]
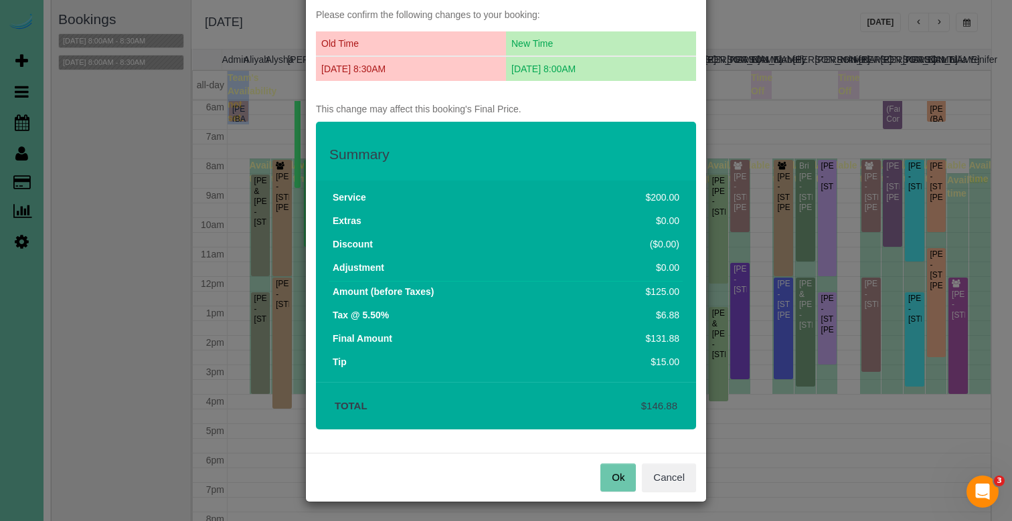
click at [618, 472] on button "Ok" at bounding box center [617, 478] width 35 height 28
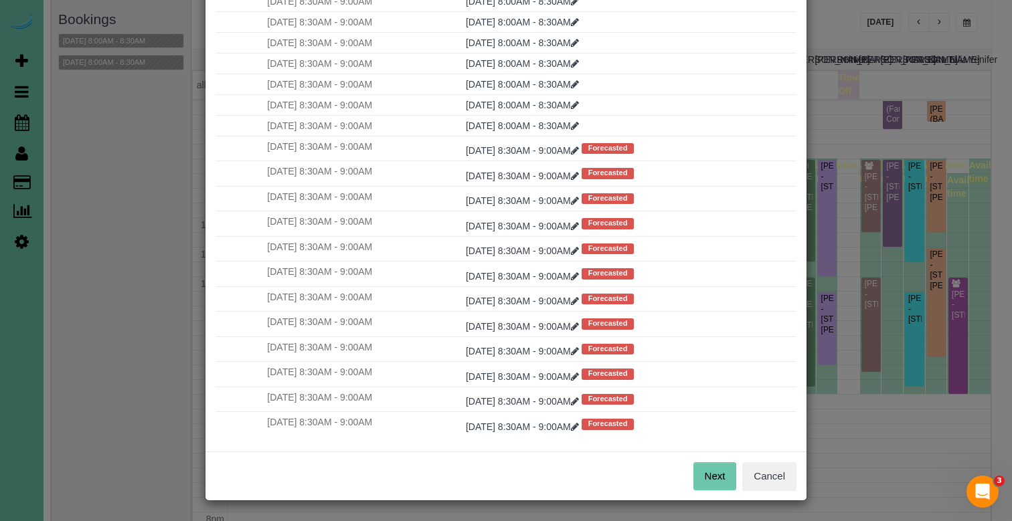
scroll to position [78, 0]
drag, startPoint x: 709, startPoint y: 466, endPoint x: 688, endPoint y: 461, distance: 21.3
click at [708, 466] on button "Next" at bounding box center [714, 477] width 43 height 28
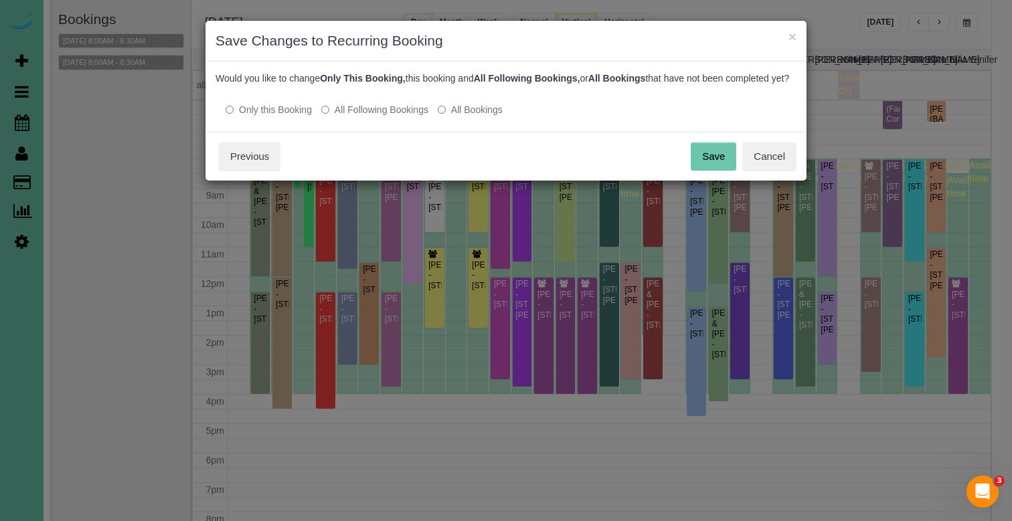
drag, startPoint x: 354, startPoint y: 117, endPoint x: 381, endPoint y: 115, distance: 26.8
click at [354, 116] on label "All Following Bookings" at bounding box center [374, 109] width 107 height 13
click at [713, 160] on button "Save" at bounding box center [714, 157] width 46 height 28
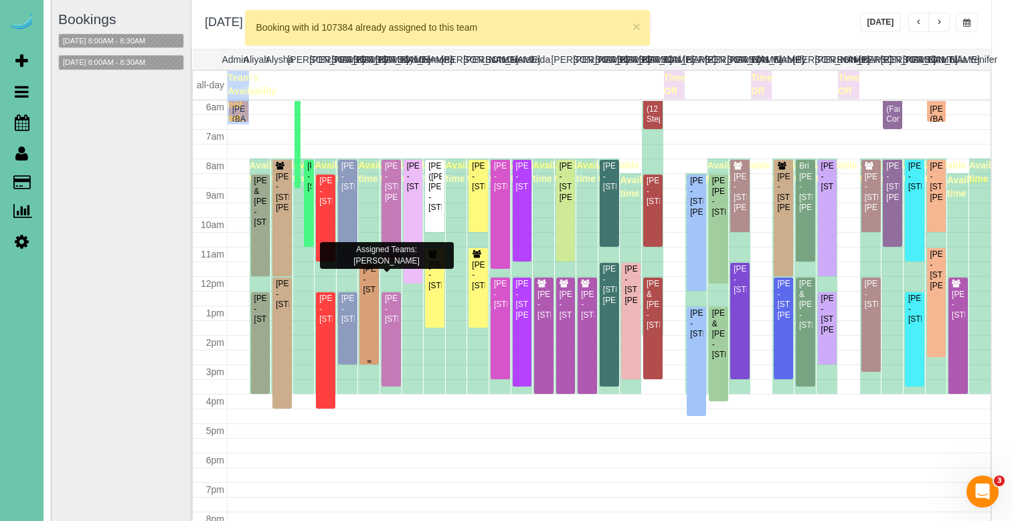
click at [369, 295] on div "Andrea Mehlhaff - 630 S 57th St, Omaha, NE 68106" at bounding box center [369, 279] width 14 height 31
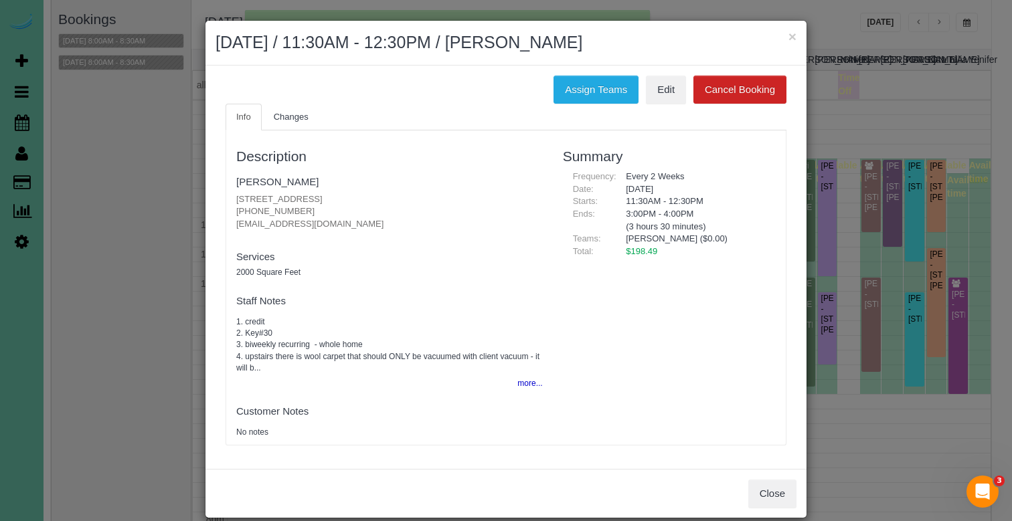
scroll to position [177, 0]
click at [259, 187] on fieldset "Andrea Mehlhaff 630 S 57th St, Omaha, NE 68106 (402) 670-9564 amweare@gmail.com…" at bounding box center [389, 205] width 307 height 69
click at [266, 181] on link "Andrea Mehlhaff" at bounding box center [277, 181] width 82 height 11
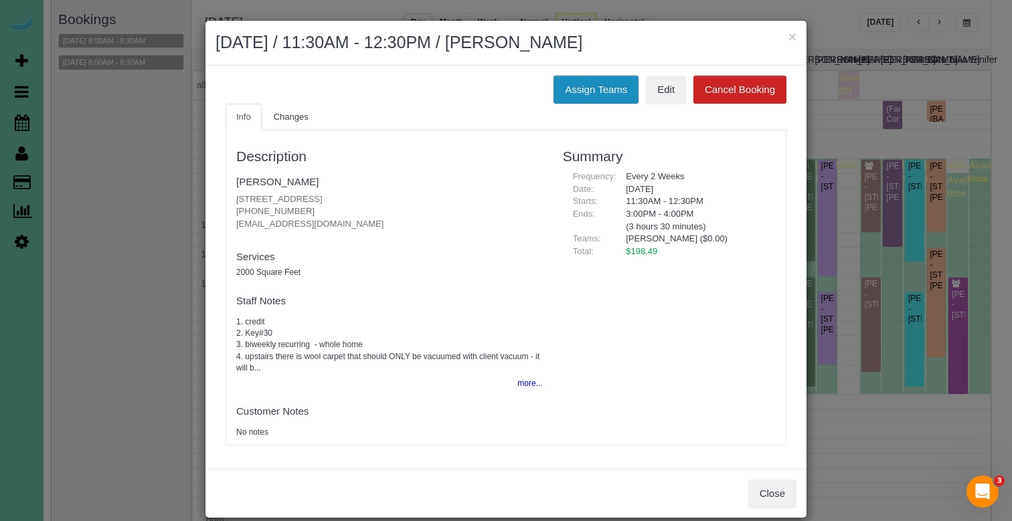
click at [570, 90] on button "Assign Teams" at bounding box center [595, 90] width 85 height 28
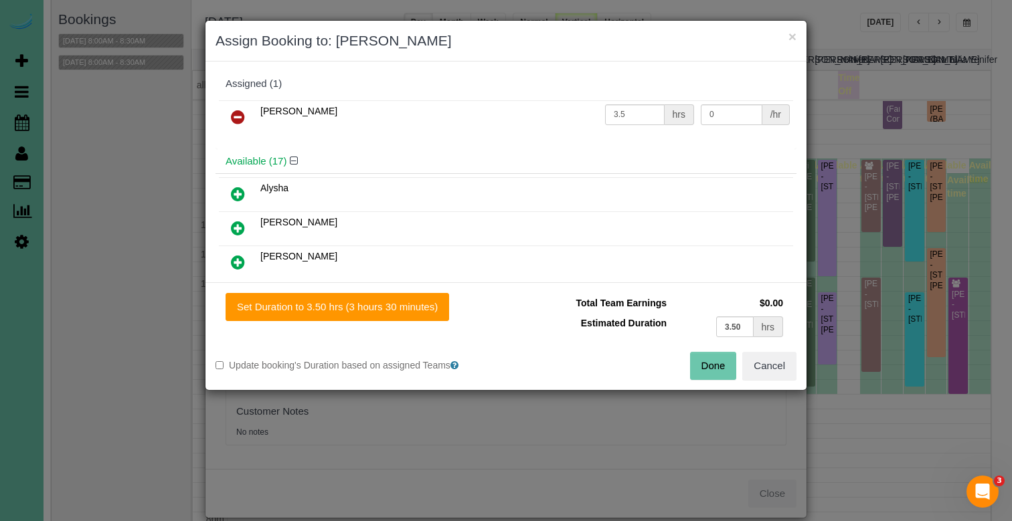
drag, startPoint x: 239, startPoint y: 112, endPoint x: 249, endPoint y: 163, distance: 52.5
click at [238, 112] on icon at bounding box center [238, 117] width 14 height 16
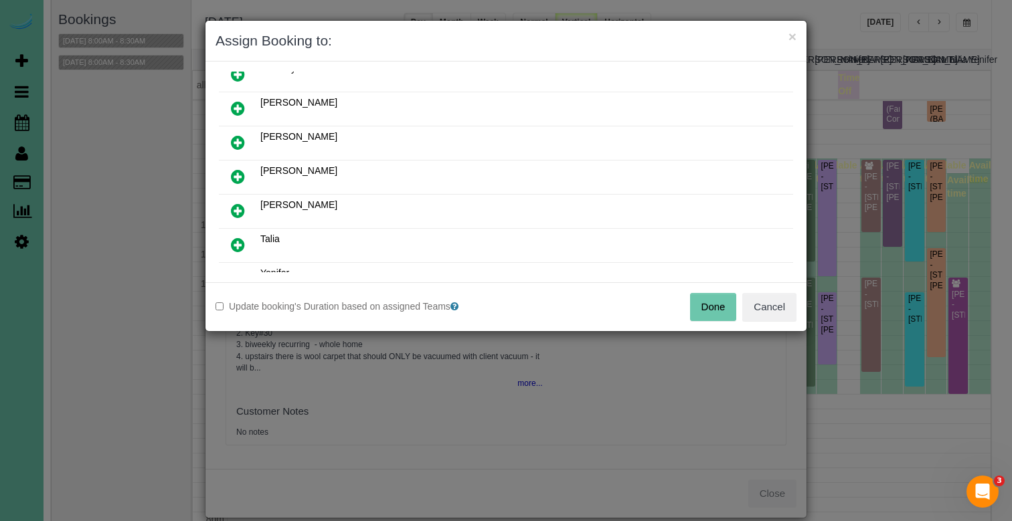
scroll to position [469, 0]
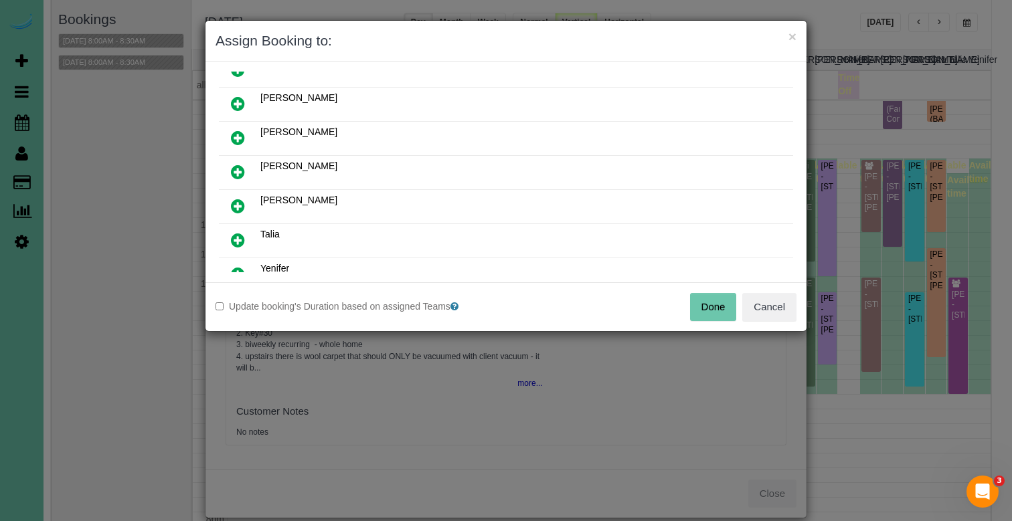
click at [244, 172] on icon at bounding box center [238, 172] width 14 height 16
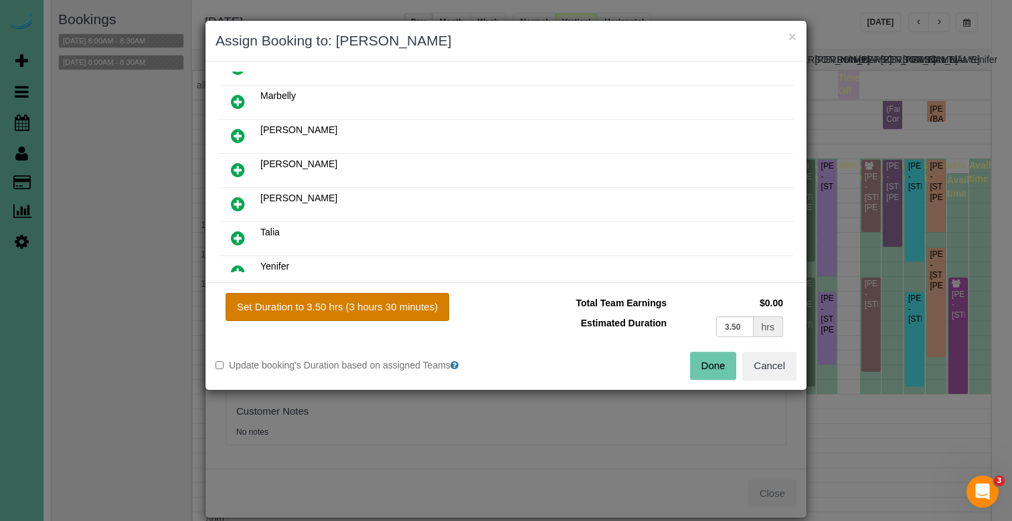
click at [355, 298] on button "Set Duration to 3.50 hrs (3 hours 30 minutes)" at bounding box center [338, 307] width 224 height 28
type input "3.50"
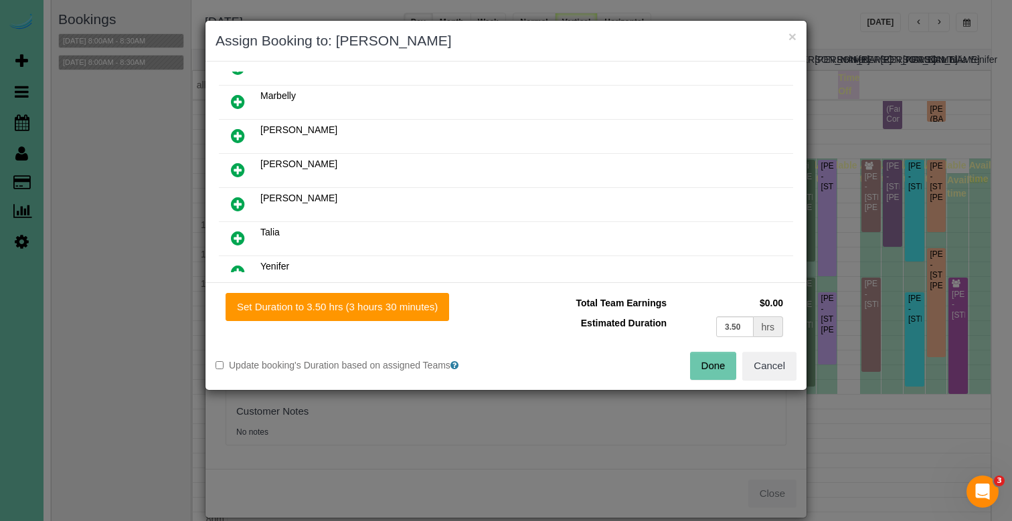
click at [707, 364] on button "Done" at bounding box center [713, 366] width 47 height 28
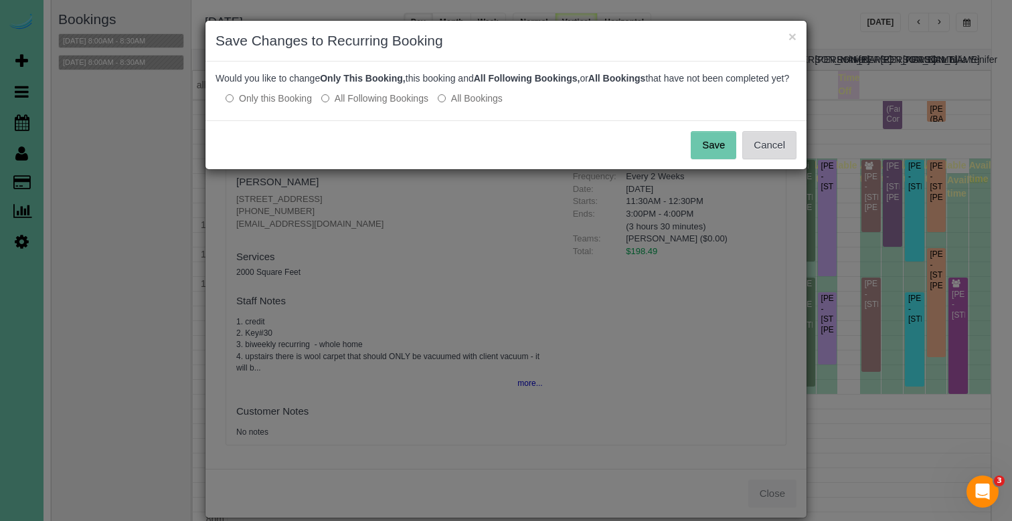
click at [756, 152] on button "Cancel" at bounding box center [769, 145] width 54 height 28
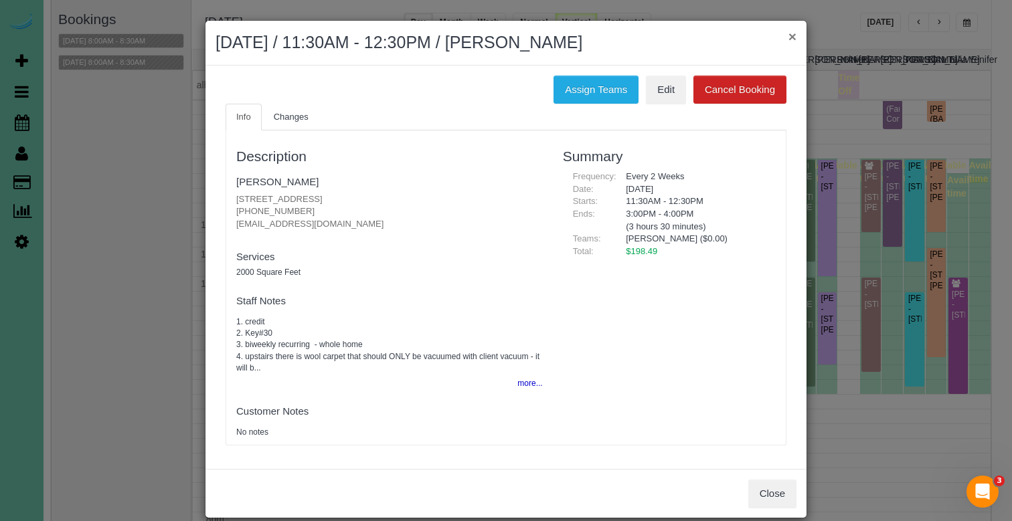
click at [790, 33] on button "×" at bounding box center [792, 36] width 8 height 14
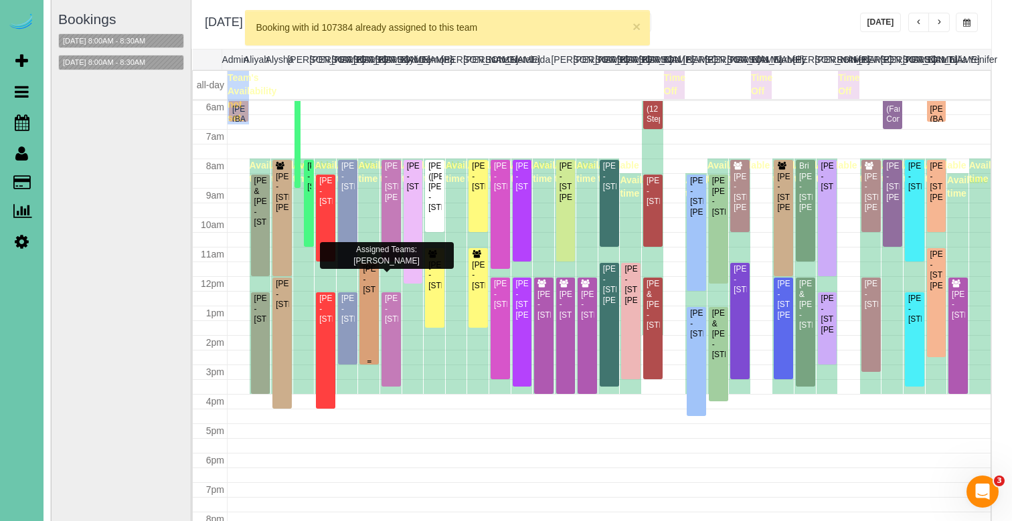
click at [373, 268] on div "Andrea Mehlhaff - 630 S 57th St, Omaha, NE 68106" at bounding box center [369, 279] width 14 height 31
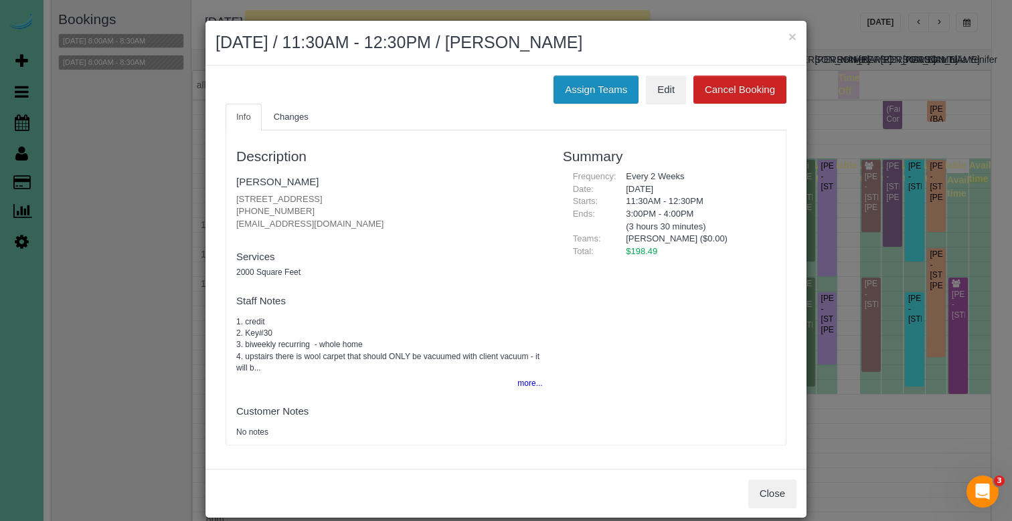
click at [559, 88] on button "Assign Teams" at bounding box center [595, 90] width 85 height 28
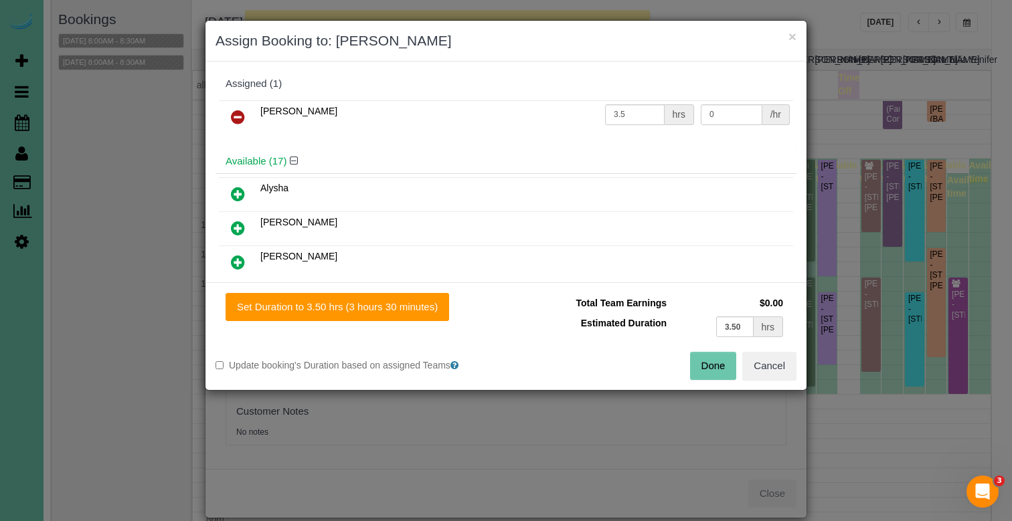
click at [236, 112] on icon at bounding box center [238, 117] width 14 height 16
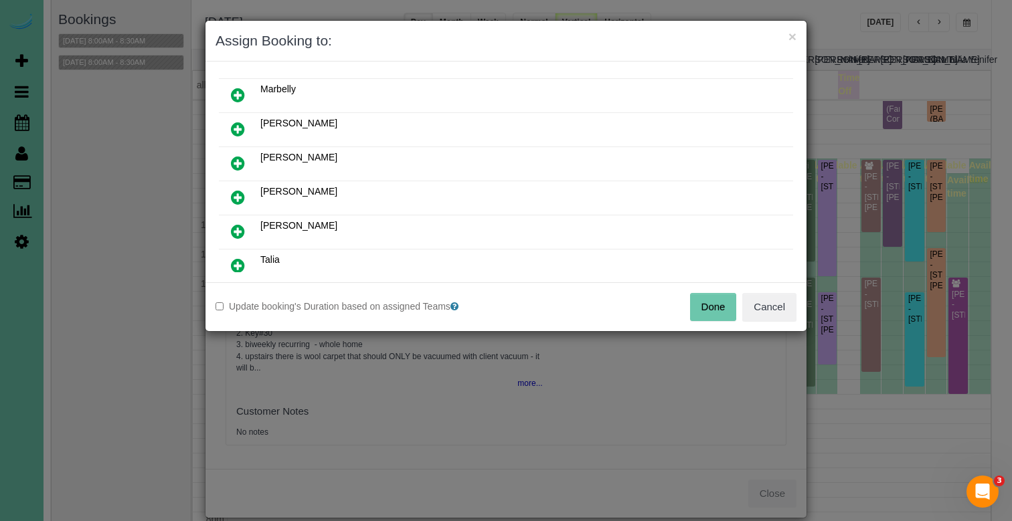
scroll to position [447, 0]
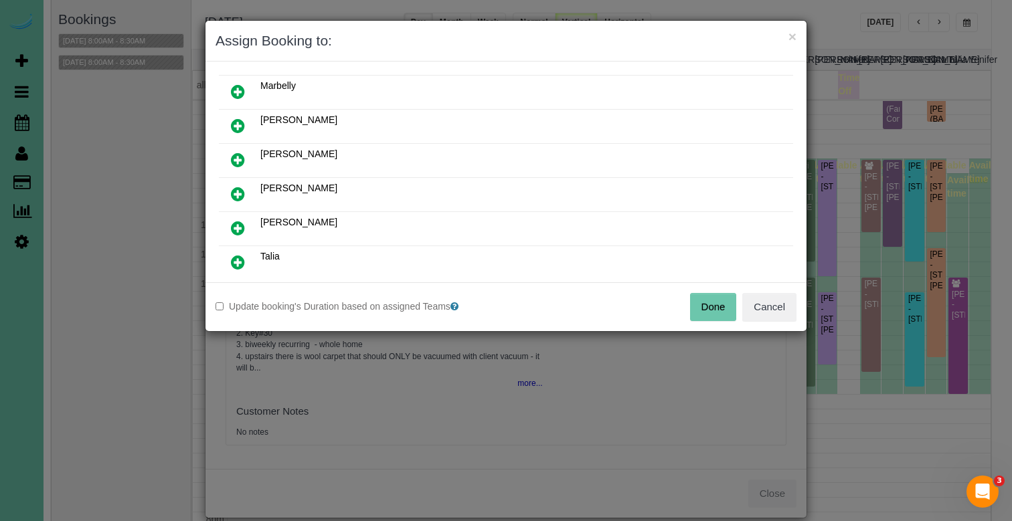
drag, startPoint x: 230, startPoint y: 195, endPoint x: 271, endPoint y: 226, distance: 51.7
click at [229, 195] on link at bounding box center [237, 194] width 31 height 27
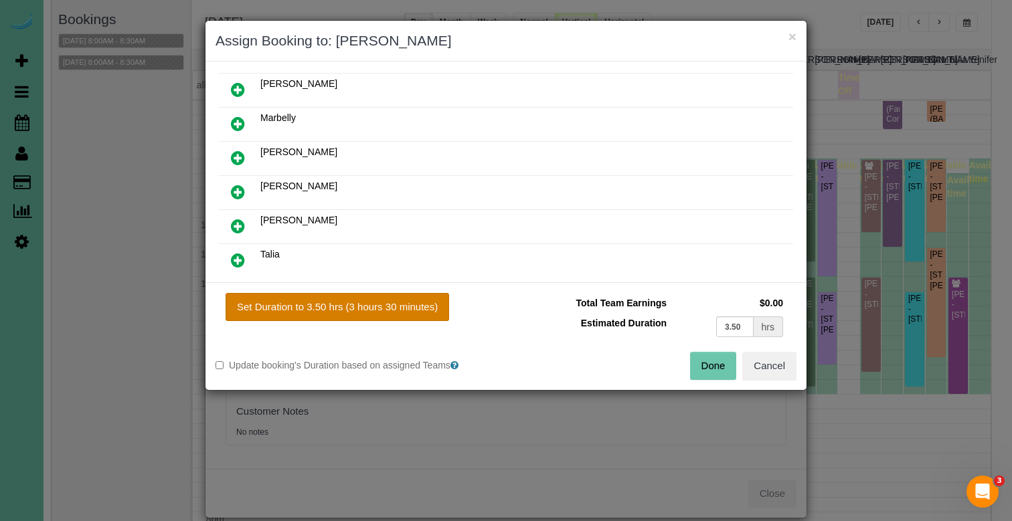
click at [367, 313] on button "Set Duration to 3.50 hrs (3 hours 30 minutes)" at bounding box center [338, 307] width 224 height 28
type input "3.50"
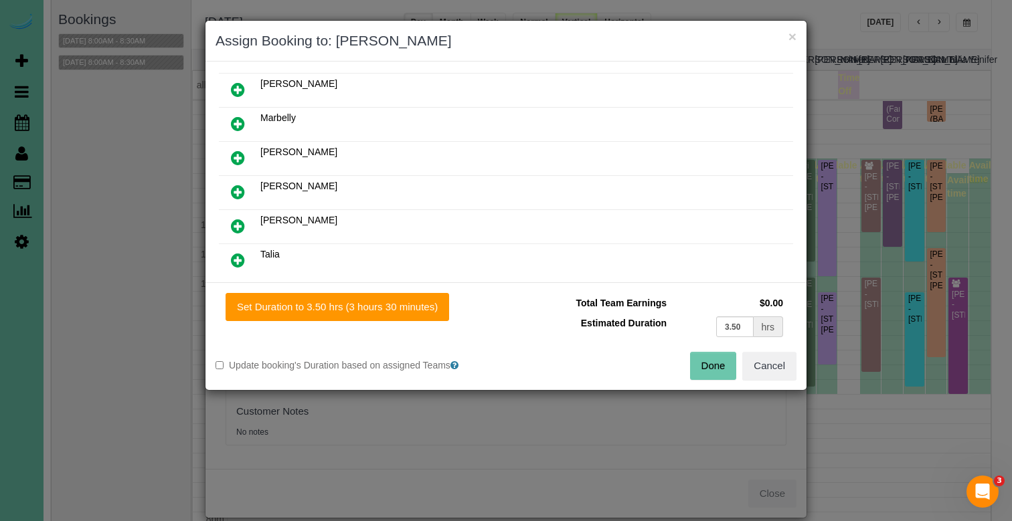
click at [709, 357] on button "Done" at bounding box center [713, 366] width 47 height 28
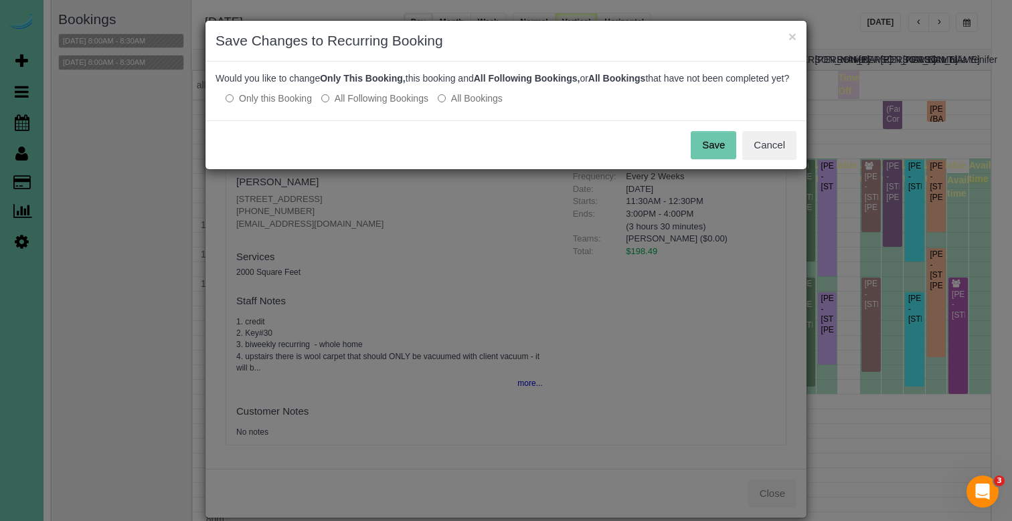
drag, startPoint x: 399, startPoint y: 110, endPoint x: 426, endPoint y: 112, distance: 27.5
click at [400, 105] on label "All Following Bookings" at bounding box center [374, 98] width 107 height 13
click at [706, 155] on button "Save" at bounding box center [714, 145] width 46 height 28
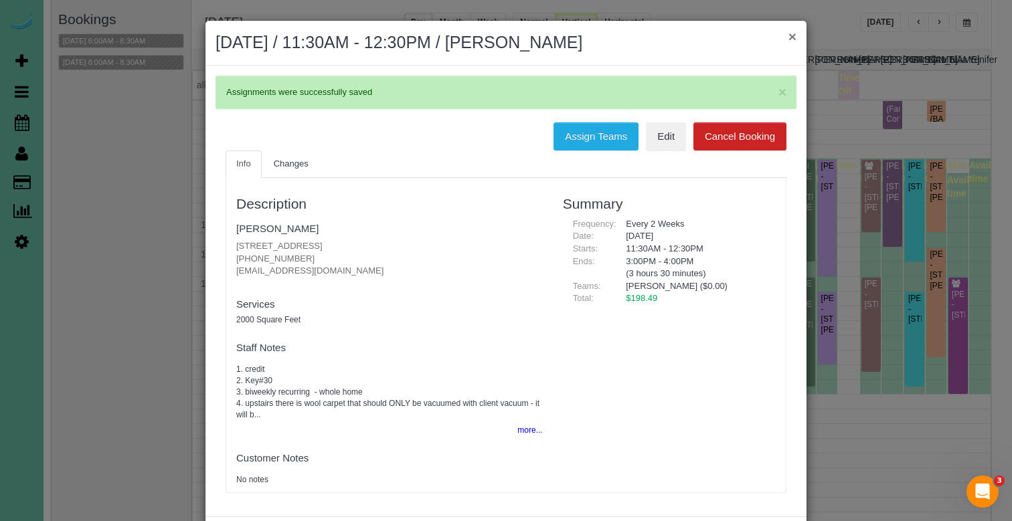
click at [790, 39] on button "×" at bounding box center [792, 36] width 8 height 14
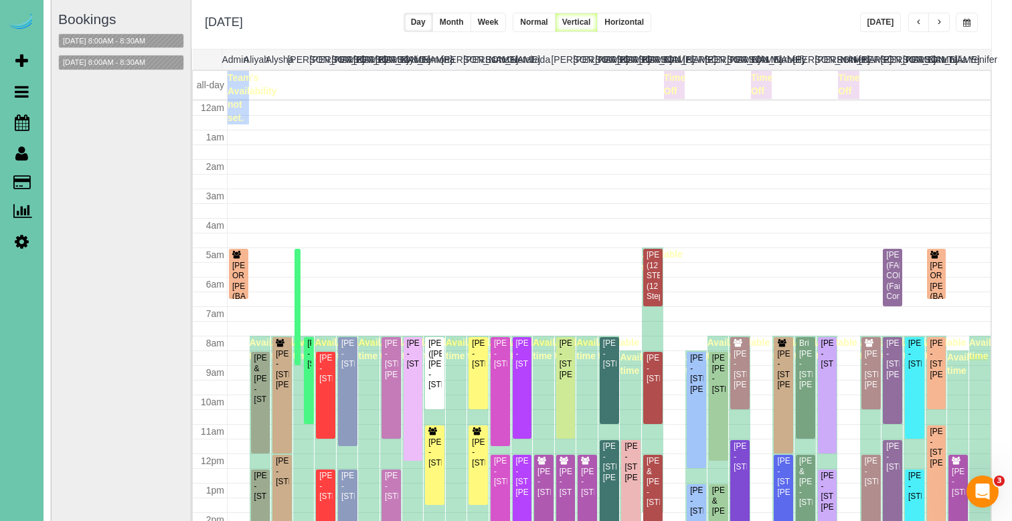
scroll to position [177, 0]
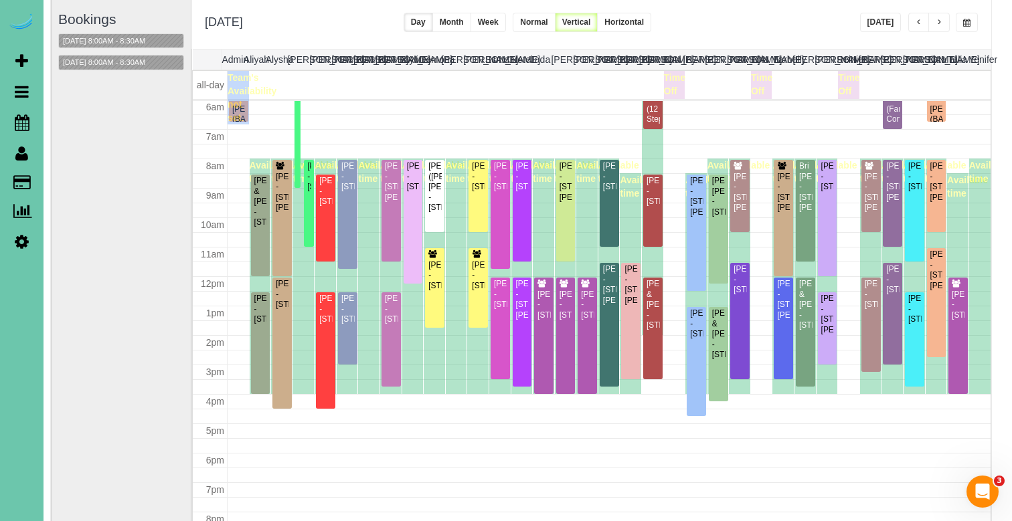
click at [968, 23] on span "button" at bounding box center [966, 23] width 7 height 8
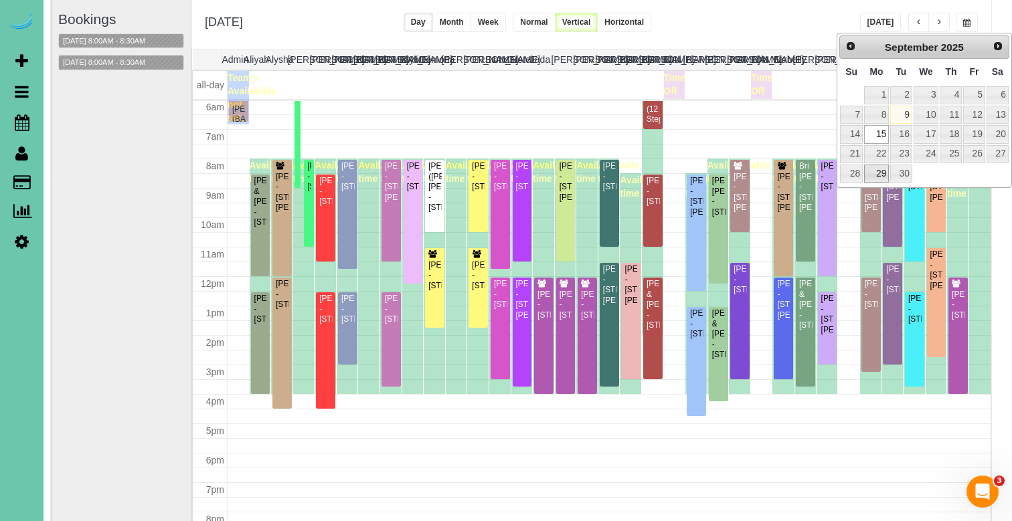
click at [872, 168] on link "29" at bounding box center [876, 174] width 25 height 18
type input "**********"
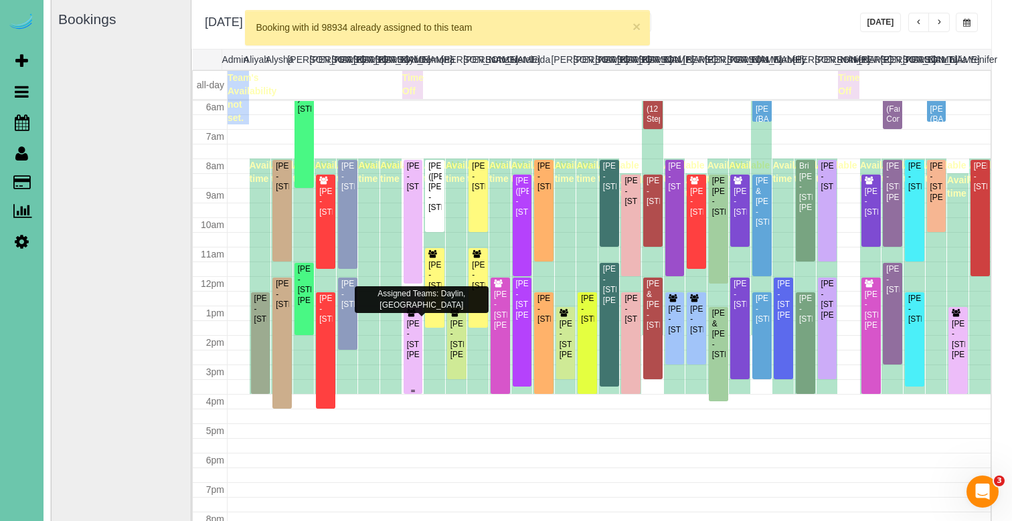
click at [418, 346] on div "Kaci Bendorf - 4014 Hawk Woods Circle, Omaha, NE 68112" at bounding box center [413, 339] width 14 height 41
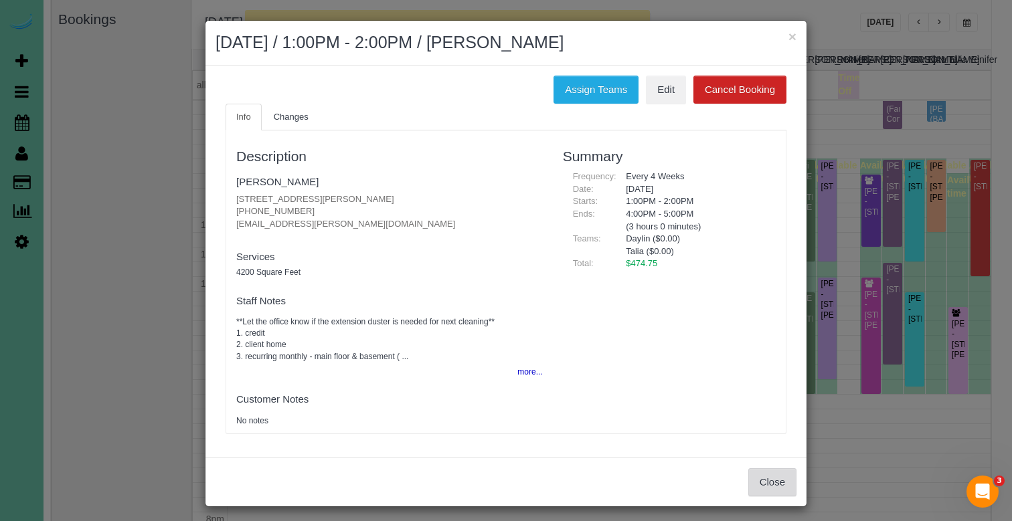
click at [779, 470] on button "Close" at bounding box center [772, 482] width 48 height 28
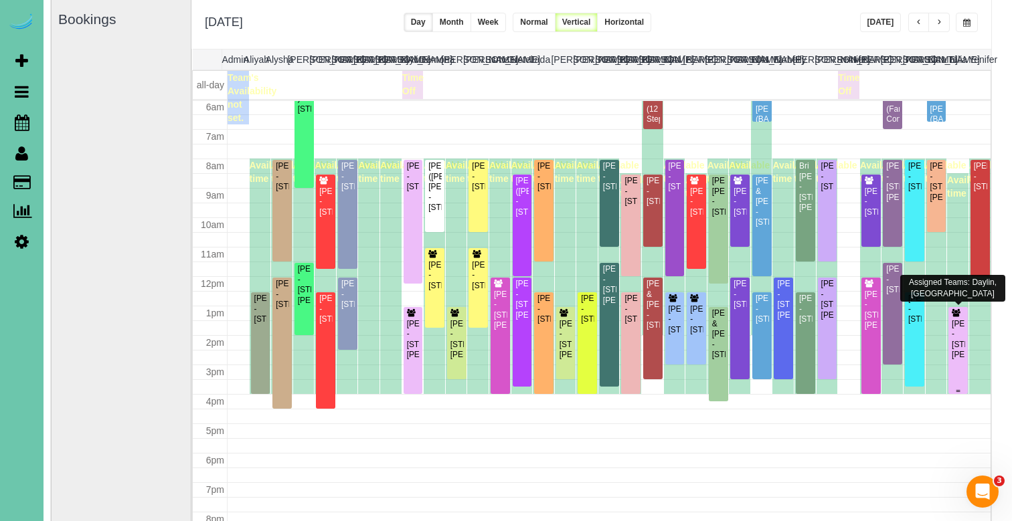
click at [957, 349] on div "Kaci Bendorf - 4014 Hawk Woods Circle, Omaha, NE 68112" at bounding box center [958, 339] width 14 height 41
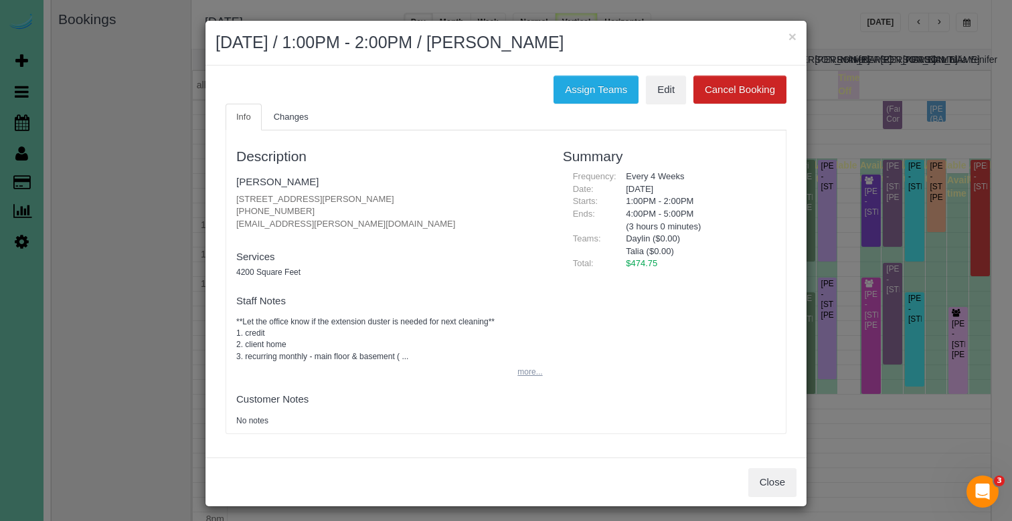
click at [516, 363] on button "more..." at bounding box center [525, 372] width 33 height 19
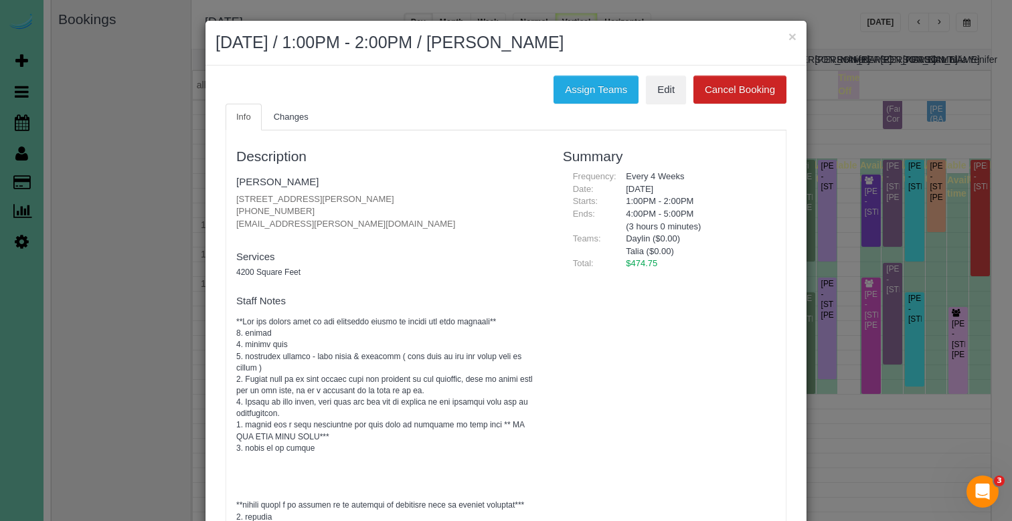
scroll to position [0, 0]
click at [792, 36] on button "×" at bounding box center [792, 36] width 8 height 14
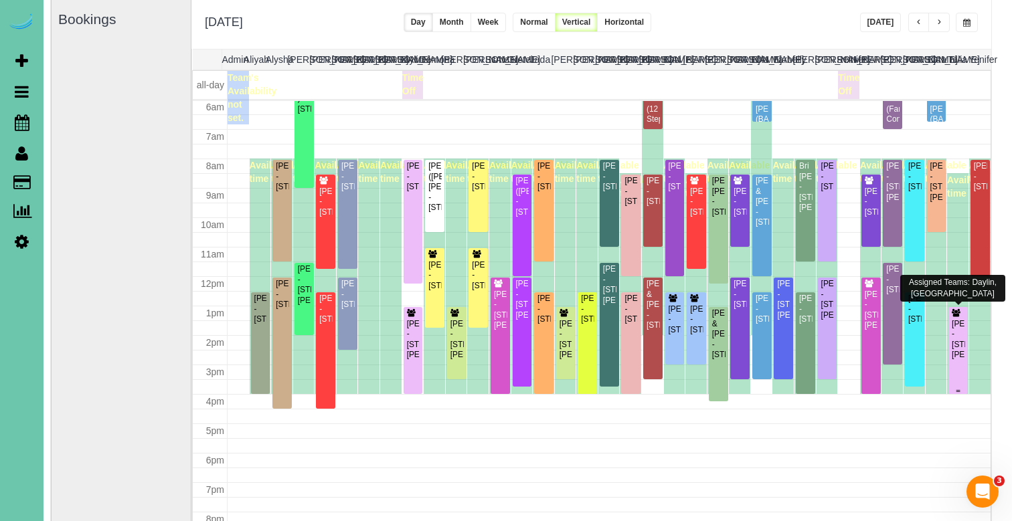
click at [954, 328] on div "Kaci Bendorf - 4014 Hawk Woods Circle, Omaha, NE 68112" at bounding box center [958, 339] width 14 height 41
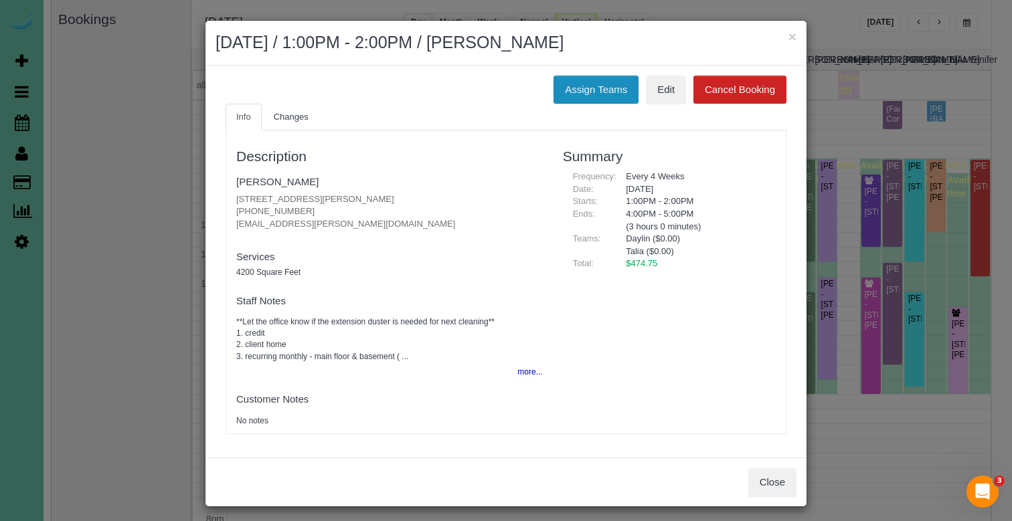
click at [567, 86] on button "Assign Teams" at bounding box center [595, 90] width 85 height 28
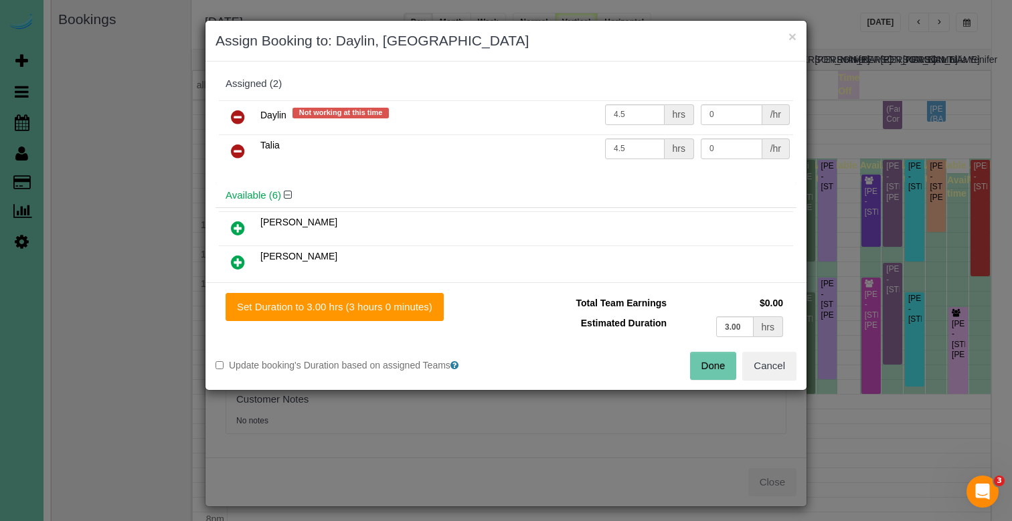
drag, startPoint x: 238, startPoint y: 116, endPoint x: 224, endPoint y: 146, distance: 32.9
click at [238, 116] on icon at bounding box center [238, 117] width 14 height 16
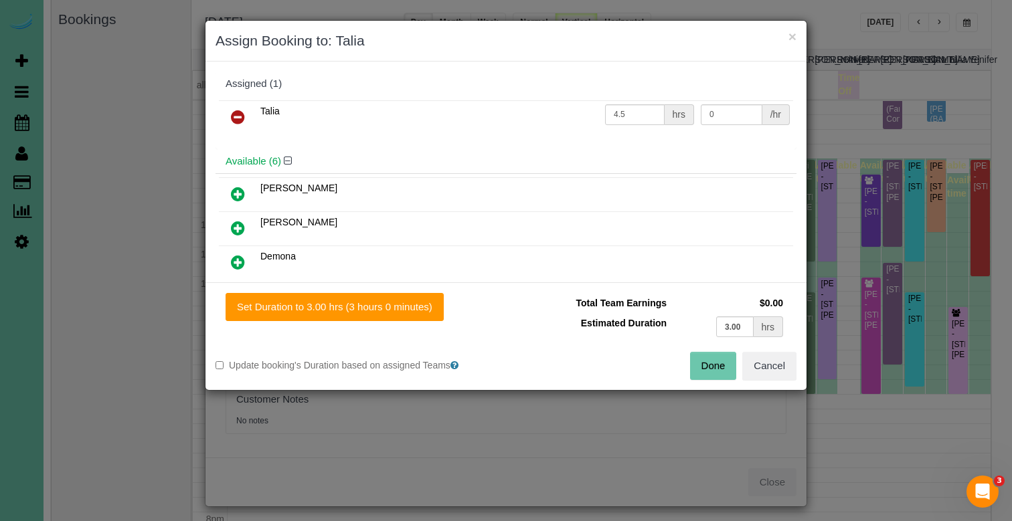
drag, startPoint x: 240, startPoint y: 222, endPoint x: 251, endPoint y: 233, distance: 15.6
click at [240, 222] on icon at bounding box center [238, 228] width 14 height 16
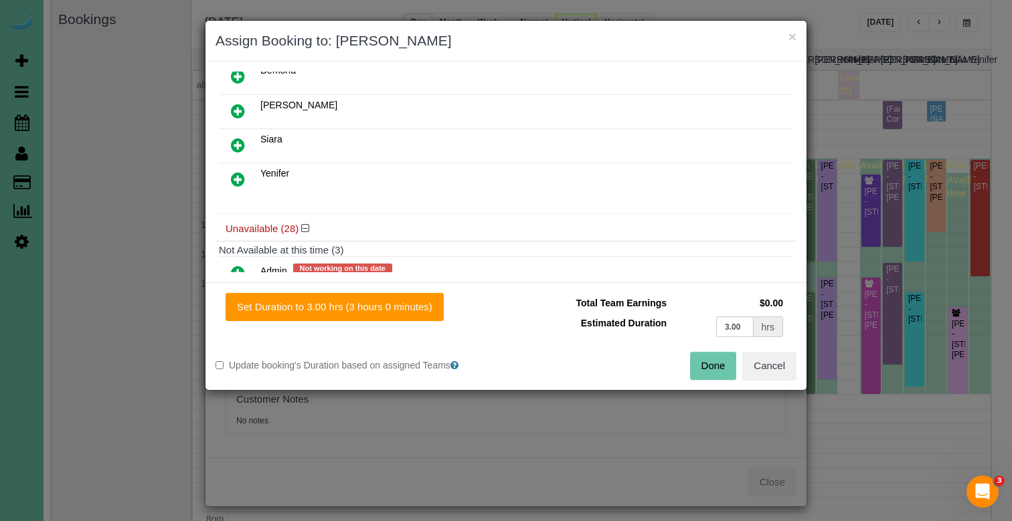
scroll to position [192, 0]
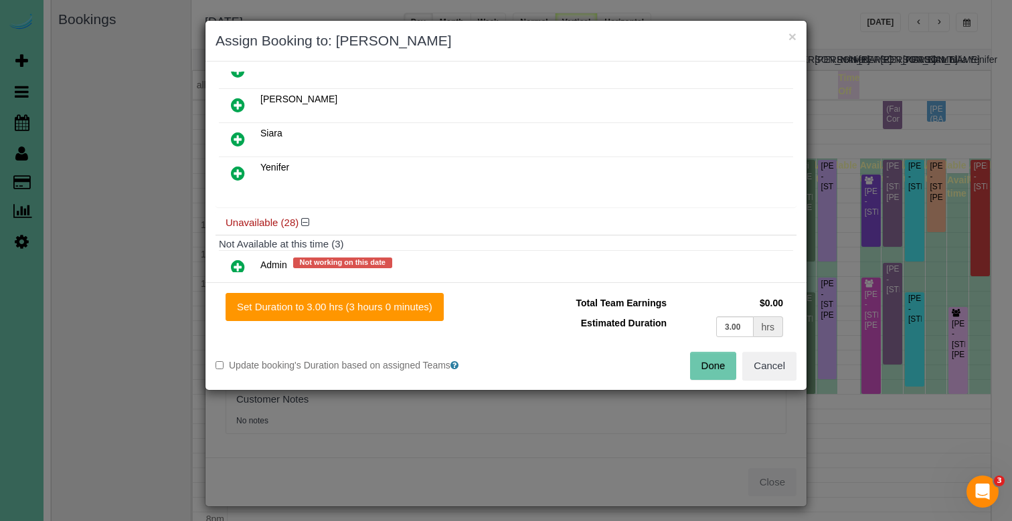
drag, startPoint x: 232, startPoint y: 177, endPoint x: 270, endPoint y: 242, distance: 75.3
click at [231, 177] on icon at bounding box center [238, 173] width 14 height 16
drag, startPoint x: 332, startPoint y: 298, endPoint x: 491, endPoint y: 331, distance: 162.6
click at [333, 298] on button "Set Duration to 3.00 hrs (3 hours 0 minutes)" at bounding box center [335, 307] width 218 height 28
type input "3.00"
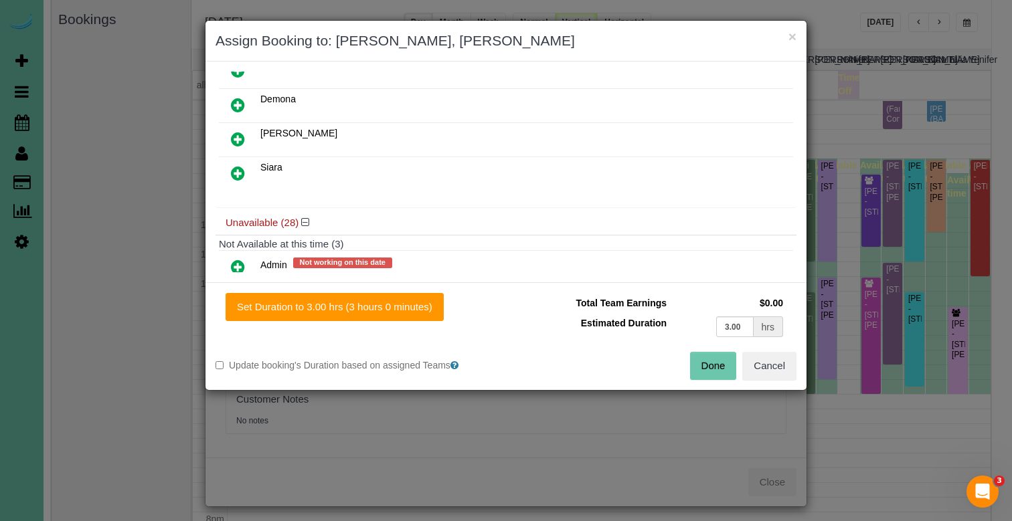
type input "3.00"
drag, startPoint x: 713, startPoint y: 363, endPoint x: 655, endPoint y: 325, distance: 69.0
click at [713, 363] on button "Done" at bounding box center [713, 366] width 47 height 28
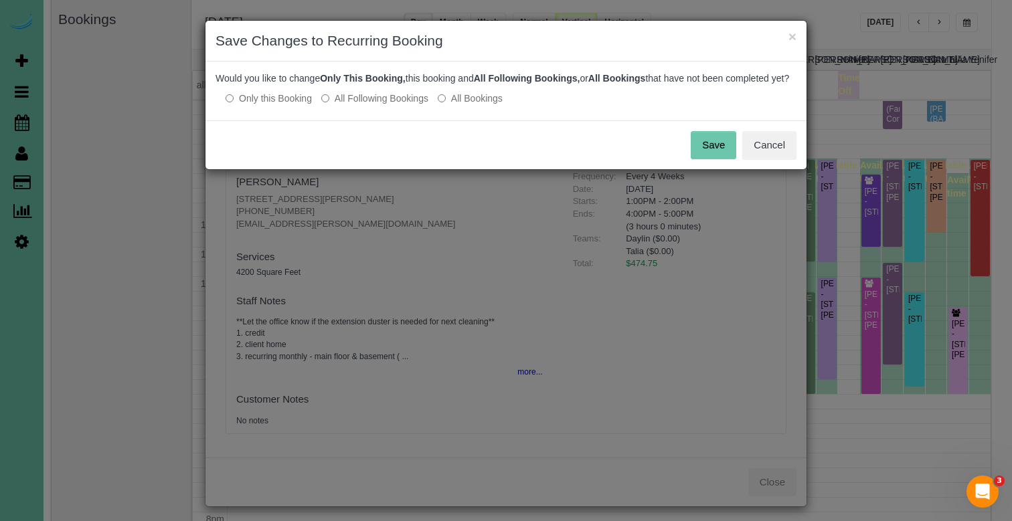
drag, startPoint x: 381, startPoint y: 111, endPoint x: 391, endPoint y: 112, distance: 10.1
click at [383, 105] on label "All Following Bookings" at bounding box center [374, 98] width 107 height 13
click at [709, 159] on button "Save" at bounding box center [714, 145] width 46 height 28
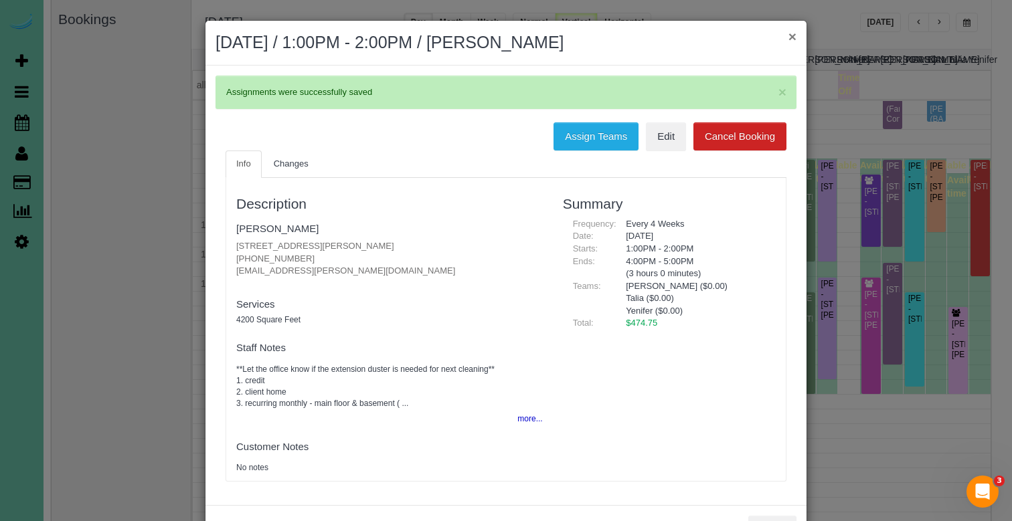
click at [792, 35] on button "×" at bounding box center [792, 36] width 8 height 14
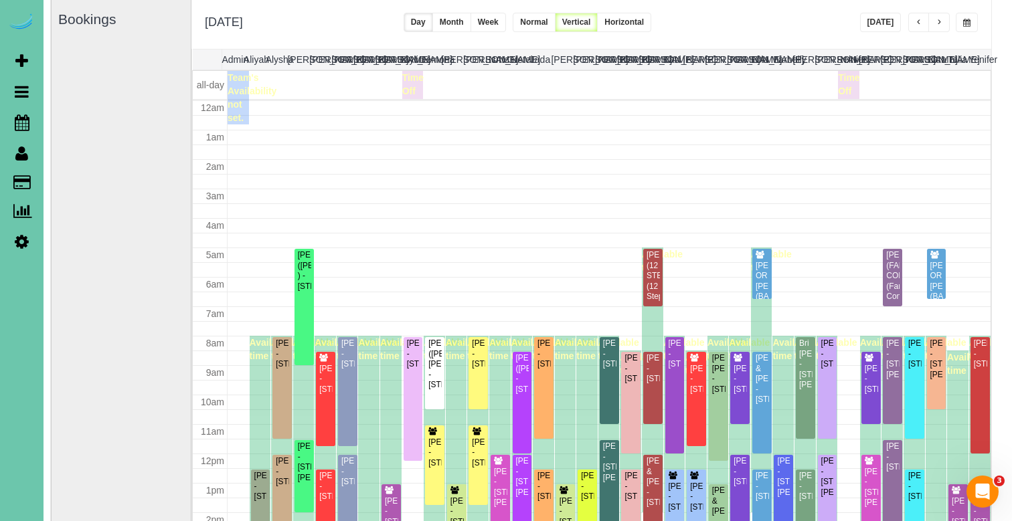
scroll to position [177, 0]
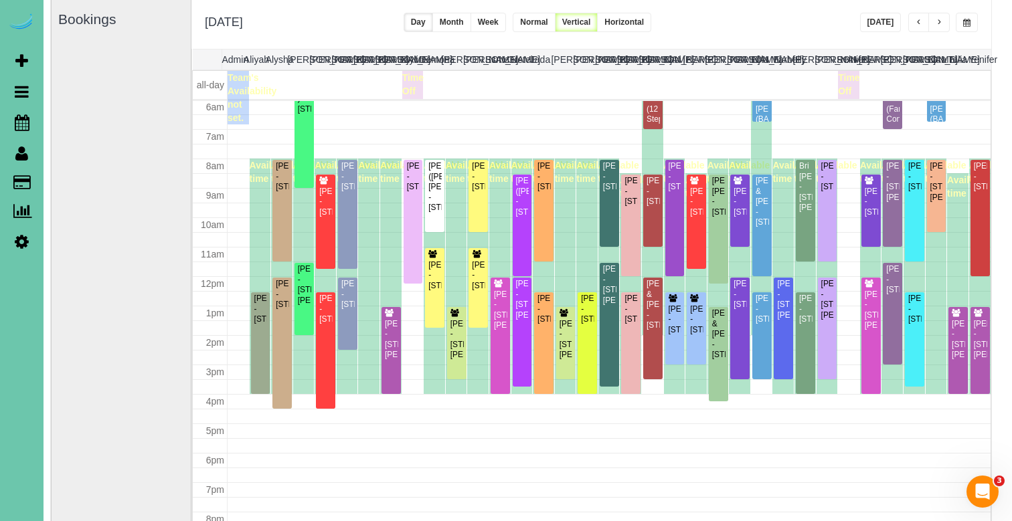
click at [973, 21] on button "button" at bounding box center [967, 22] width 22 height 19
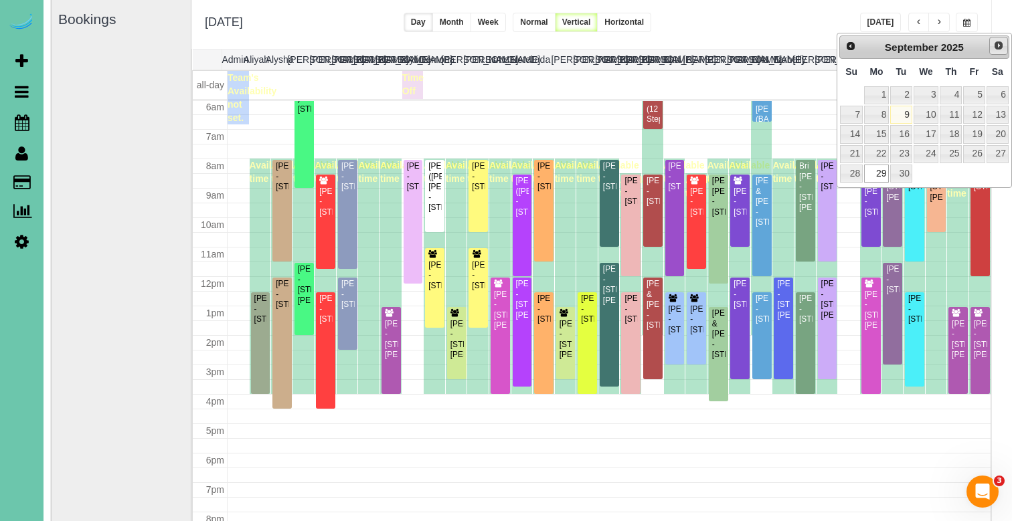
click at [996, 41] on span "Next" at bounding box center [998, 45] width 11 height 11
click at [879, 134] on link "13" at bounding box center [876, 134] width 25 height 18
type input "**********"
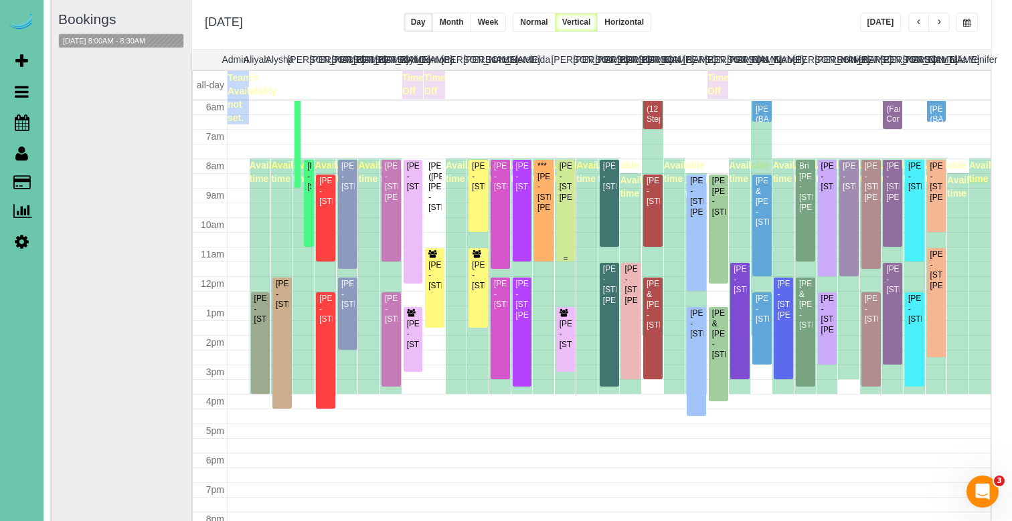
click at [572, 176] on div "Abbey Jackson - 2916 Whiteman Dr, Bellevue, NE 68123" at bounding box center [566, 181] width 14 height 41
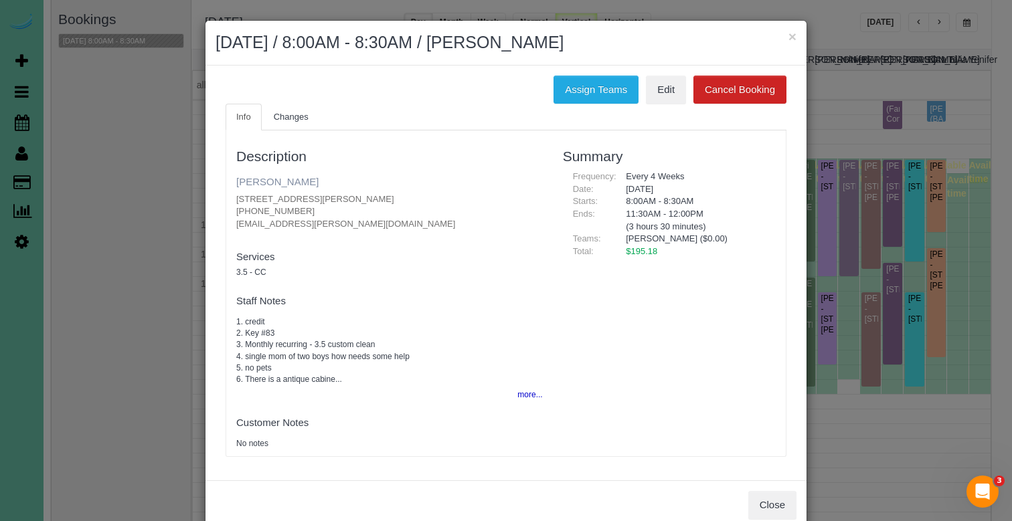
click at [290, 176] on link "Abbey Jackson" at bounding box center [277, 181] width 82 height 11
click at [789, 34] on button "×" at bounding box center [792, 36] width 8 height 14
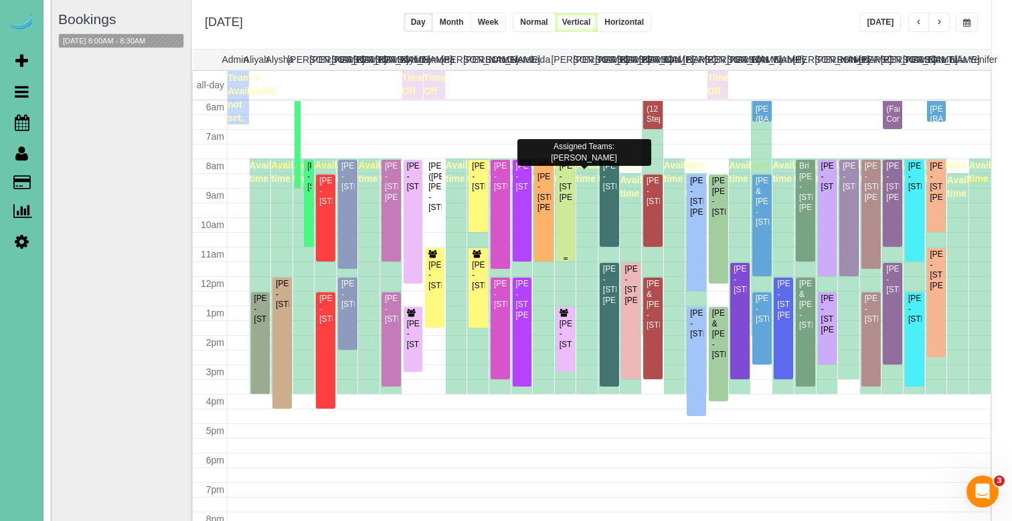
click at [561, 189] on div "Abbey Jackson - 2916 Whiteman Dr, Bellevue, NE 68123" at bounding box center [566, 181] width 14 height 41
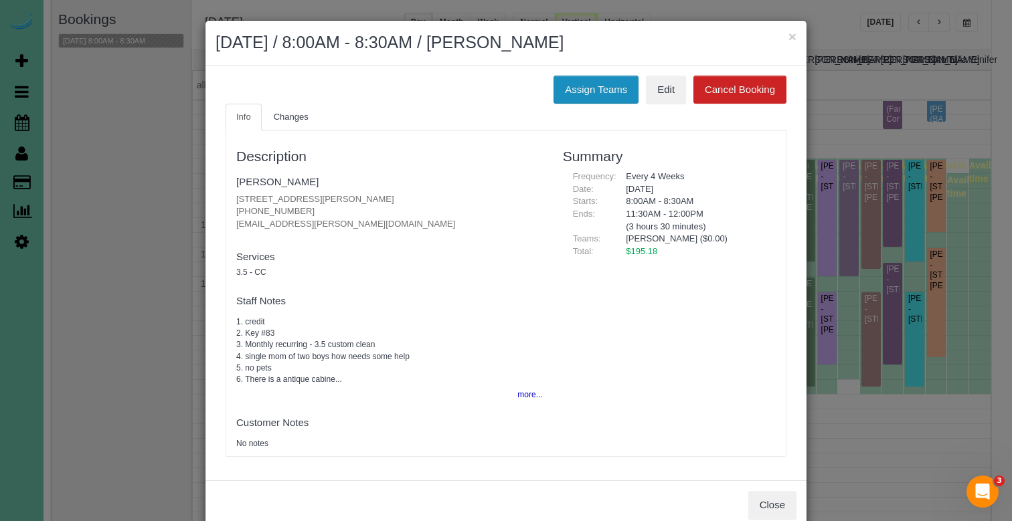
drag, startPoint x: 586, startPoint y: 89, endPoint x: 563, endPoint y: 87, distance: 22.8
click at [586, 89] on button "Assign Teams" at bounding box center [595, 90] width 85 height 28
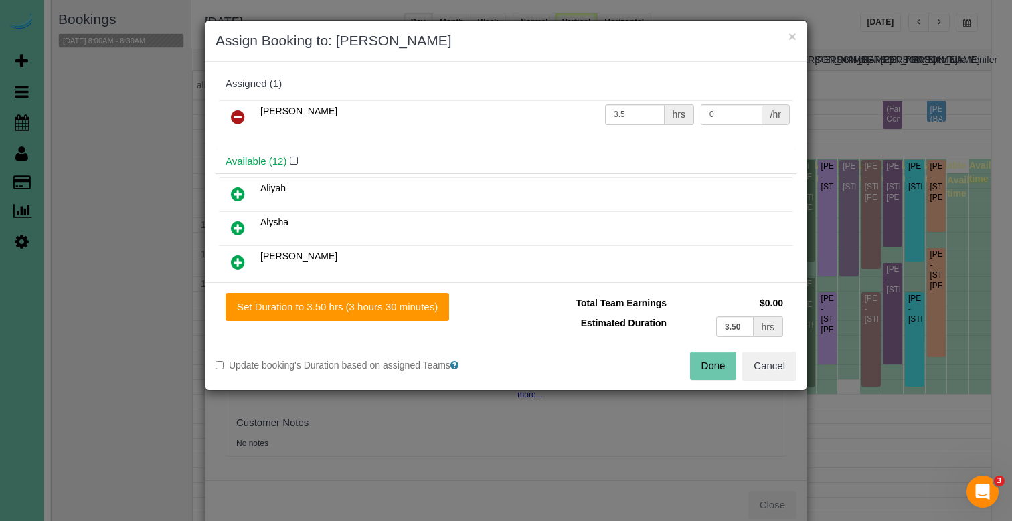
click at [235, 112] on icon at bounding box center [238, 117] width 14 height 16
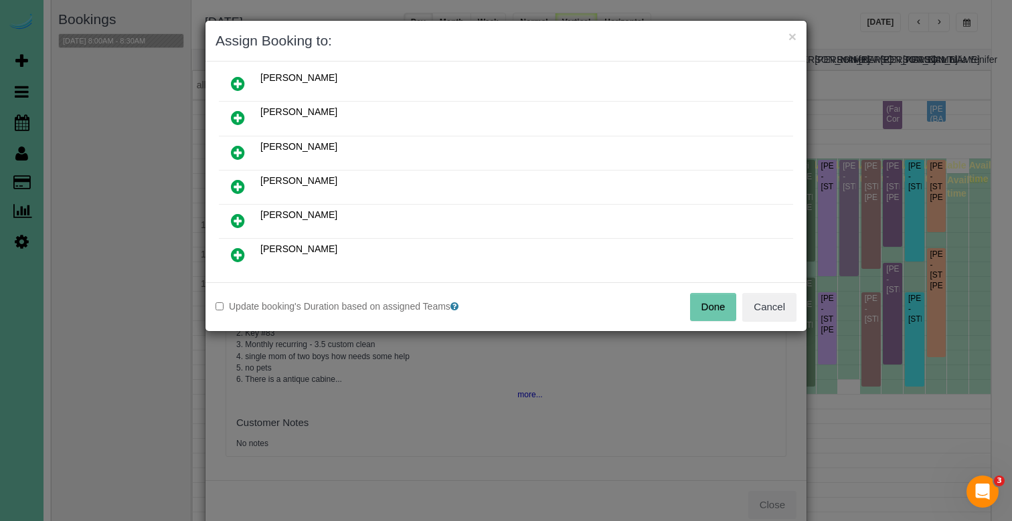
scroll to position [147, 0]
drag, startPoint x: 242, startPoint y: 141, endPoint x: 309, endPoint y: 202, distance: 90.5
click at [242, 141] on link at bounding box center [237, 152] width 31 height 27
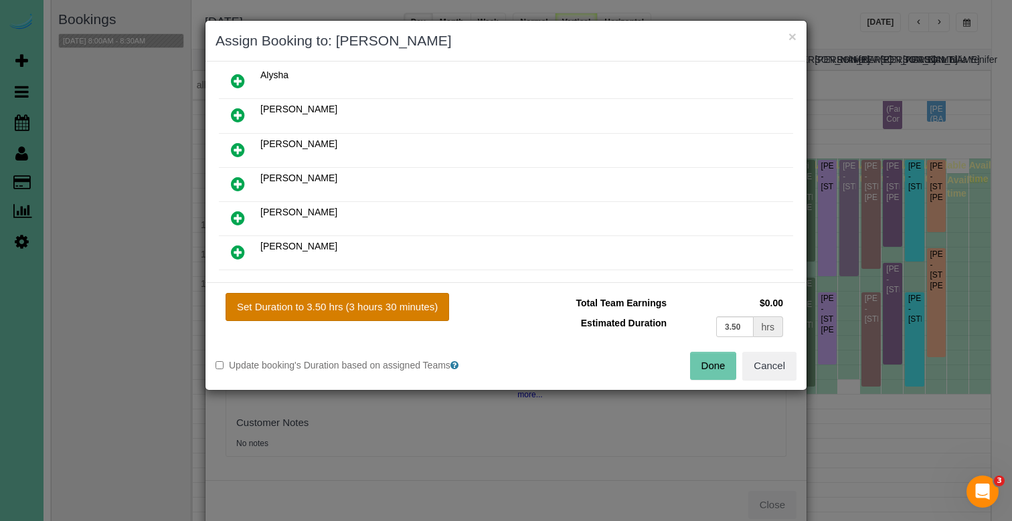
click at [382, 313] on button "Set Duration to 3.50 hrs (3 hours 30 minutes)" at bounding box center [338, 307] width 224 height 28
type input "3.50"
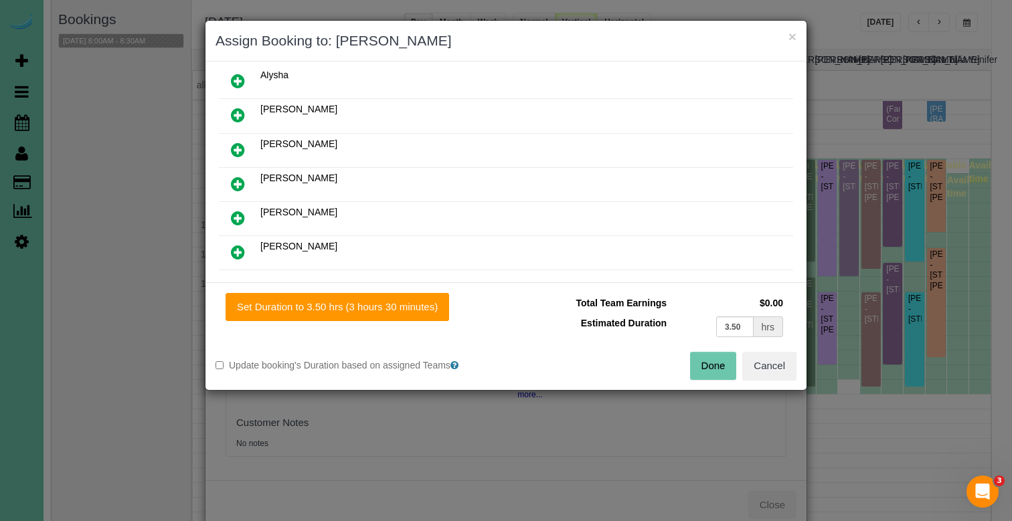
click at [701, 367] on button "Done" at bounding box center [713, 366] width 47 height 28
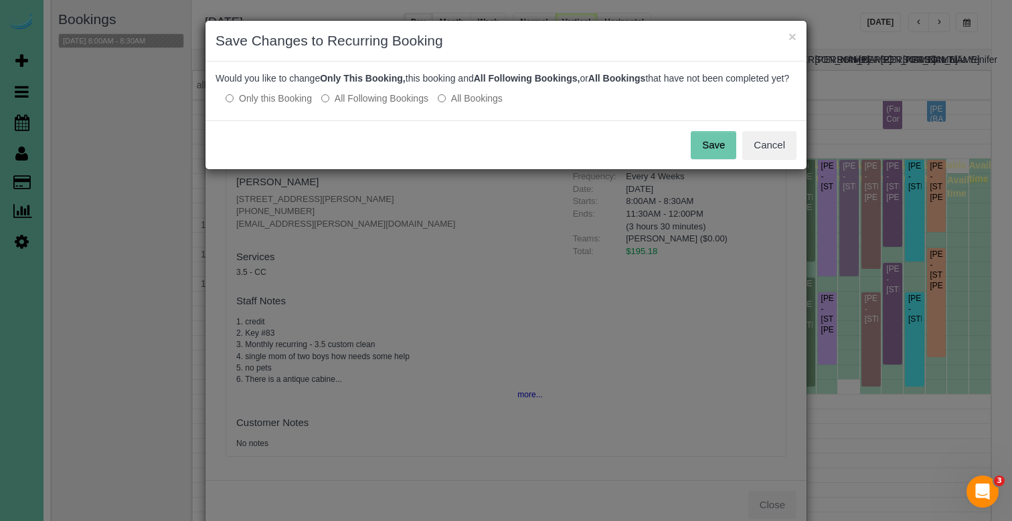
drag, startPoint x: 372, startPoint y: 106, endPoint x: 498, endPoint y: 130, distance: 128.1
click at [372, 105] on label "All Following Bookings" at bounding box center [374, 98] width 107 height 13
click at [714, 157] on button "Save" at bounding box center [714, 145] width 46 height 28
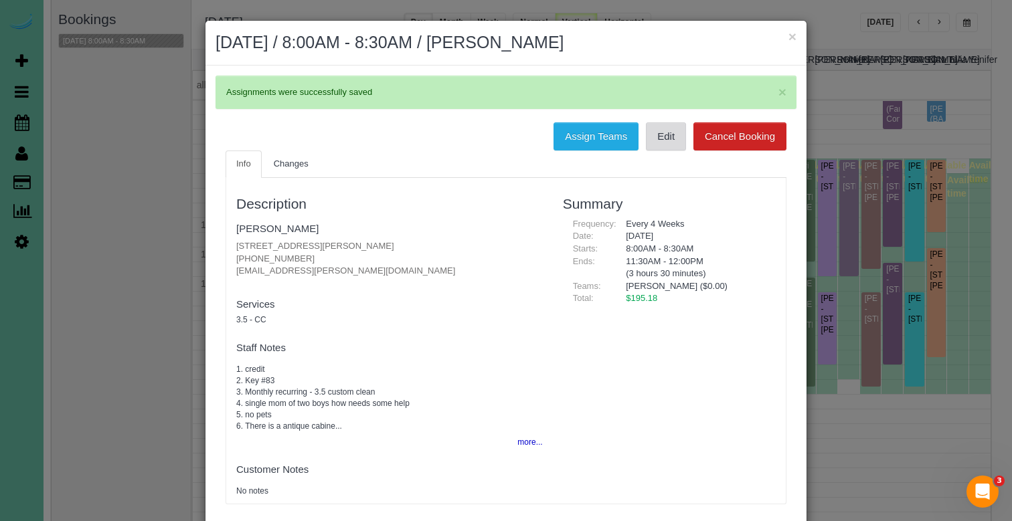
click at [660, 131] on link "Edit" at bounding box center [666, 136] width 40 height 28
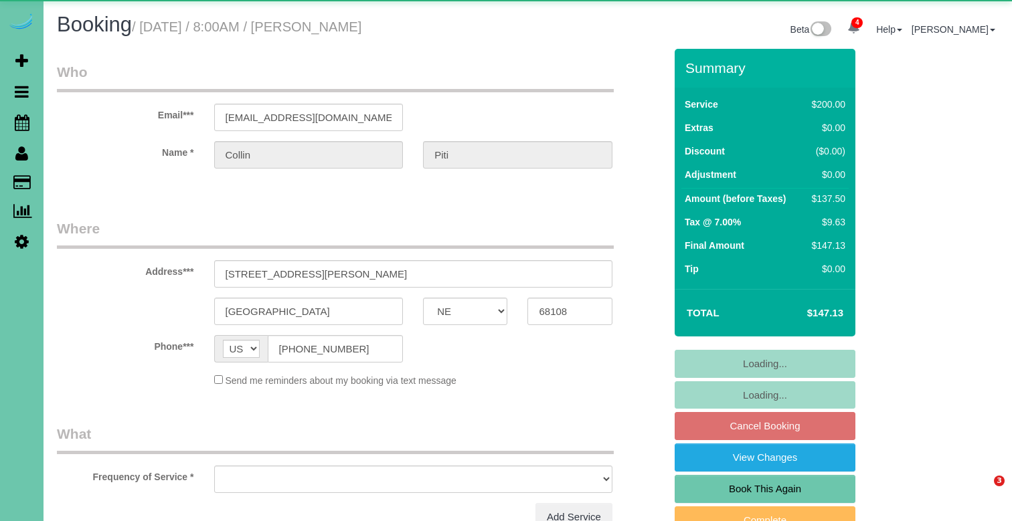
select select "NE"
select select "object:653"
select select "string:fspay-d3c0265a-05b7-4355-aa30-891d40514966"
select select "object:883"
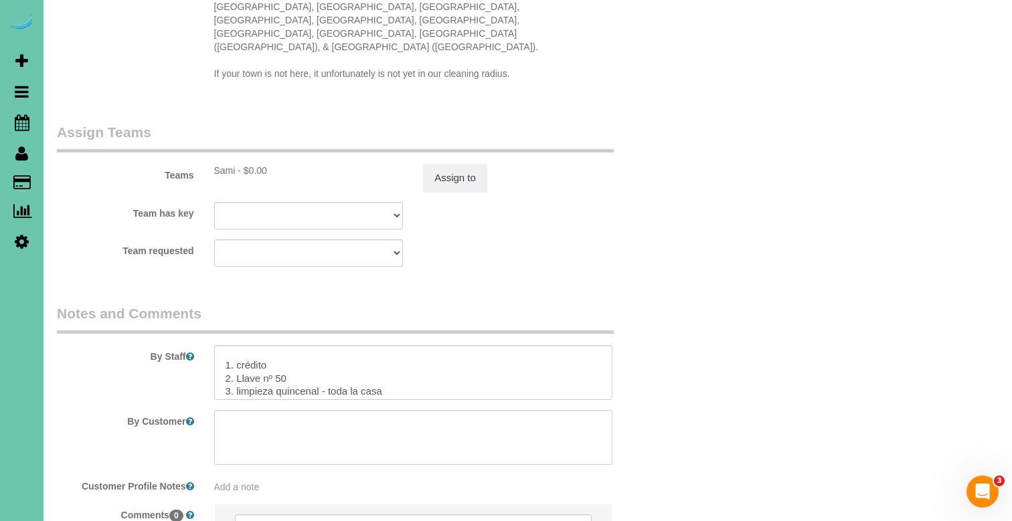
scroll to position [128, 0]
click at [451, 164] on button "Assign to" at bounding box center [455, 178] width 64 height 28
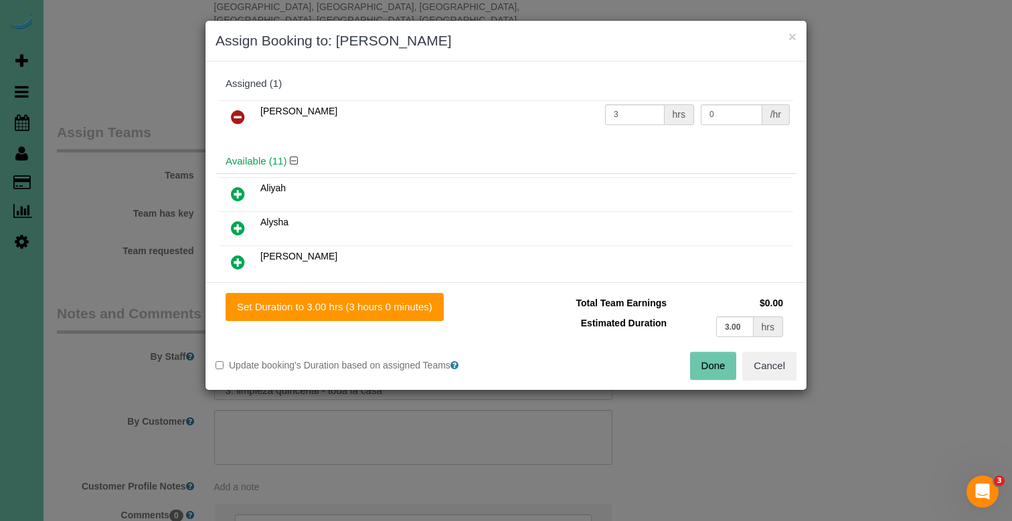
drag, startPoint x: 796, startPoint y: 34, endPoint x: 764, endPoint y: 25, distance: 34.1
click at [796, 34] on div "× Assign Booking to: Sami" at bounding box center [505, 41] width 601 height 41
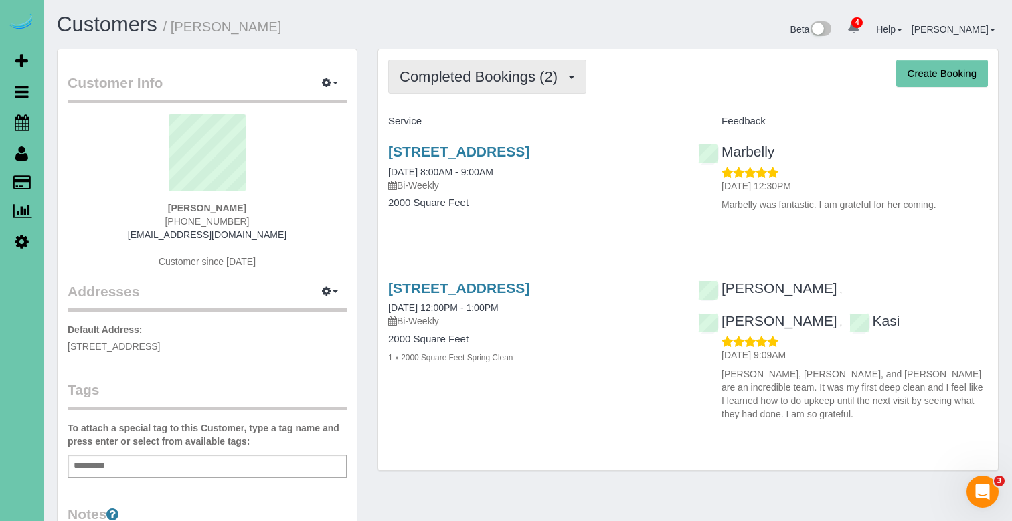
click at [501, 83] on span "Completed Bookings (2)" at bounding box center [482, 76] width 165 height 17
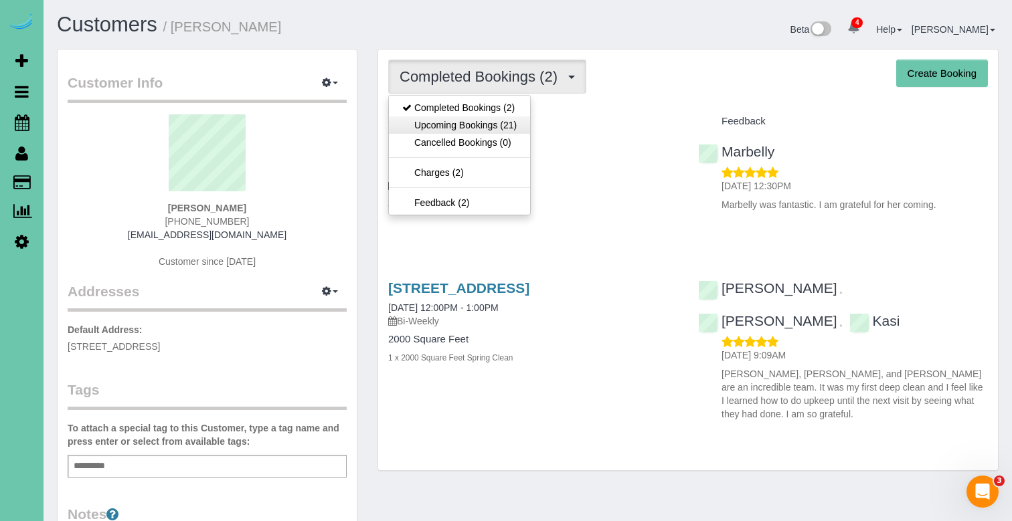
click at [497, 121] on link "Upcoming Bookings (21)" at bounding box center [459, 124] width 141 height 17
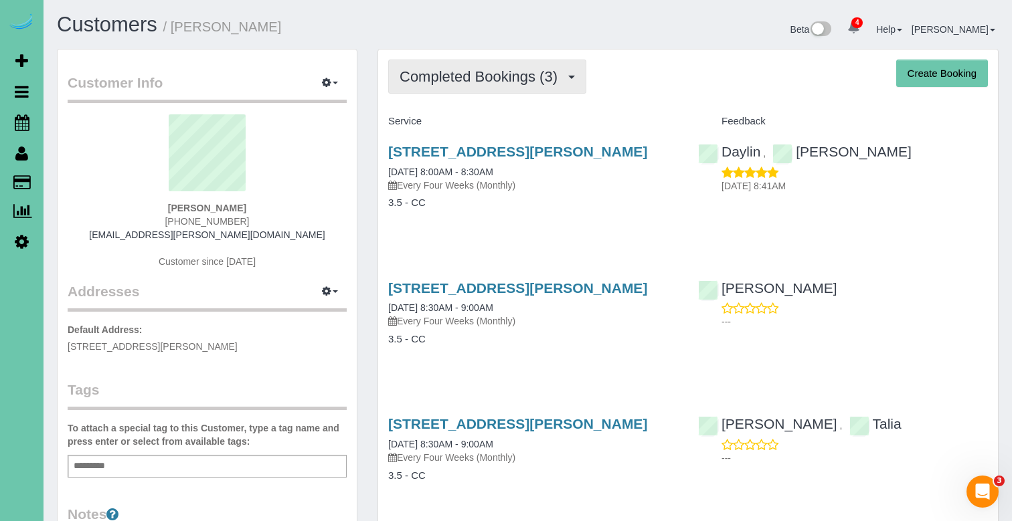
drag, startPoint x: 535, startPoint y: 82, endPoint x: 524, endPoint y: 93, distance: 15.6
click at [534, 82] on span "Completed Bookings (3)" at bounding box center [482, 76] width 165 height 17
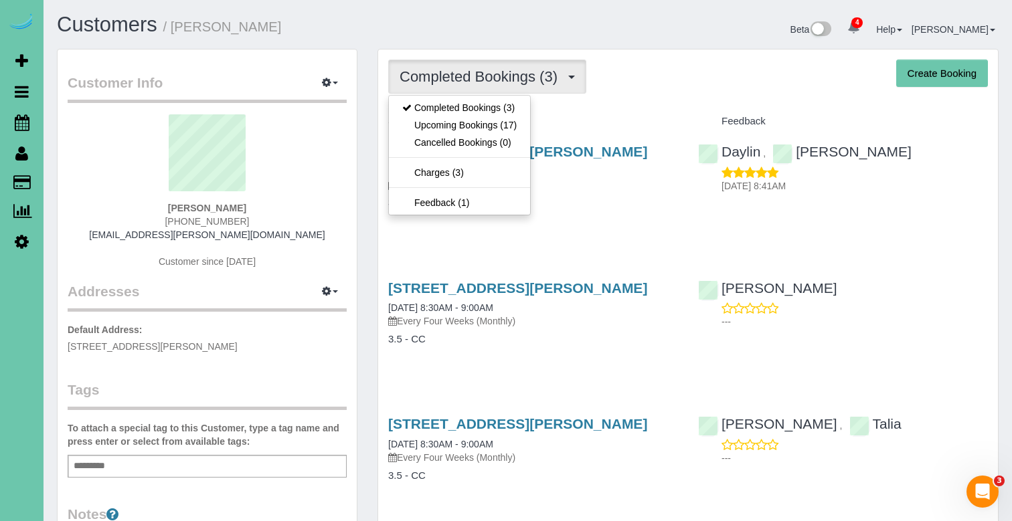
click at [507, 130] on link "Upcoming Bookings (17)" at bounding box center [459, 124] width 141 height 17
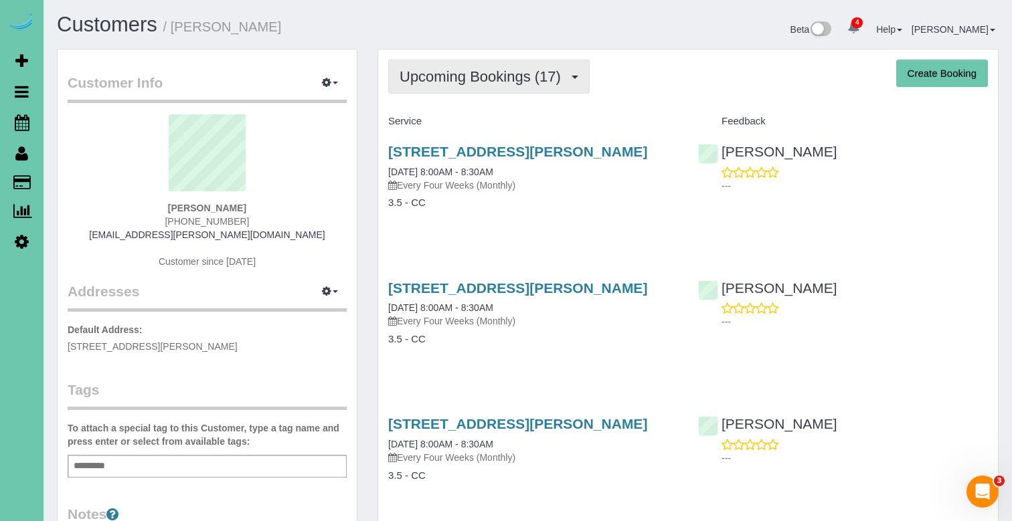
click at [526, 88] on button "Upcoming Bookings (17)" at bounding box center [488, 77] width 201 height 34
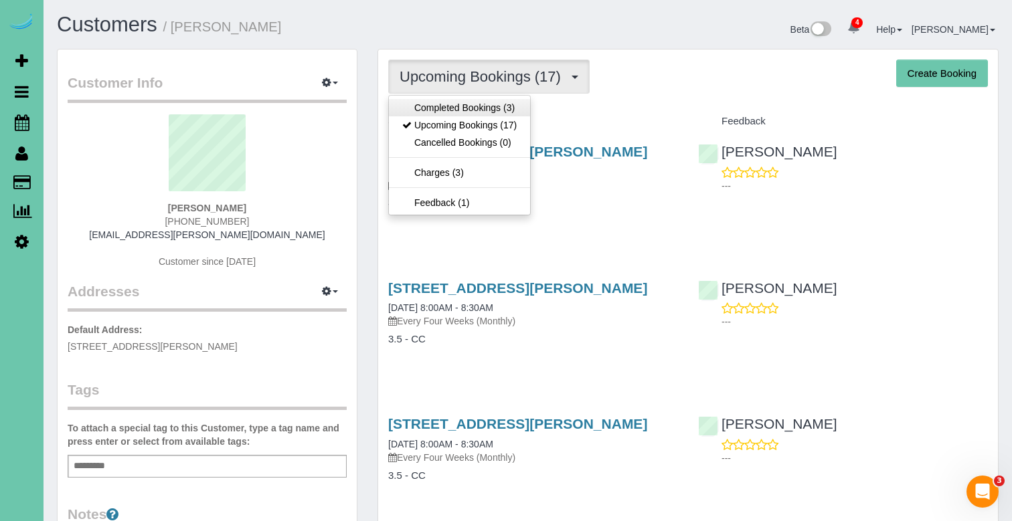
click at [493, 105] on link "Completed Bookings (3)" at bounding box center [459, 107] width 141 height 17
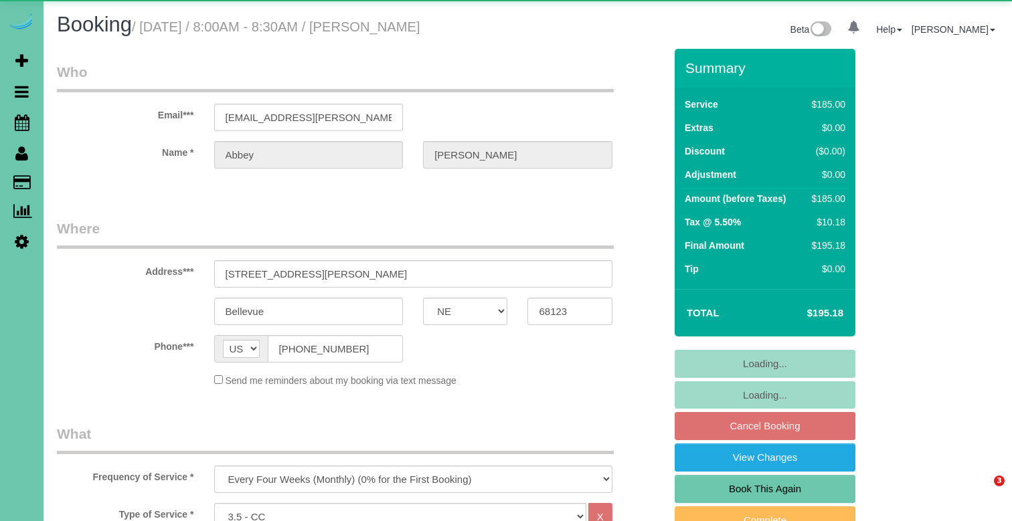
select select "NE"
